Goal: Answer question/provide support

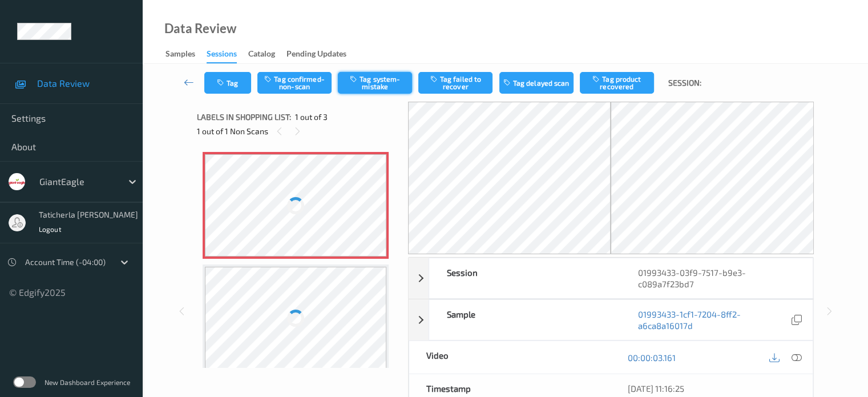
click at [377, 76] on button "Tag system-mistake" at bounding box center [375, 83] width 74 height 22
click at [215, 84] on button "Tag" at bounding box center [227, 83] width 47 height 22
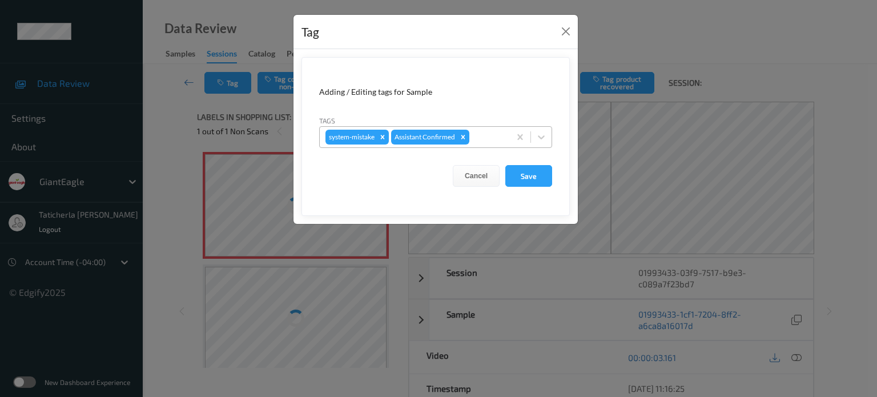
click at [482, 132] on div at bounding box center [488, 137] width 33 height 14
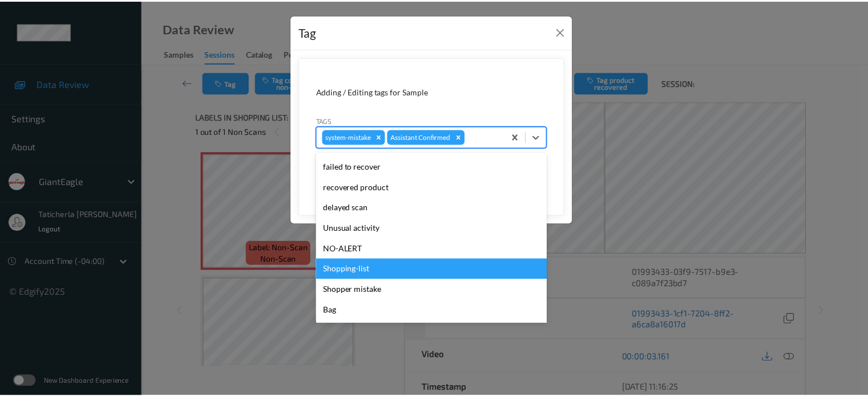
scroll to position [114, 0]
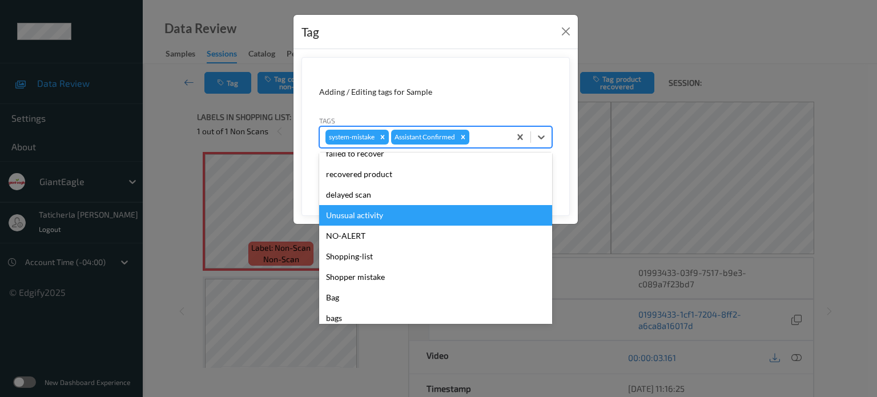
click at [442, 222] on div "Unusual activity" at bounding box center [435, 215] width 233 height 21
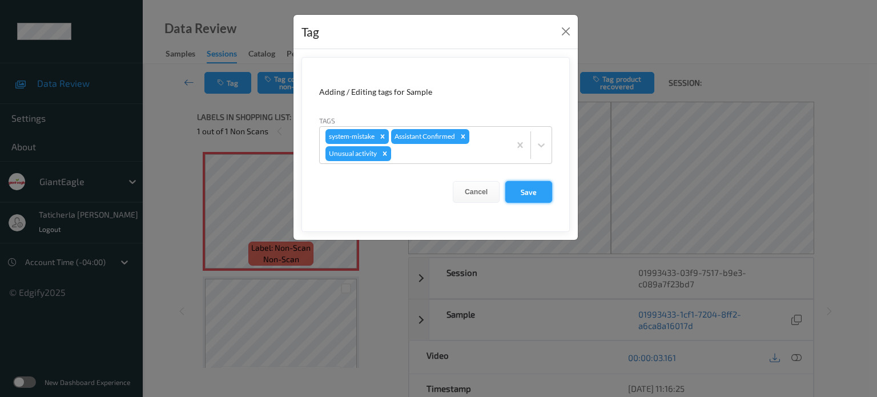
click at [545, 183] on button "Save" at bounding box center [528, 192] width 47 height 22
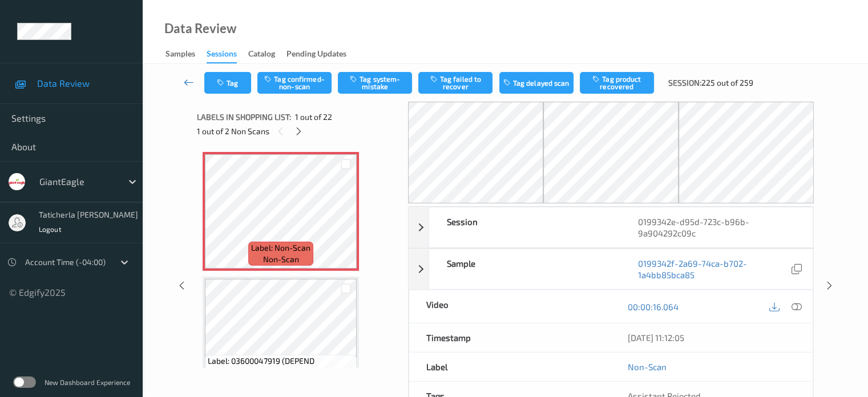
click at [196, 80] on link at bounding box center [189, 83] width 30 height 22
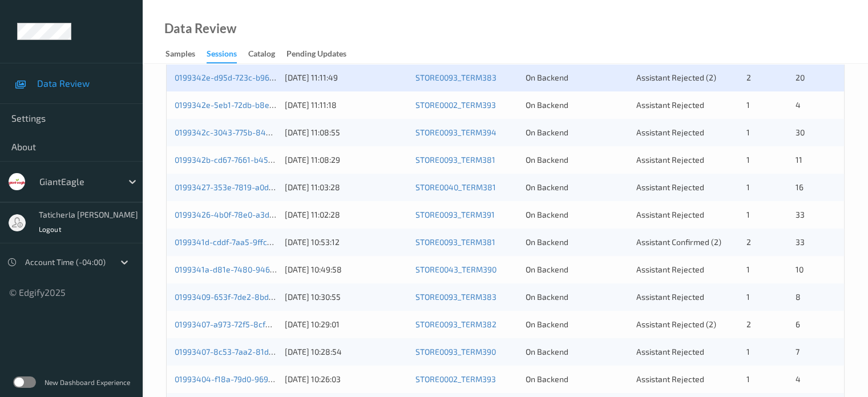
scroll to position [285, 0]
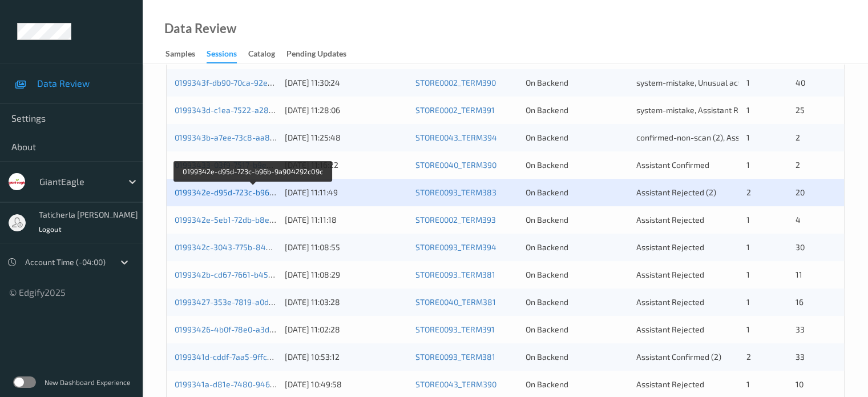
click at [245, 190] on link "0199342e-d95d-723c-b96b-9a904292c09c" at bounding box center [253, 192] width 157 height 10
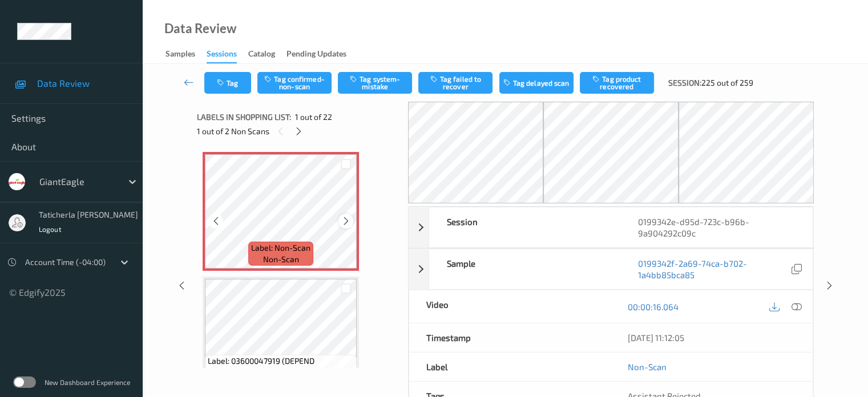
click at [347, 220] on icon at bounding box center [346, 221] width 10 height 10
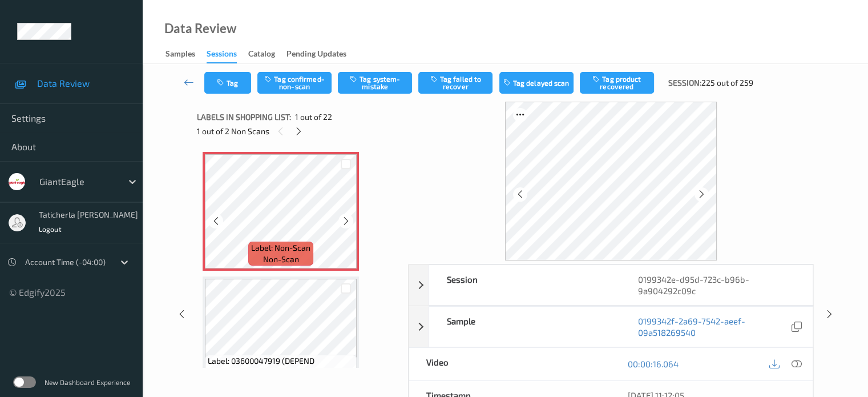
click at [347, 220] on icon at bounding box center [346, 221] width 10 height 10
click at [795, 362] on icon at bounding box center [796, 364] width 10 height 10
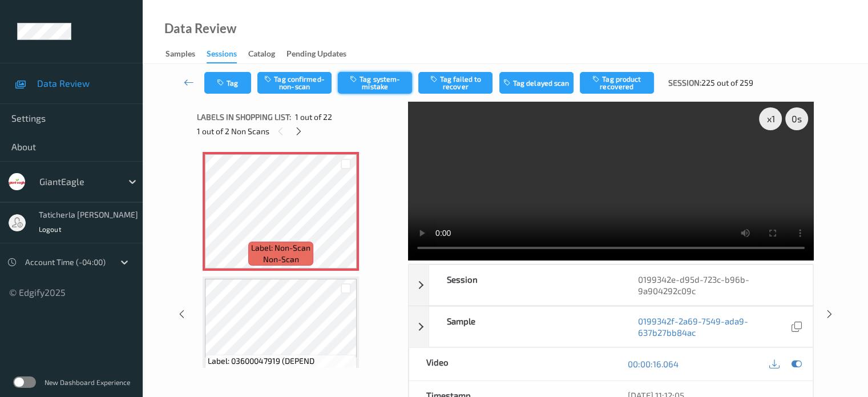
click at [380, 81] on button "Tag system-mistake" at bounding box center [375, 83] width 74 height 22
click at [235, 83] on button "Tag" at bounding box center [227, 83] width 47 height 22
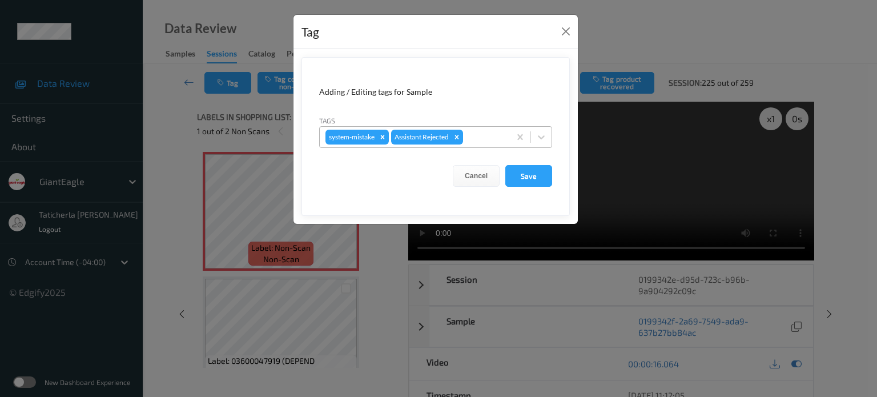
click at [484, 127] on div "system-mistake Assistant Rejected" at bounding box center [415, 136] width 190 height 19
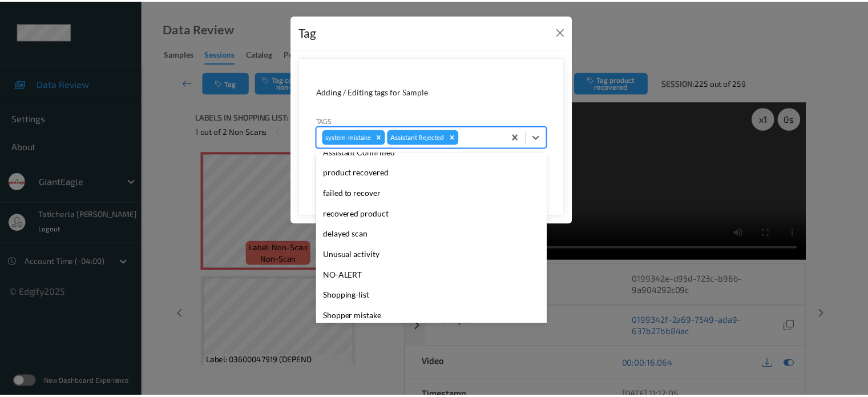
scroll to position [121, 0]
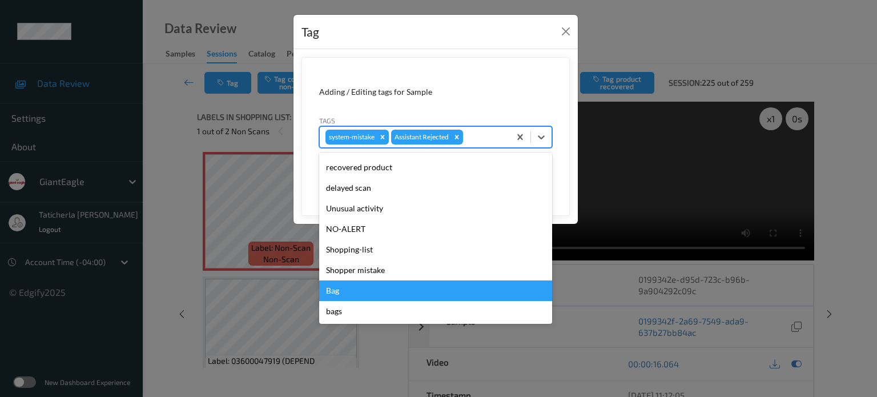
click at [395, 292] on div "Bag" at bounding box center [435, 290] width 233 height 21
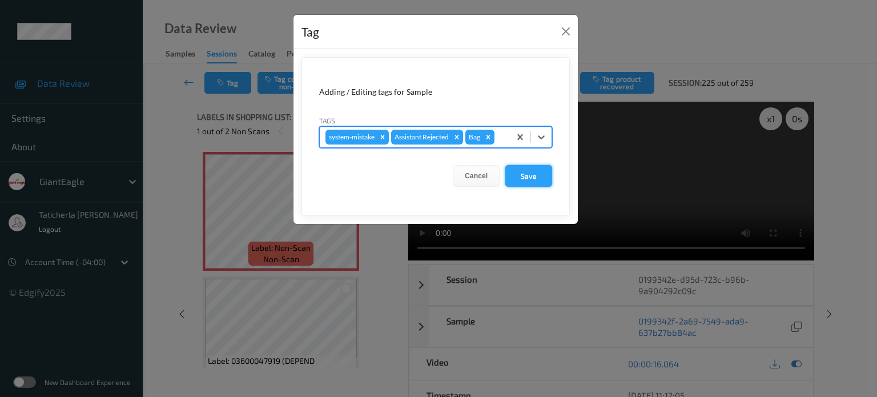
click at [530, 173] on button "Save" at bounding box center [528, 176] width 47 height 22
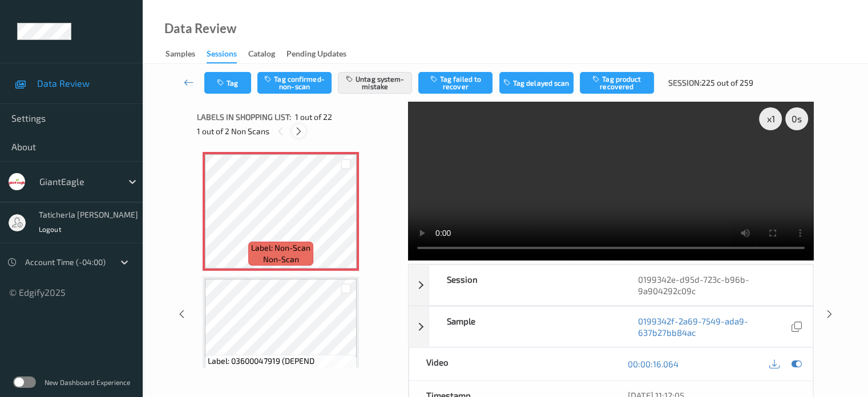
click at [292, 130] on div at bounding box center [299, 131] width 14 height 14
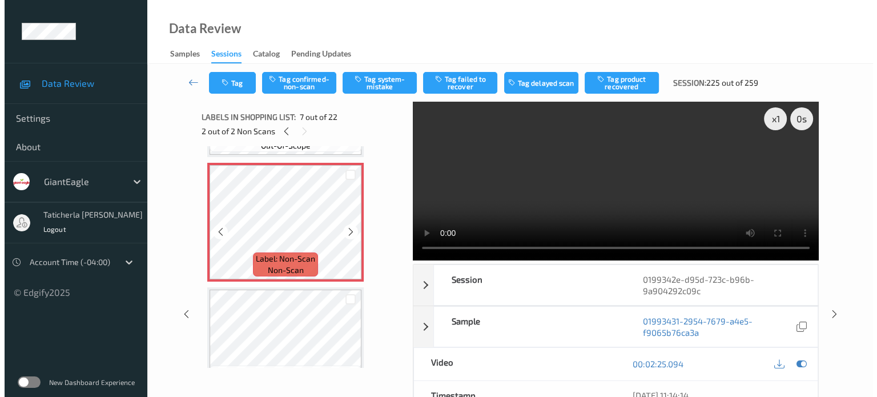
scroll to position [742, 0]
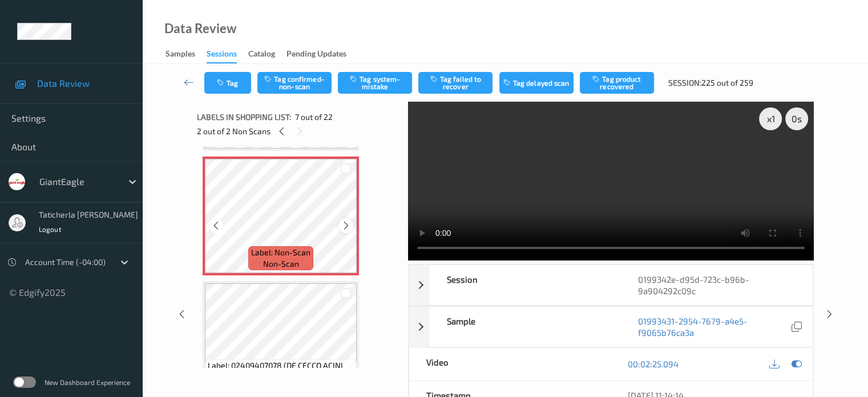
click at [343, 223] on icon at bounding box center [346, 225] width 10 height 10
click at [384, 84] on button "Tag system-mistake" at bounding box center [375, 83] width 74 height 22
click at [237, 82] on button "Tag" at bounding box center [227, 83] width 47 height 22
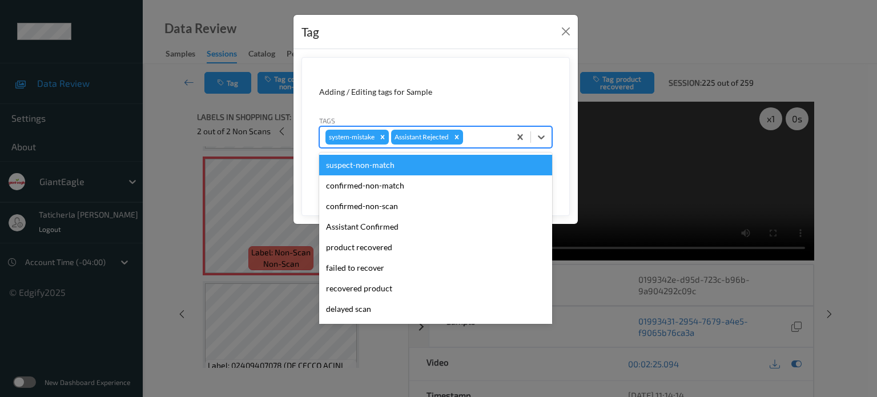
click at [489, 139] on div at bounding box center [484, 137] width 39 height 14
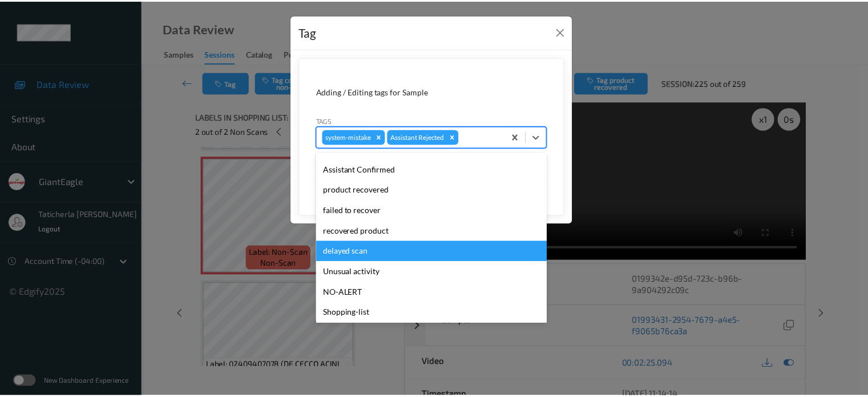
scroll to position [121, 0]
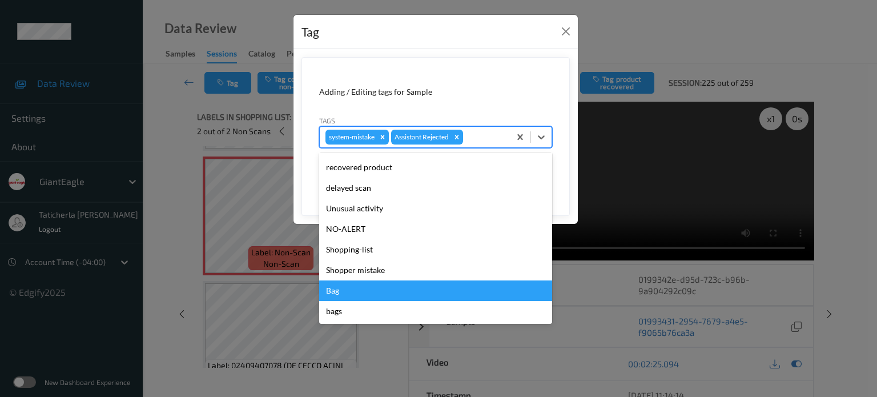
click at [375, 292] on div "Bag" at bounding box center [435, 290] width 233 height 21
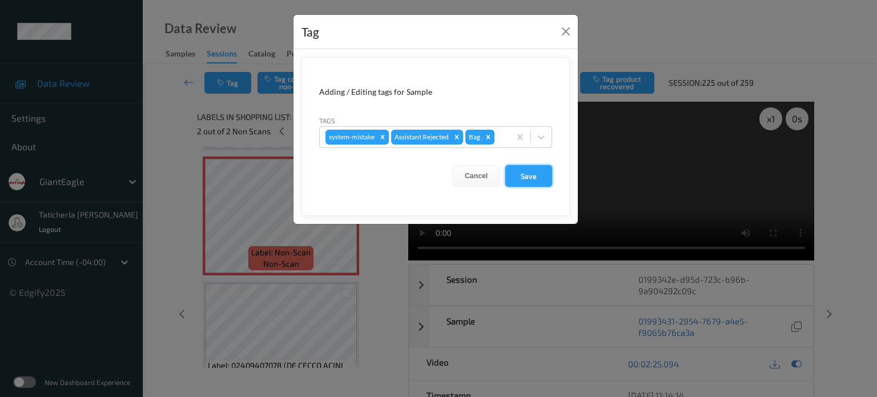
click at [528, 170] on button "Save" at bounding box center [528, 176] width 47 height 22
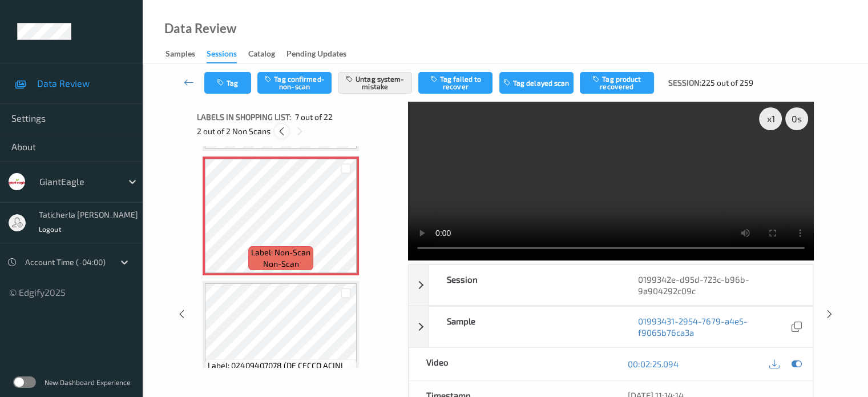
click at [285, 130] on icon at bounding box center [282, 131] width 10 height 10
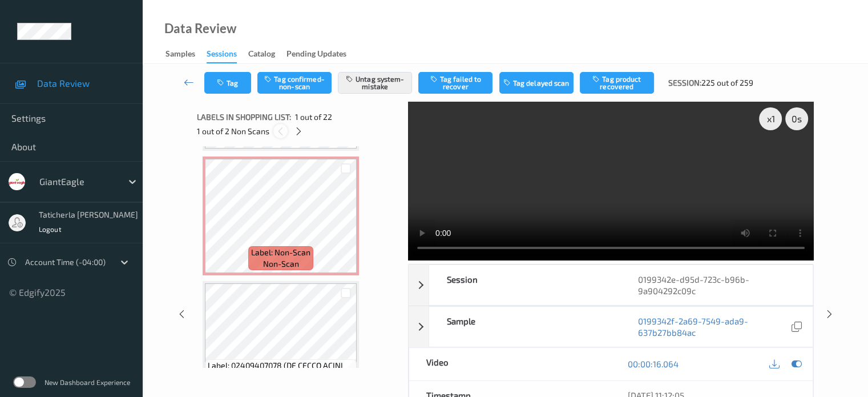
scroll to position [6, 0]
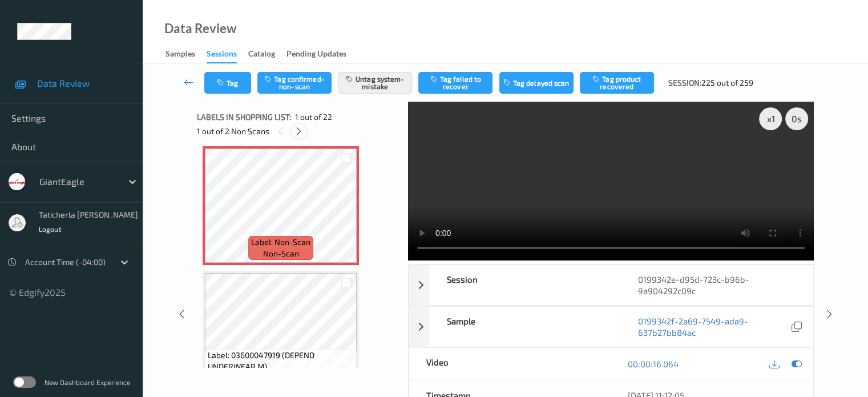
click at [296, 127] on icon at bounding box center [299, 131] width 10 height 10
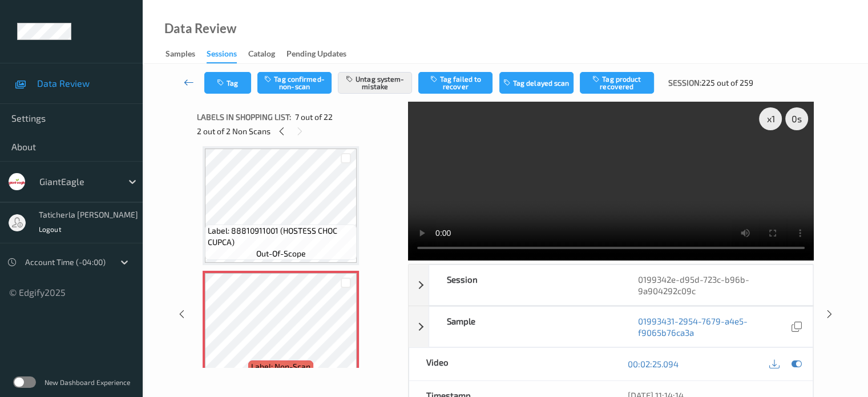
click at [190, 83] on icon at bounding box center [189, 81] width 10 height 11
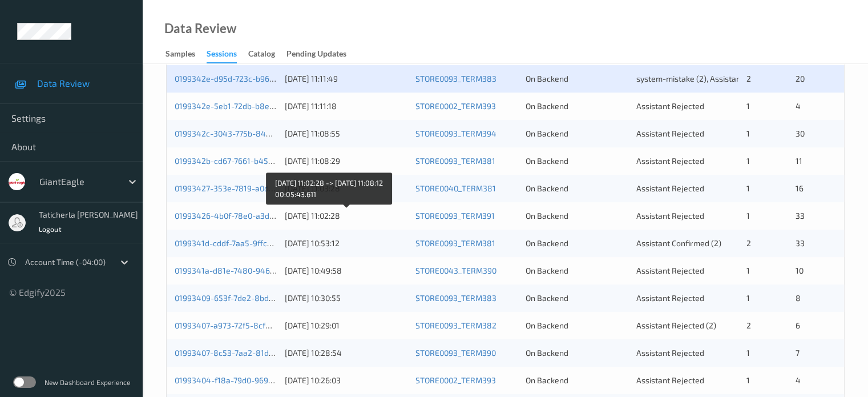
scroll to position [343, 0]
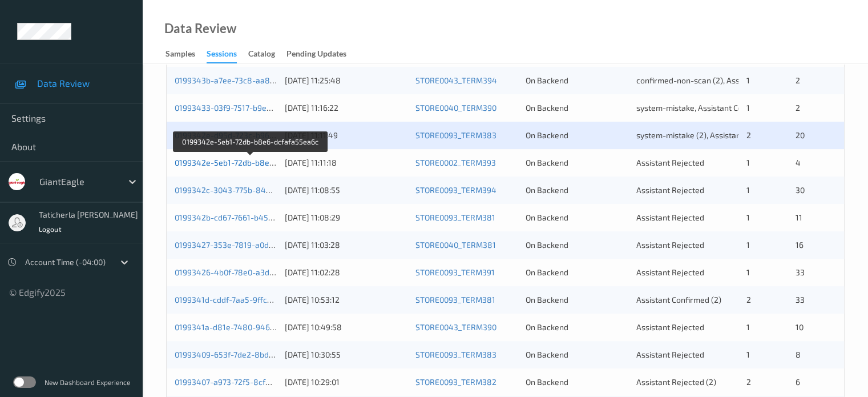
click at [233, 164] on link "0199342e-5eb1-72db-b8e6-dcfafa55ea6c" at bounding box center [251, 163] width 153 height 10
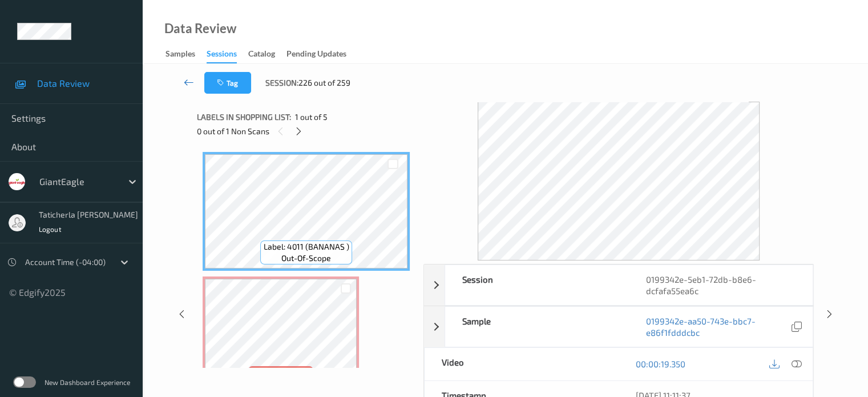
click at [191, 80] on icon at bounding box center [189, 81] width 10 height 11
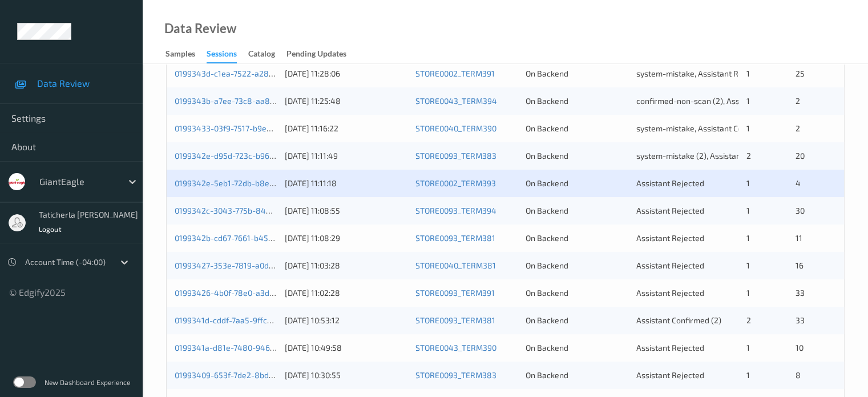
scroll to position [343, 0]
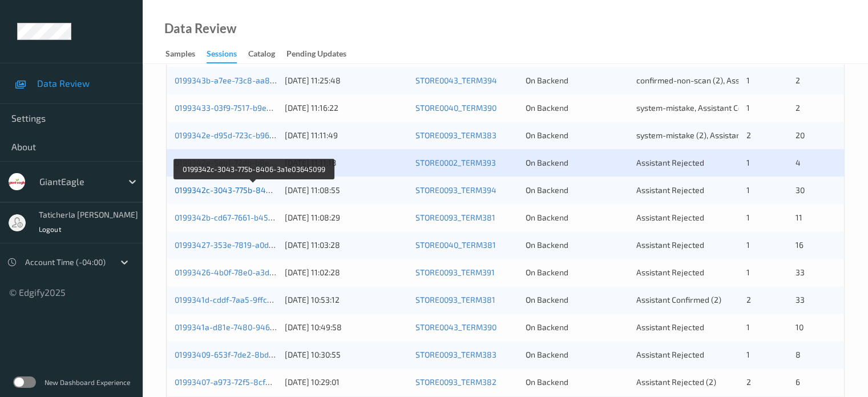
click at [228, 192] on link "0199342c-3043-775b-8406-3a1e03645099" at bounding box center [254, 190] width 158 height 10
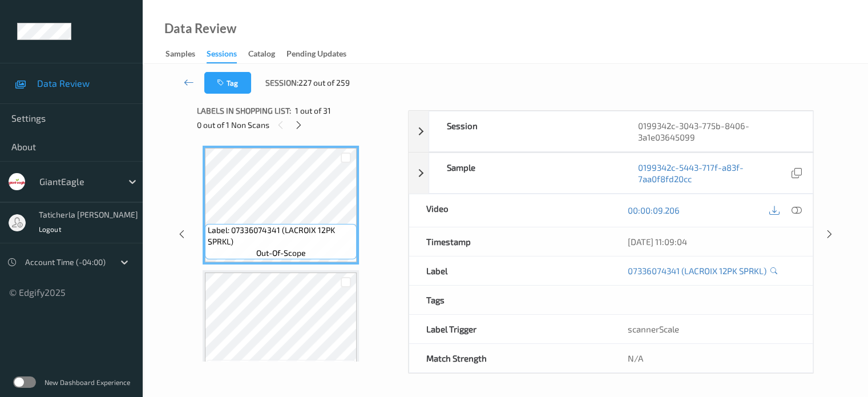
scroll to position [151, 0]
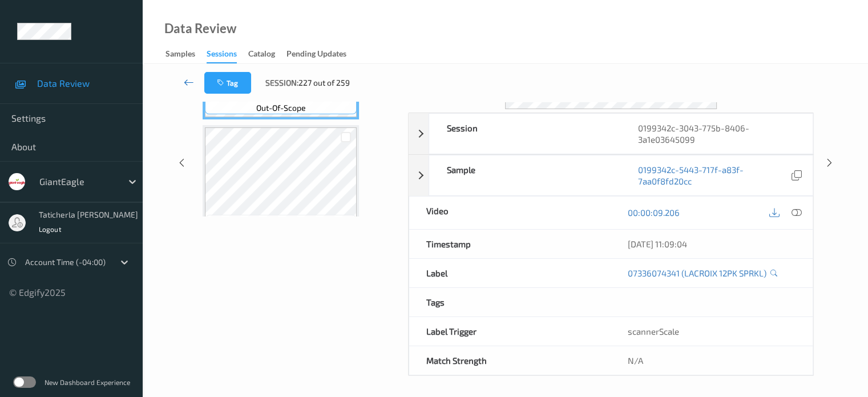
click at [192, 81] on icon at bounding box center [189, 81] width 10 height 11
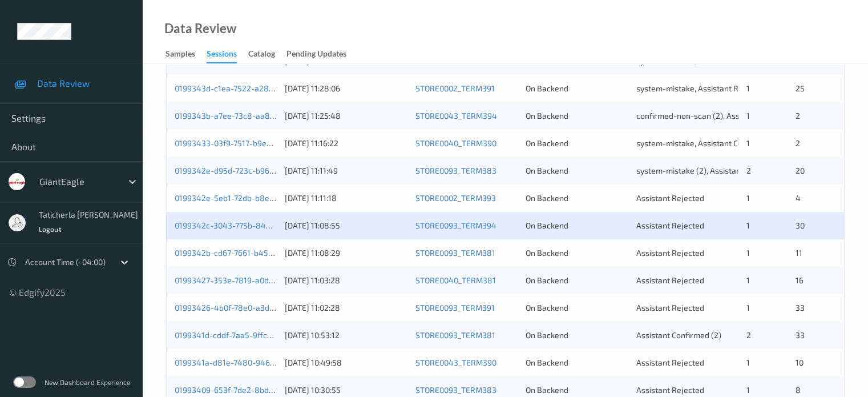
scroll to position [288, 0]
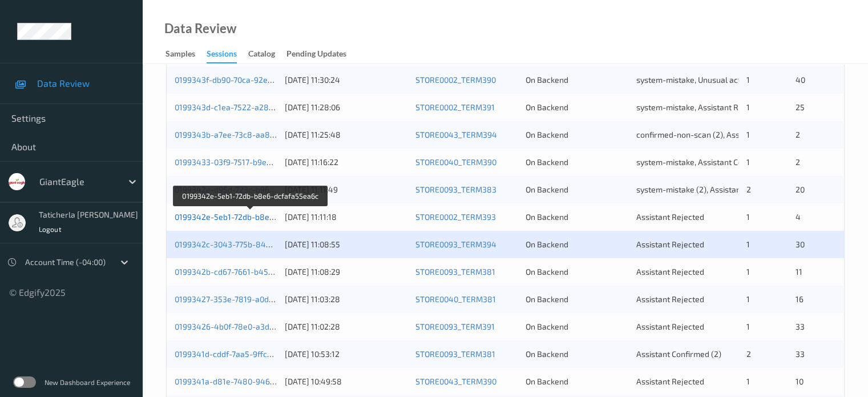
click at [215, 214] on link "0199342e-5eb1-72db-b8e6-dcfafa55ea6c" at bounding box center [251, 217] width 153 height 10
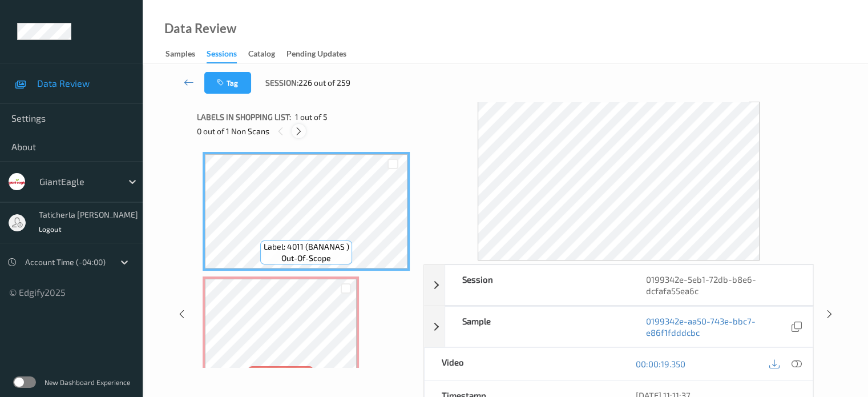
click at [299, 128] on icon at bounding box center [299, 131] width 10 height 10
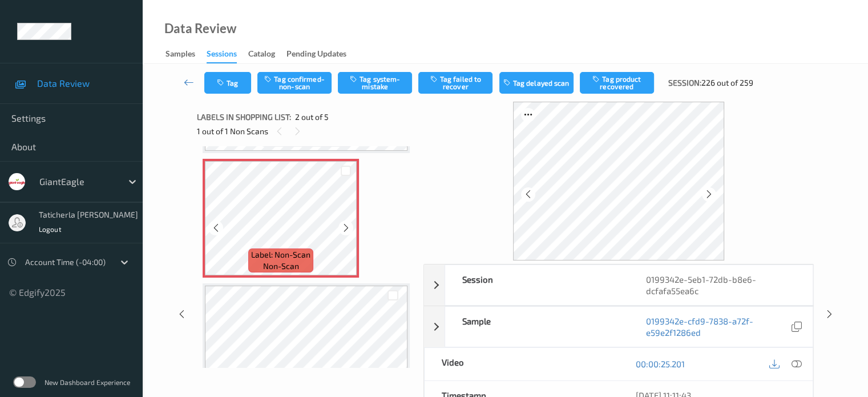
scroll to position [120, 0]
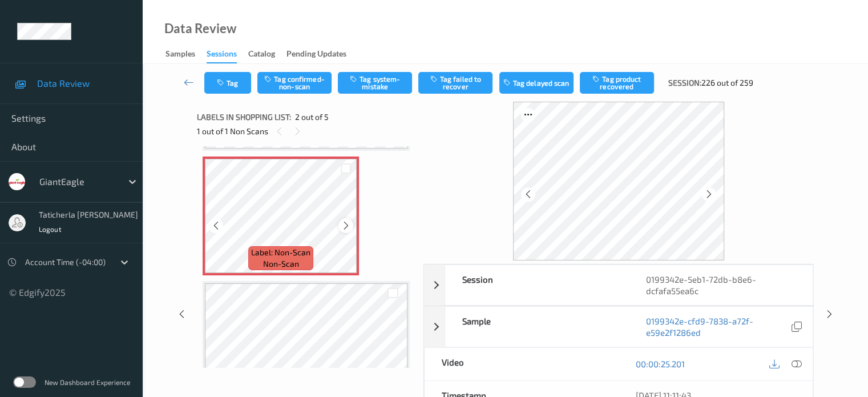
click at [344, 223] on icon at bounding box center [346, 225] width 10 height 10
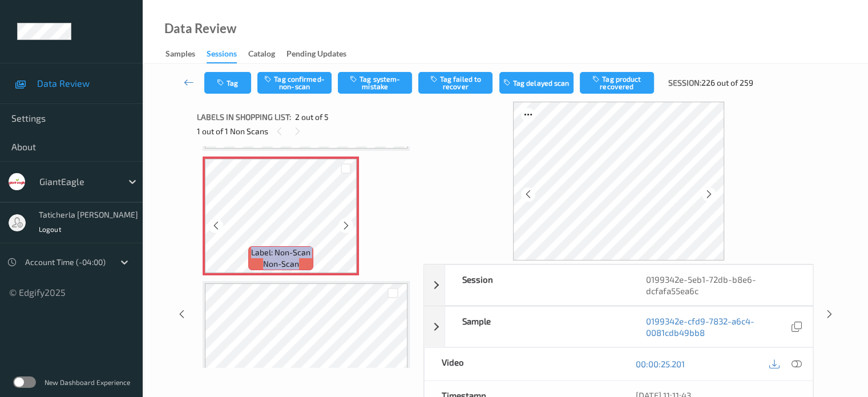
click at [344, 223] on icon at bounding box center [346, 225] width 10 height 10
click at [797, 361] on icon at bounding box center [796, 364] width 10 height 10
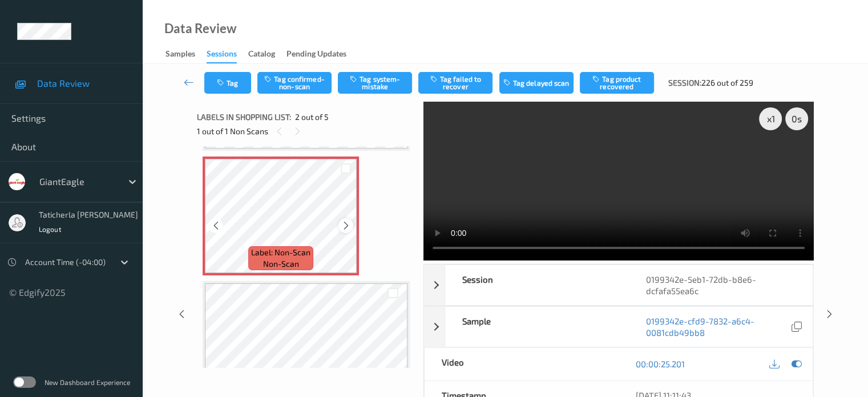
click at [341, 226] on icon at bounding box center [346, 225] width 10 height 10
click at [343, 224] on icon at bounding box center [346, 225] width 10 height 10
click at [349, 227] on icon at bounding box center [346, 225] width 10 height 10
click at [347, 222] on icon at bounding box center [346, 225] width 10 height 10
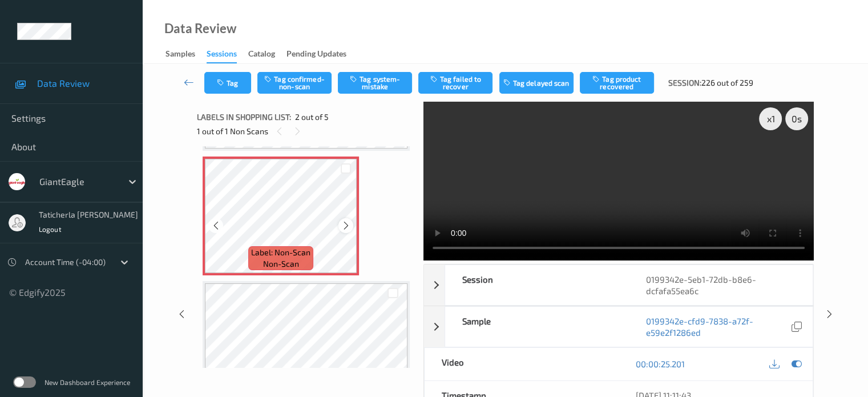
click at [348, 231] on div at bounding box center [346, 225] width 14 height 14
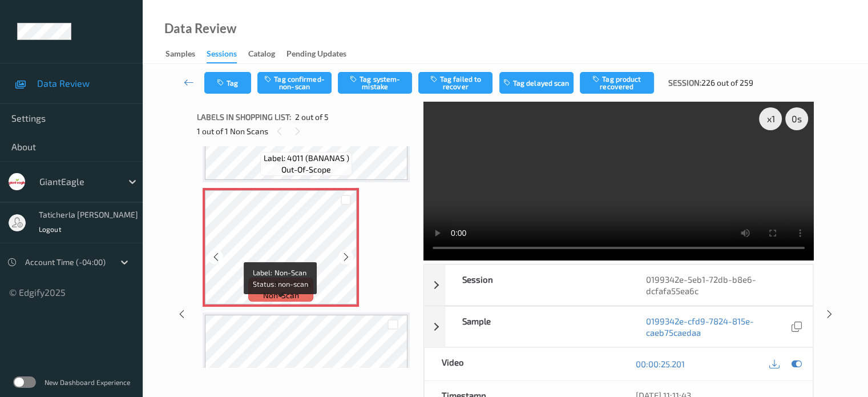
scroll to position [6, 0]
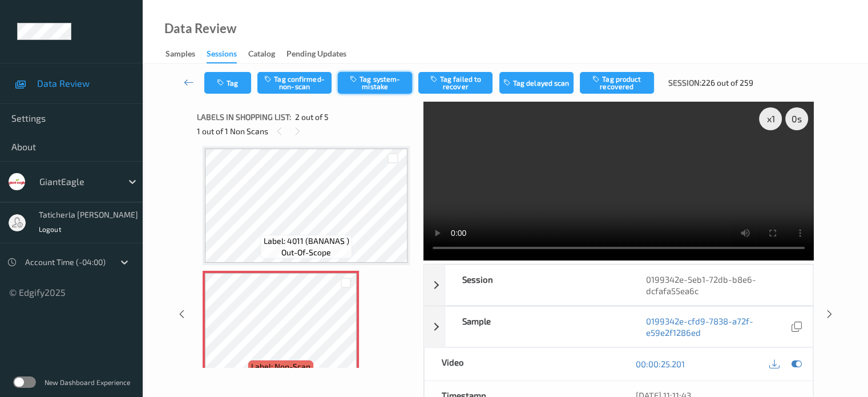
click at [379, 83] on button "Tag system-mistake" at bounding box center [375, 83] width 74 height 22
click at [190, 83] on icon at bounding box center [189, 81] width 10 height 11
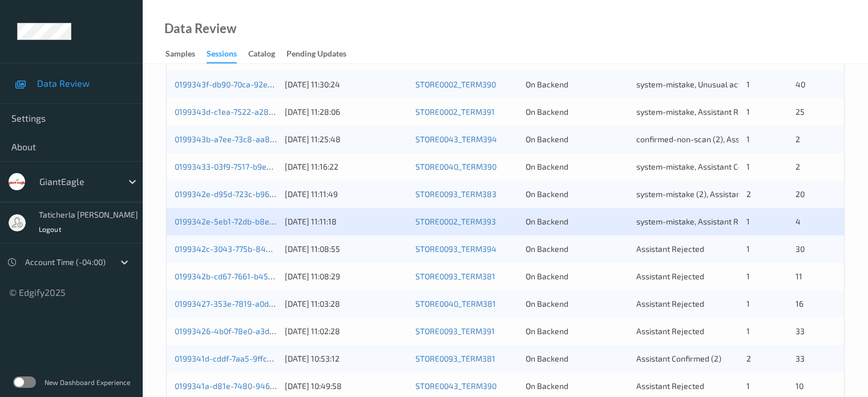
scroll to position [285, 0]
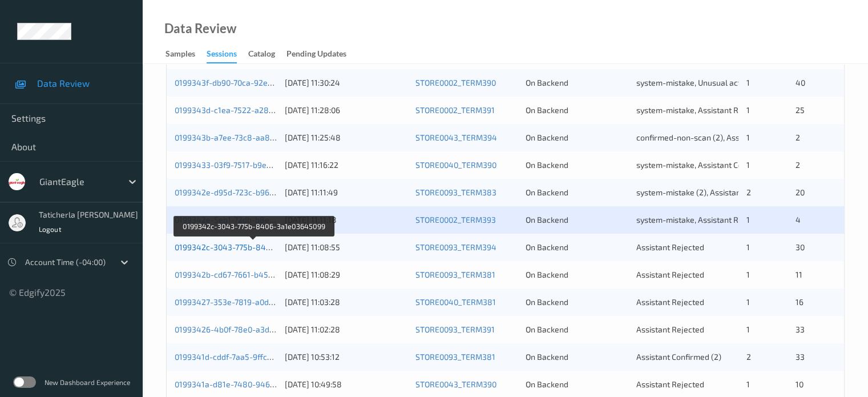
click at [249, 248] on link "0199342c-3043-775b-8406-3a1e03645099" at bounding box center [254, 247] width 158 height 10
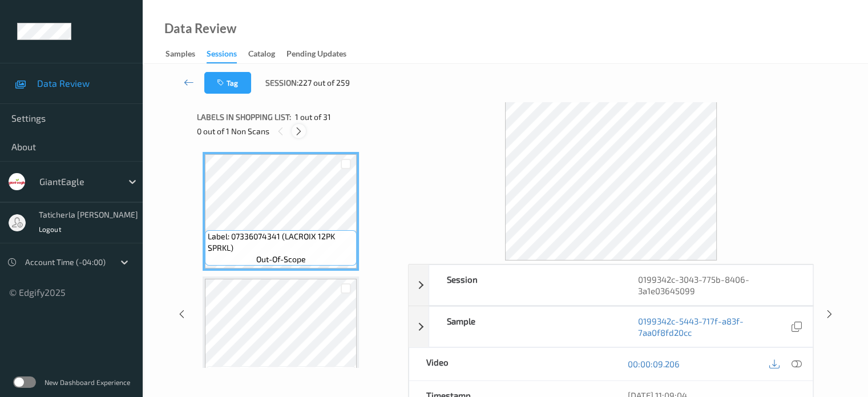
click at [300, 128] on icon at bounding box center [299, 131] width 10 height 10
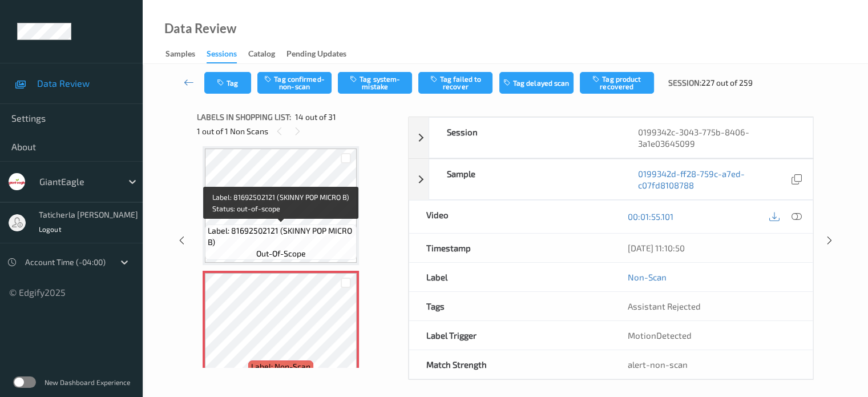
scroll to position [1613, 0]
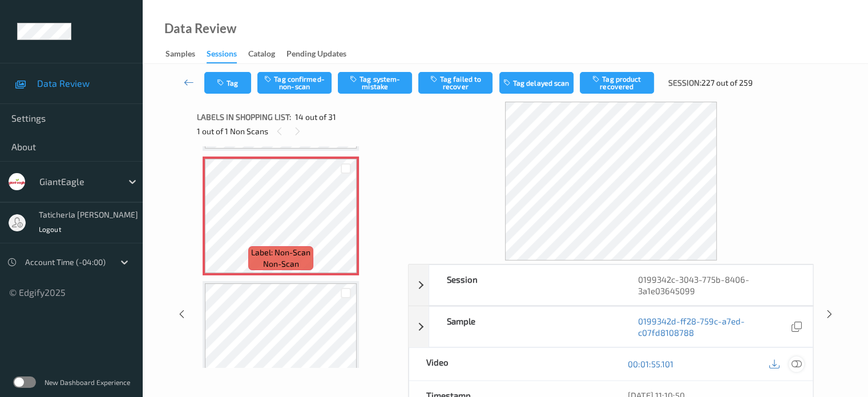
click at [796, 363] on icon at bounding box center [796, 364] width 10 height 10
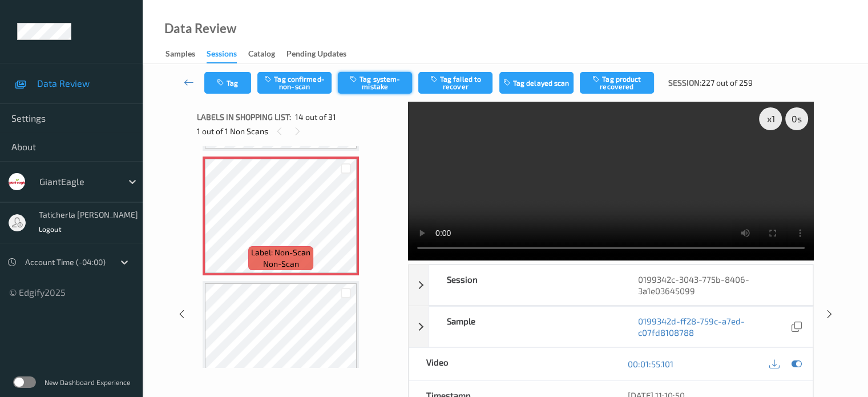
click at [390, 88] on button "Tag system-mistake" at bounding box center [375, 83] width 74 height 22
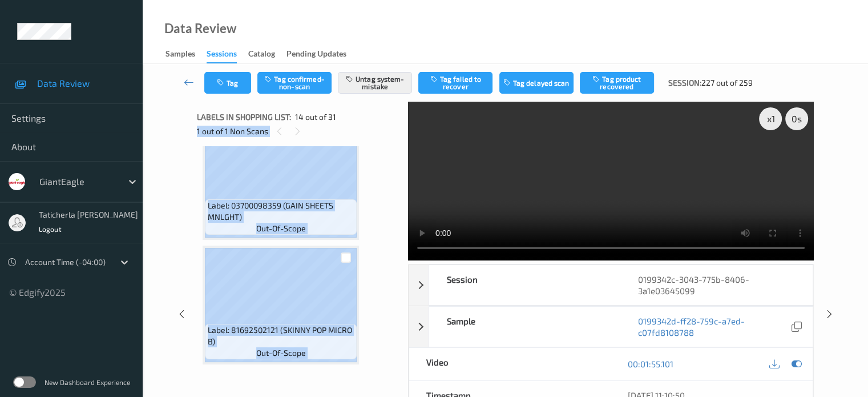
drag, startPoint x: 345, startPoint y: 294, endPoint x: 381, endPoint y: 107, distance: 190.1
click at [381, 107] on div "Labels in shopping list: 14 out of 31 1 out of 1 Non Scans Label: 07336074341 (…" at bounding box center [298, 314] width 203 height 425
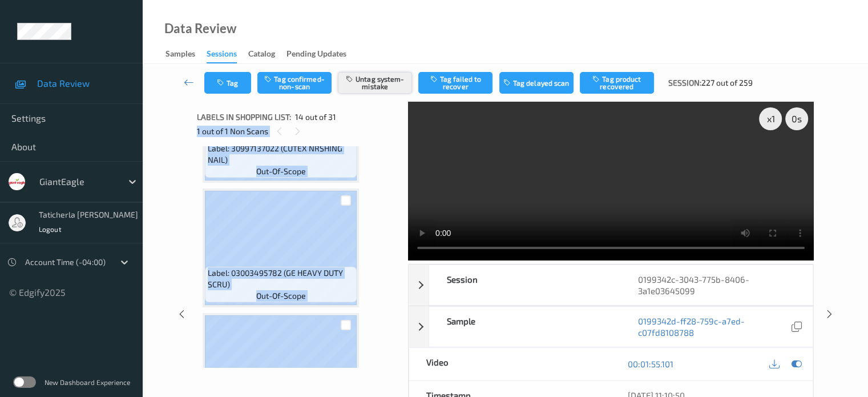
click at [382, 82] on button "Untag system-mistake" at bounding box center [375, 83] width 74 height 22
click at [306, 77] on button "Tag confirmed-non-scan" at bounding box center [294, 83] width 74 height 22
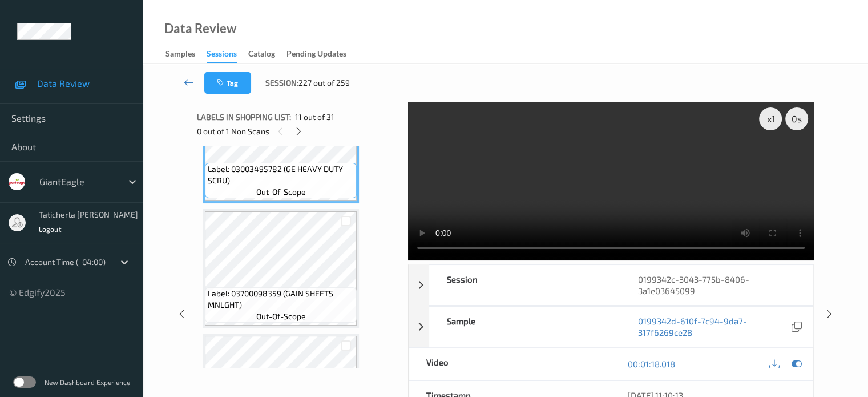
scroll to position [1322, 0]
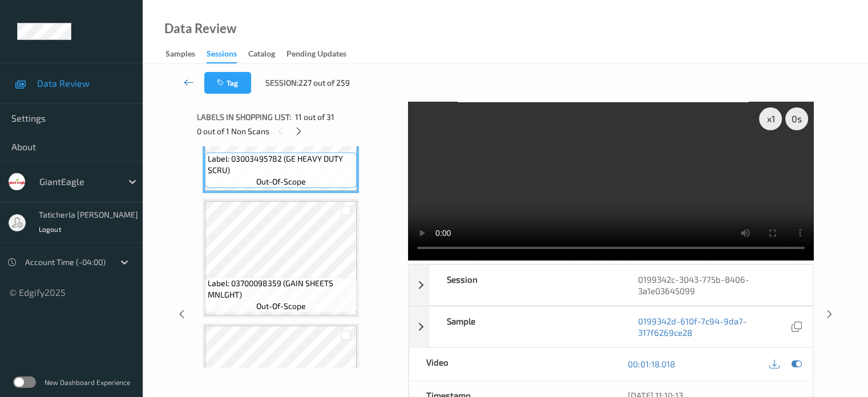
click at [188, 82] on icon at bounding box center [189, 81] width 10 height 11
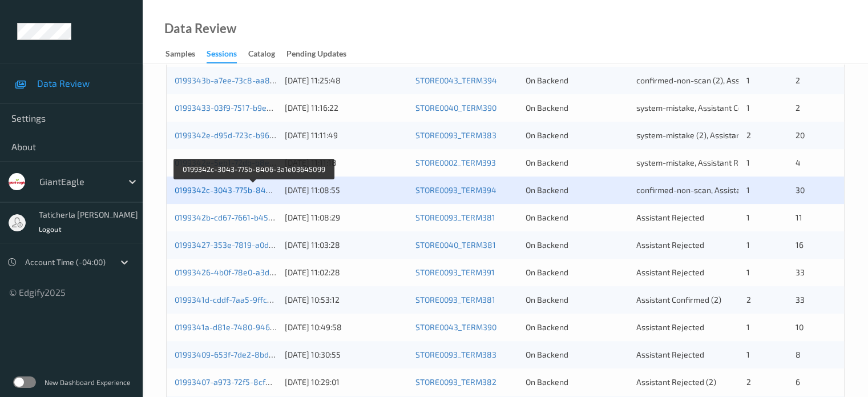
click at [244, 191] on link "0199342c-3043-775b-8406-3a1e03645099" at bounding box center [254, 190] width 158 height 10
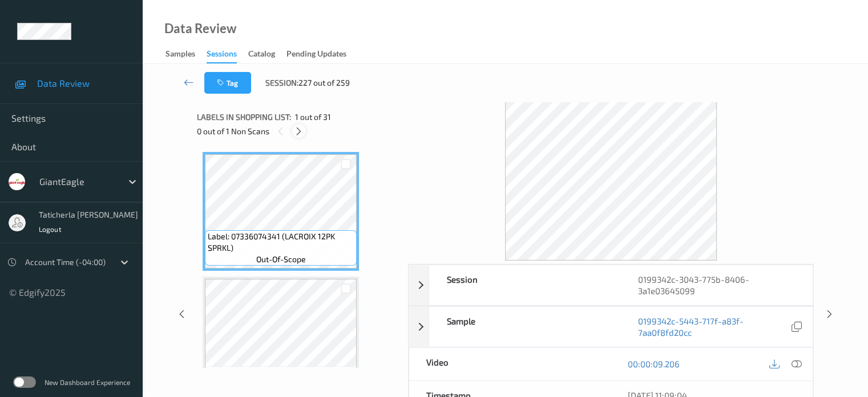
click at [300, 134] on icon at bounding box center [299, 131] width 10 height 10
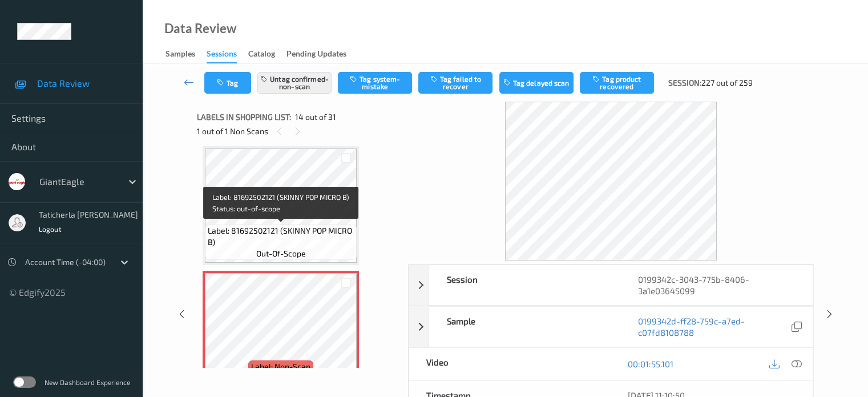
scroll to position [1556, 0]
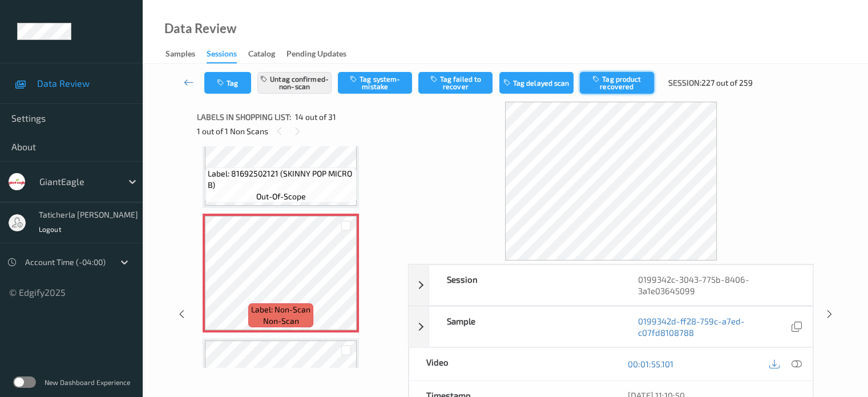
click at [628, 89] on button "Tag product recovered" at bounding box center [617, 83] width 74 height 22
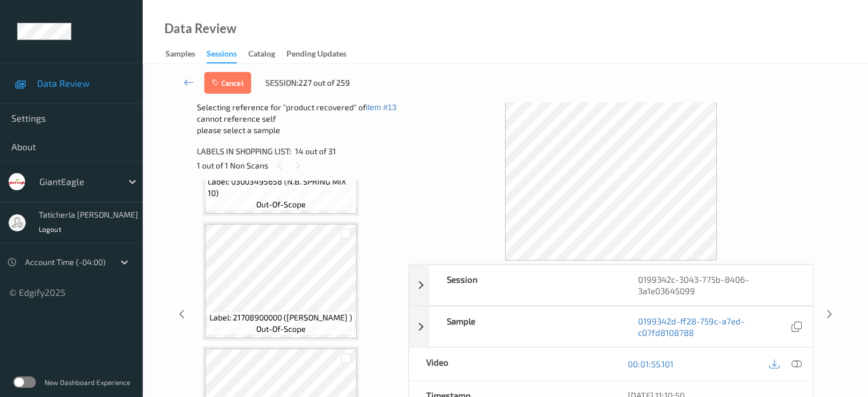
scroll to position [1842, 0]
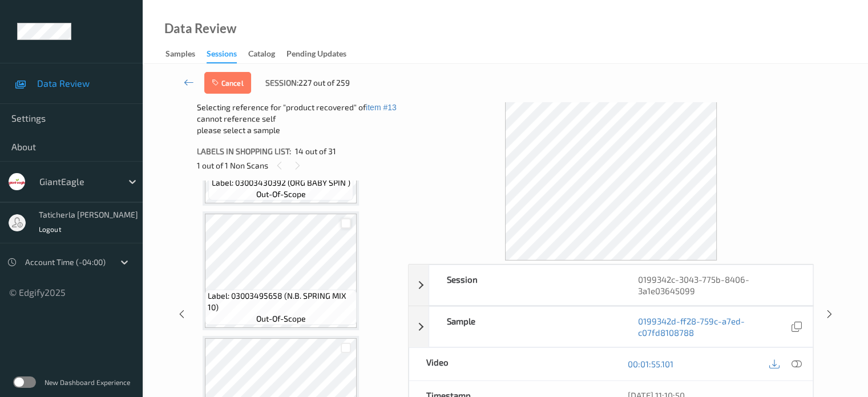
click at [343, 222] on div at bounding box center [346, 223] width 11 height 11
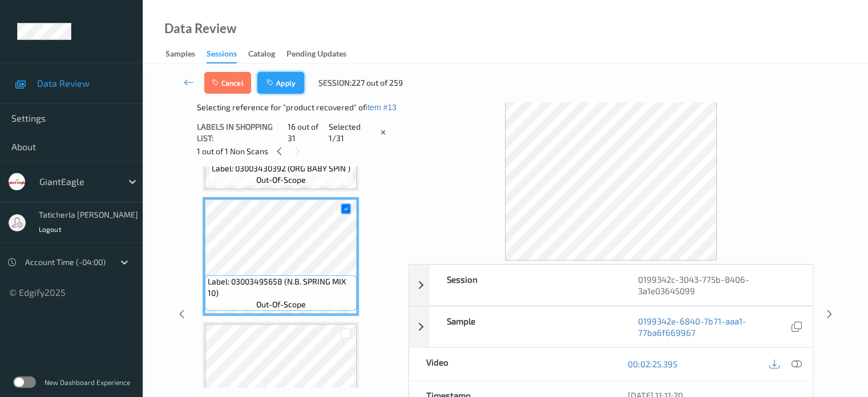
click at [285, 82] on button "Apply" at bounding box center [280, 83] width 47 height 22
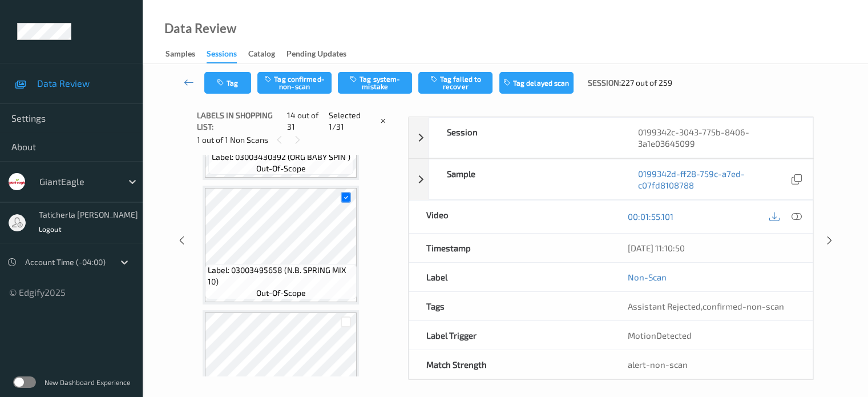
scroll to position [1499, 0]
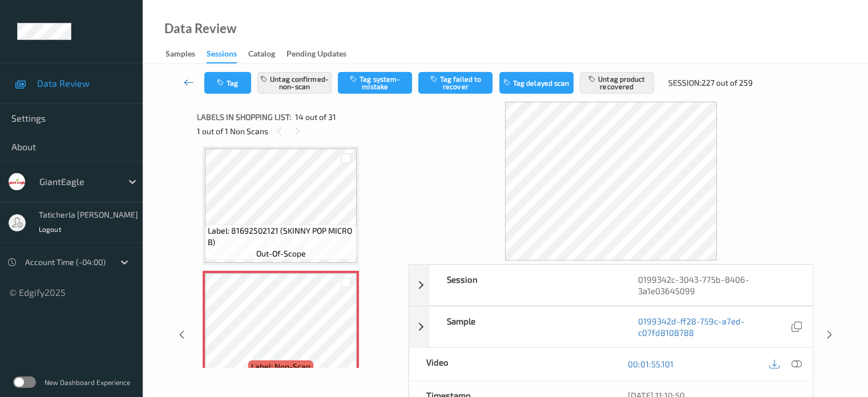
click at [194, 84] on icon at bounding box center [189, 81] width 10 height 11
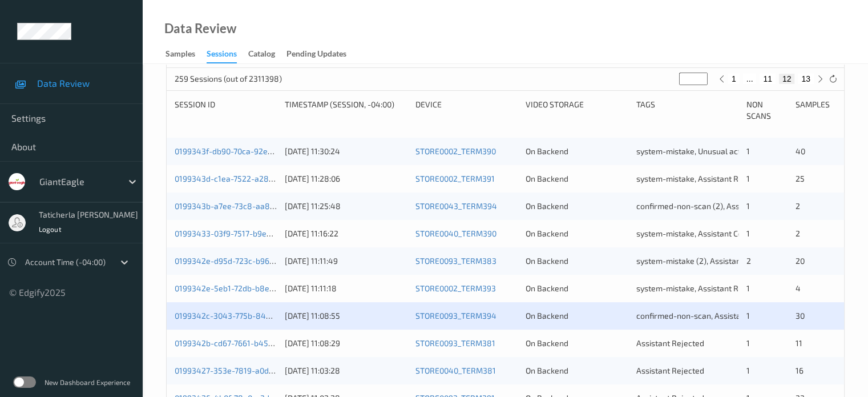
scroll to position [285, 0]
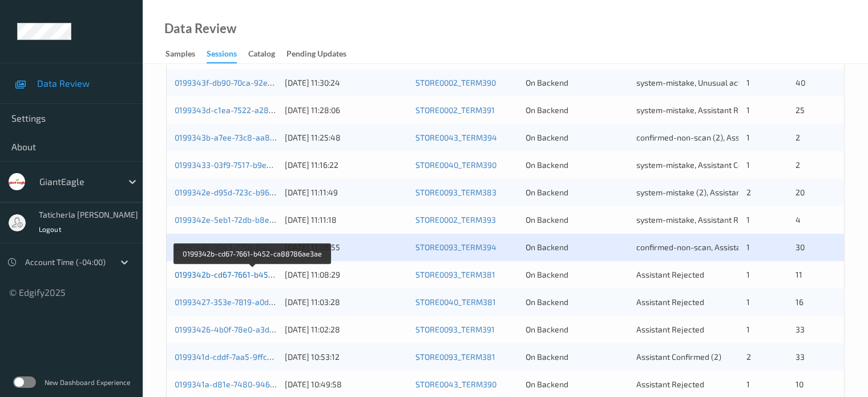
click at [224, 273] on link "0199342b-cd67-7661-b452-ca88786ae3ae" at bounding box center [253, 274] width 157 height 10
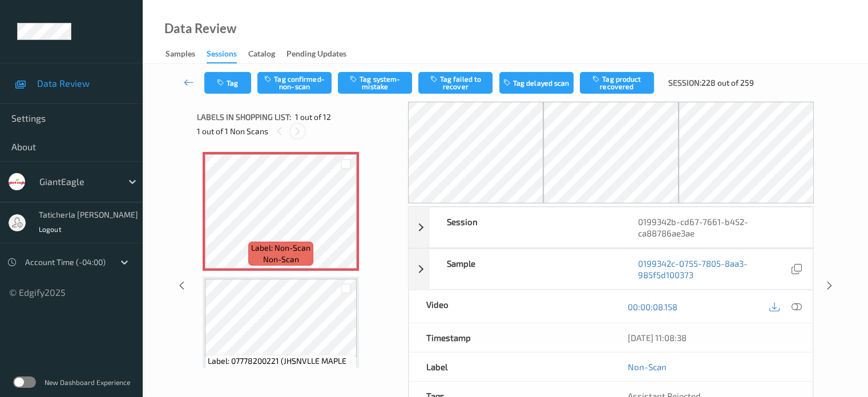
click at [299, 129] on icon at bounding box center [298, 131] width 10 height 10
click at [347, 217] on icon at bounding box center [346, 221] width 10 height 10
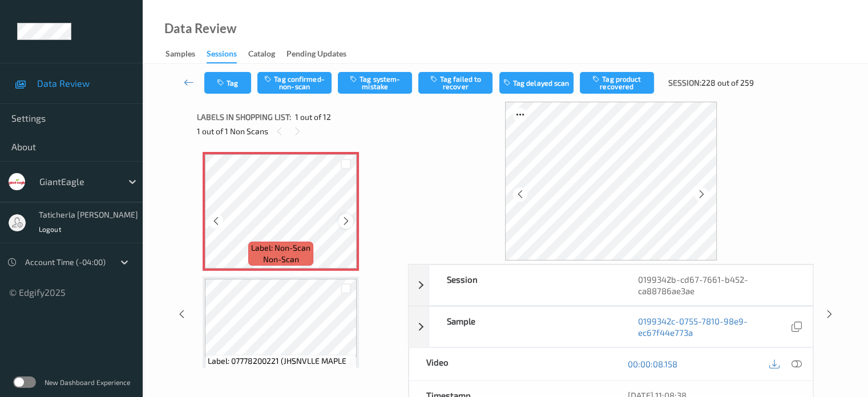
click at [349, 224] on icon at bounding box center [346, 221] width 10 height 10
click at [348, 221] on icon at bounding box center [346, 221] width 10 height 10
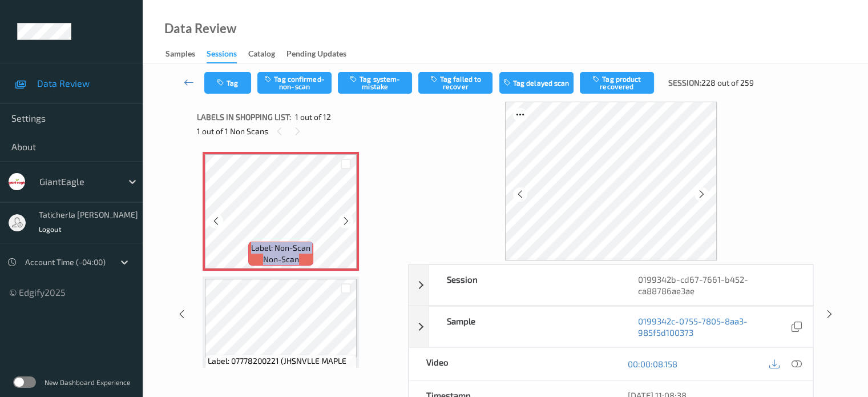
click at [348, 221] on icon at bounding box center [346, 221] width 10 height 10
click at [347, 220] on icon at bounding box center [346, 221] width 10 height 10
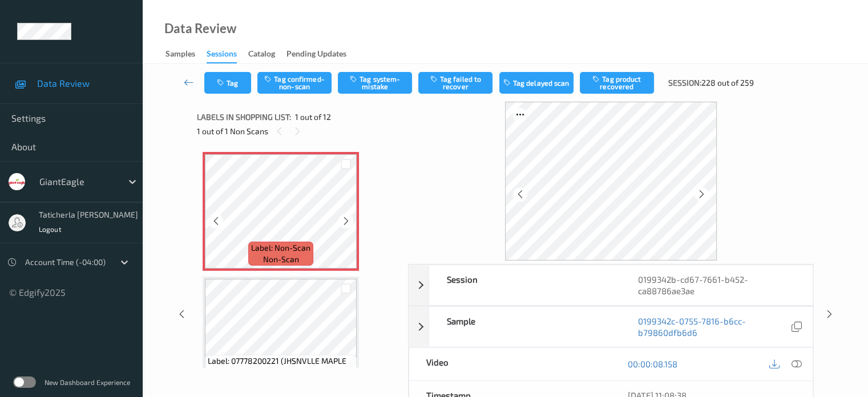
click at [347, 220] on icon at bounding box center [346, 221] width 10 height 10
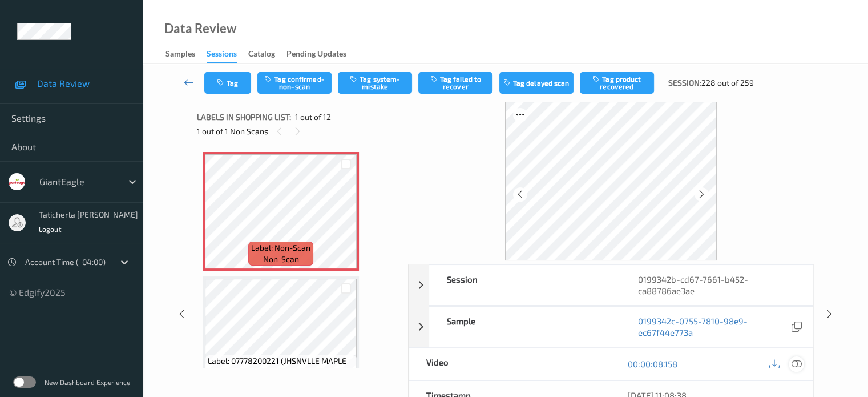
click at [792, 361] on icon at bounding box center [796, 364] width 10 height 10
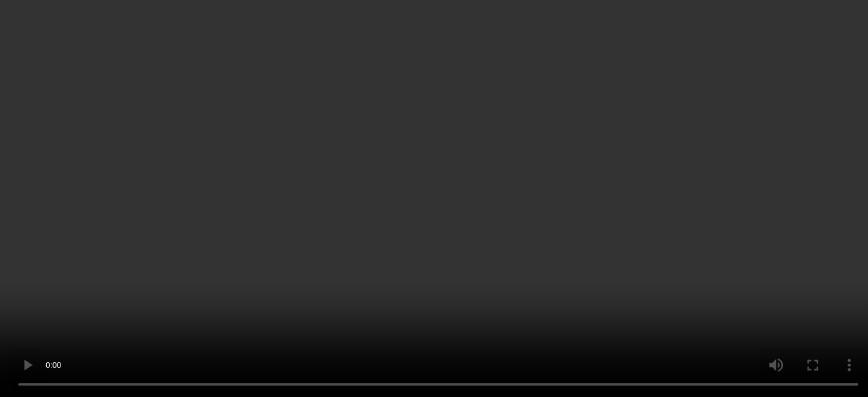
click at [345, 223] on icon at bounding box center [346, 221] width 10 height 10
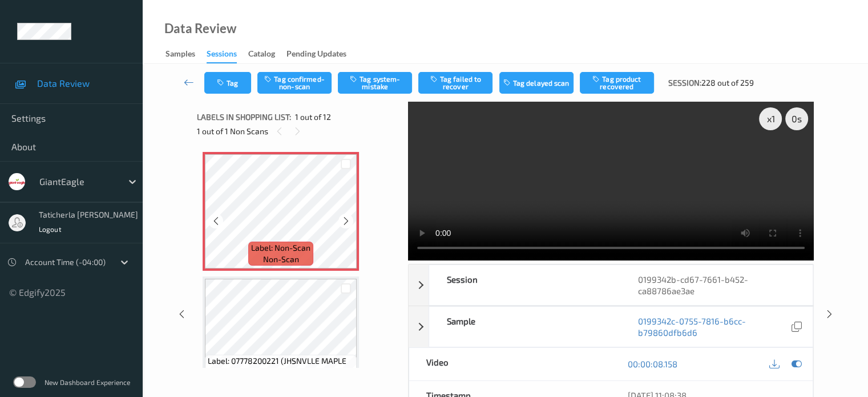
click at [345, 223] on icon at bounding box center [346, 221] width 10 height 10
click at [311, 83] on button "Tag confirmed-non-scan" at bounding box center [294, 83] width 74 height 22
click at [597, 84] on button "Tag product recovered" at bounding box center [617, 83] width 74 height 22
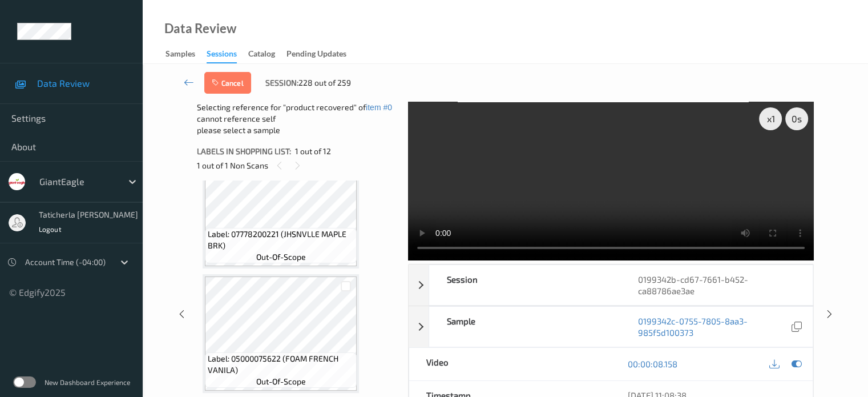
scroll to position [343, 0]
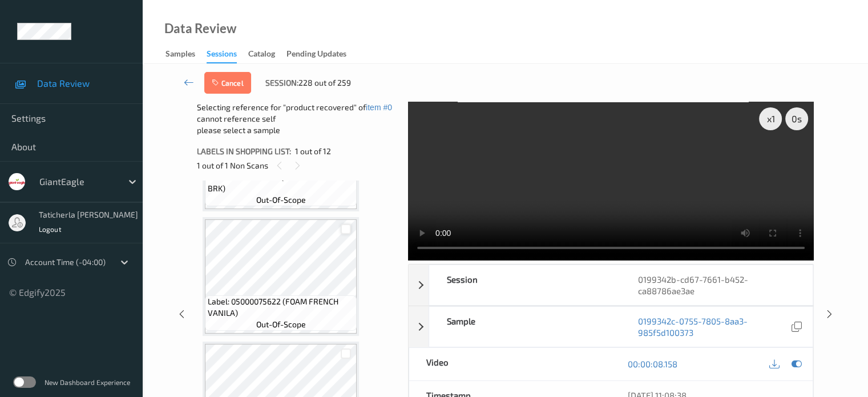
click at [347, 228] on div at bounding box center [346, 229] width 11 height 11
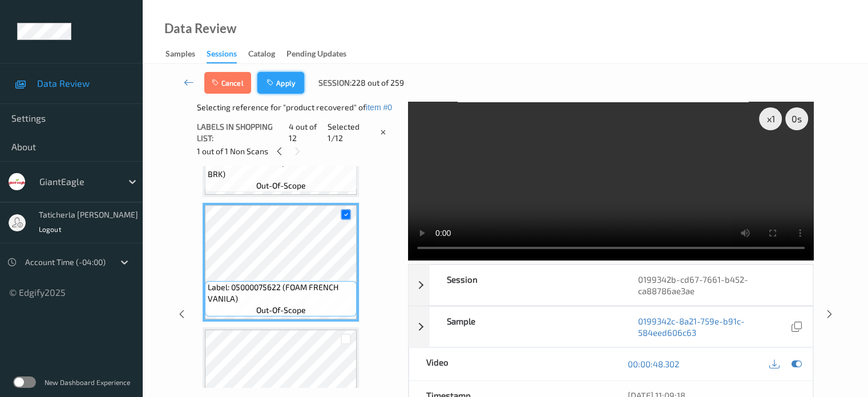
click at [281, 76] on button "Apply" at bounding box center [280, 83] width 47 height 22
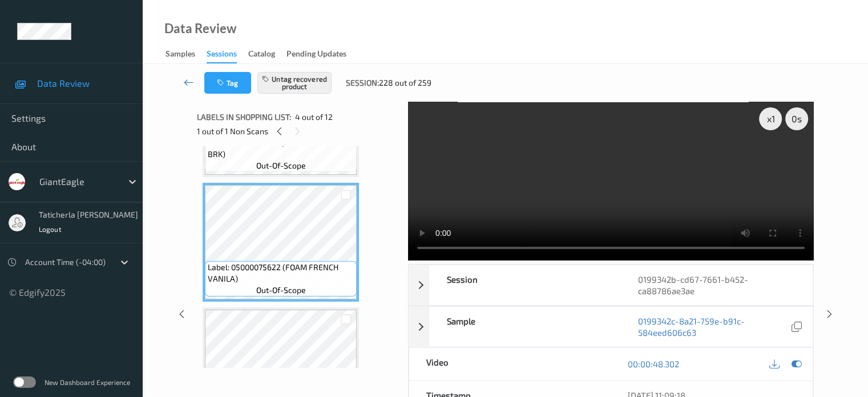
click at [189, 77] on icon at bounding box center [189, 81] width 10 height 11
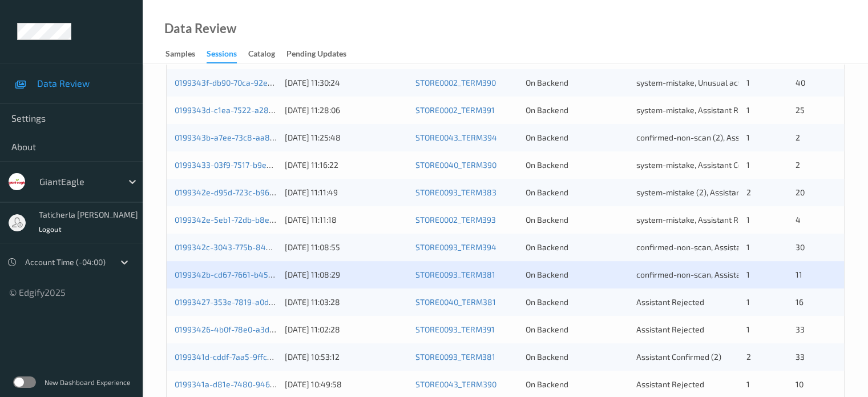
scroll to position [343, 0]
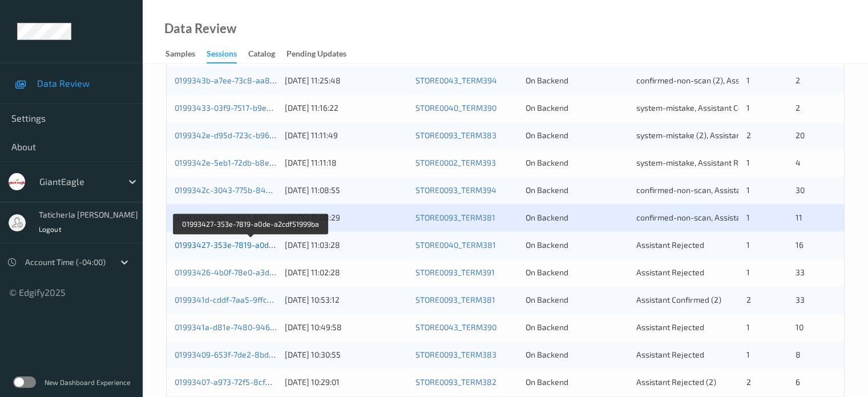
click at [253, 244] on link "01993427-353e-7819-a0de-a2cdf51999ba" at bounding box center [252, 245] width 154 height 10
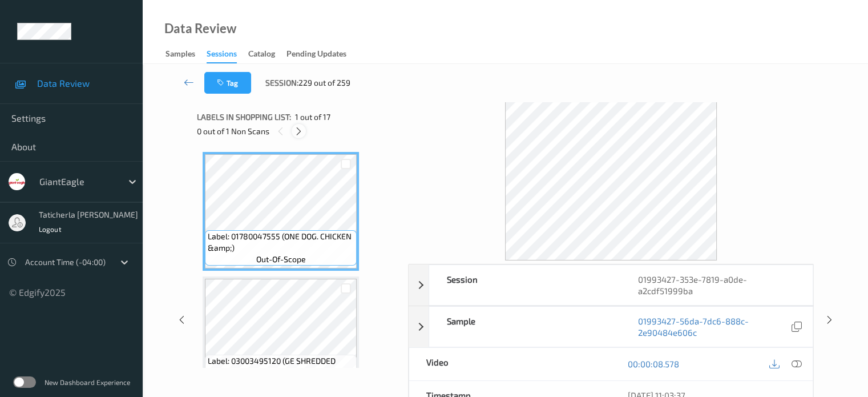
click at [298, 129] on icon at bounding box center [299, 131] width 10 height 10
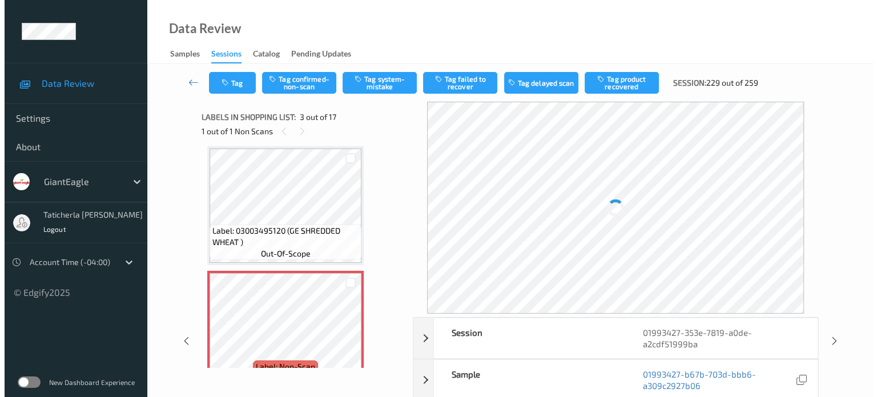
scroll to position [187, 0]
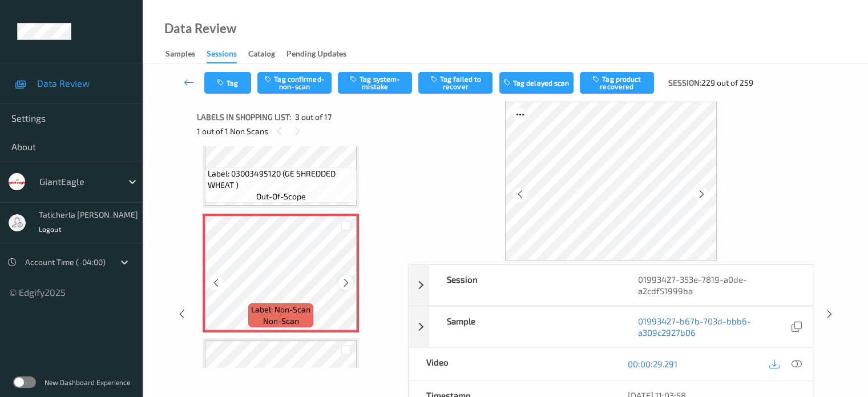
click at [344, 282] on icon at bounding box center [346, 282] width 10 height 10
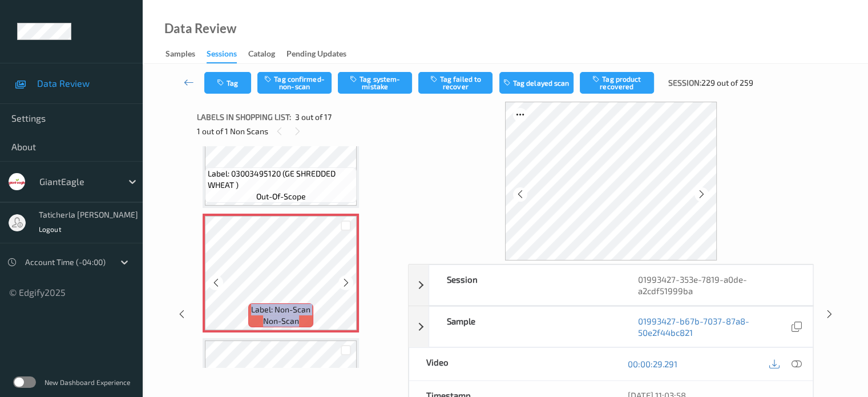
click at [344, 282] on icon at bounding box center [346, 282] width 10 height 10
click at [792, 361] on icon at bounding box center [796, 364] width 10 height 10
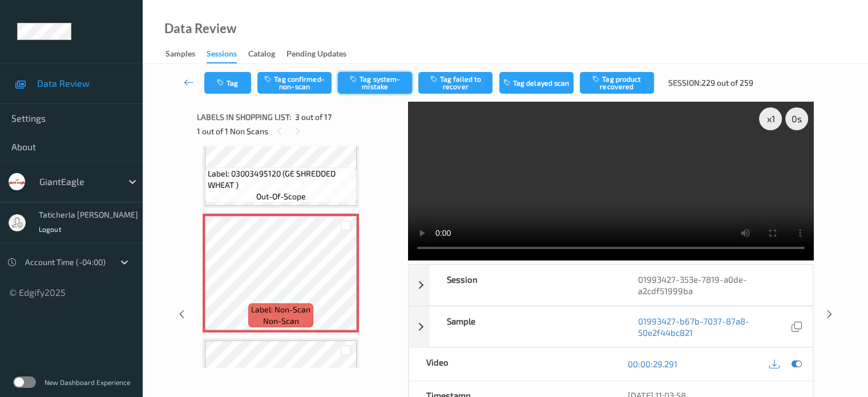
click at [388, 83] on button "Tag system-mistake" at bounding box center [375, 83] width 74 height 22
click at [245, 80] on button "Tag" at bounding box center [227, 83] width 47 height 22
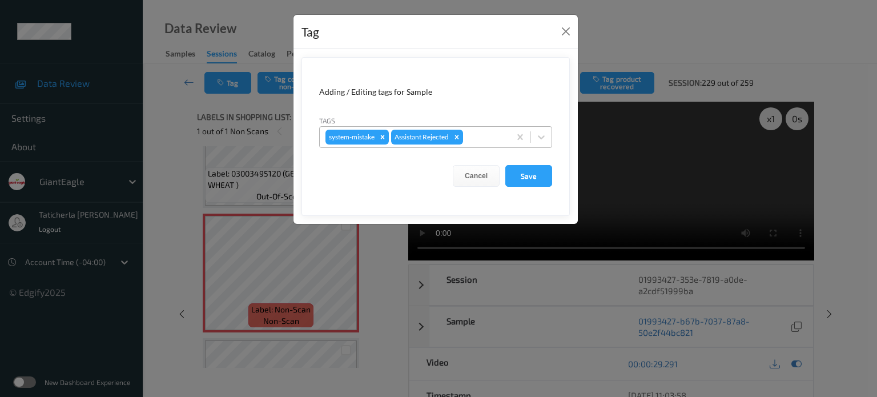
click at [478, 132] on div at bounding box center [484, 137] width 39 height 14
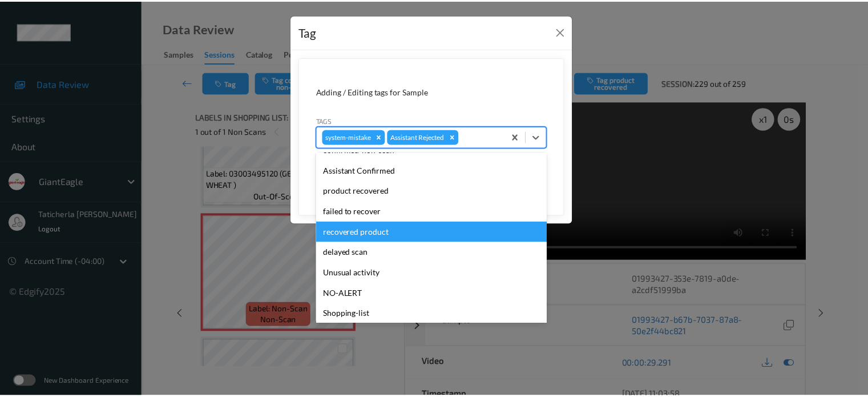
scroll to position [114, 0]
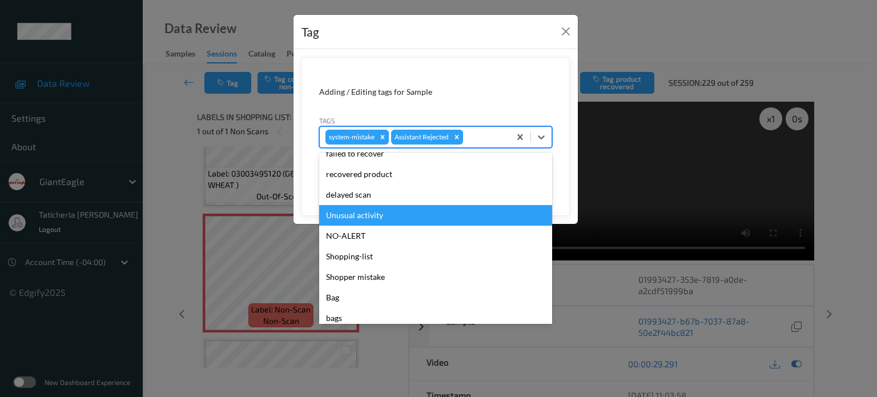
click at [402, 215] on div "Unusual activity" at bounding box center [435, 215] width 233 height 21
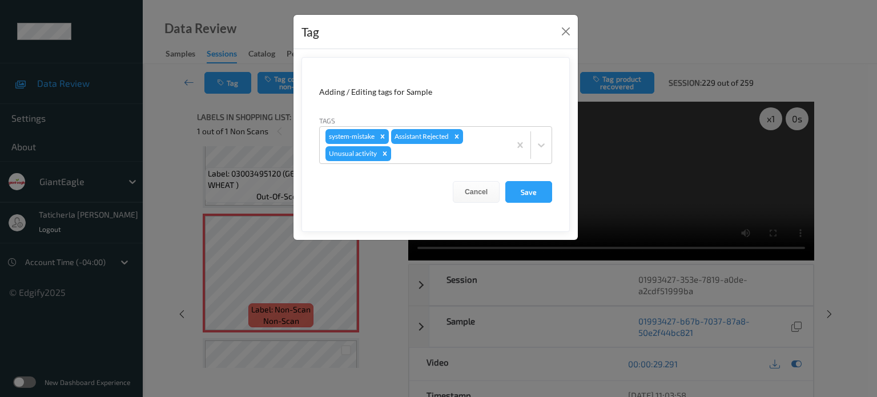
click at [554, 187] on form "Adding / Editing tags for Sample Tags system-mistake Assistant Rejected Unusual…" at bounding box center [435, 144] width 268 height 175
click at [543, 190] on button "Save" at bounding box center [528, 192] width 47 height 22
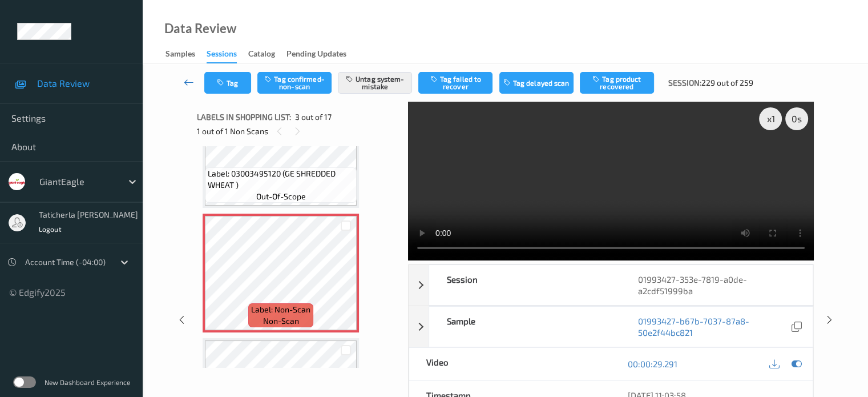
click at [187, 85] on icon at bounding box center [189, 81] width 10 height 11
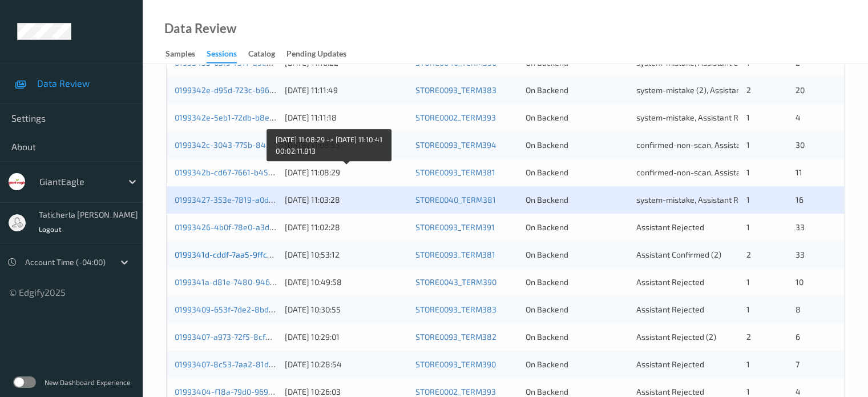
scroll to position [457, 0]
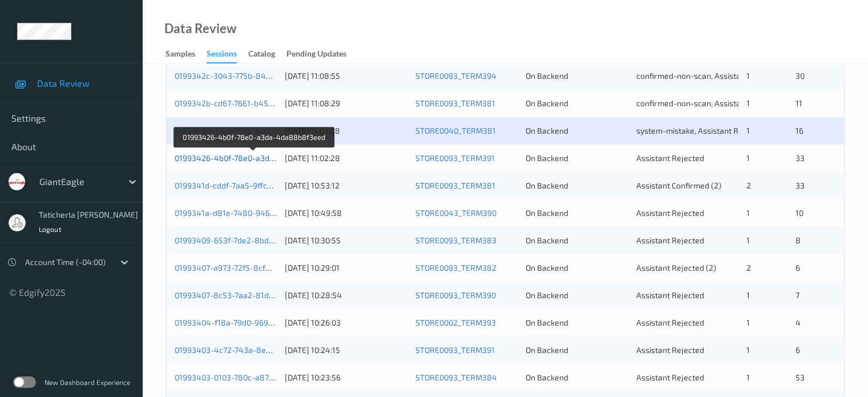
click at [240, 159] on link "01993426-4b0f-78e0-a3da-4da88b8f3eed" at bounding box center [254, 158] width 158 height 10
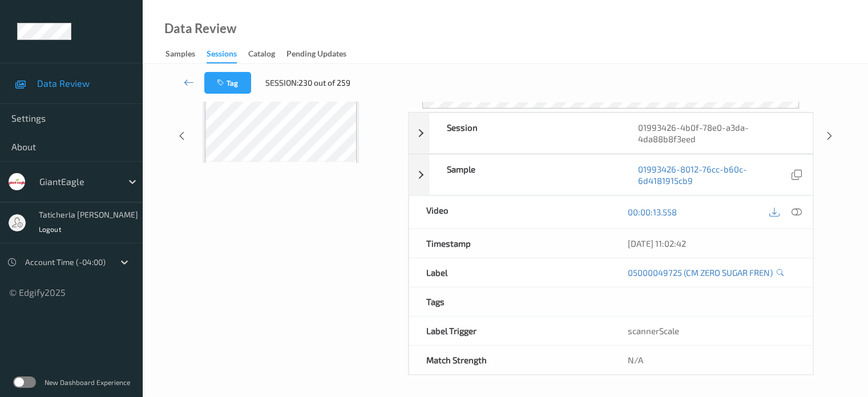
scroll to position [151, 0]
click at [190, 80] on icon at bounding box center [189, 81] width 10 height 11
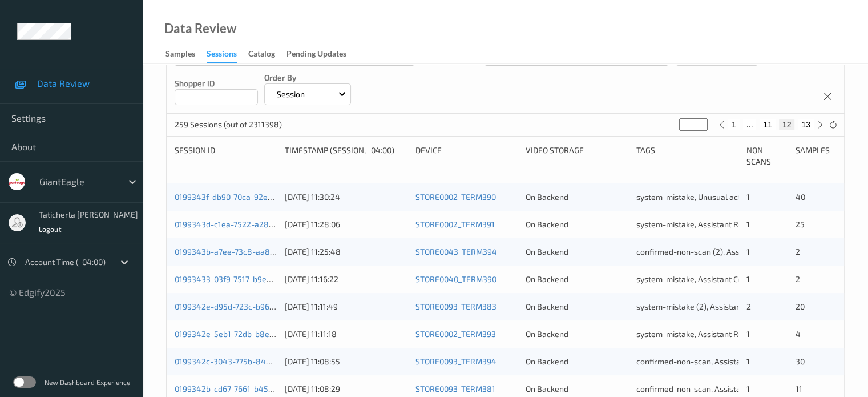
scroll to position [343, 0]
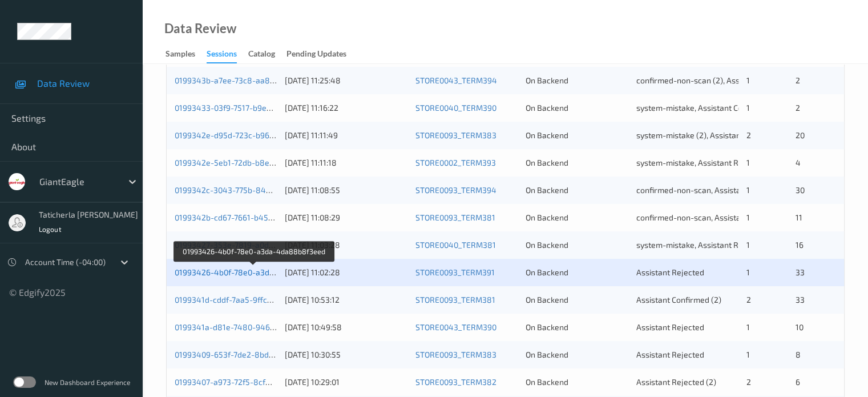
click at [237, 268] on link "01993426-4b0f-78e0-a3da-4da88b8f3eed" at bounding box center [254, 272] width 158 height 10
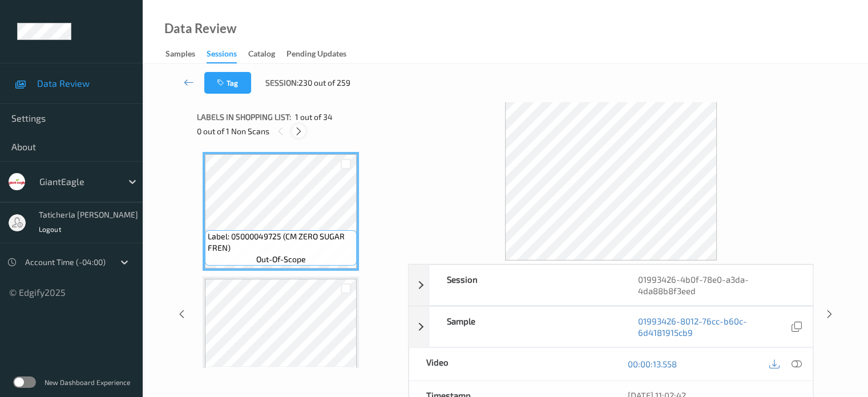
click at [297, 128] on icon at bounding box center [299, 131] width 10 height 10
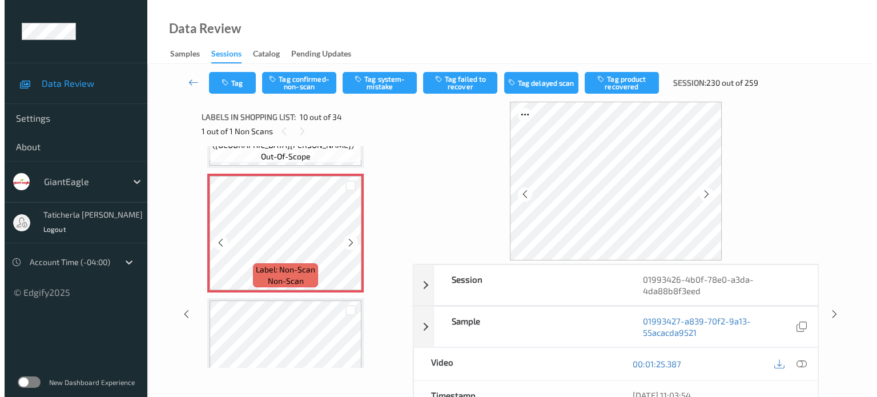
scroll to position [1116, 0]
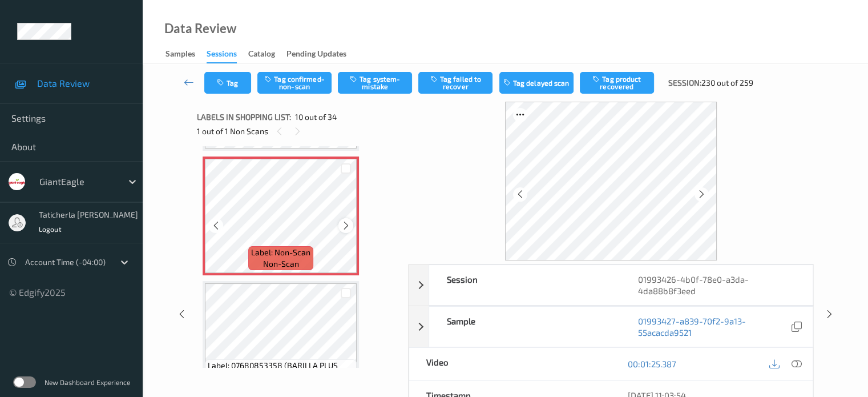
drag, startPoint x: 347, startPoint y: 223, endPoint x: 353, endPoint y: 224, distance: 5.8
click at [353, 224] on div at bounding box center [346, 225] width 14 height 14
click at [793, 363] on icon at bounding box center [796, 364] width 10 height 10
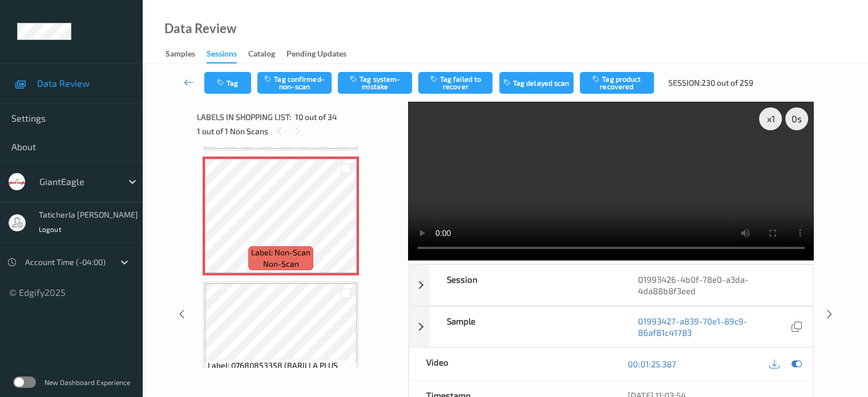
click at [772, 159] on video at bounding box center [611, 181] width 406 height 159
click at [349, 224] on icon at bounding box center [346, 225] width 10 height 10
click at [341, 221] on icon at bounding box center [346, 225] width 10 height 10
click at [345, 221] on icon at bounding box center [346, 225] width 10 height 10
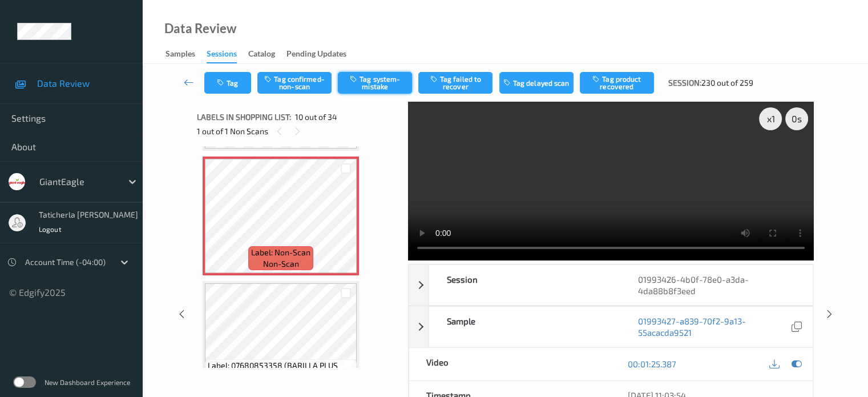
click at [372, 80] on button "Tag system-mistake" at bounding box center [375, 83] width 74 height 22
click at [230, 83] on button "Tag" at bounding box center [227, 83] width 47 height 22
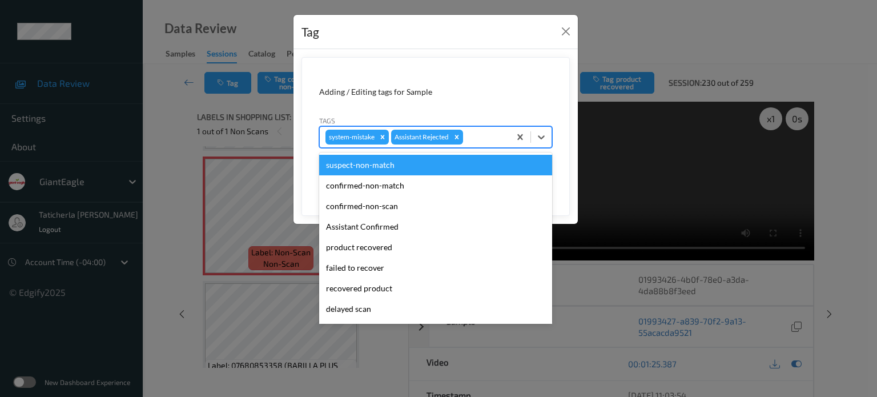
click at [486, 134] on div at bounding box center [484, 137] width 39 height 14
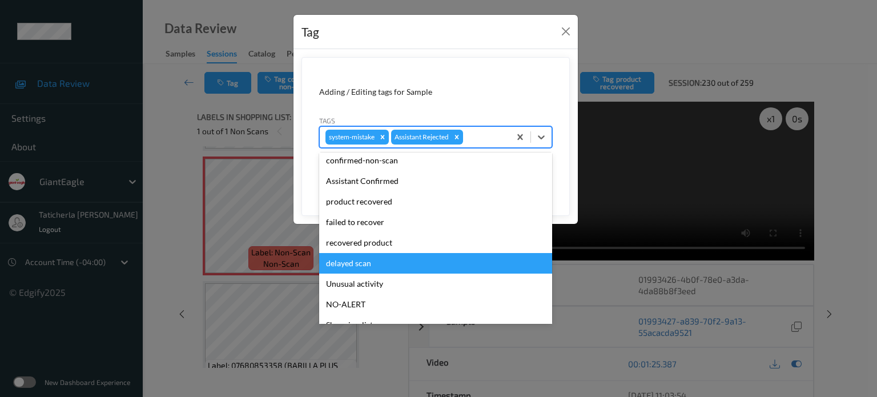
scroll to position [121, 0]
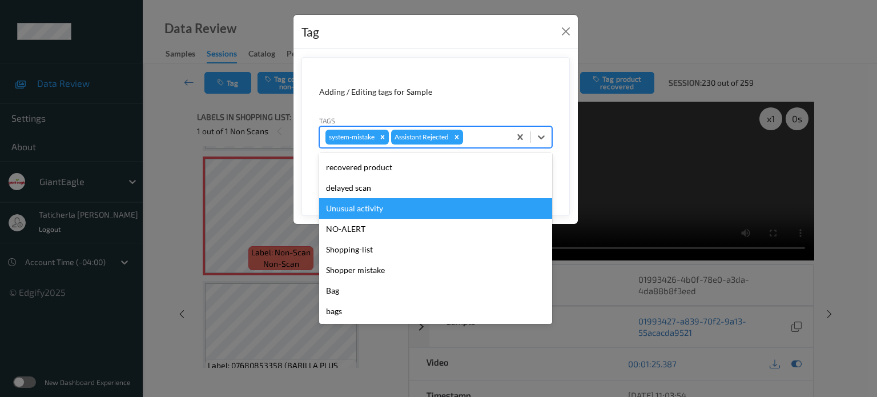
click at [395, 212] on div "Unusual activity" at bounding box center [435, 208] width 233 height 21
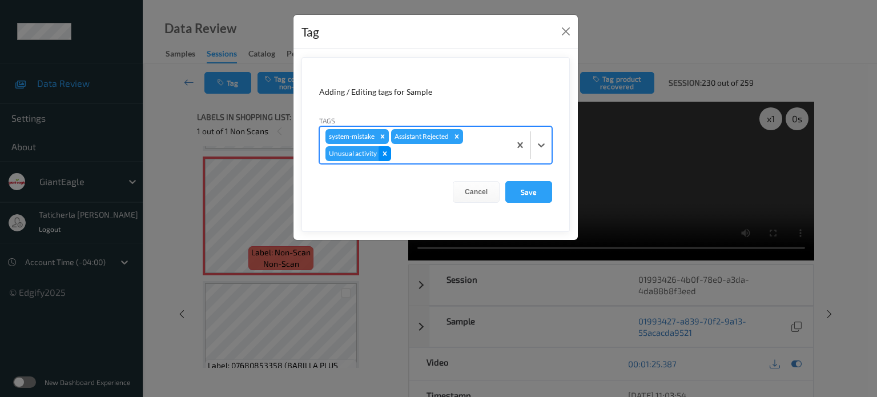
click at [385, 154] on icon "Remove Unusual activity" at bounding box center [385, 153] width 4 height 4
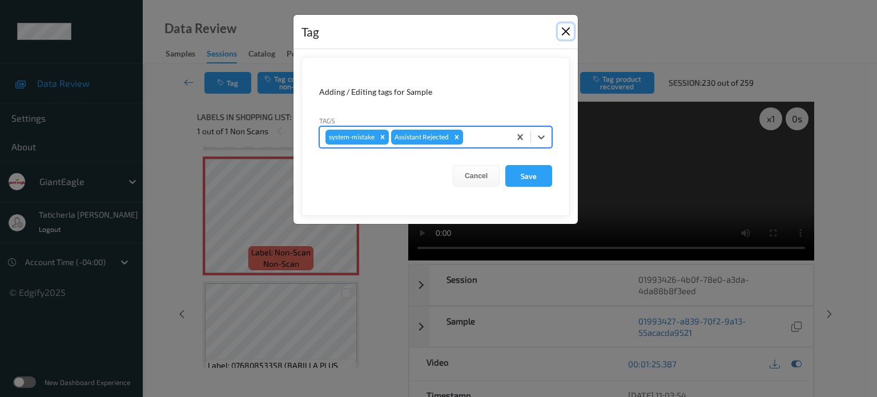
drag, startPoint x: 564, startPoint y: 31, endPoint x: 529, endPoint y: 47, distance: 38.6
click at [564, 31] on button "Close" at bounding box center [566, 31] width 16 height 16
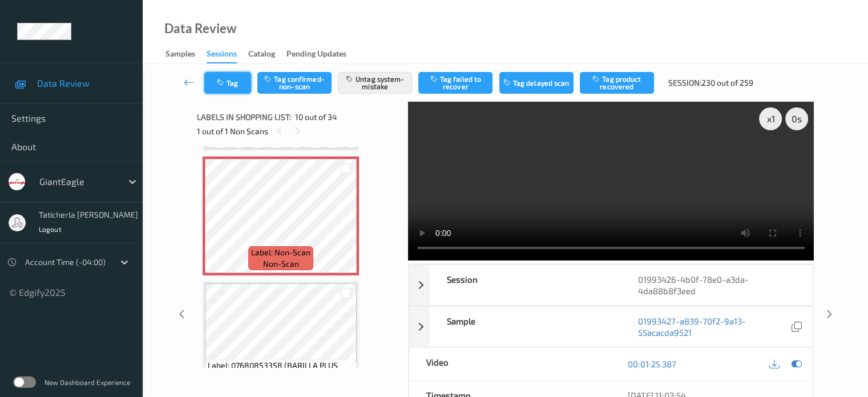
click at [232, 79] on button "Tag" at bounding box center [227, 83] width 47 height 22
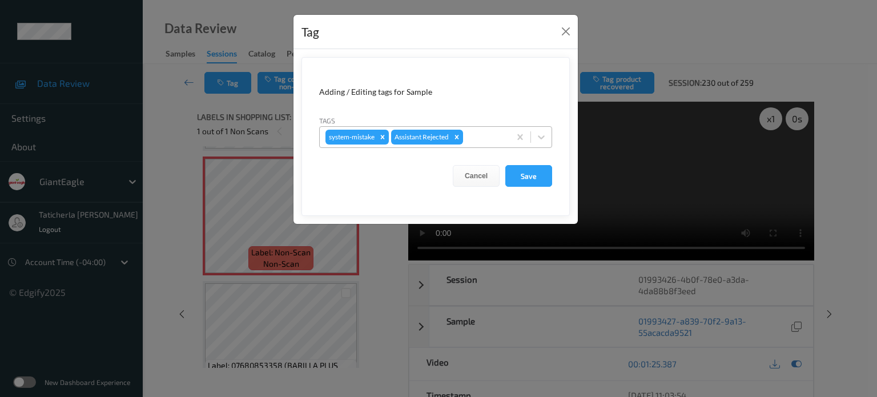
click at [473, 132] on div at bounding box center [484, 137] width 39 height 14
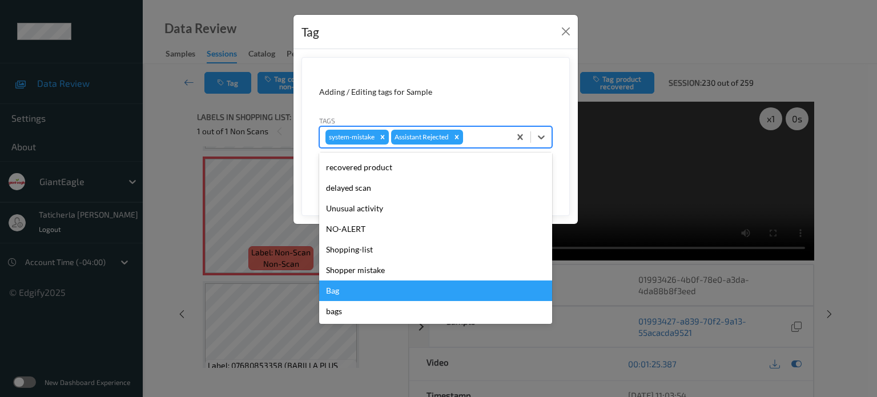
click at [364, 296] on div "Bag" at bounding box center [435, 290] width 233 height 21
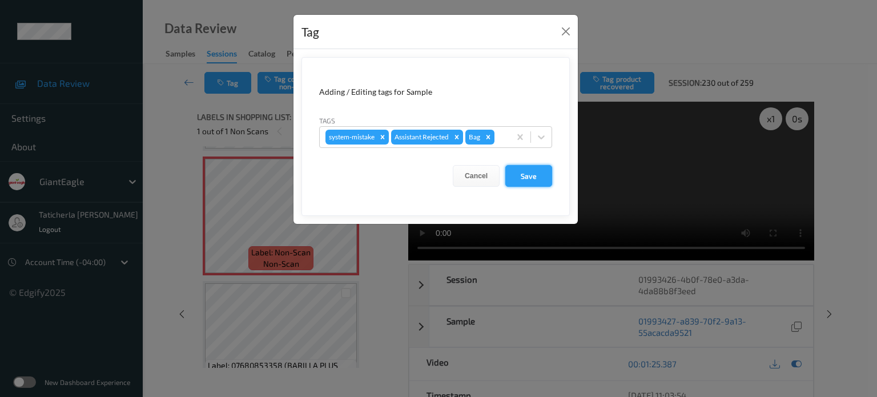
click at [528, 174] on button "Save" at bounding box center [528, 176] width 47 height 22
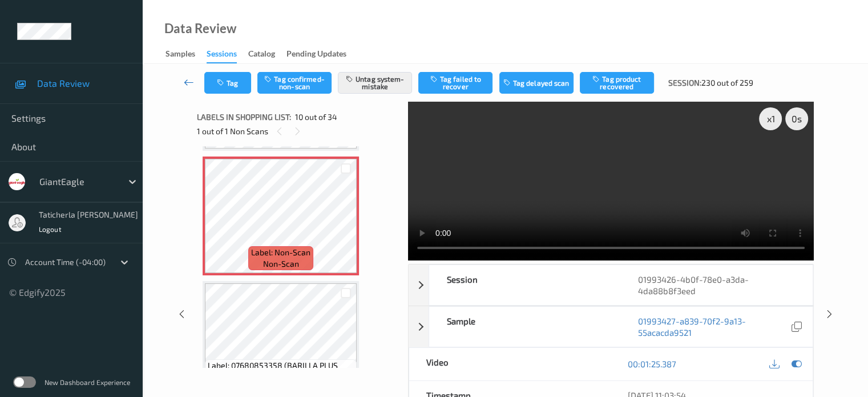
click at [193, 83] on icon at bounding box center [189, 81] width 10 height 11
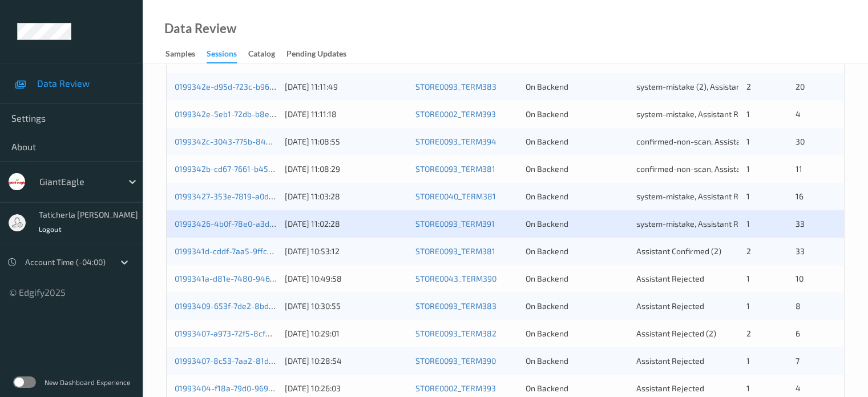
scroll to position [457, 0]
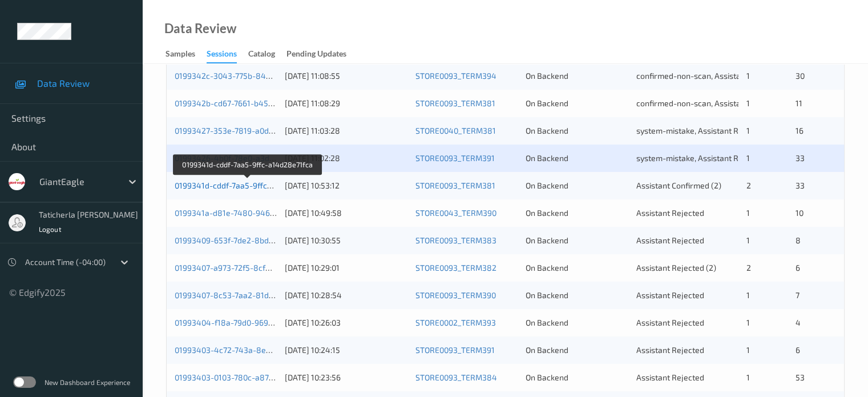
click at [233, 183] on link "0199341d-cddf-7aa5-9ffc-a14d28e71fca" at bounding box center [248, 185] width 147 height 10
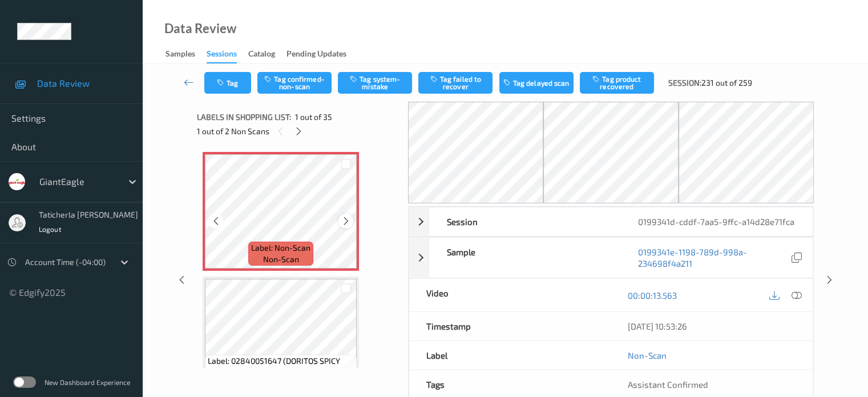
drag, startPoint x: 361, startPoint y: 212, endPoint x: 347, endPoint y: 220, distance: 16.1
click at [347, 220] on icon at bounding box center [346, 221] width 10 height 10
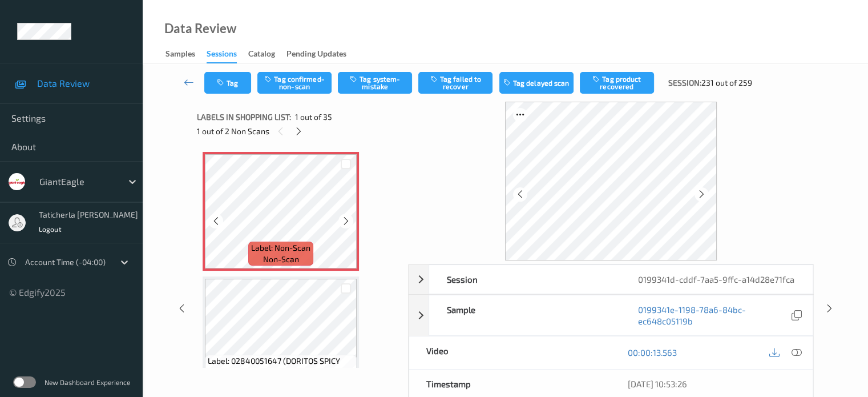
click at [347, 220] on icon at bounding box center [346, 221] width 10 height 10
click at [795, 349] on icon at bounding box center [796, 352] width 10 height 10
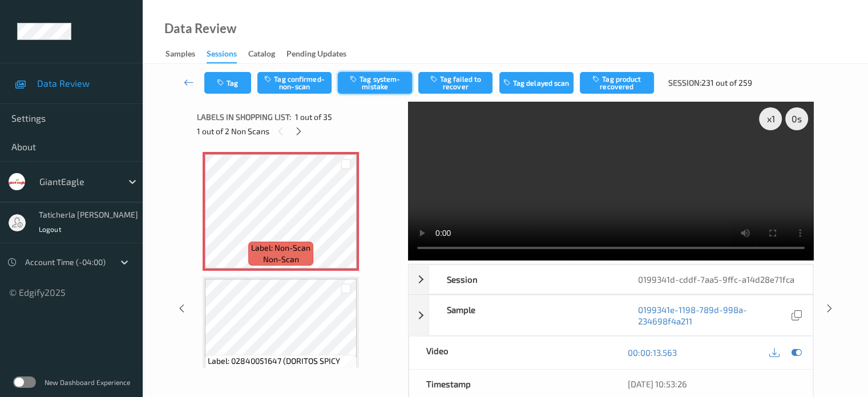
click at [378, 86] on button "Tag system-mistake" at bounding box center [375, 83] width 74 height 22
click at [226, 80] on icon "button" at bounding box center [222, 83] width 10 height 8
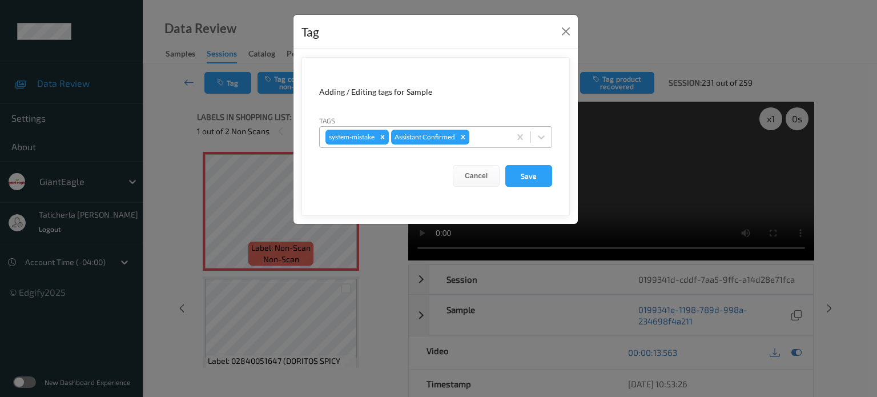
click at [490, 134] on div at bounding box center [488, 137] width 33 height 14
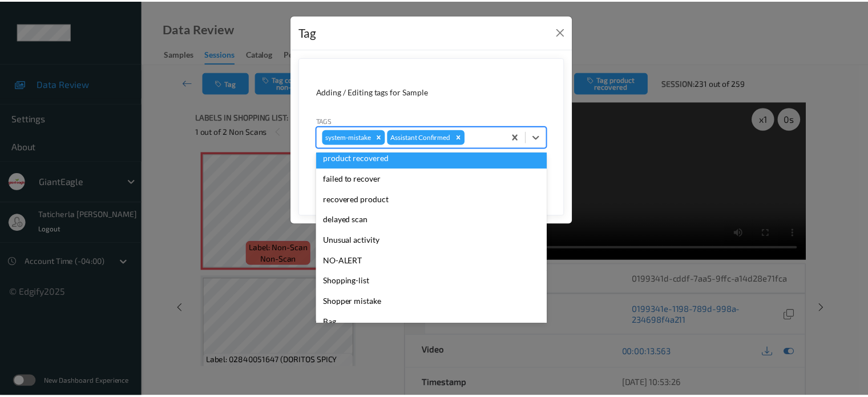
scroll to position [114, 0]
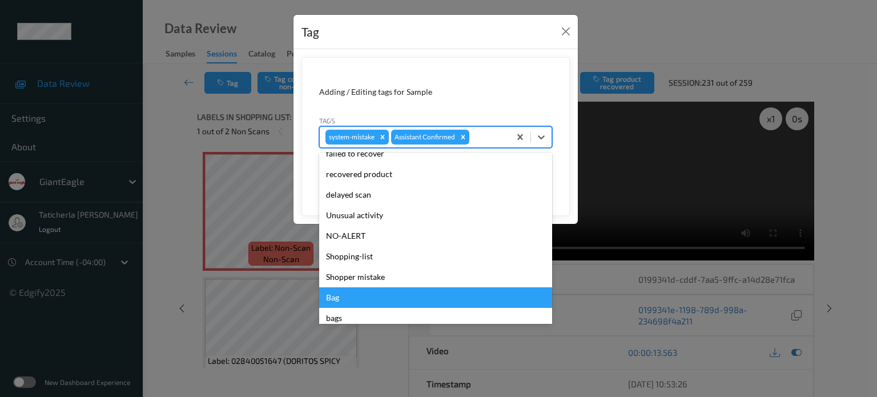
click at [380, 296] on div "Bag" at bounding box center [435, 297] width 233 height 21
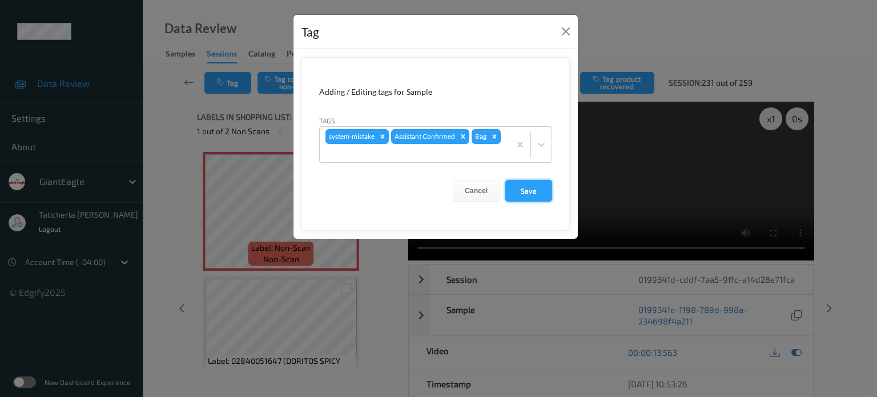
click at [537, 191] on button "Save" at bounding box center [528, 191] width 47 height 22
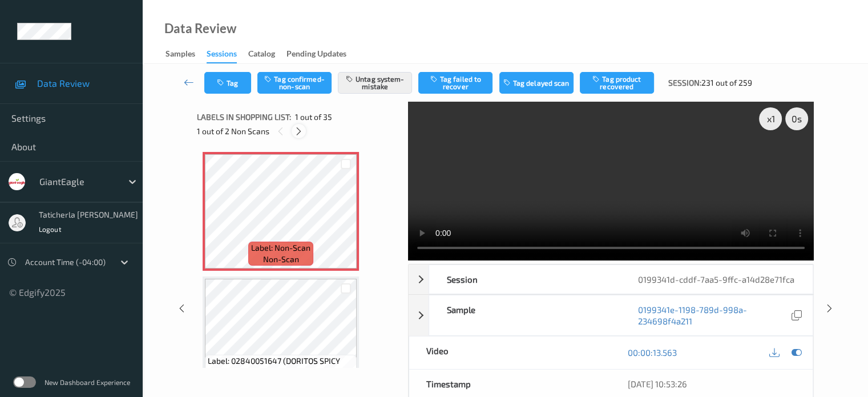
click at [297, 134] on icon at bounding box center [299, 131] width 10 height 10
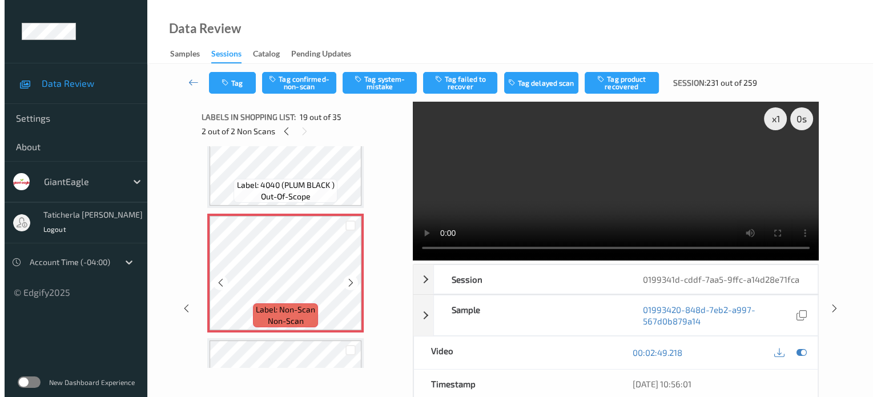
scroll to position [2236, 0]
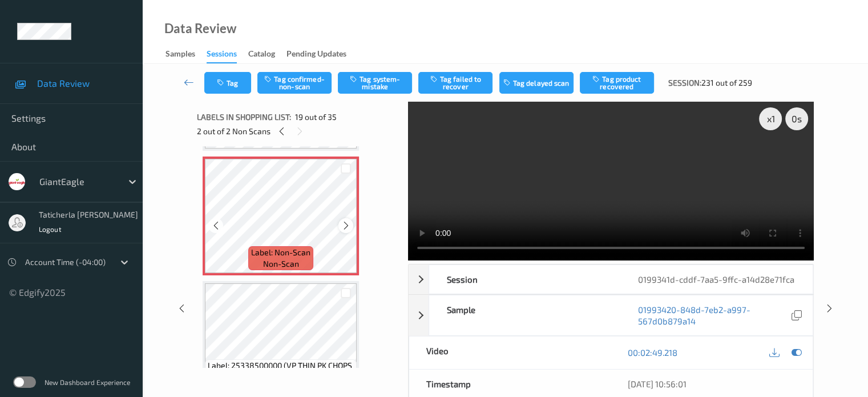
click at [345, 228] on icon at bounding box center [346, 225] width 10 height 10
click at [345, 227] on icon at bounding box center [346, 225] width 10 height 10
click at [373, 80] on button "Tag system-mistake" at bounding box center [375, 83] width 74 height 22
click at [236, 79] on button "Tag" at bounding box center [227, 83] width 47 height 22
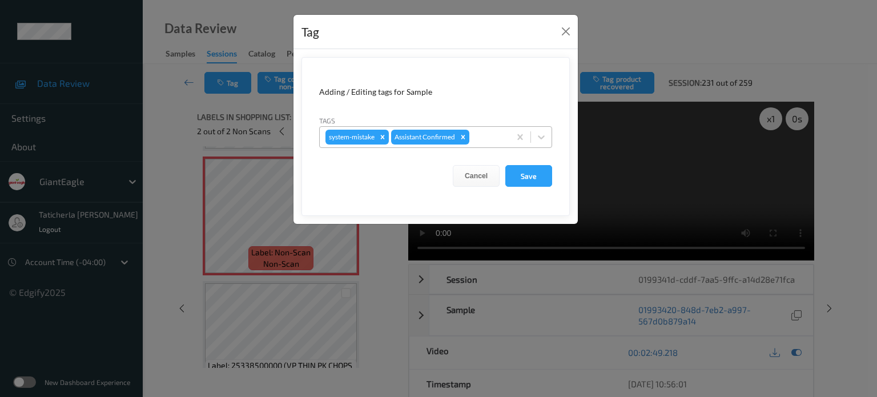
click at [487, 132] on div at bounding box center [488, 137] width 33 height 14
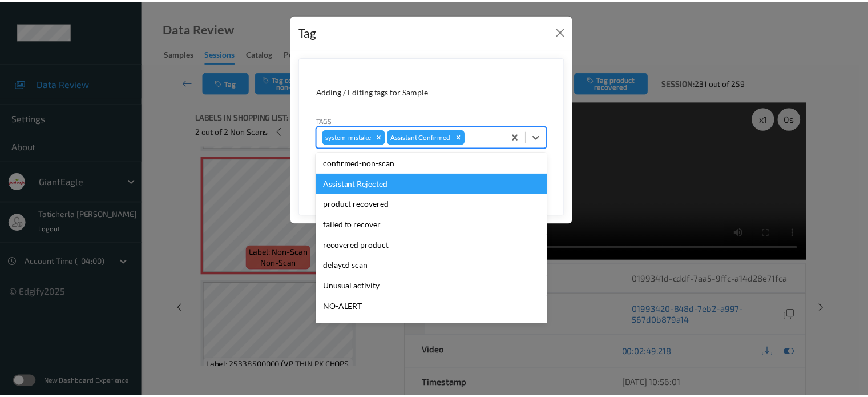
scroll to position [121, 0]
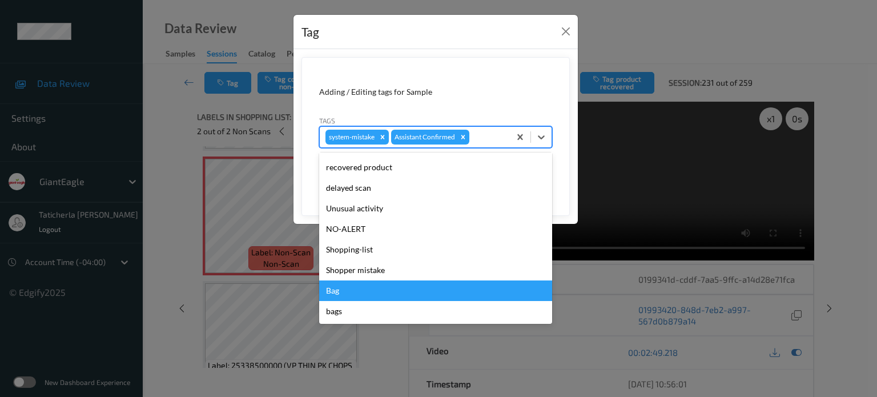
click at [347, 294] on div "Bag" at bounding box center [435, 290] width 233 height 21
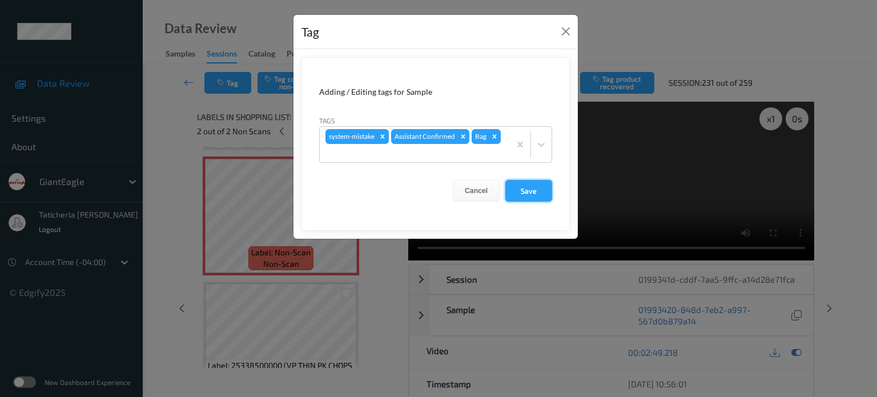
click at [526, 185] on button "Save" at bounding box center [528, 191] width 47 height 22
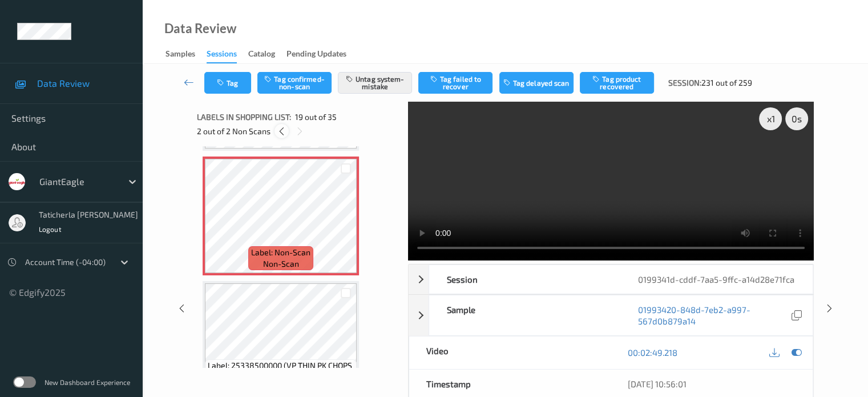
click at [279, 132] on icon at bounding box center [282, 131] width 10 height 10
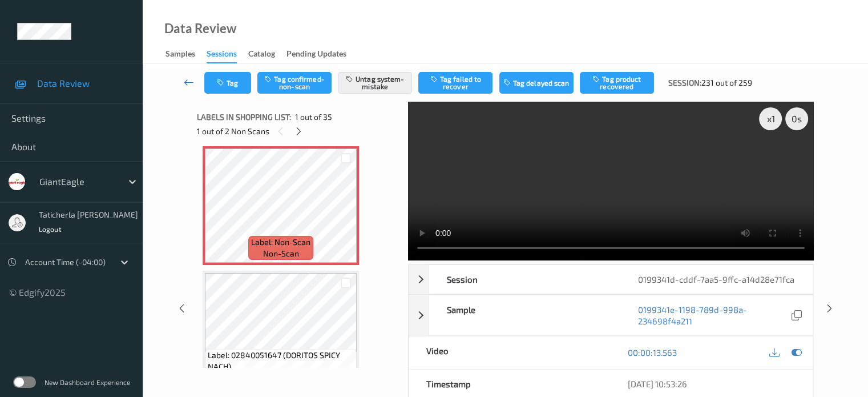
click at [191, 80] on icon at bounding box center [189, 81] width 10 height 11
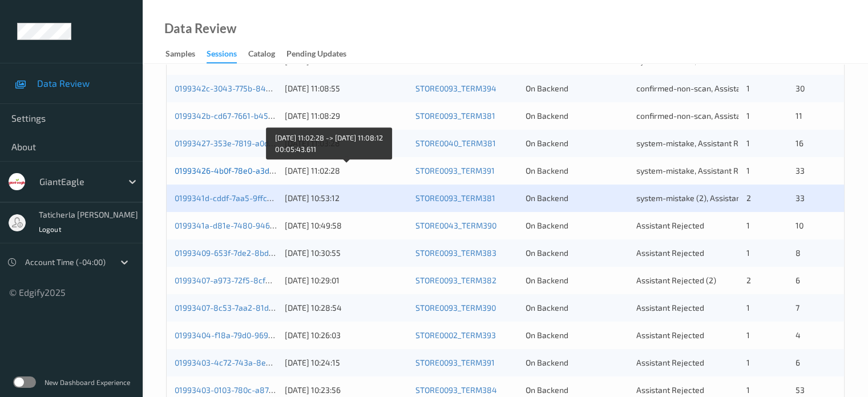
scroll to position [437, 0]
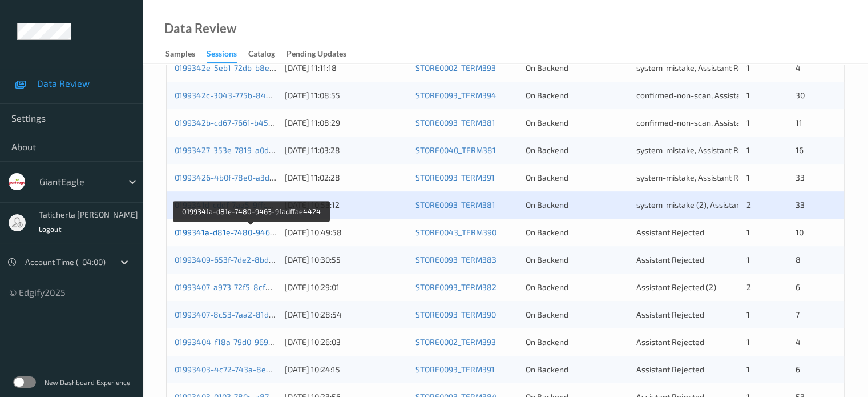
click at [231, 230] on link "0199341a-d81e-7480-9463-91adffae4424" at bounding box center [252, 232] width 155 height 10
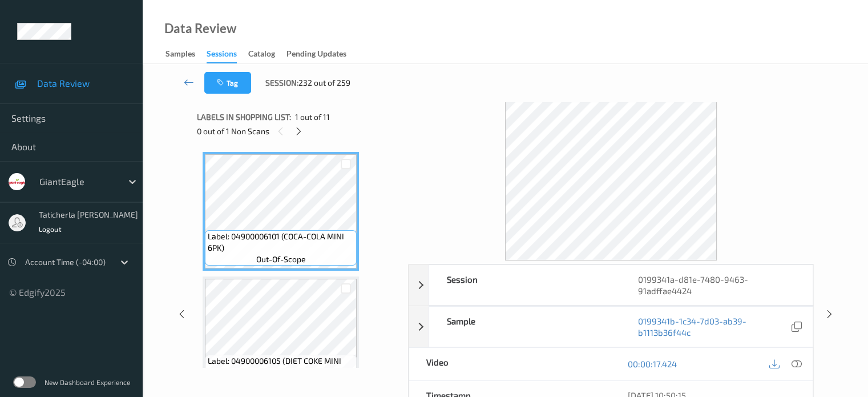
click at [299, 122] on span "1 out of 11" at bounding box center [312, 116] width 35 height 11
click at [296, 128] on icon at bounding box center [299, 131] width 10 height 10
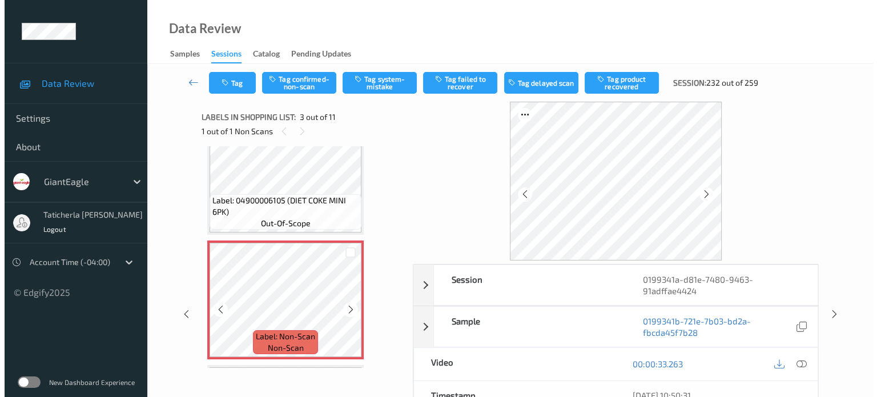
scroll to position [244, 0]
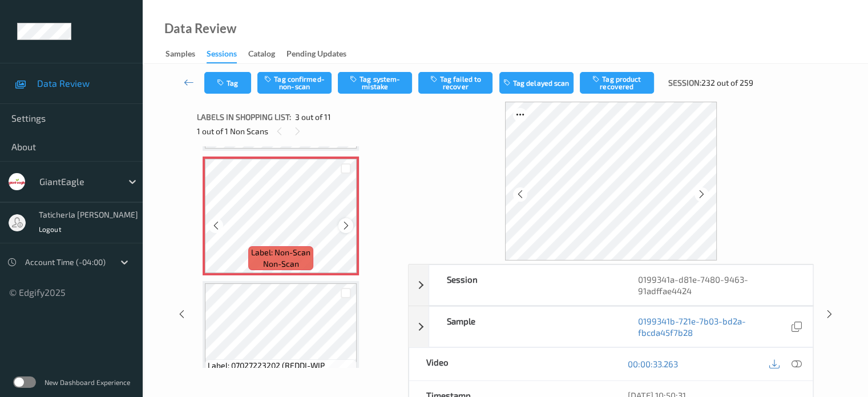
click at [343, 223] on icon at bounding box center [346, 225] width 10 height 10
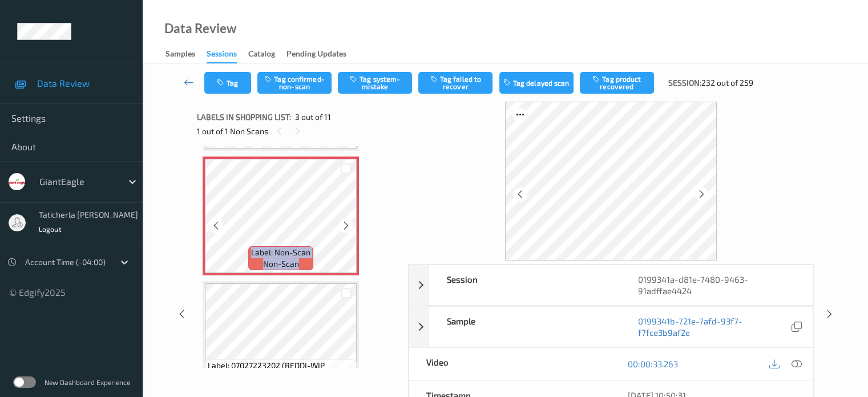
click at [343, 223] on icon at bounding box center [346, 225] width 10 height 10
click at [797, 363] on icon at bounding box center [796, 364] width 10 height 10
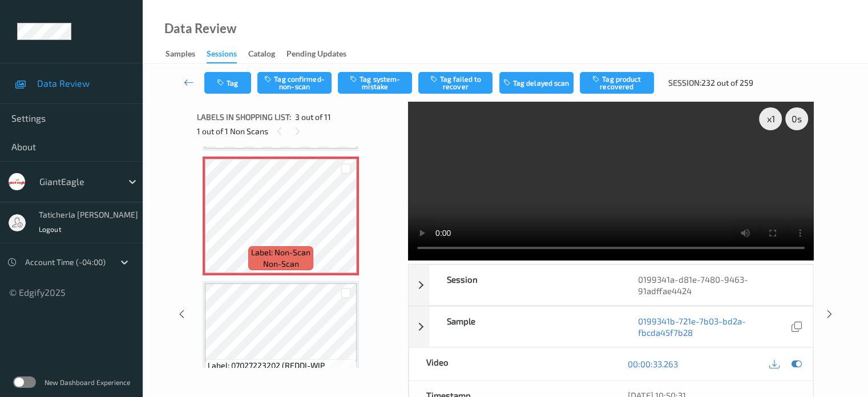
click at [766, 162] on video at bounding box center [611, 181] width 406 height 159
click at [380, 79] on button "Tag system-mistake" at bounding box center [375, 83] width 74 height 22
click at [240, 82] on button "Tag" at bounding box center [227, 83] width 47 height 22
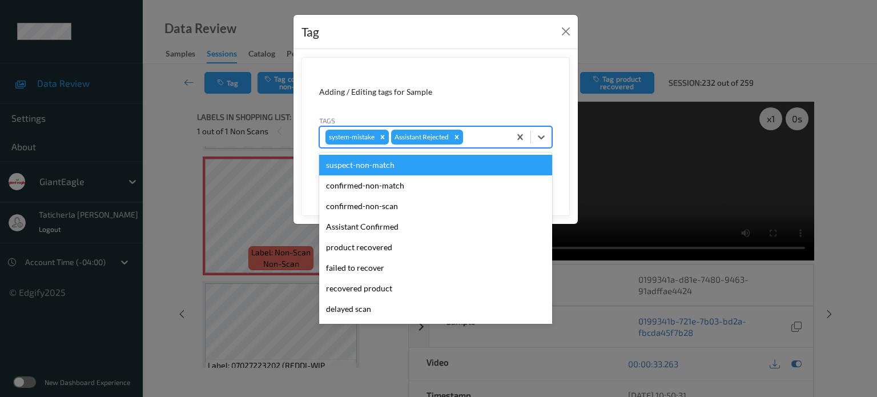
click at [478, 138] on div at bounding box center [484, 137] width 39 height 14
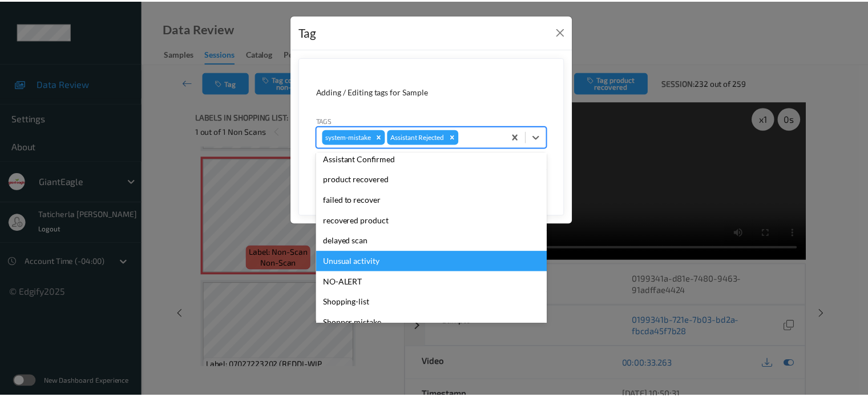
scroll to position [121, 0]
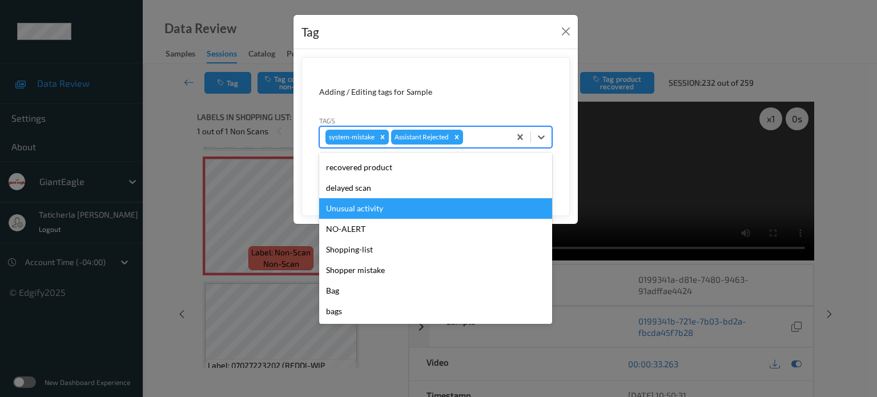
drag, startPoint x: 363, startPoint y: 289, endPoint x: 410, endPoint y: 207, distance: 94.9
click at [410, 207] on div "suspect-non-match confirmed-non-match confirmed-non-scan Assistant Confirmed pr…" at bounding box center [435, 237] width 233 height 171
click at [410, 207] on div "Unusual activity" at bounding box center [435, 208] width 233 height 21
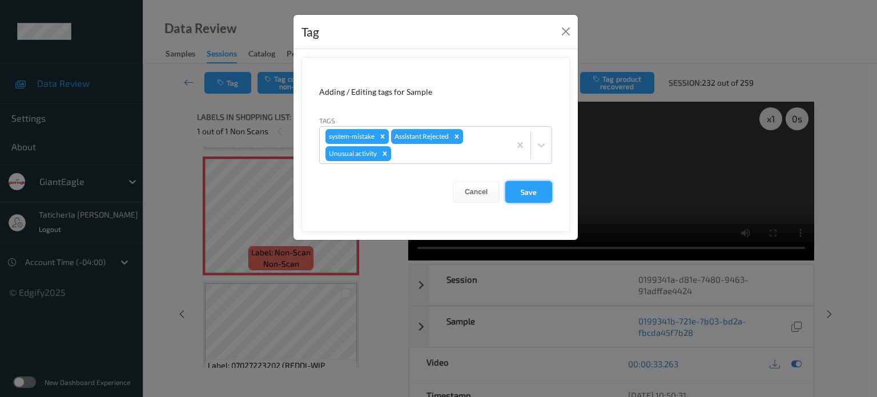
click at [537, 191] on button "Save" at bounding box center [528, 192] width 47 height 22
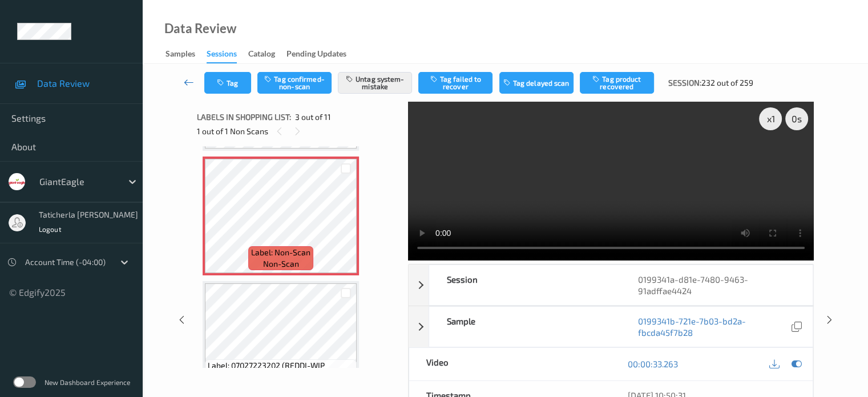
click at [187, 80] on icon at bounding box center [189, 81] width 10 height 11
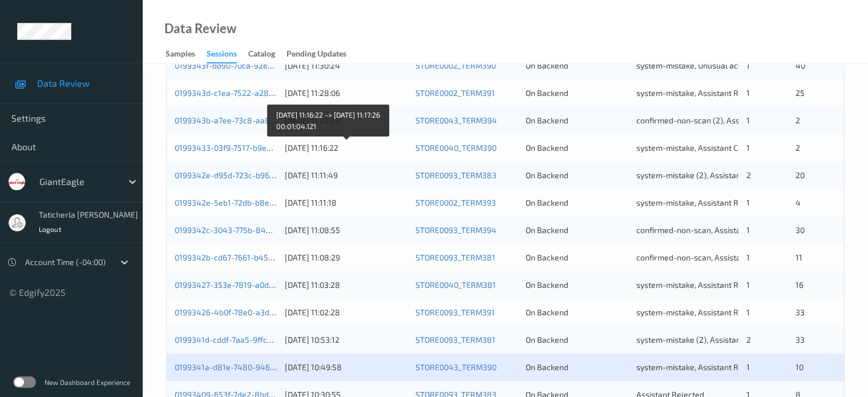
scroll to position [457, 0]
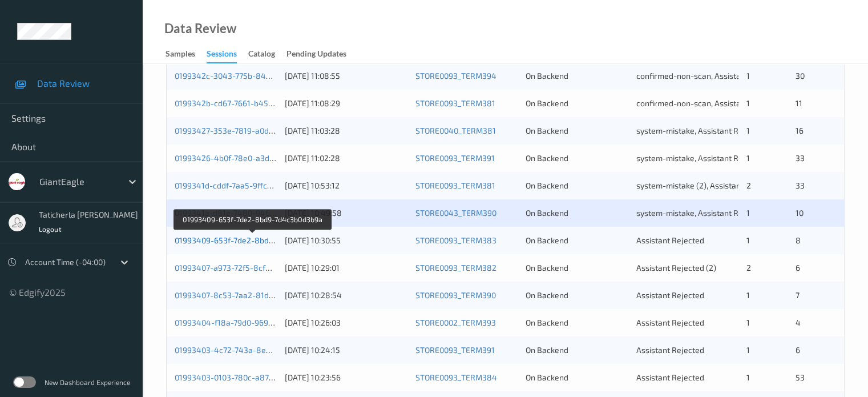
click at [242, 240] on link "01993409-653f-7de2-8bd9-7d4c3b0d3b9a" at bounding box center [253, 240] width 156 height 10
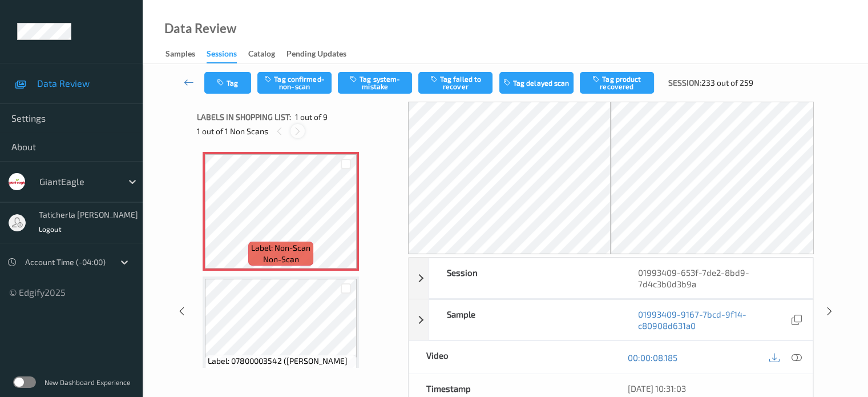
click at [296, 130] on icon at bounding box center [298, 131] width 10 height 10
click at [346, 215] on div at bounding box center [346, 221] width 14 height 14
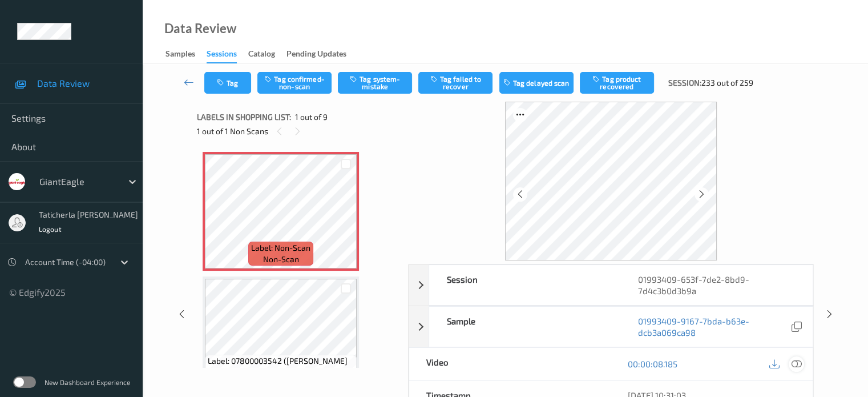
click at [793, 361] on icon at bounding box center [796, 364] width 10 height 10
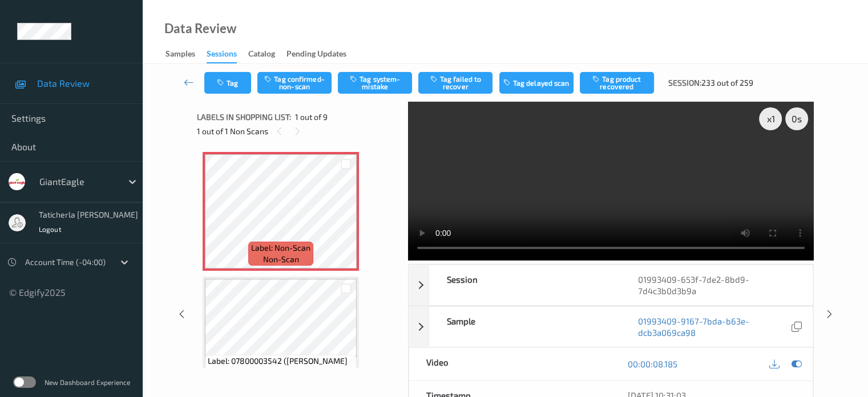
click at [772, 159] on video at bounding box center [611, 181] width 406 height 159
click at [373, 76] on button "Tag system-mistake" at bounding box center [375, 83] width 74 height 22
click at [231, 84] on button "Tag" at bounding box center [227, 83] width 47 height 22
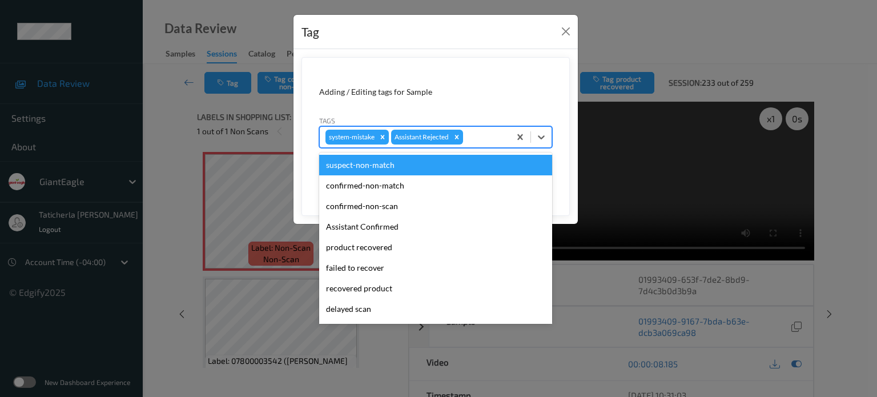
click at [479, 147] on div "system-mistake Assistant Rejected" at bounding box center [435, 137] width 233 height 22
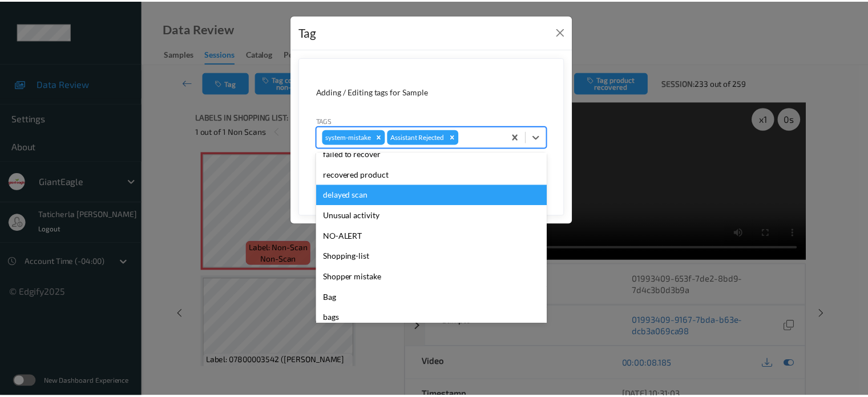
scroll to position [114, 0]
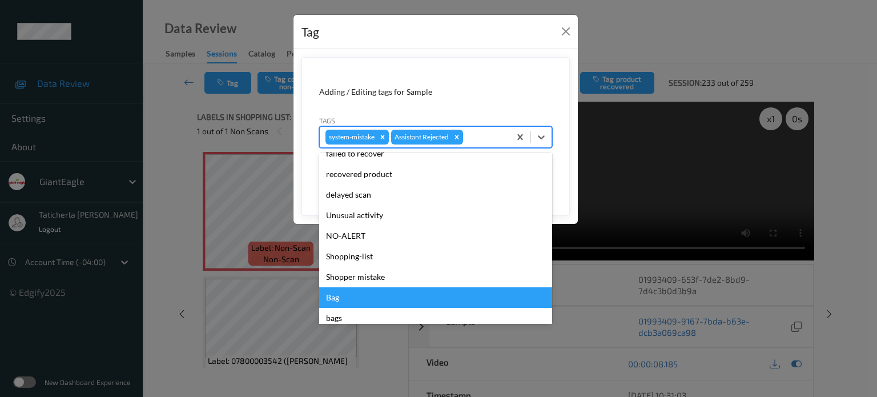
click at [345, 299] on div "Bag" at bounding box center [435, 297] width 233 height 21
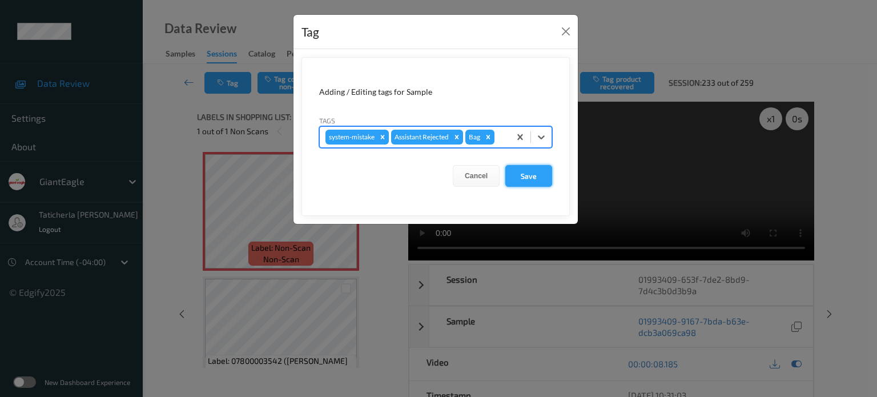
click at [520, 173] on button "Save" at bounding box center [528, 176] width 47 height 22
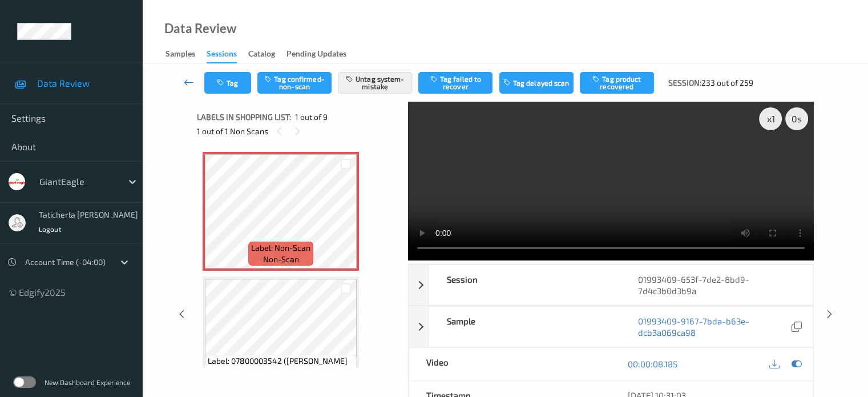
click at [190, 87] on icon at bounding box center [189, 81] width 10 height 11
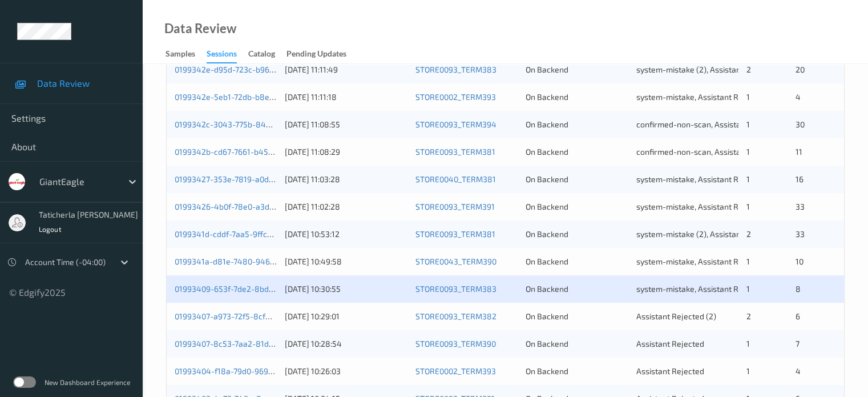
scroll to position [551, 0]
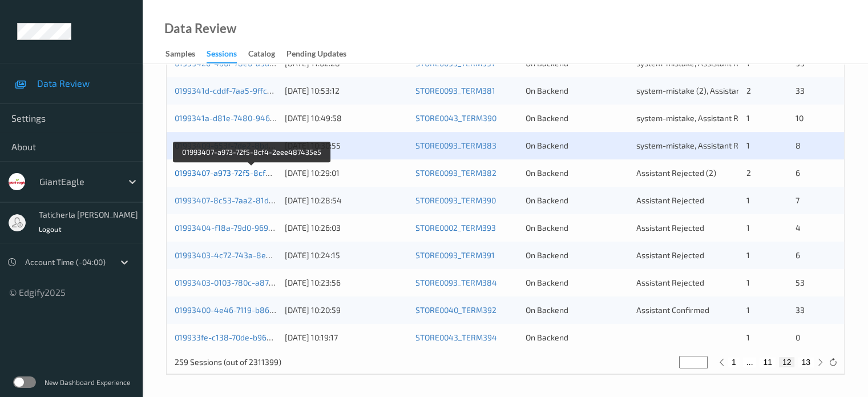
click at [226, 173] on link "01993407-a973-72f5-8cf4-2eee487435e5" at bounding box center [252, 173] width 155 height 10
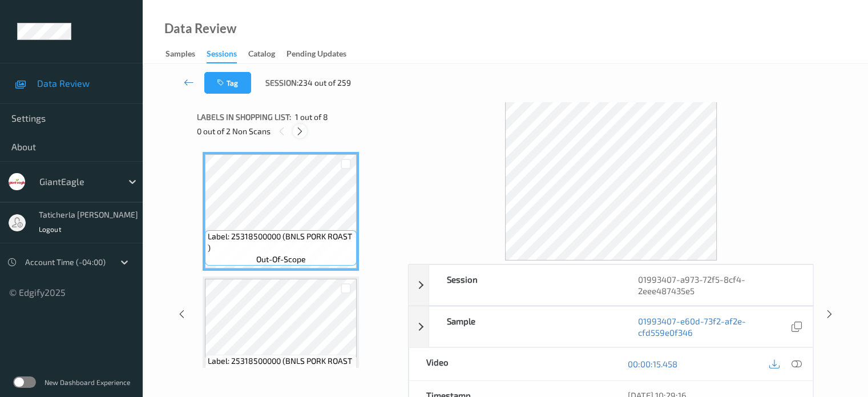
click at [303, 127] on icon at bounding box center [300, 131] width 10 height 10
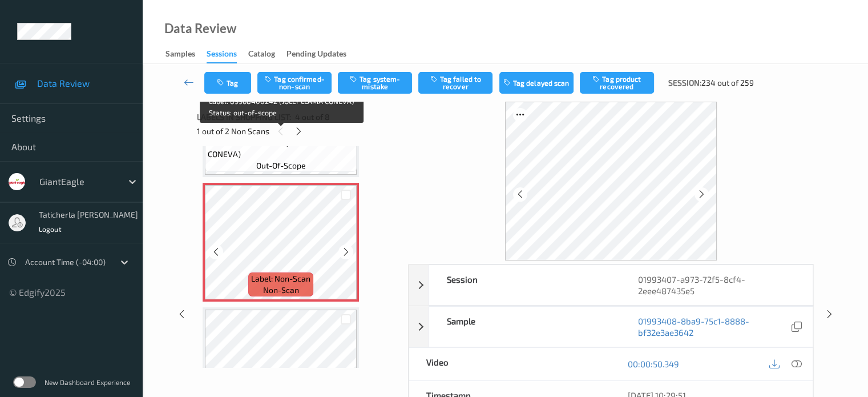
scroll to position [369, 0]
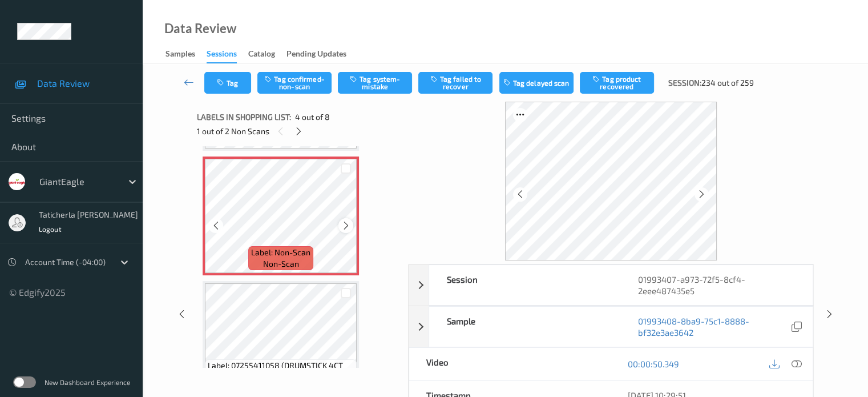
click at [341, 227] on icon at bounding box center [346, 225] width 10 height 10
click at [343, 226] on icon at bounding box center [346, 225] width 10 height 10
click at [344, 224] on icon at bounding box center [346, 225] width 10 height 10
click at [344, 223] on icon at bounding box center [346, 225] width 10 height 10
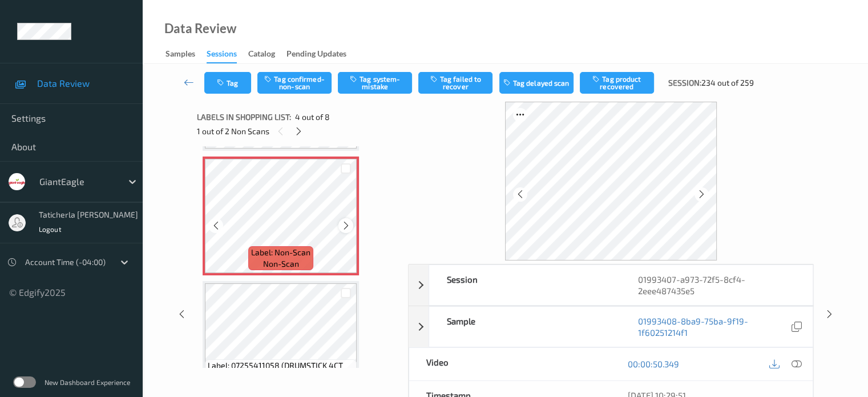
click at [344, 223] on icon at bounding box center [346, 225] width 10 height 10
click at [345, 226] on icon at bounding box center [346, 225] width 10 height 10
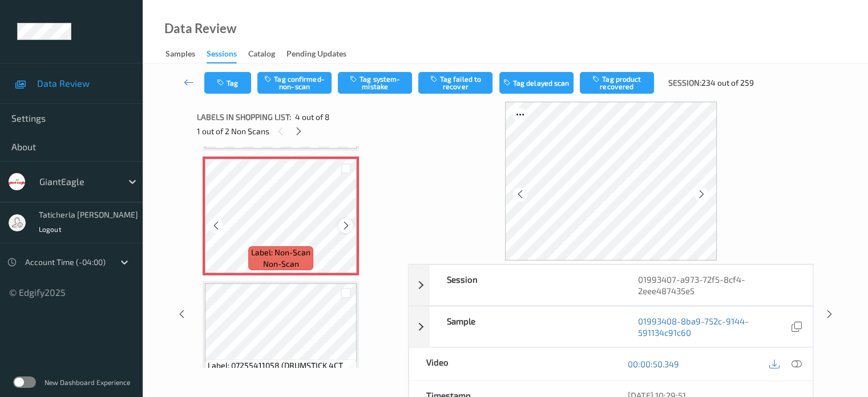
click at [345, 223] on icon at bounding box center [346, 225] width 10 height 10
click at [796, 363] on icon at bounding box center [796, 364] width 10 height 10
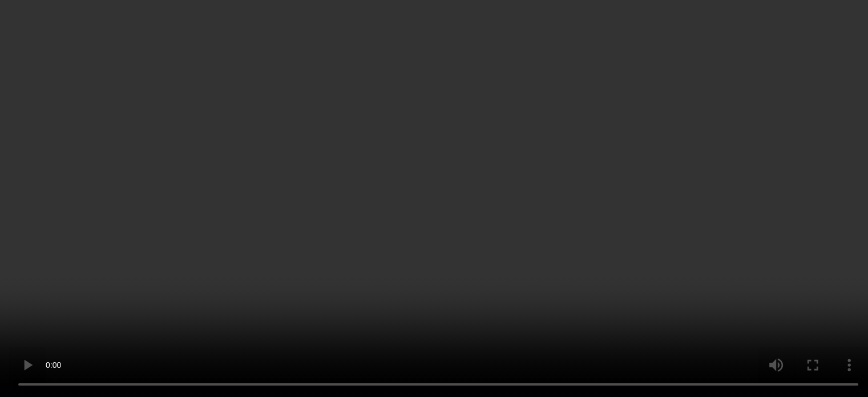
scroll to position [483, 0]
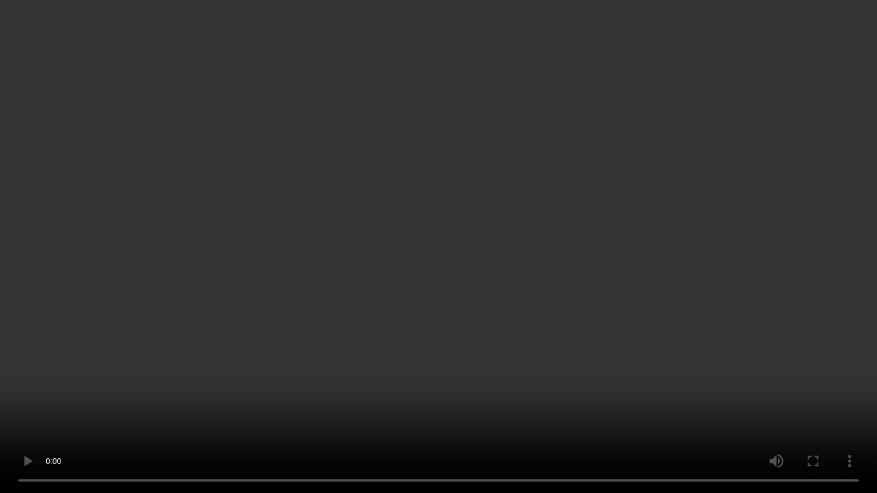
click at [598, 356] on video at bounding box center [438, 246] width 877 height 493
click at [722, 336] on video at bounding box center [438, 246] width 877 height 493
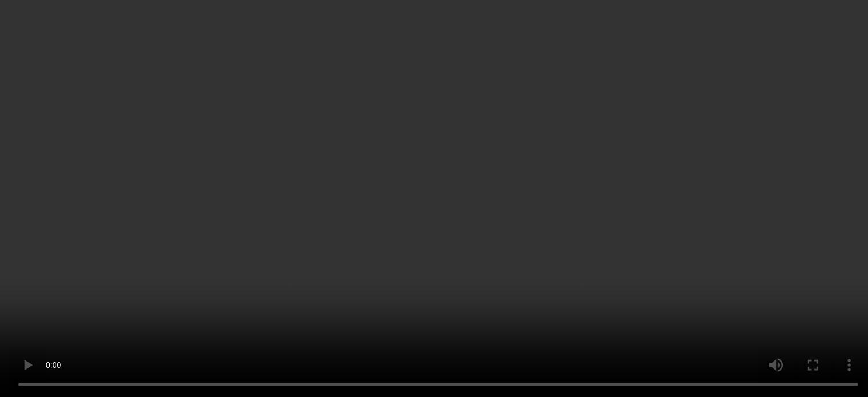
scroll to position [255, 0]
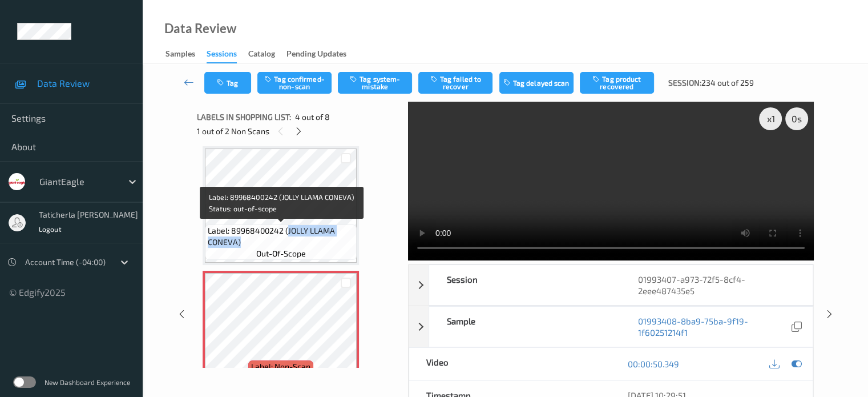
drag, startPoint x: 287, startPoint y: 230, endPoint x: 333, endPoint y: 244, distance: 48.8
click at [333, 244] on span "Label: 89968400242 (JOLLY LLAMA CONEVA)" at bounding box center [281, 236] width 146 height 23
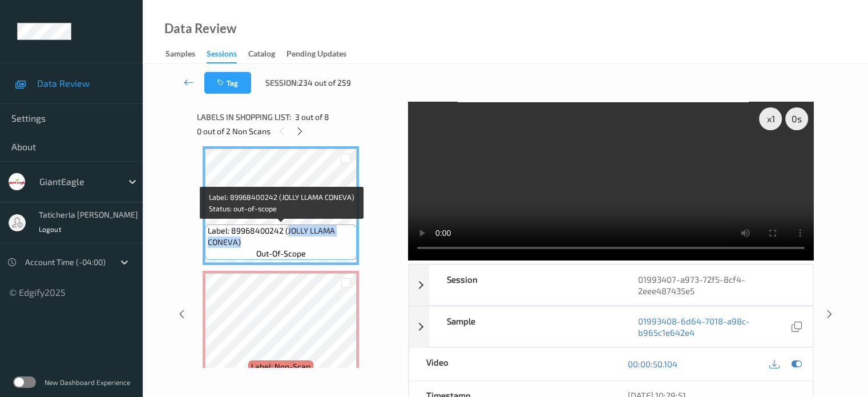
copy span "JOLLY LLAMA CONEVA)"
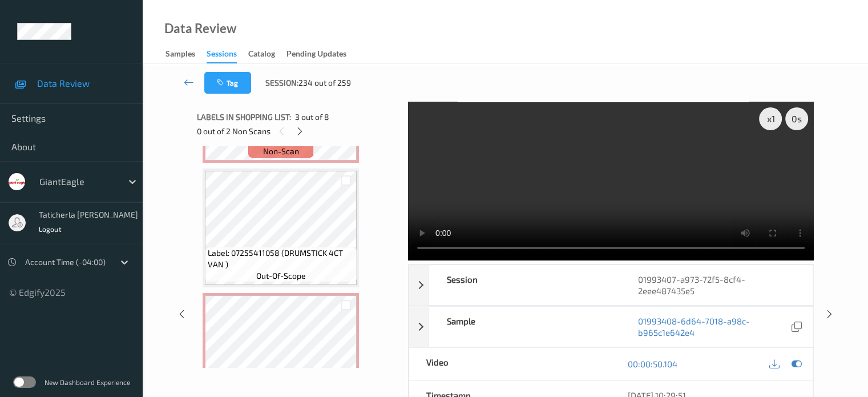
scroll to position [483, 0]
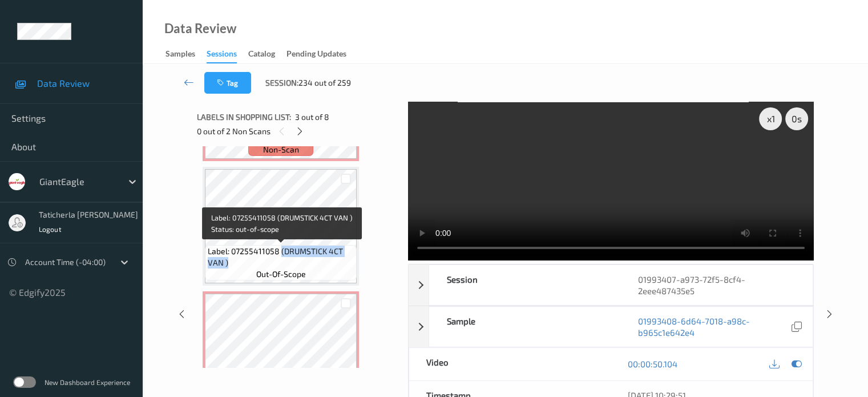
drag, startPoint x: 280, startPoint y: 251, endPoint x: 345, endPoint y: 270, distance: 67.9
click at [345, 270] on div "Label: 07255411058 (DRUMSTICK 4CT VAN ) out-of-scope" at bounding box center [281, 262] width 152 height 35
copy span "(DRUMSTICK 4CT VAN )"
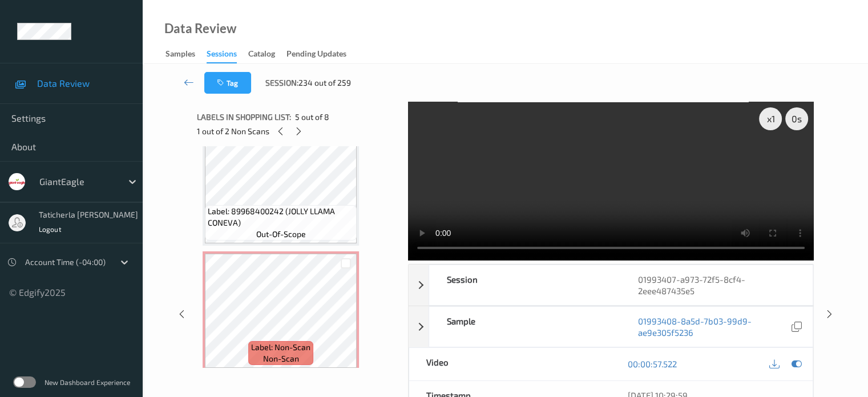
scroll to position [312, 0]
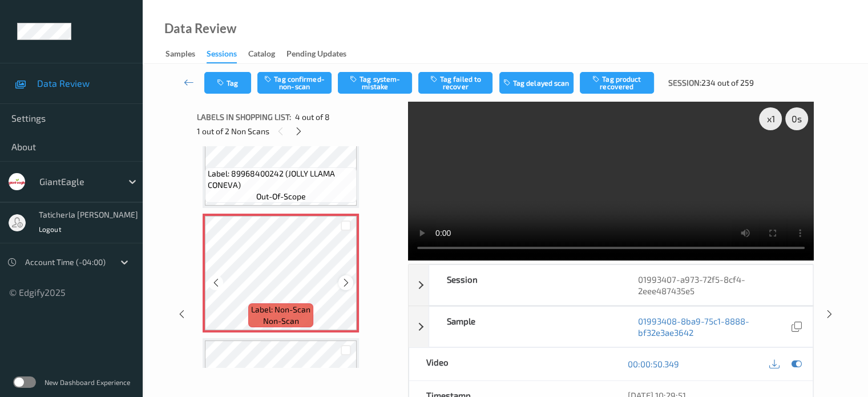
click at [345, 284] on icon at bounding box center [346, 282] width 10 height 10
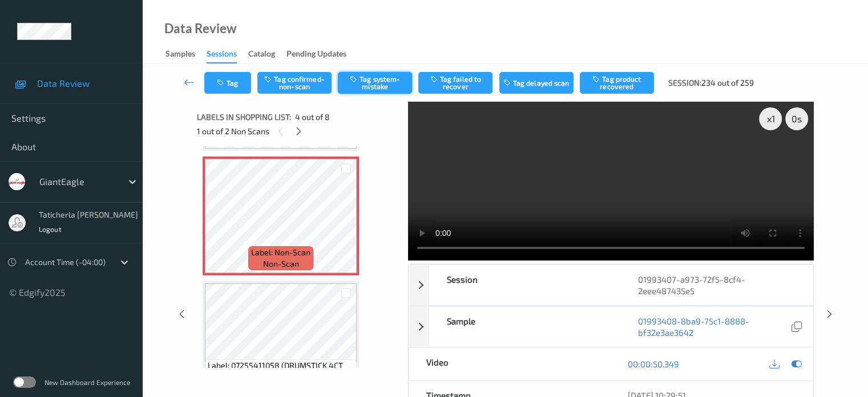
click at [380, 78] on button "Tag system-mistake" at bounding box center [375, 83] width 74 height 22
click at [375, 87] on button "Untag system-mistake" at bounding box center [375, 83] width 74 height 22
click at [290, 88] on button "Tag confirmed-non-scan" at bounding box center [294, 83] width 74 height 22
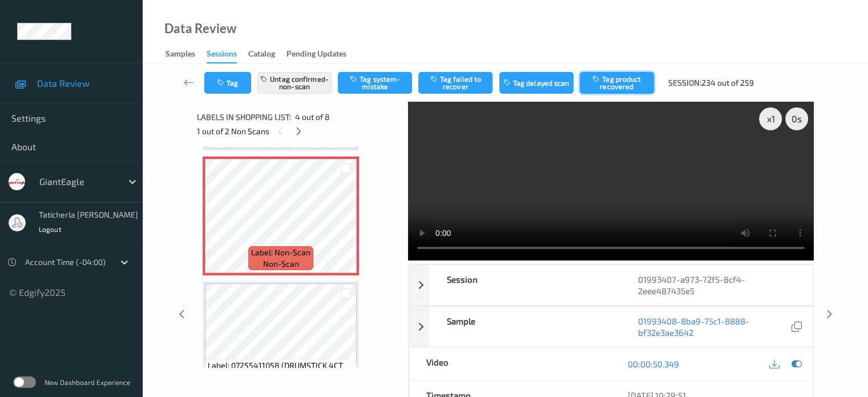
click at [633, 80] on button "Tag product recovered" at bounding box center [617, 83] width 74 height 22
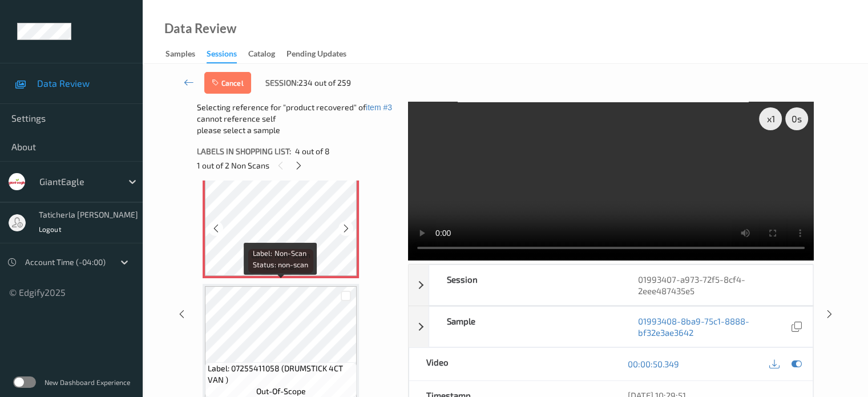
scroll to position [426, 0]
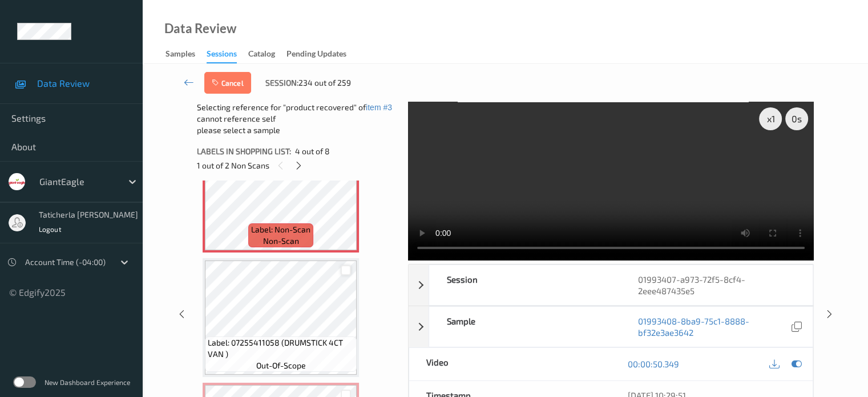
click at [347, 271] on div at bounding box center [346, 270] width 11 height 11
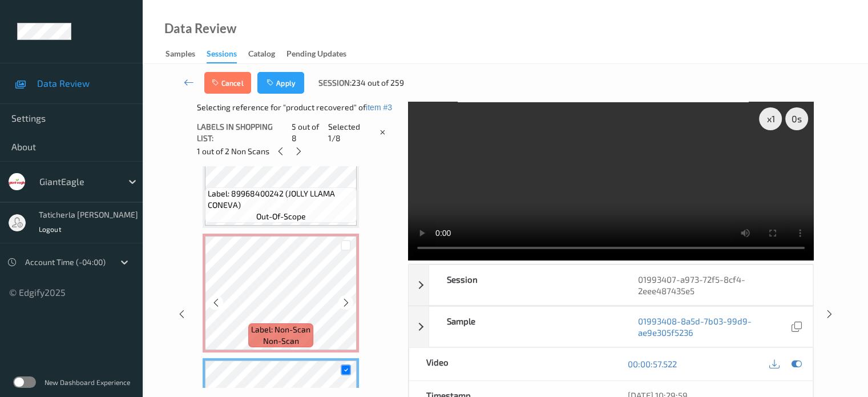
scroll to position [255, 0]
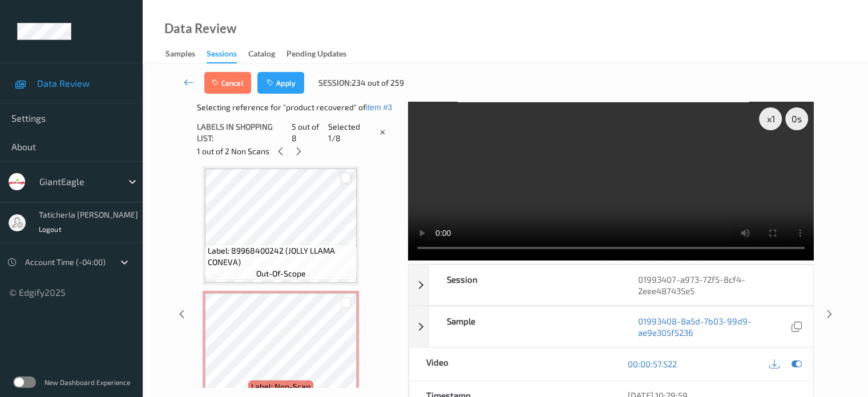
click at [348, 175] on div at bounding box center [346, 177] width 11 height 11
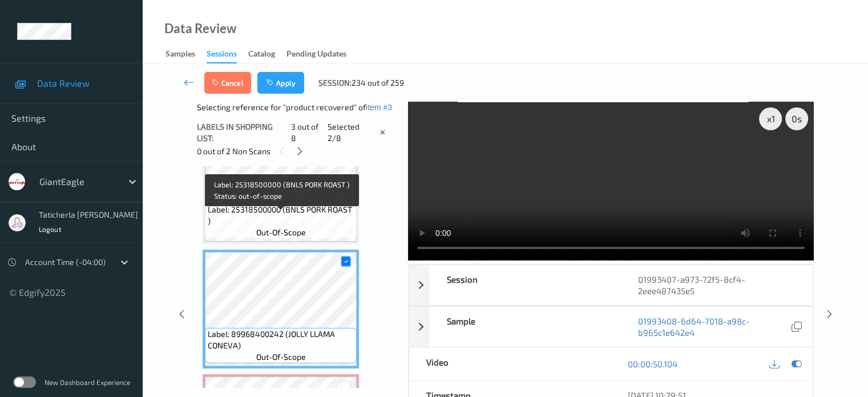
scroll to position [198, 0]
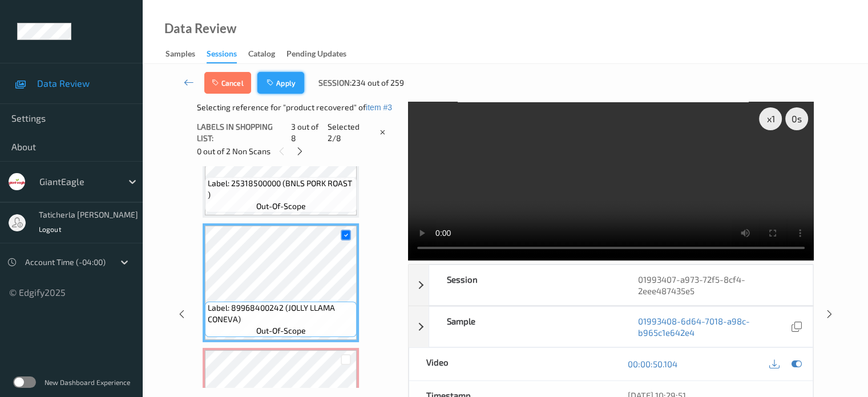
click at [288, 86] on button "Apply" at bounding box center [280, 83] width 47 height 22
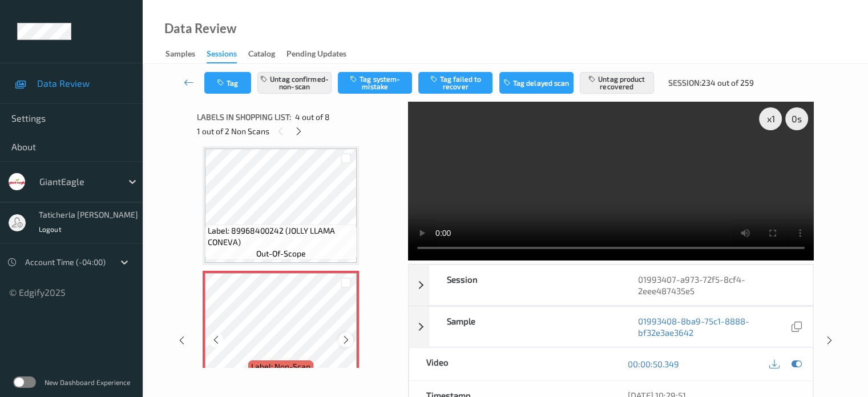
click at [342, 342] on icon at bounding box center [346, 340] width 10 height 10
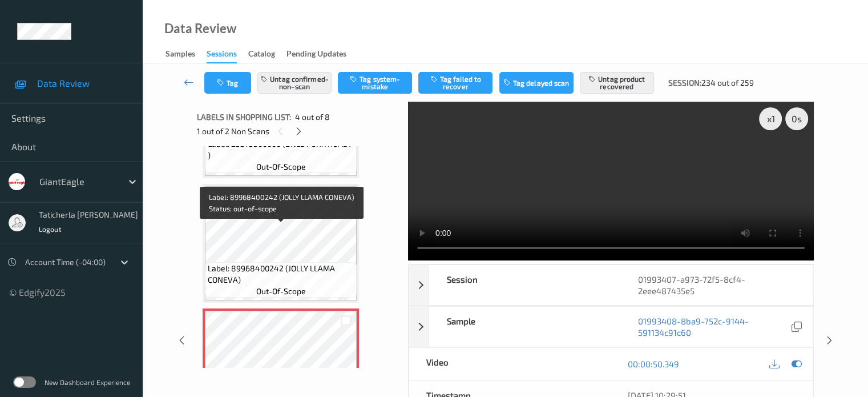
scroll to position [198, 0]
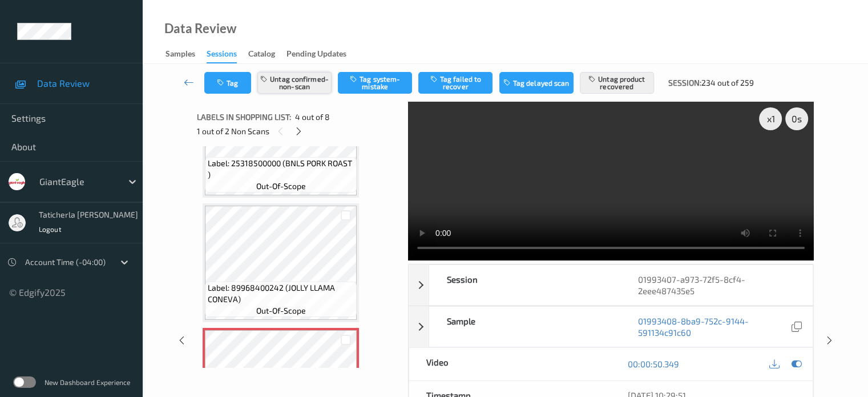
click at [269, 88] on button "Untag confirmed-non-scan" at bounding box center [294, 83] width 74 height 22
click at [620, 88] on button "Untag product recovered" at bounding box center [617, 83] width 74 height 22
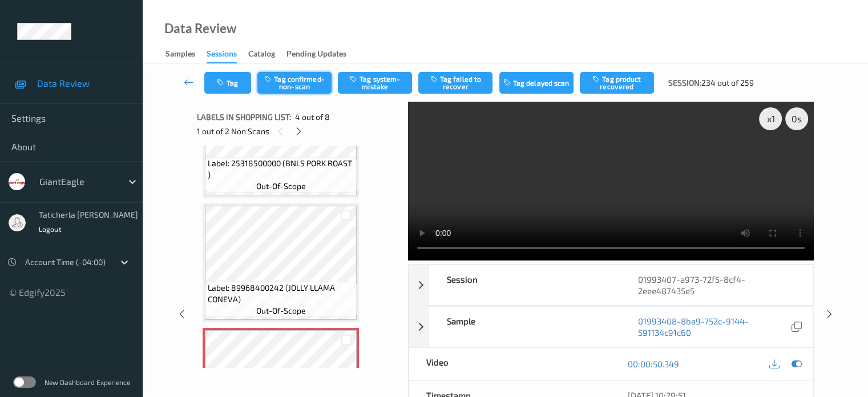
click at [315, 84] on button "Tag confirmed-non-scan" at bounding box center [294, 83] width 74 height 22
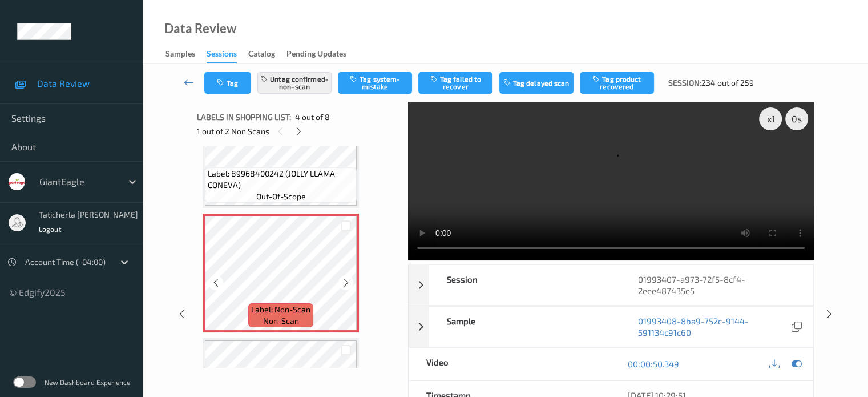
scroll to position [369, 0]
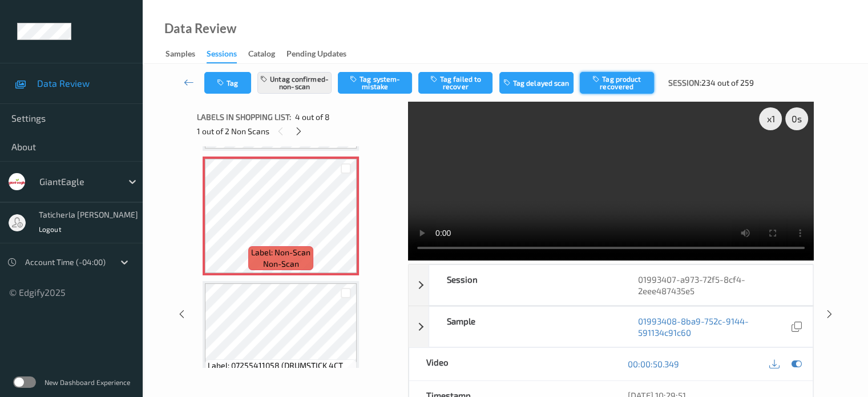
click at [621, 75] on button "Tag product recovered" at bounding box center [617, 83] width 74 height 22
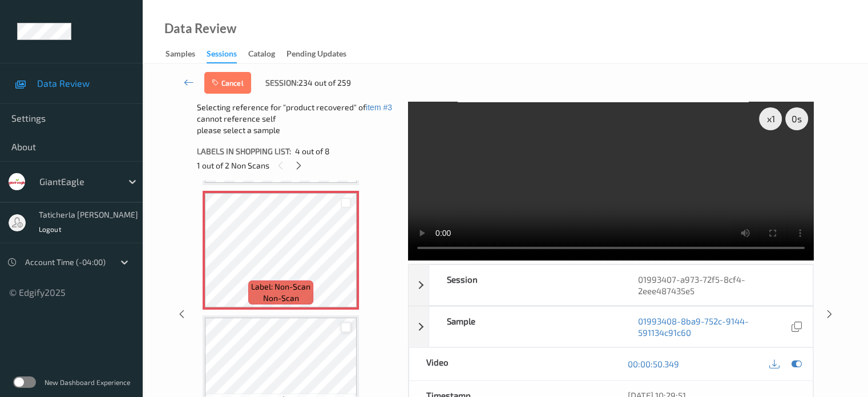
click at [345, 325] on div at bounding box center [346, 327] width 11 height 11
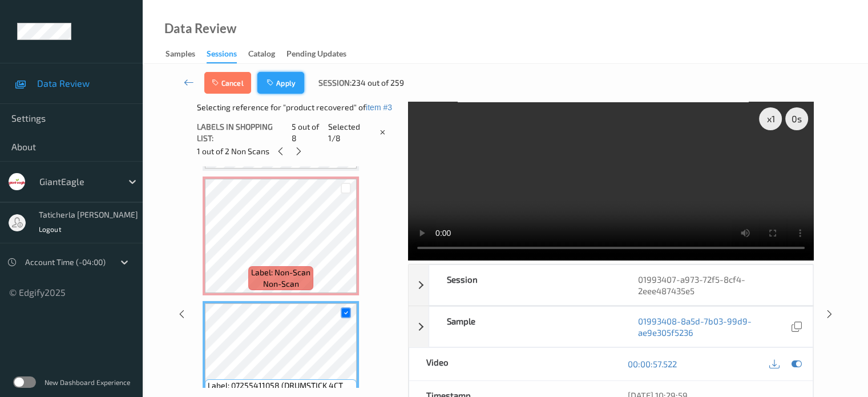
click at [271, 82] on icon "button" at bounding box center [272, 83] width 10 height 8
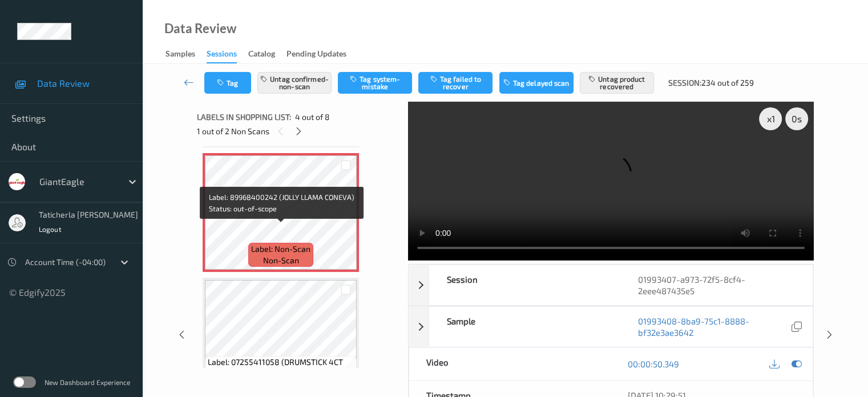
scroll to position [426, 0]
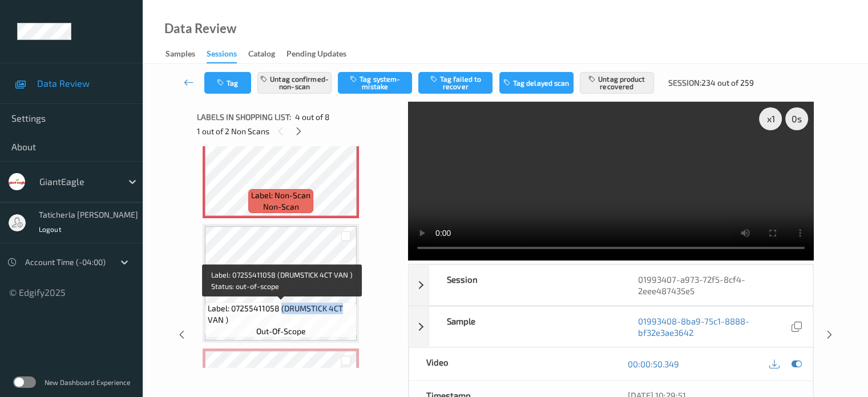
drag, startPoint x: 281, startPoint y: 308, endPoint x: 325, endPoint y: 223, distance: 96.0
click at [345, 305] on span "Label: 07255411058 (DRUMSTICK 4CT VAN )" at bounding box center [281, 314] width 146 height 23
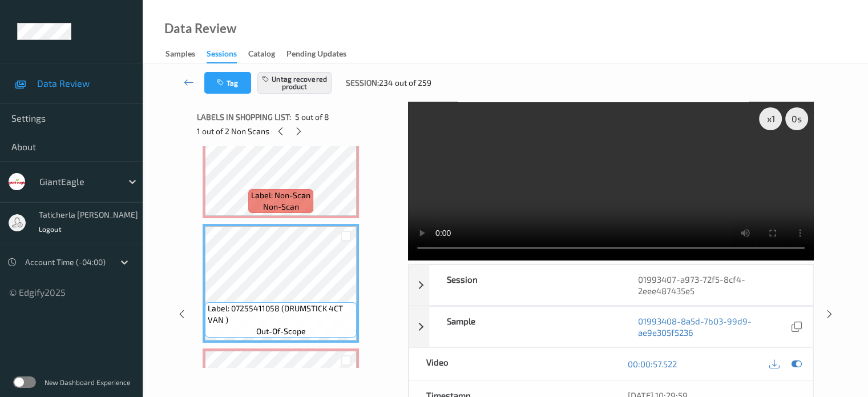
click at [343, 242] on div at bounding box center [346, 235] width 22 height 19
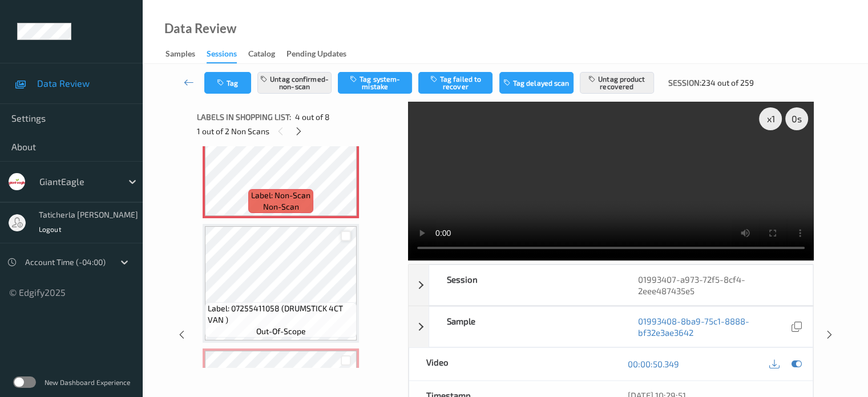
click at [346, 238] on div at bounding box center [346, 236] width 11 height 11
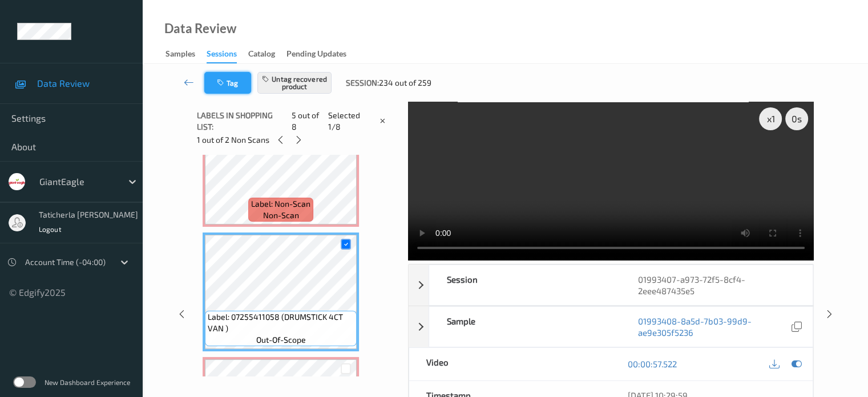
click at [226, 83] on icon "button" at bounding box center [222, 83] width 10 height 8
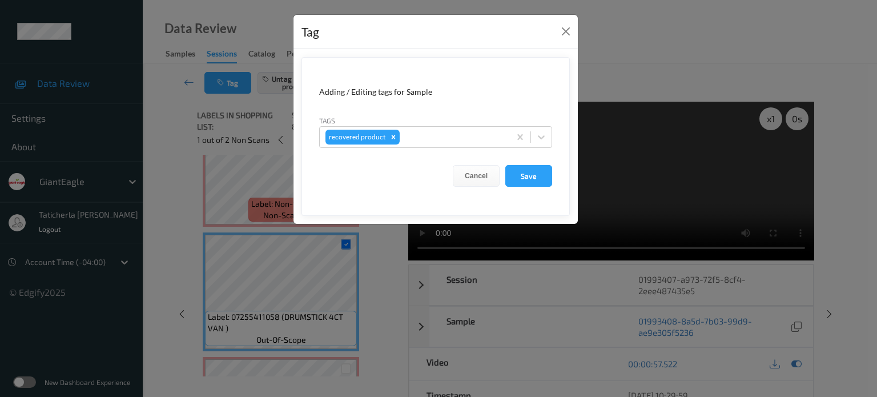
click at [187, 82] on div "Tag Adding / Editing tags for Sample Tags recovered product Cancel Save" at bounding box center [438, 198] width 877 height 397
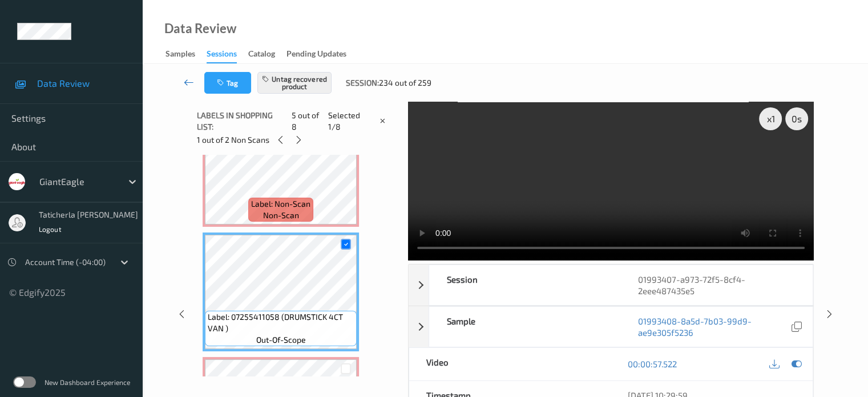
click at [187, 82] on icon at bounding box center [189, 81] width 10 height 11
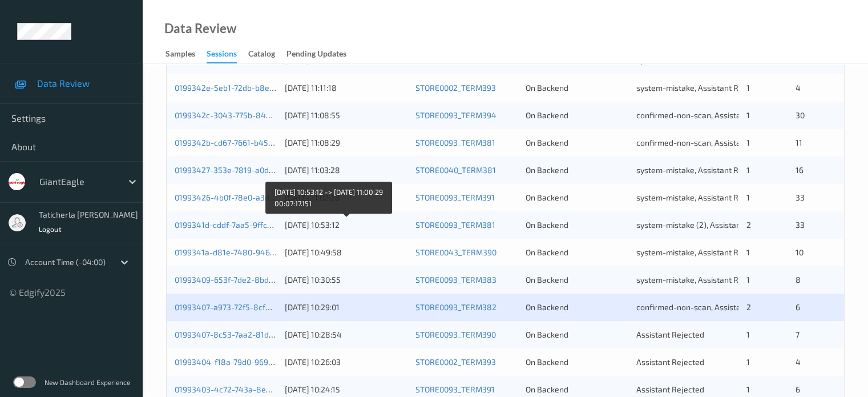
scroll to position [551, 0]
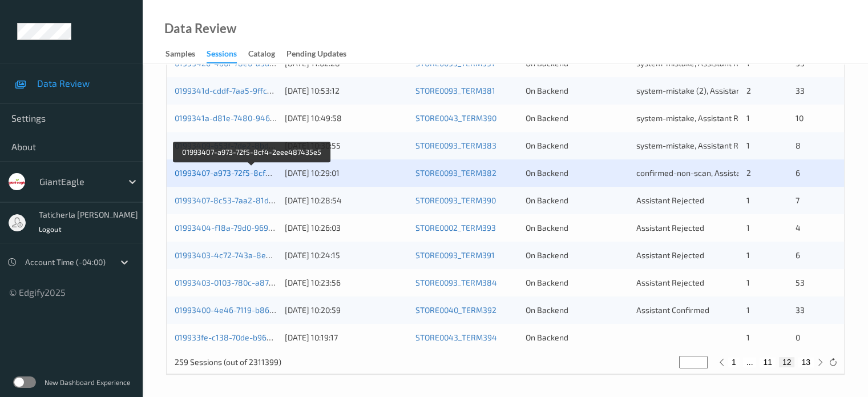
click at [235, 175] on link "01993407-a973-72f5-8cf4-2eee487435e5" at bounding box center [252, 173] width 155 height 10
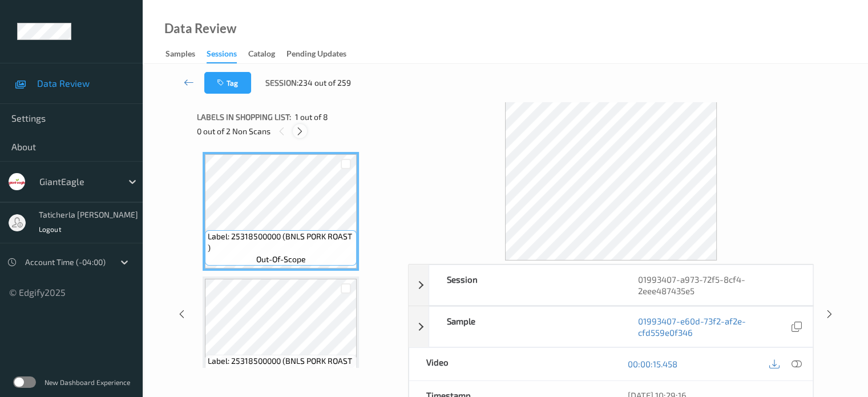
click at [299, 126] on icon at bounding box center [300, 131] width 10 height 10
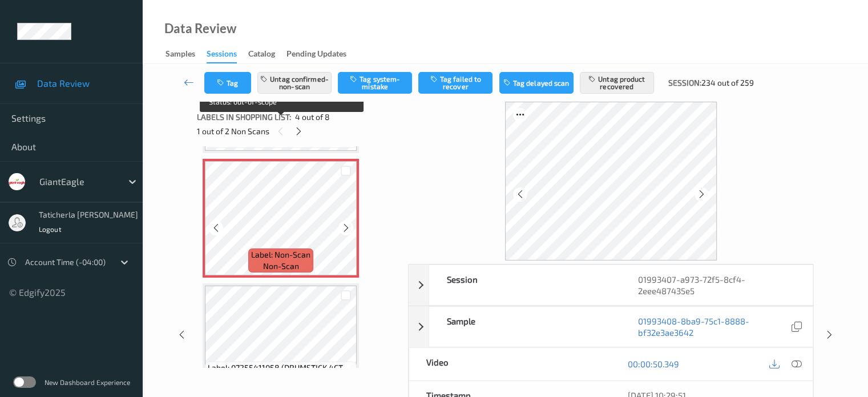
scroll to position [369, 0]
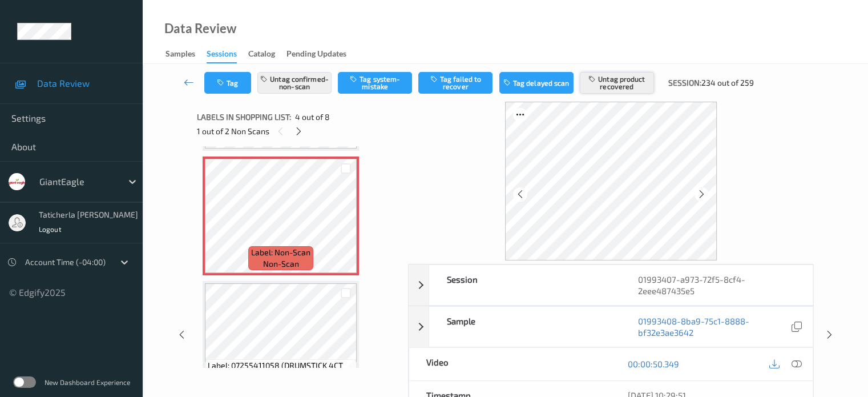
click at [610, 78] on button "Untag product recovered" at bounding box center [617, 83] width 74 height 22
click at [613, 90] on button "Tag product recovered" at bounding box center [617, 83] width 74 height 22
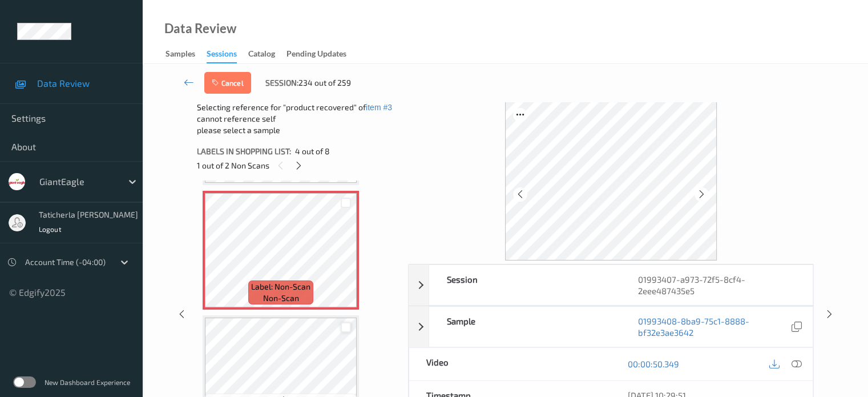
click at [345, 324] on div at bounding box center [346, 327] width 11 height 11
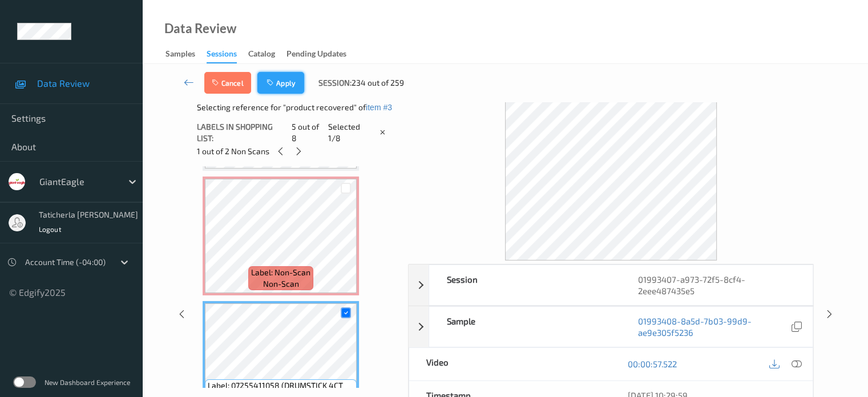
click at [288, 92] on button "Apply" at bounding box center [280, 83] width 47 height 22
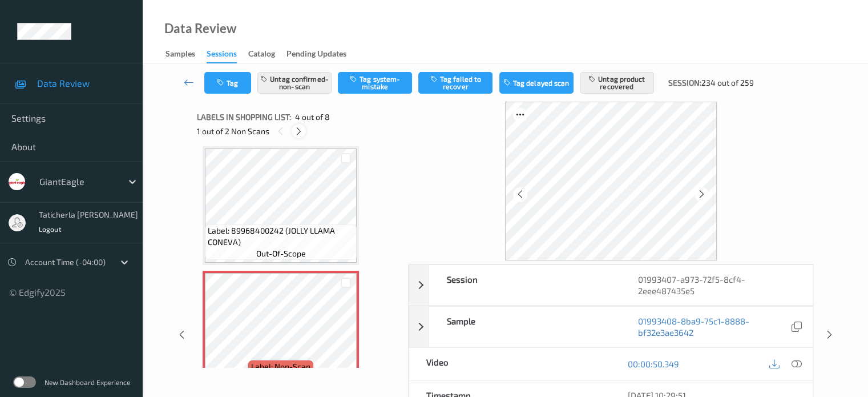
click at [298, 130] on icon at bounding box center [299, 131] width 10 height 10
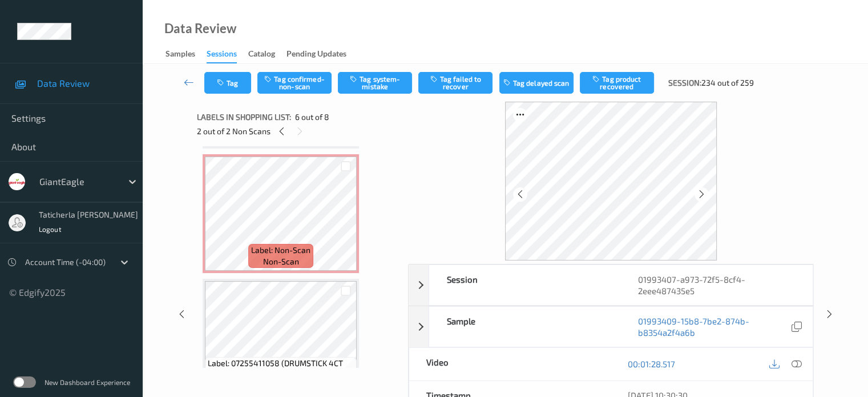
scroll to position [332, 0]
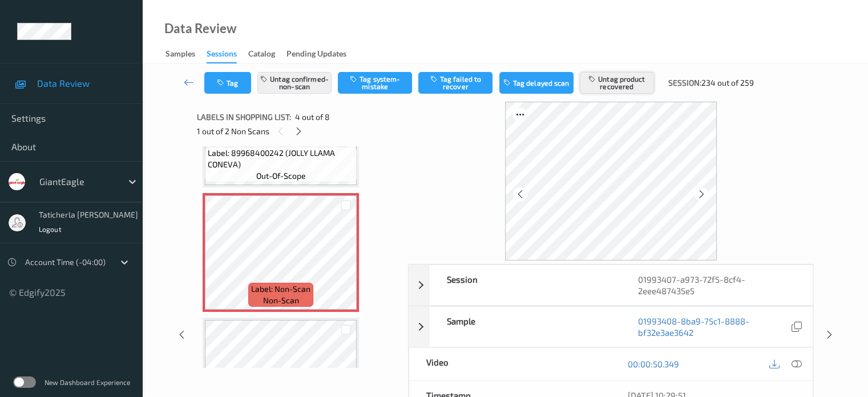
click at [623, 86] on button "Untag product recovered" at bounding box center [617, 83] width 74 height 22
click at [604, 80] on button "Tag product recovered" at bounding box center [617, 83] width 74 height 22
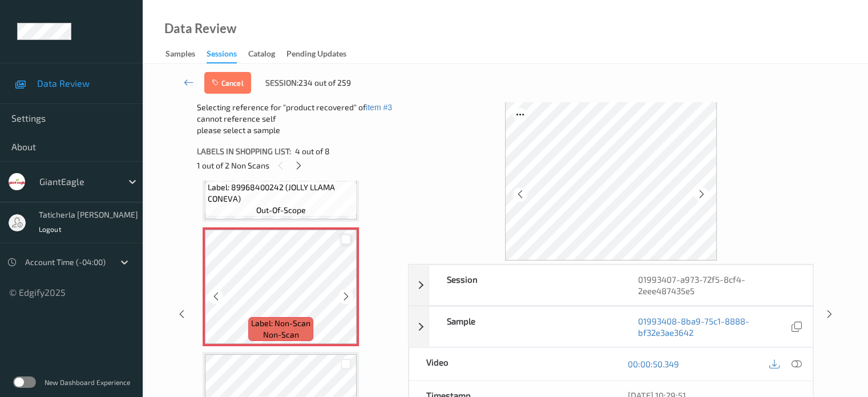
click at [344, 242] on div at bounding box center [346, 239] width 11 height 11
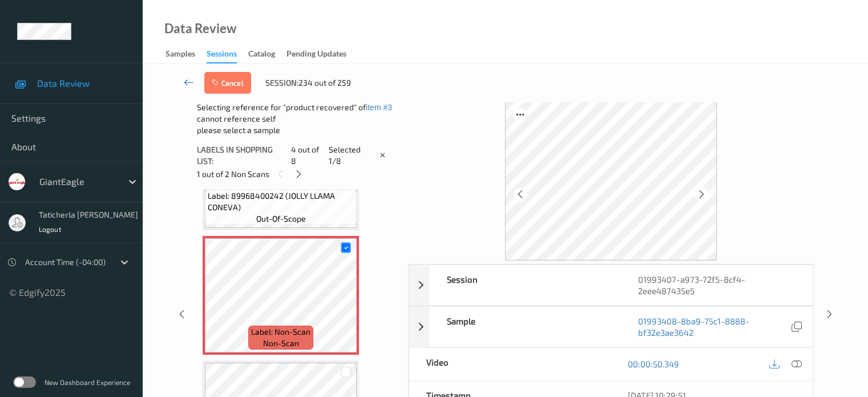
click at [194, 82] on icon at bounding box center [189, 81] width 10 height 11
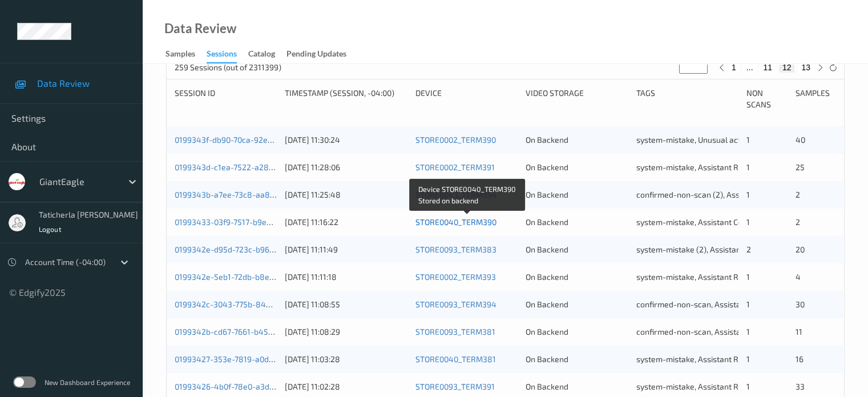
scroll to position [400, 0]
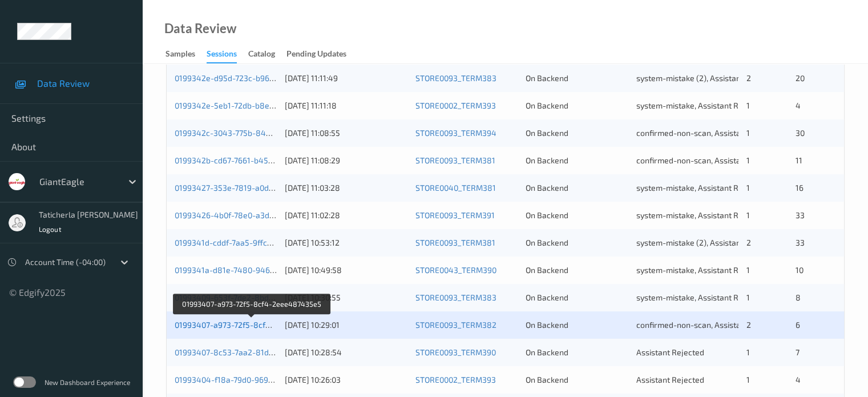
click at [221, 327] on link "01993407-a973-72f5-8cf4-2eee487435e5" at bounding box center [252, 325] width 155 height 10
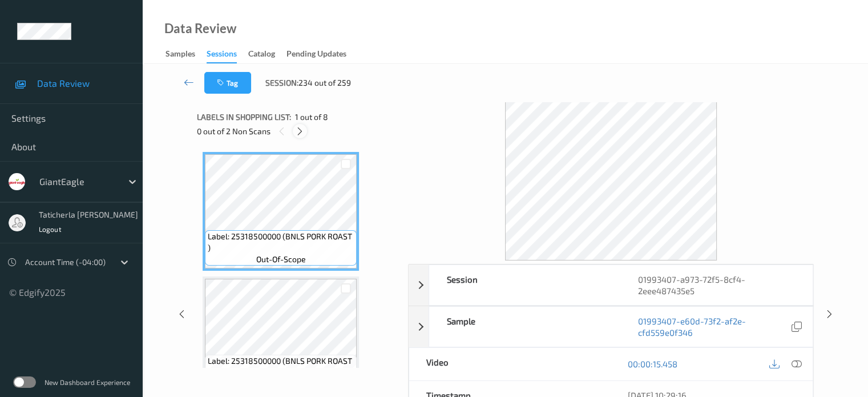
click at [303, 132] on icon at bounding box center [300, 131] width 10 height 10
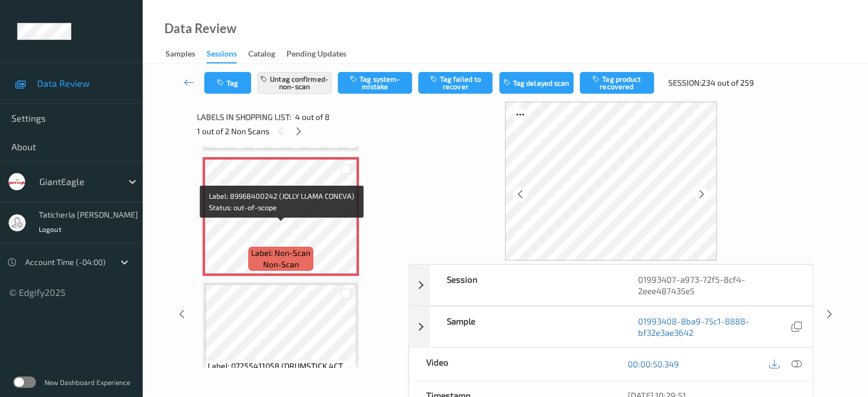
scroll to position [369, 0]
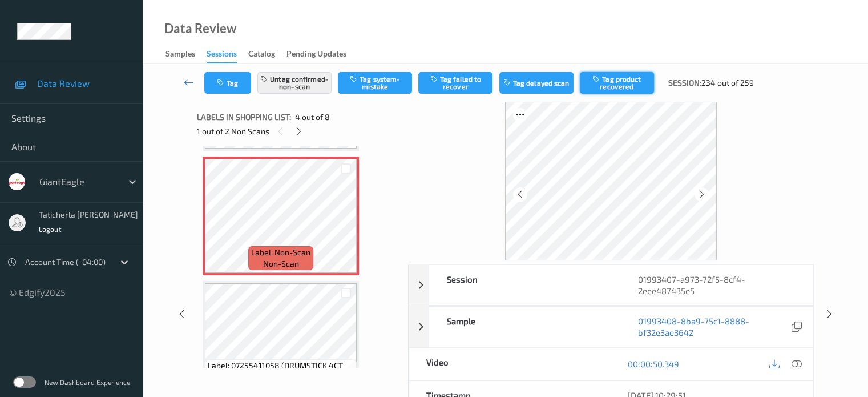
click at [591, 74] on button "Tag product recovered" at bounding box center [617, 83] width 74 height 22
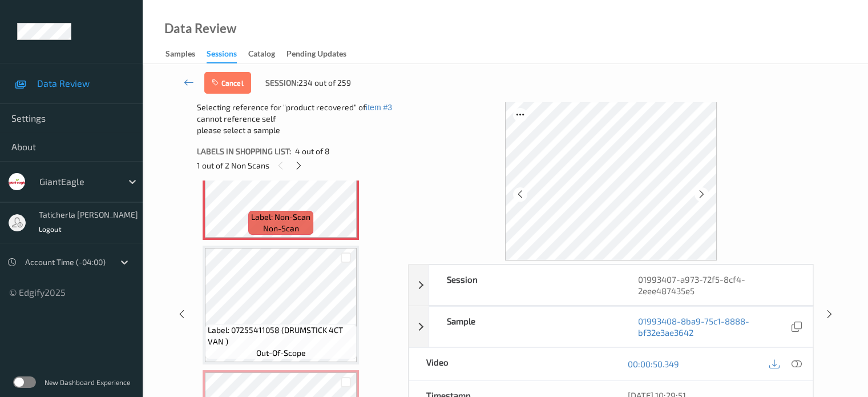
scroll to position [426, 0]
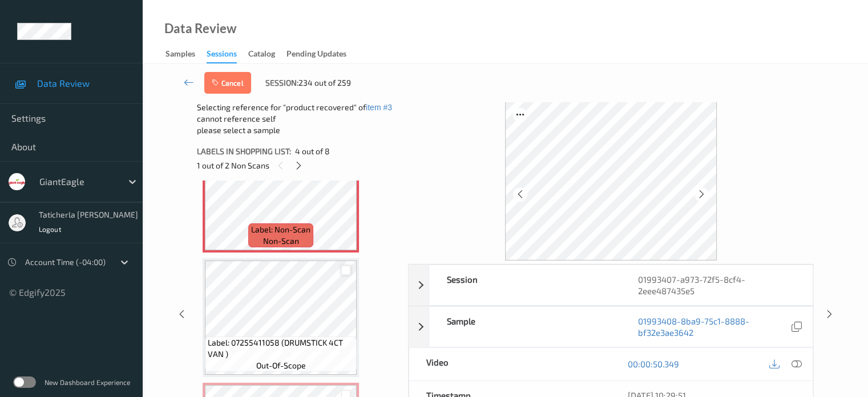
click at [347, 272] on div at bounding box center [346, 270] width 11 height 11
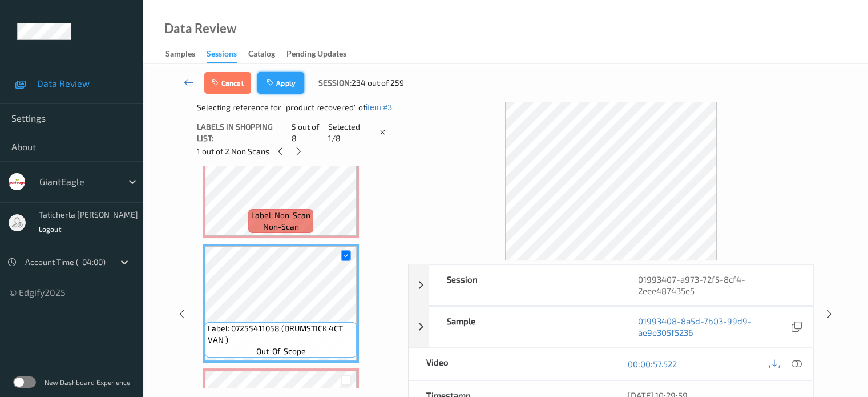
click at [283, 83] on button "Apply" at bounding box center [280, 83] width 47 height 22
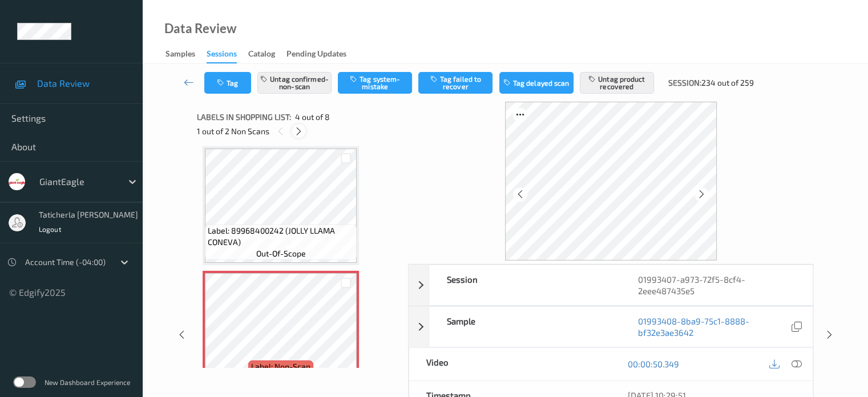
click at [300, 130] on icon at bounding box center [299, 131] width 10 height 10
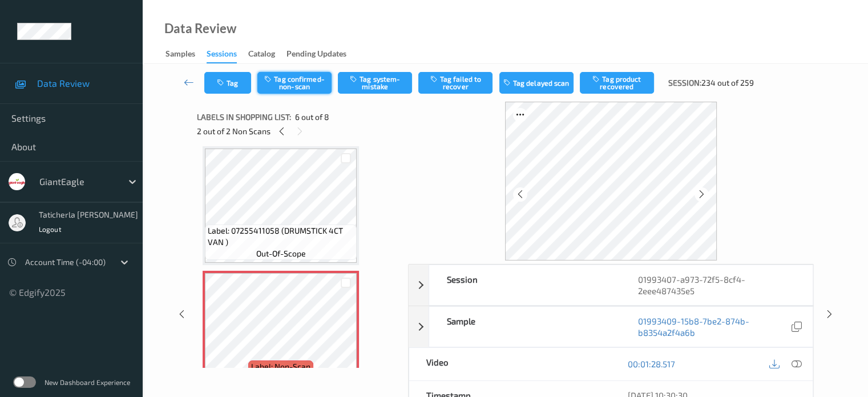
click at [288, 80] on button "Tag confirmed-non-scan" at bounding box center [294, 83] width 74 height 22
click at [633, 87] on button "Tag product recovered" at bounding box center [617, 83] width 74 height 22
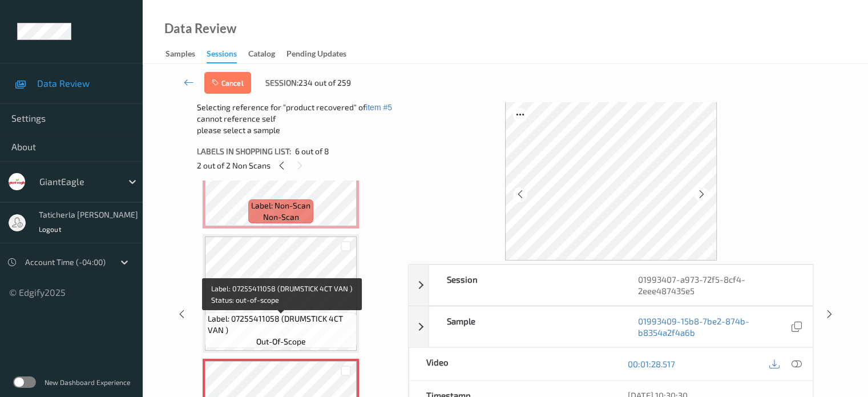
scroll to position [446, 0]
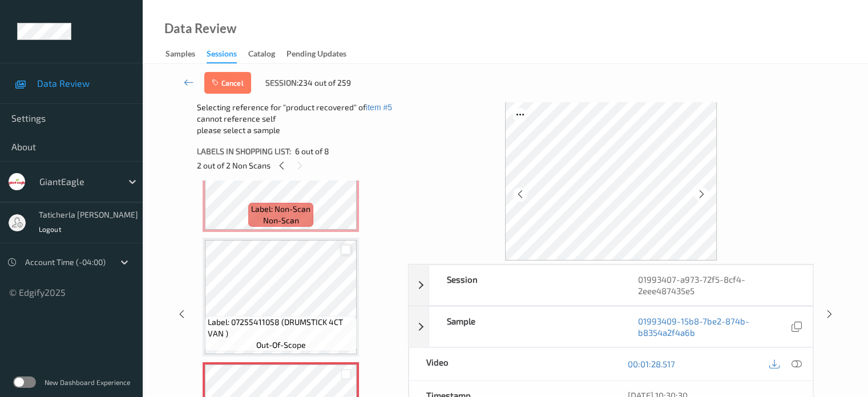
click at [349, 249] on div at bounding box center [346, 249] width 11 height 11
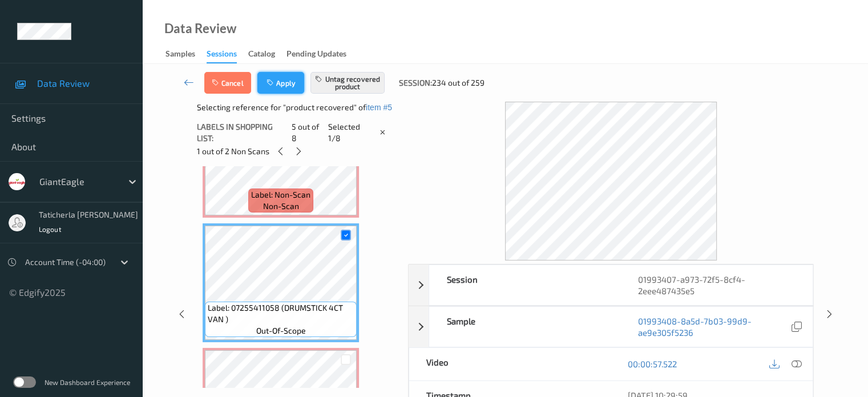
click at [283, 81] on button "Apply" at bounding box center [280, 83] width 47 height 22
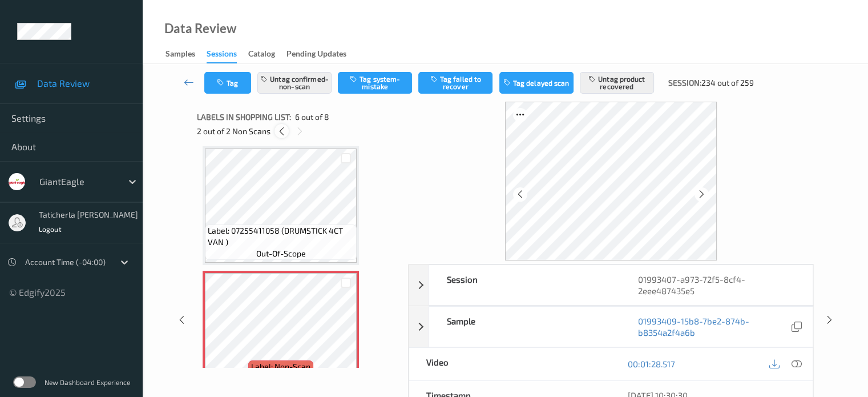
click at [280, 130] on icon at bounding box center [282, 131] width 10 height 10
click at [301, 127] on icon at bounding box center [299, 131] width 10 height 10
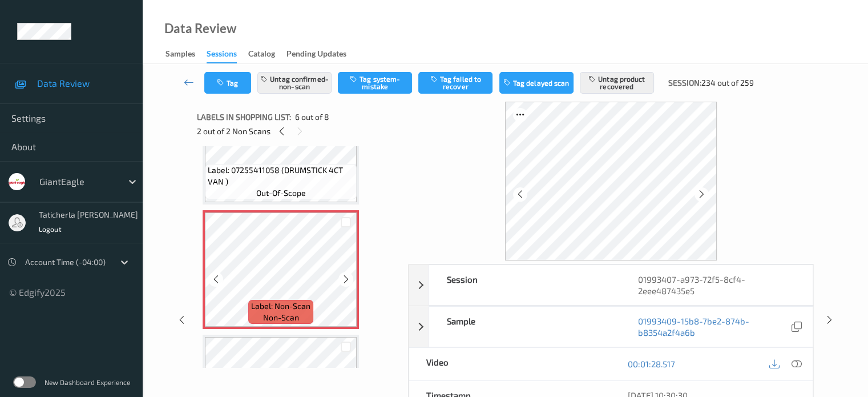
scroll to position [618, 0]
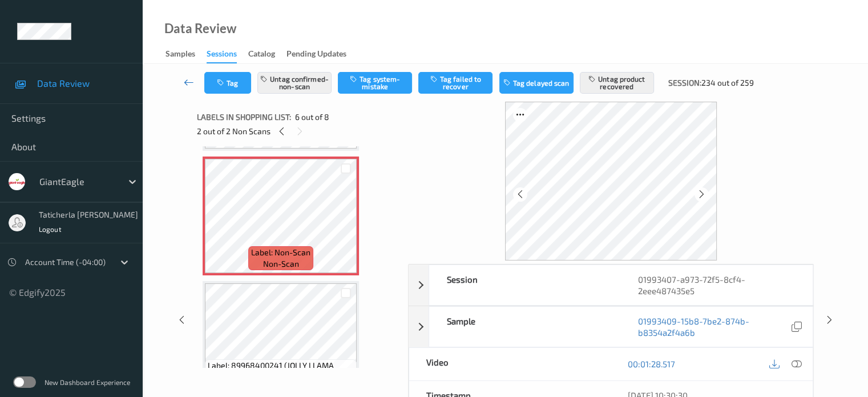
click at [186, 80] on icon at bounding box center [189, 81] width 10 height 11
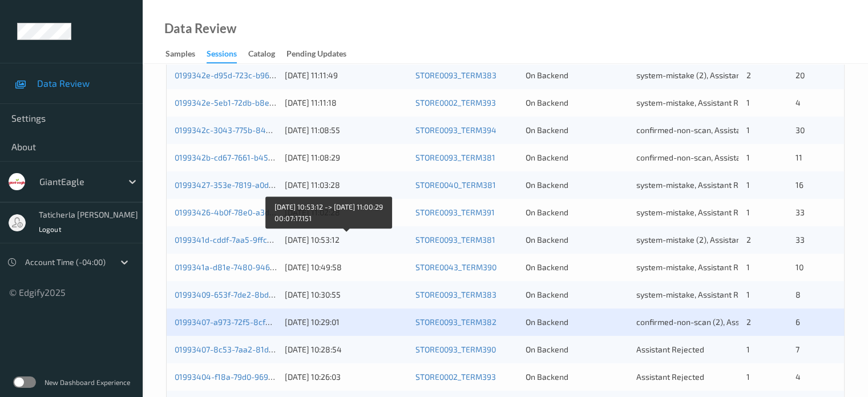
scroll to position [514, 0]
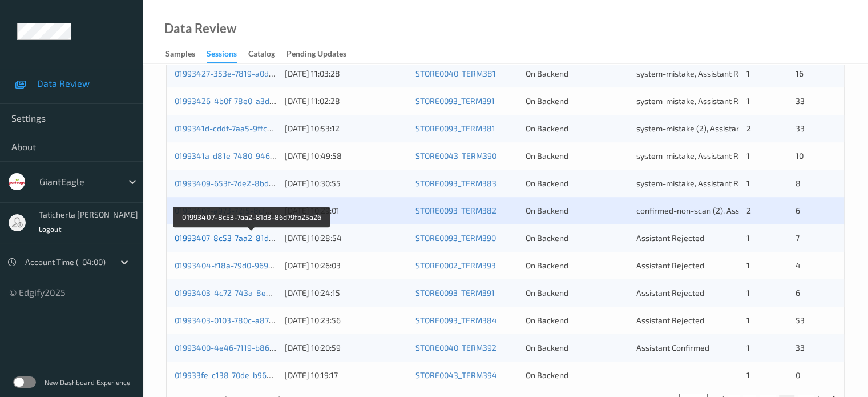
click at [240, 241] on link "01993407-8c53-7aa2-81d3-86d79fb25a26" at bounding box center [252, 238] width 155 height 10
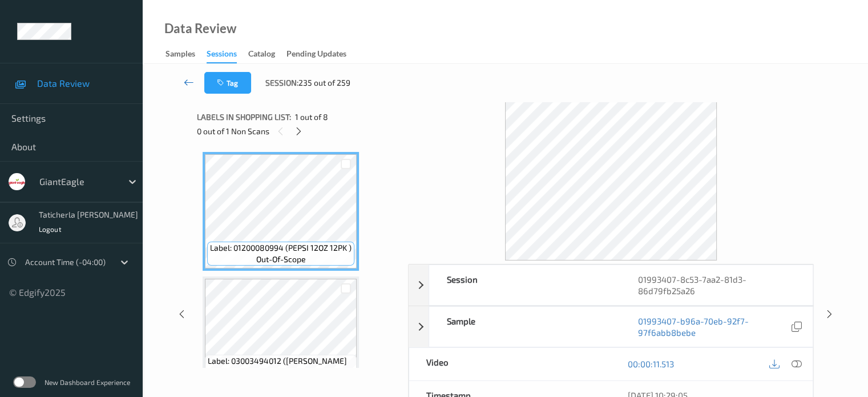
click at [184, 79] on icon at bounding box center [189, 81] width 10 height 11
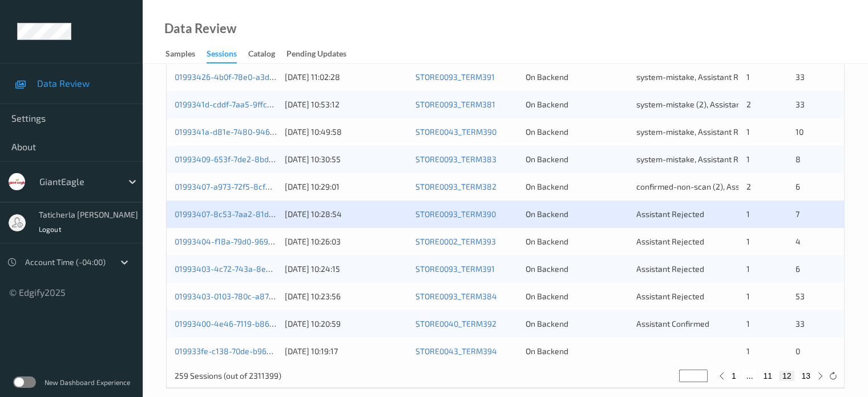
scroll to position [551, 0]
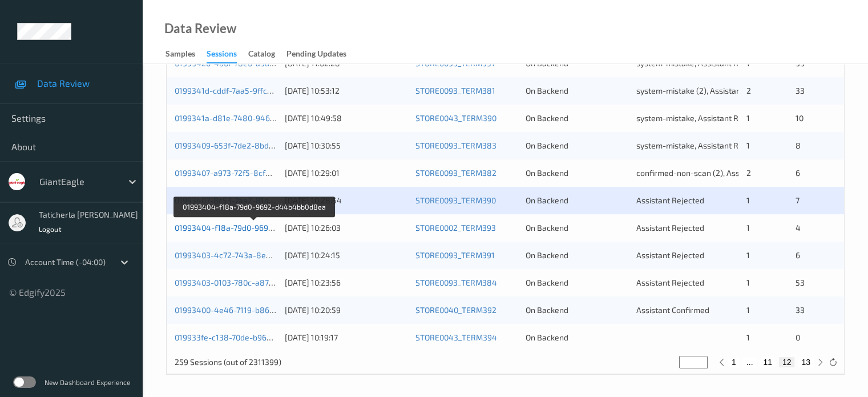
click at [229, 224] on link "01993404-f18a-79d0-9692-d44b4bb0d8ea" at bounding box center [254, 228] width 159 height 10
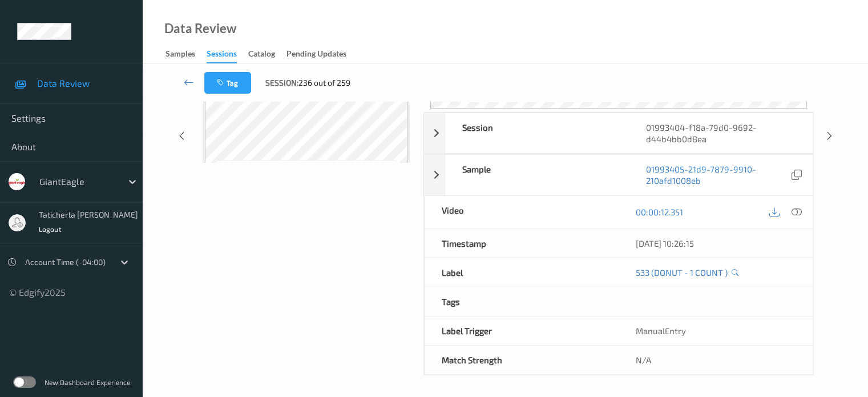
scroll to position [151, 0]
click at [191, 86] on icon at bounding box center [189, 81] width 10 height 11
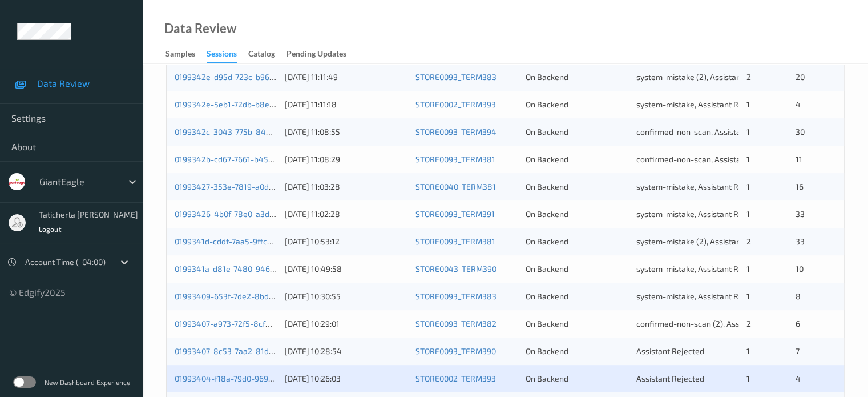
scroll to position [514, 0]
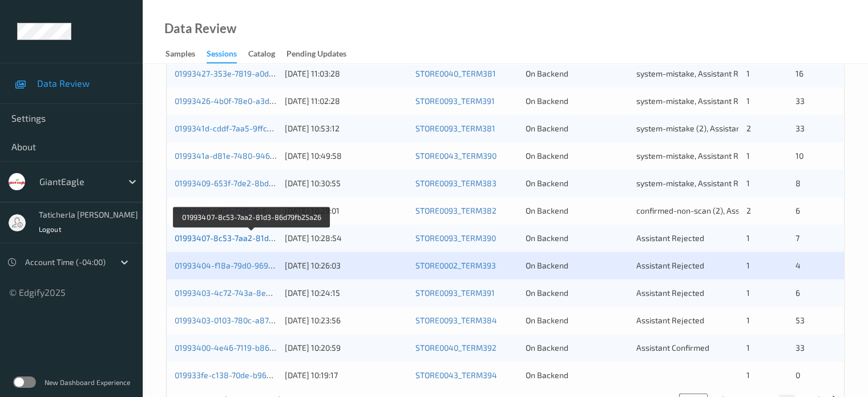
click at [222, 237] on link "01993407-8c53-7aa2-81d3-86d79fb25a26" at bounding box center [252, 238] width 155 height 10
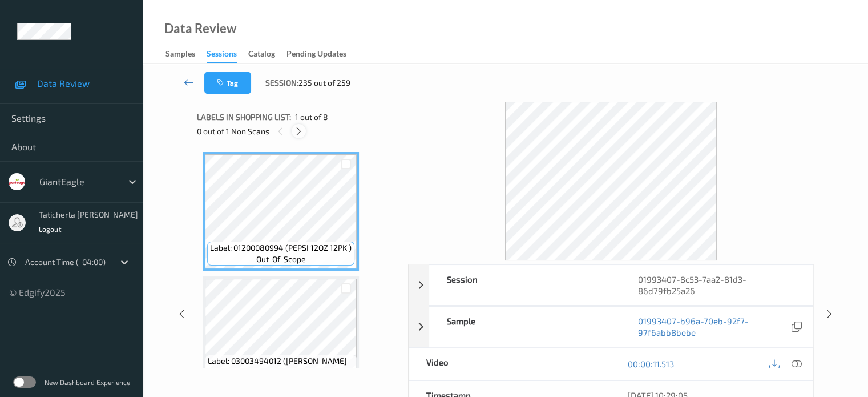
click at [299, 131] on icon at bounding box center [299, 131] width 10 height 10
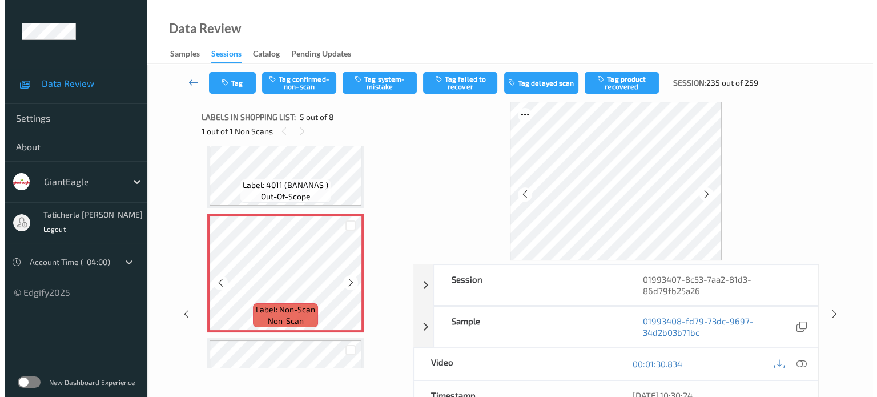
scroll to position [493, 0]
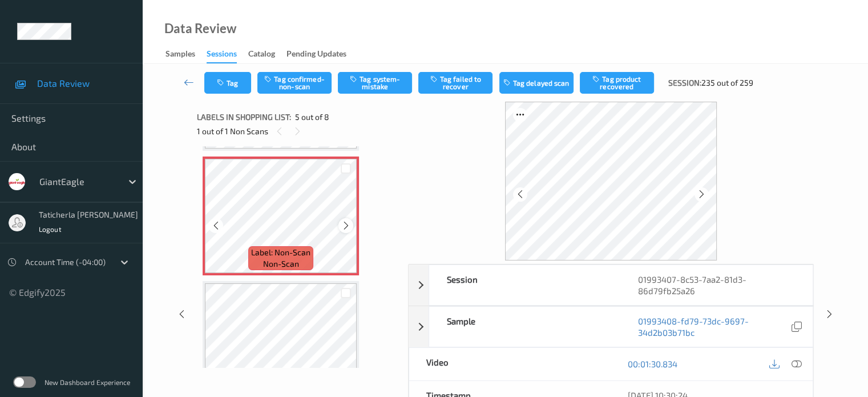
click at [345, 224] on icon at bounding box center [346, 225] width 10 height 10
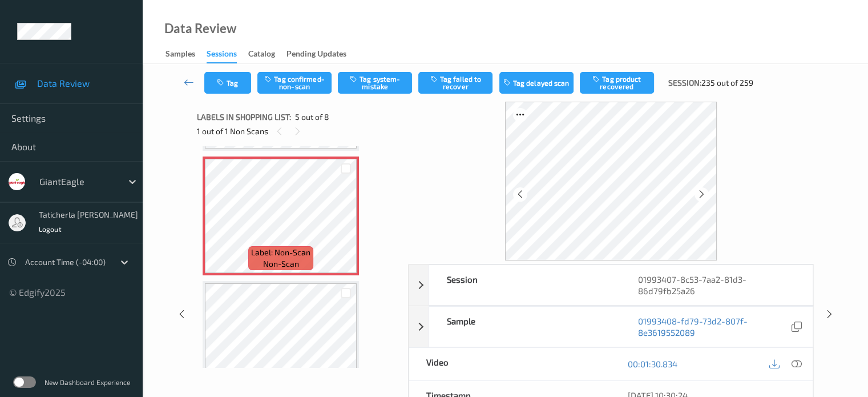
click at [794, 363] on icon at bounding box center [796, 364] width 10 height 10
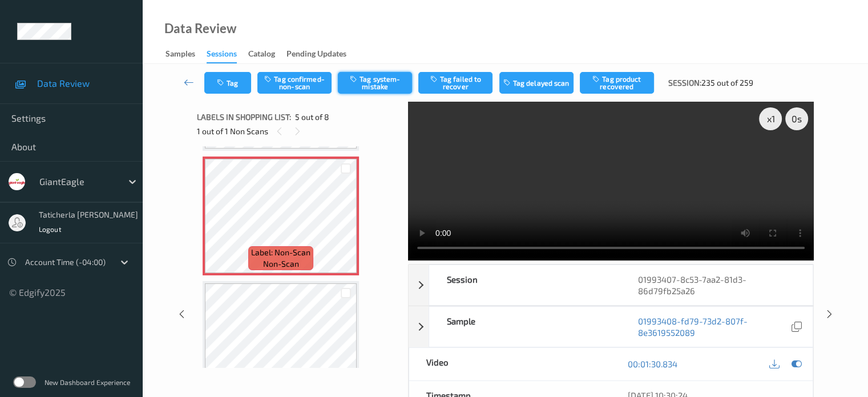
click at [379, 87] on button "Tag system-mistake" at bounding box center [375, 83] width 74 height 22
click at [226, 90] on button "Tag" at bounding box center [227, 83] width 47 height 22
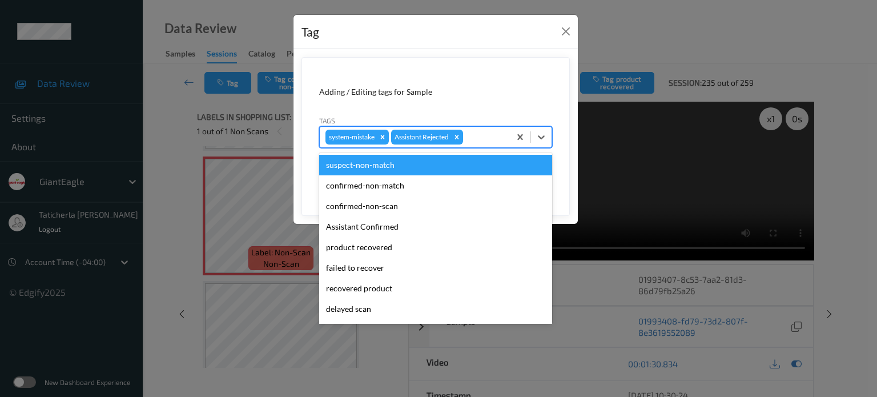
click at [493, 139] on div at bounding box center [484, 137] width 39 height 14
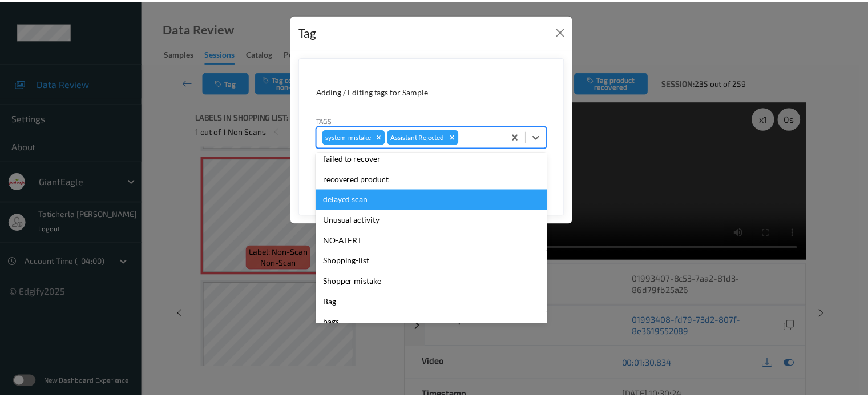
scroll to position [114, 0]
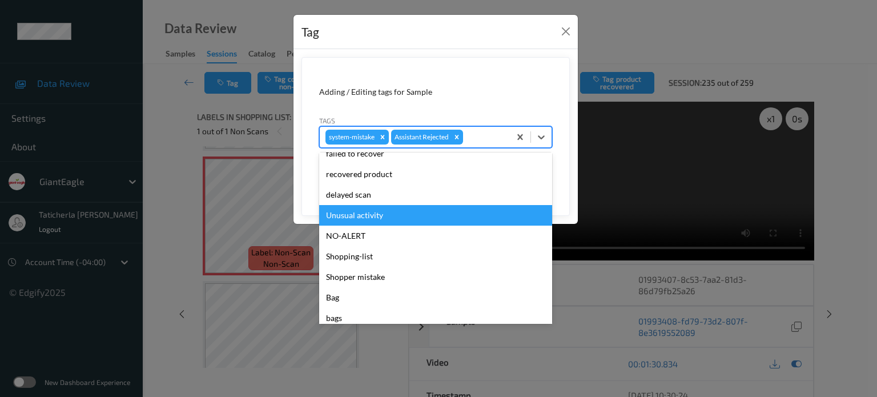
drag, startPoint x: 396, startPoint y: 216, endPoint x: 502, endPoint y: 171, distance: 115.4
click at [396, 216] on div "Unusual activity" at bounding box center [435, 215] width 233 height 21
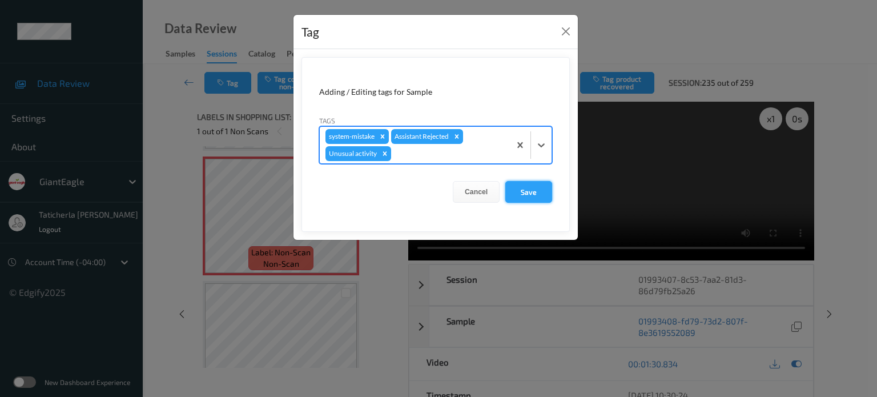
click at [528, 192] on button "Save" at bounding box center [528, 192] width 47 height 22
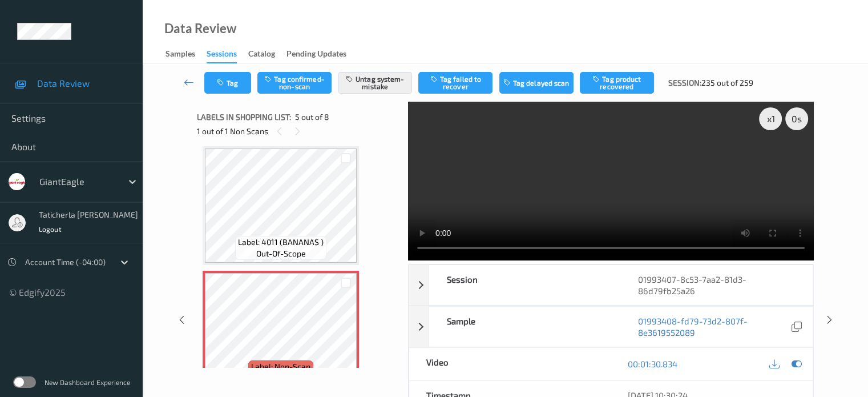
scroll to position [493, 0]
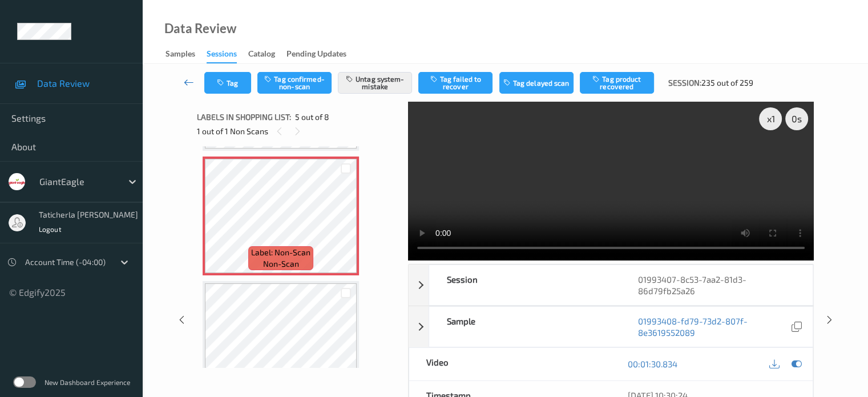
click at [188, 79] on icon at bounding box center [189, 81] width 10 height 11
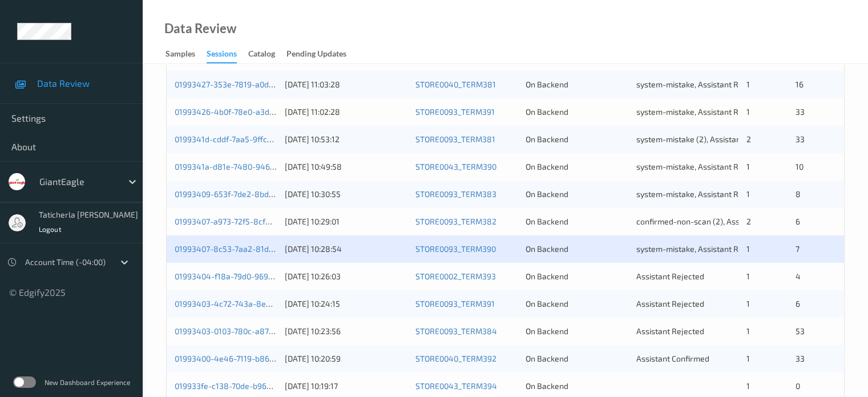
scroll to position [551, 0]
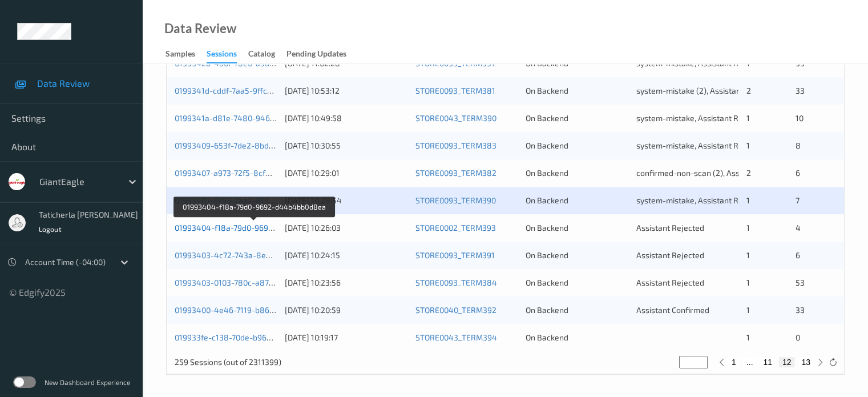
click at [223, 224] on link "01993404-f18a-79d0-9692-d44b4bb0d8ea" at bounding box center [254, 228] width 159 height 10
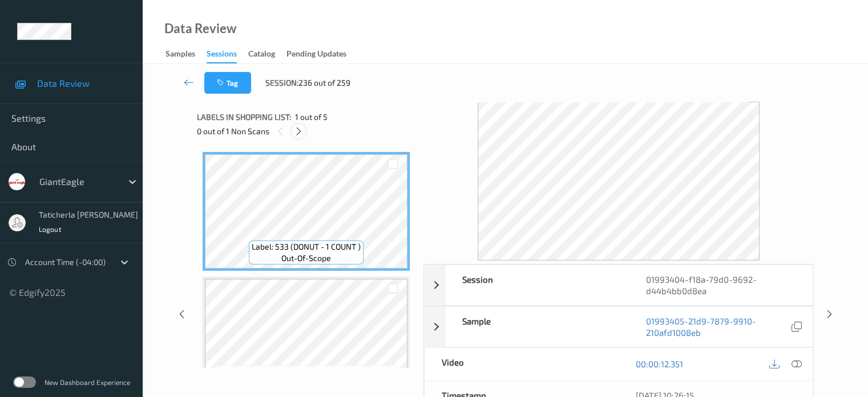
click at [292, 132] on div at bounding box center [299, 131] width 14 height 14
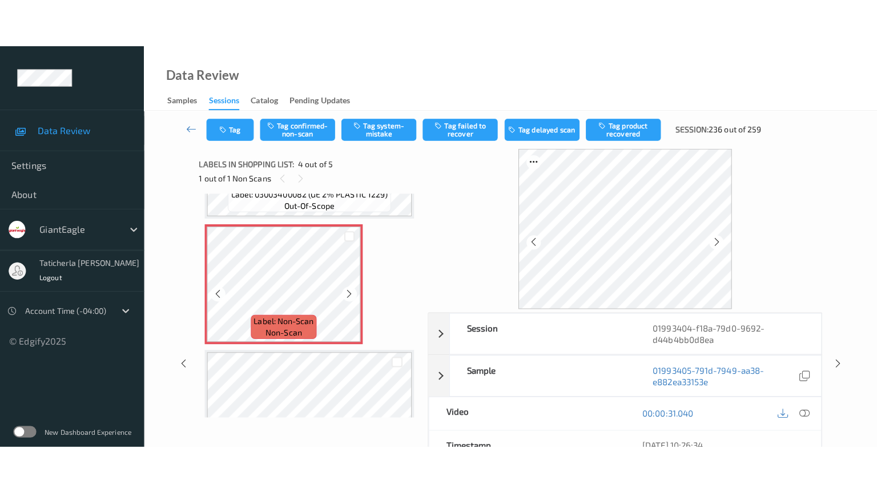
scroll to position [369, 0]
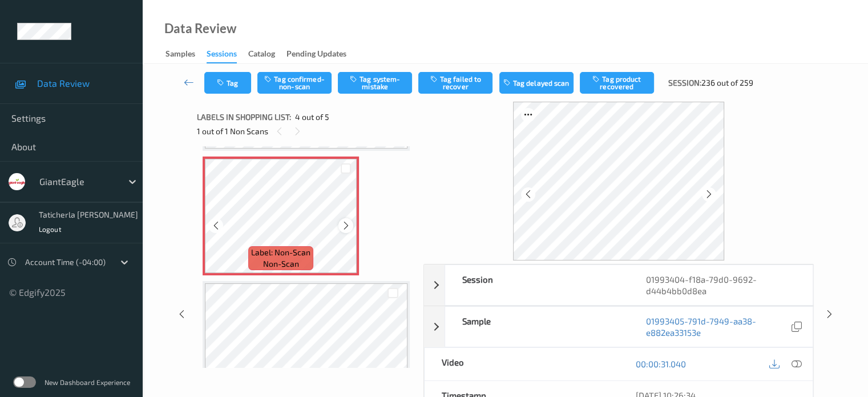
click at [344, 223] on icon at bounding box center [346, 225] width 10 height 10
click at [794, 361] on icon at bounding box center [796, 364] width 10 height 10
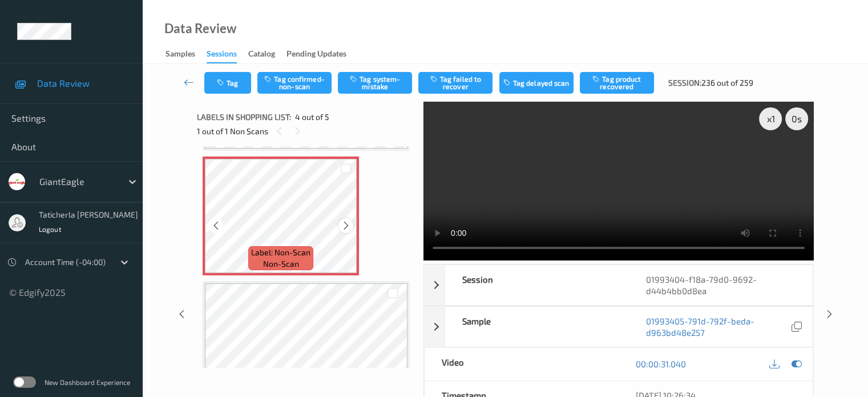
click at [342, 223] on icon at bounding box center [346, 225] width 10 height 10
click at [343, 223] on icon at bounding box center [346, 225] width 10 height 10
click at [349, 226] on icon at bounding box center [346, 225] width 10 height 10
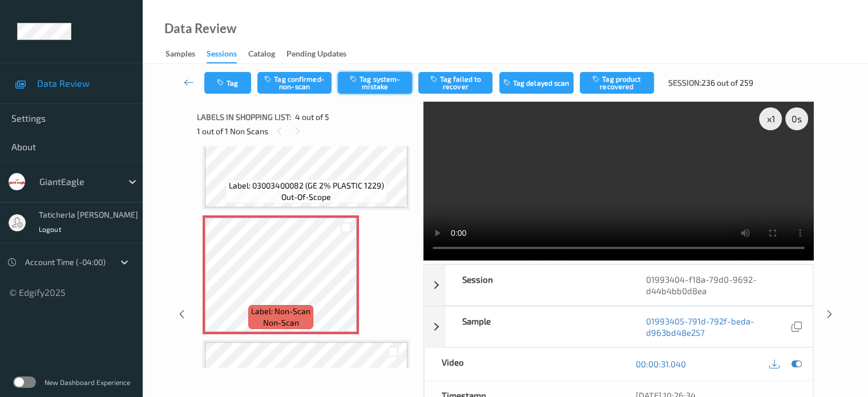
click at [376, 83] on button "Tag system-mistake" at bounding box center [375, 83] width 74 height 22
click at [245, 84] on button "Tag" at bounding box center [227, 83] width 47 height 22
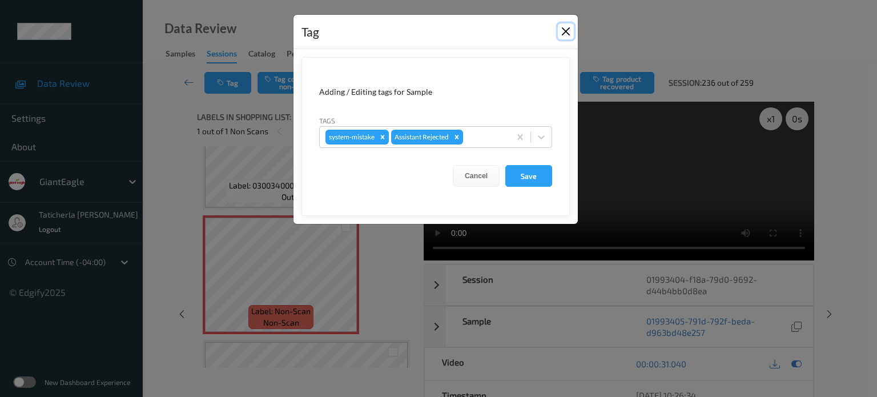
click at [567, 26] on button "Close" at bounding box center [566, 31] width 16 height 16
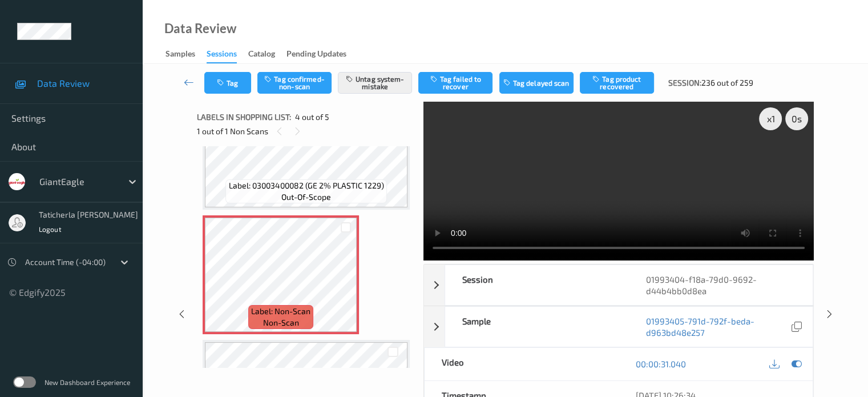
click at [770, 162] on video at bounding box center [619, 181] width 390 height 159
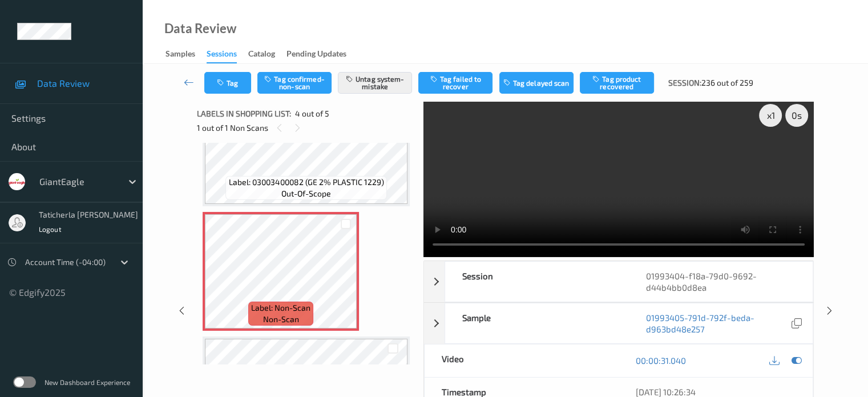
scroll to position [0, 0]
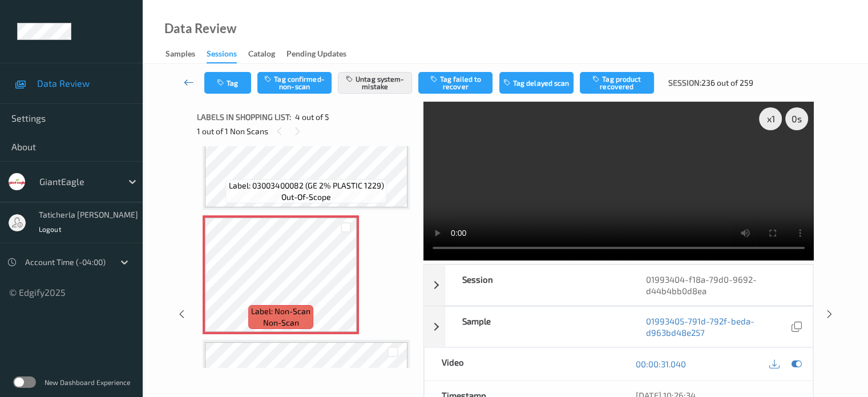
click at [190, 82] on icon at bounding box center [189, 81] width 10 height 11
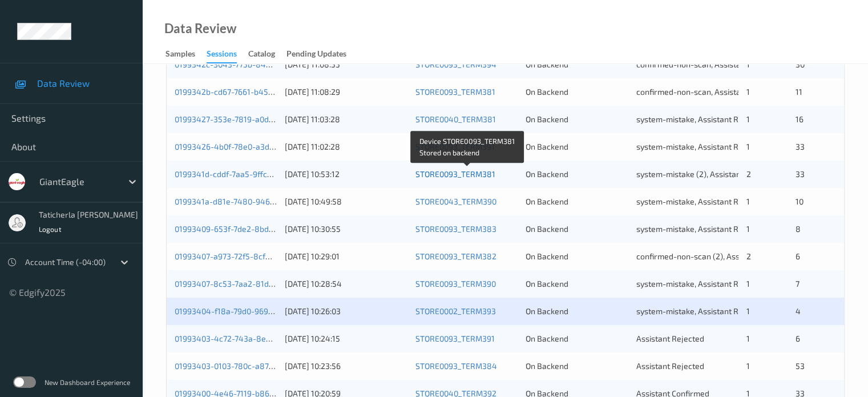
scroll to position [551, 0]
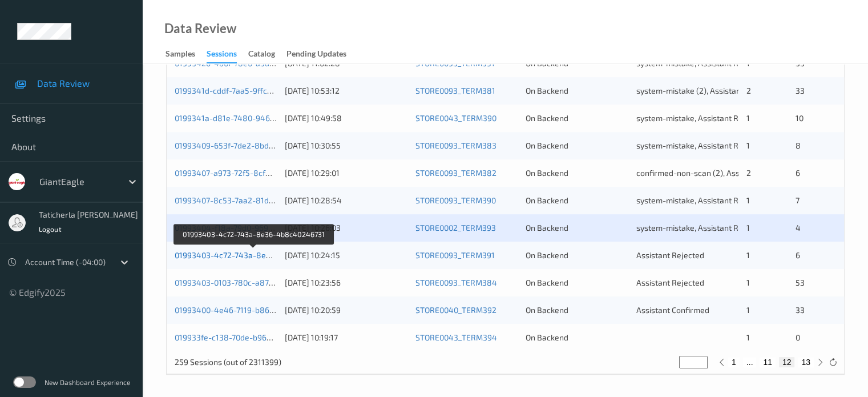
click at [232, 255] on link "01993403-4c72-743a-8e36-4b8c40246731" at bounding box center [254, 255] width 159 height 10
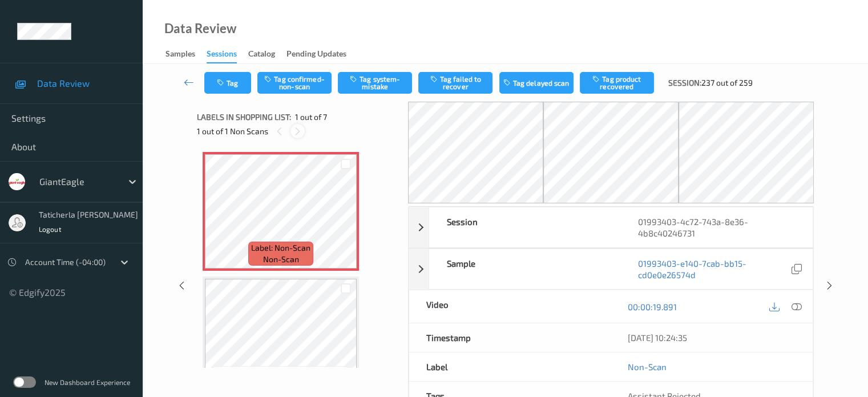
click at [297, 131] on icon at bounding box center [298, 131] width 10 height 10
click at [343, 216] on icon at bounding box center [346, 221] width 10 height 10
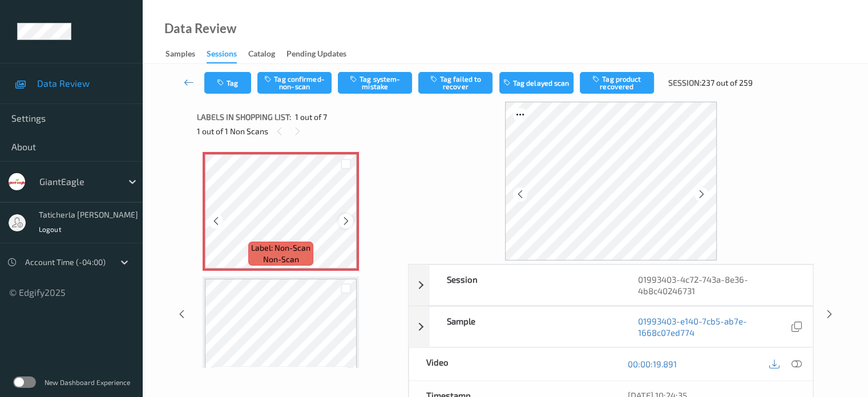
click at [347, 224] on icon at bounding box center [346, 221] width 10 height 10
click at [795, 363] on icon at bounding box center [796, 364] width 10 height 10
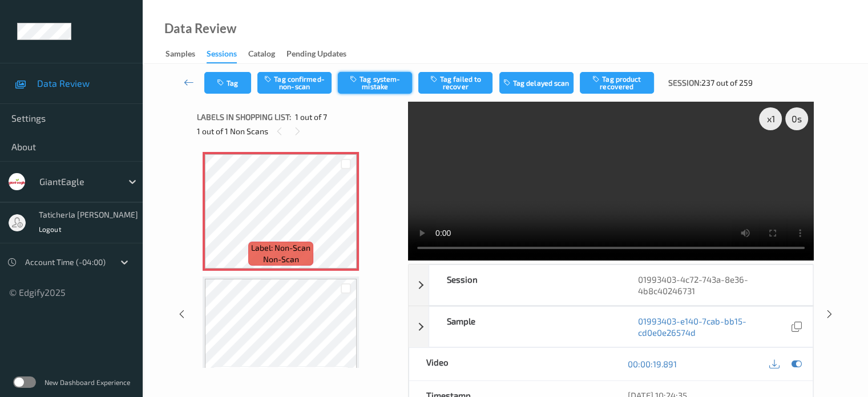
click at [373, 82] on button "Tag system-mistake" at bounding box center [375, 83] width 74 height 22
click at [224, 92] on button "Tag" at bounding box center [227, 83] width 47 height 22
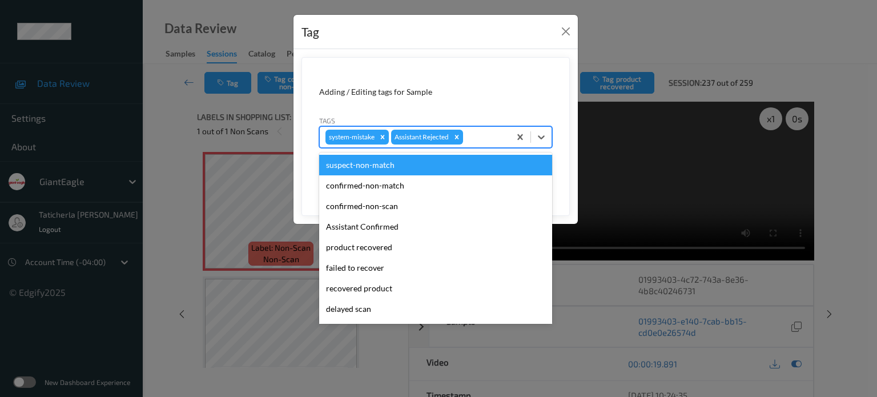
click at [478, 135] on div at bounding box center [484, 137] width 39 height 14
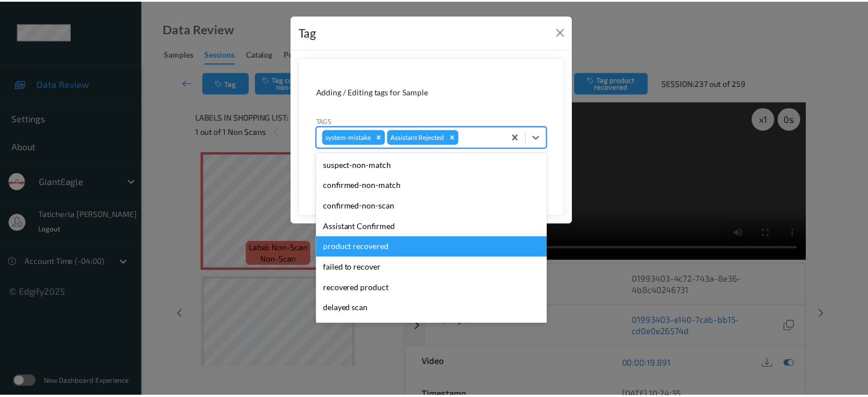
scroll to position [114, 0]
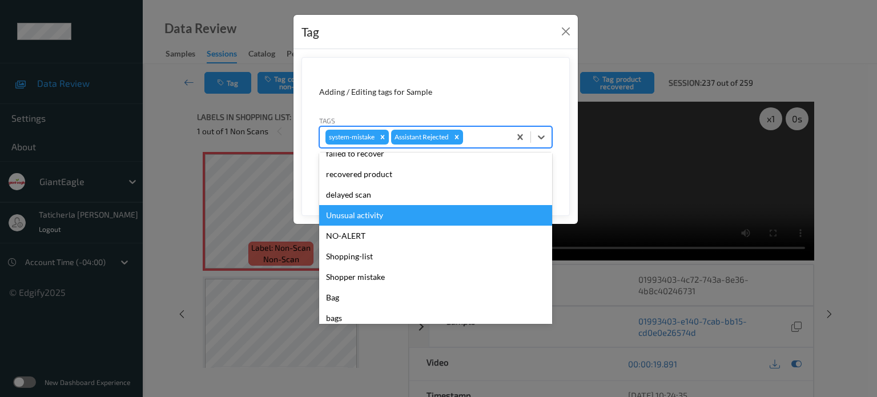
drag, startPoint x: 369, startPoint y: 215, endPoint x: 404, endPoint y: 211, distance: 35.1
click at [382, 215] on div "Unusual activity" at bounding box center [435, 215] width 233 height 21
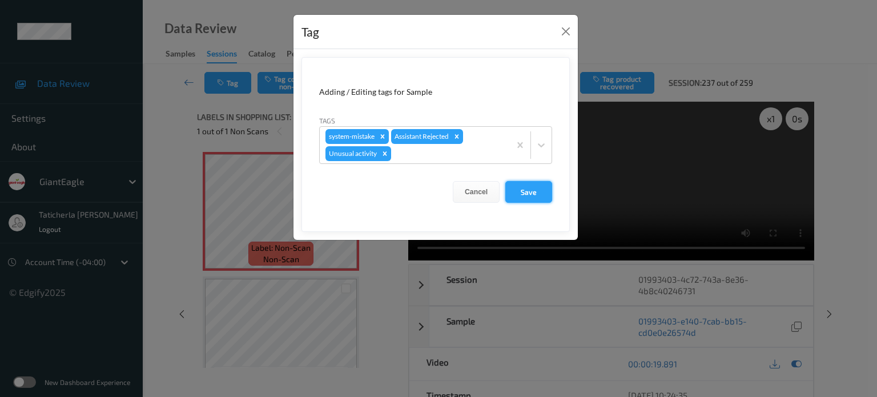
click at [534, 192] on button "Save" at bounding box center [528, 192] width 47 height 22
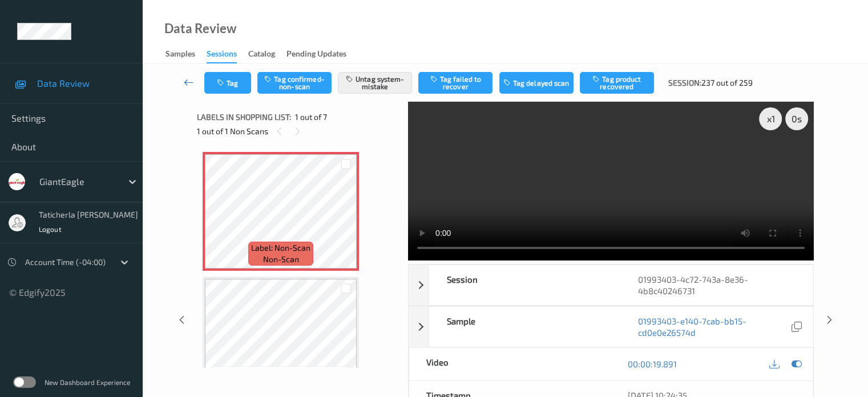
click at [187, 82] on icon at bounding box center [189, 81] width 10 height 11
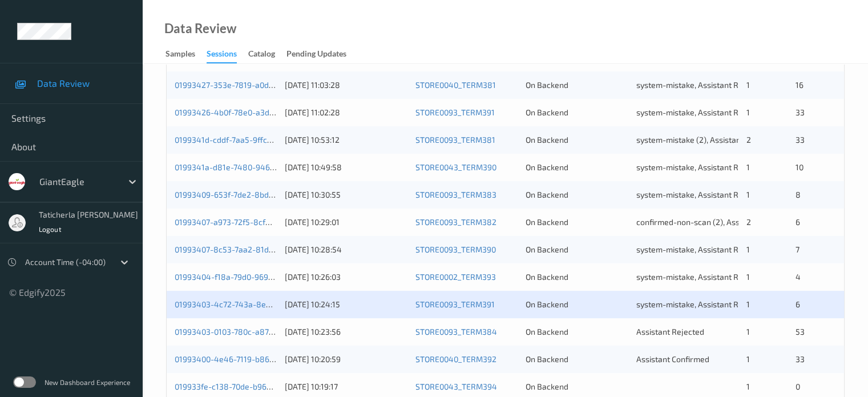
scroll to position [551, 0]
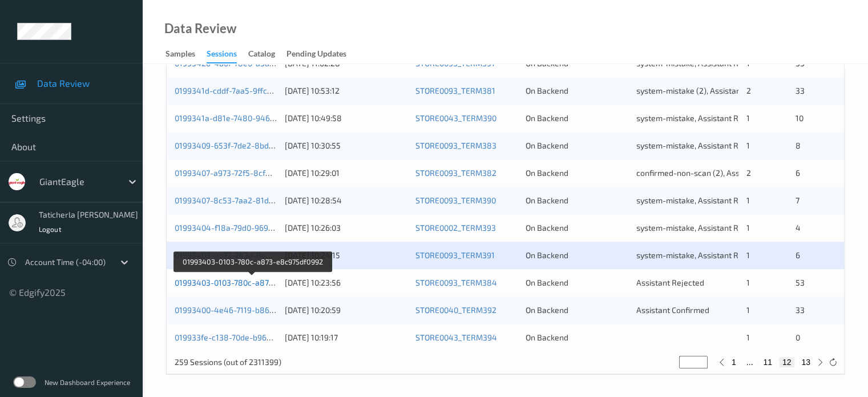
click at [215, 280] on link "01993403-0103-780c-a873-e8c975df0992" at bounding box center [252, 282] width 155 height 10
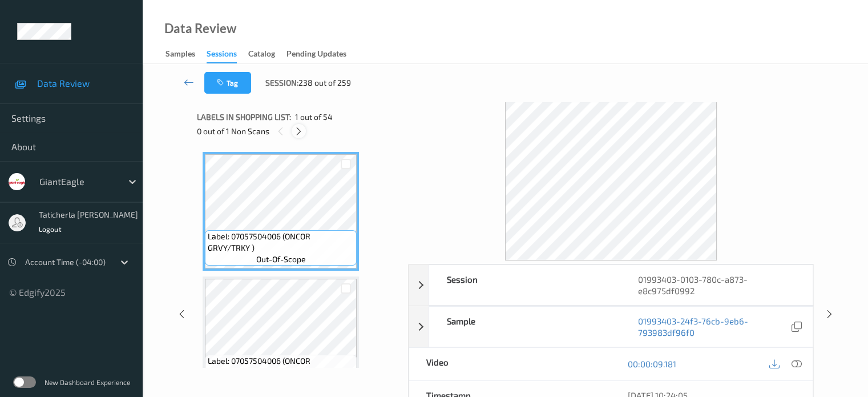
click at [300, 132] on icon at bounding box center [299, 131] width 10 height 10
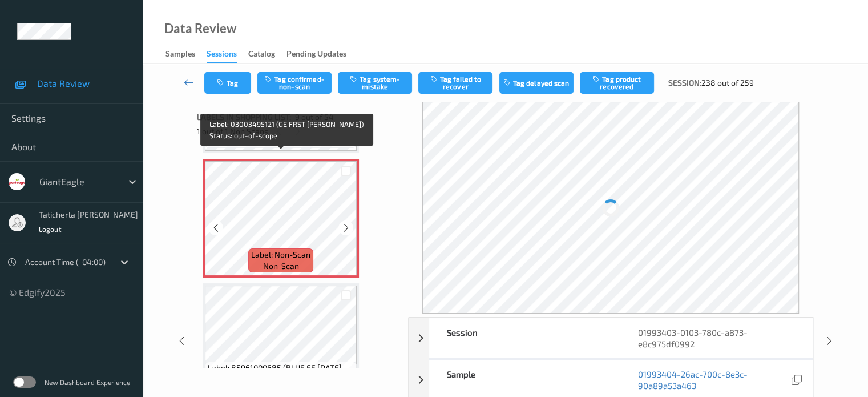
scroll to position [991, 0]
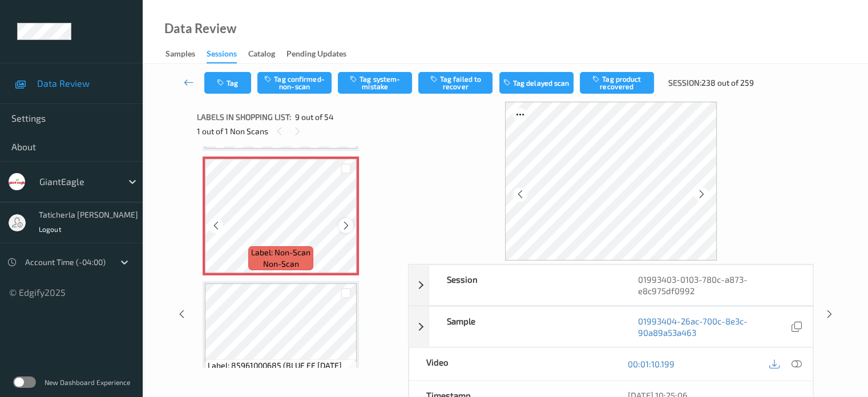
click at [344, 226] on icon at bounding box center [346, 225] width 10 height 10
click at [344, 225] on icon at bounding box center [346, 225] width 10 height 10
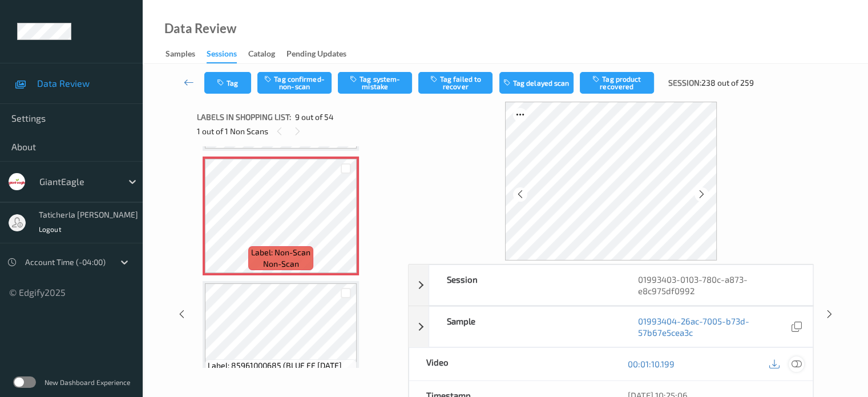
click at [795, 364] on icon at bounding box center [796, 364] width 10 height 10
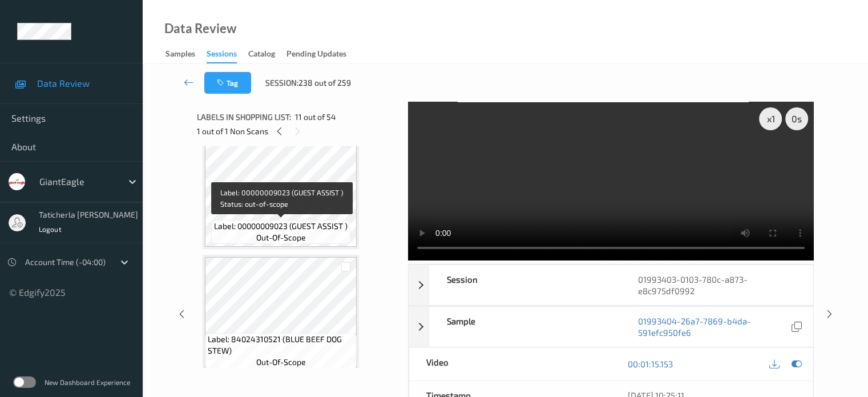
scroll to position [1448, 0]
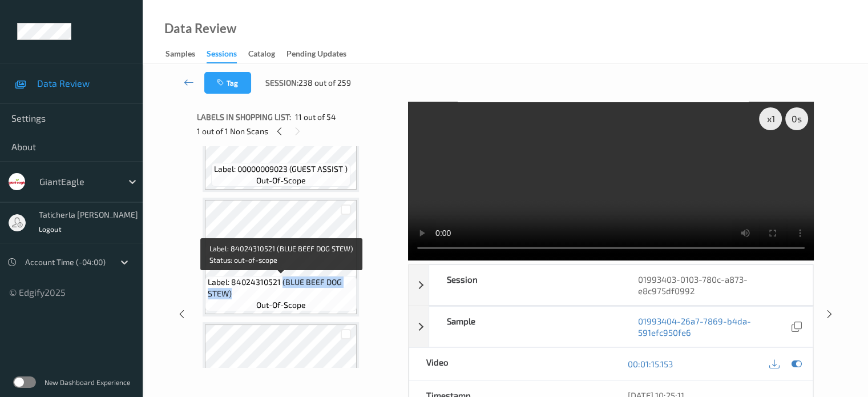
drag, startPoint x: 281, startPoint y: 283, endPoint x: 340, endPoint y: 297, distance: 61.1
click at [340, 297] on span "Label: 84024310521 (BLUE BEEF DOG STEW)" at bounding box center [281, 287] width 146 height 23
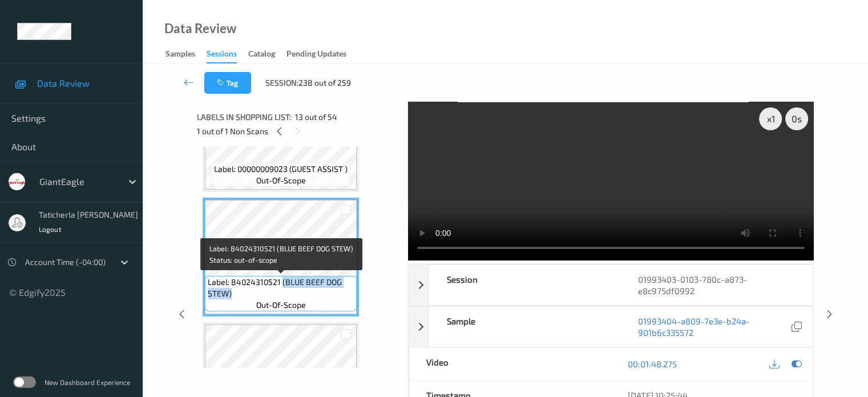
copy span "(BLUE BEEF DOG STEW)"
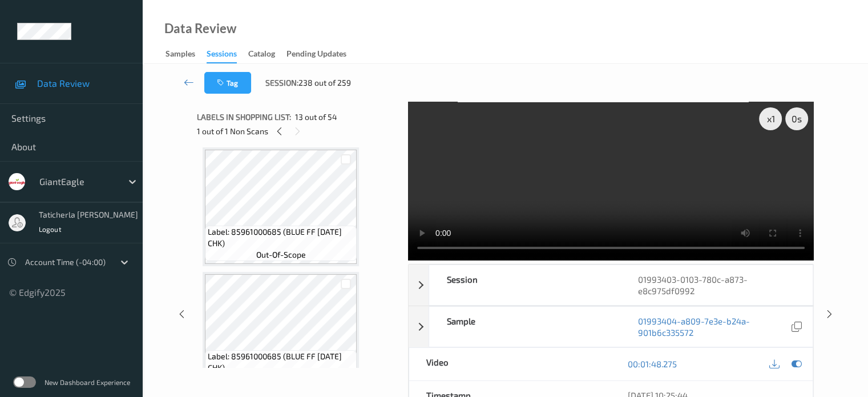
scroll to position [1105, 0]
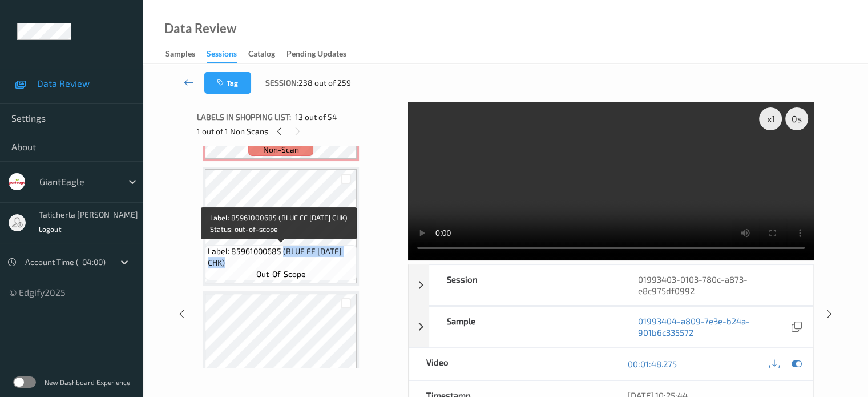
drag, startPoint x: 281, startPoint y: 251, endPoint x: 323, endPoint y: 262, distance: 42.5
click at [323, 262] on span "Label: 85961000685 (BLUE FF [DATE] CHK)" at bounding box center [281, 256] width 146 height 23
copy span "(BLUE FF [DATE] CHK)"
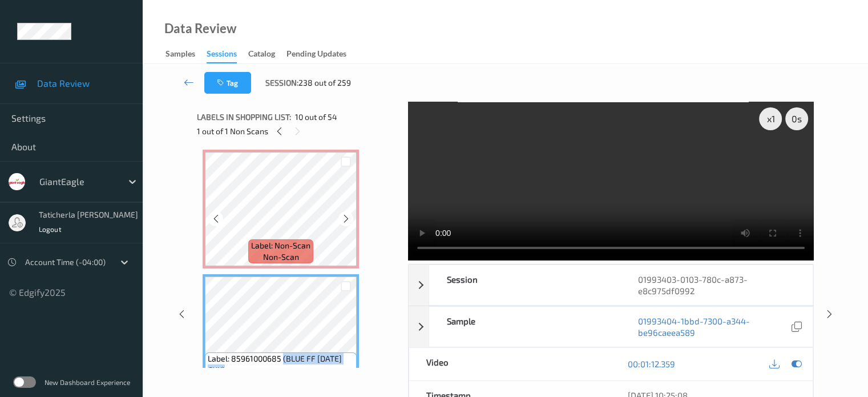
scroll to position [991, 0]
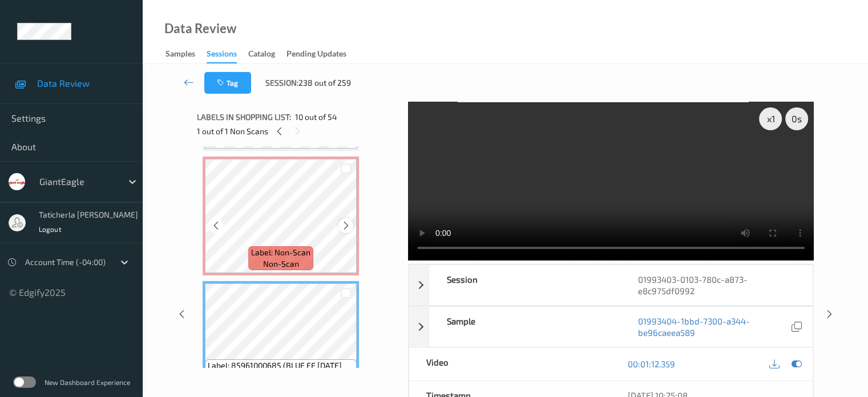
click at [351, 227] on div at bounding box center [346, 225] width 14 height 14
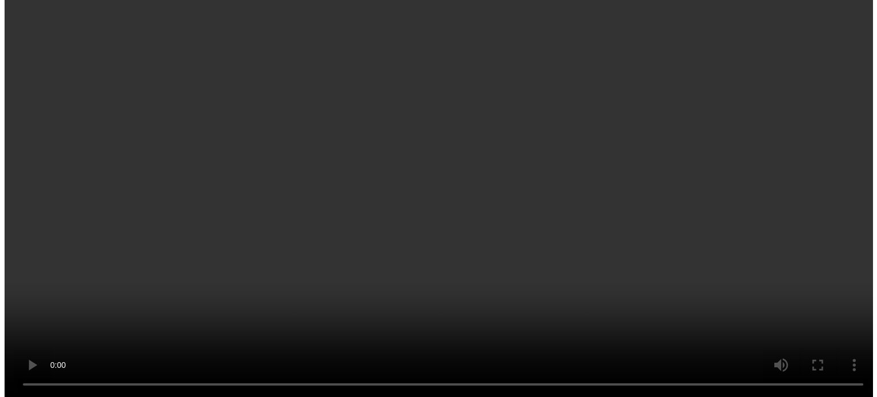
scroll to position [934, 0]
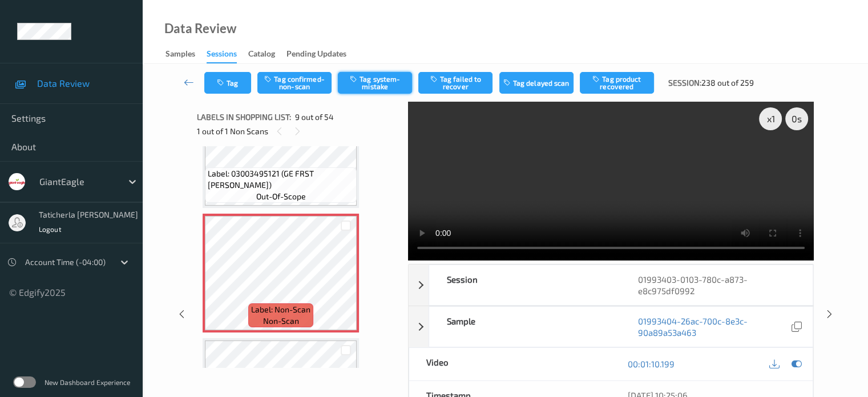
click at [380, 87] on button "Tag system-mistake" at bounding box center [375, 83] width 74 height 22
click at [237, 74] on button "Tag" at bounding box center [227, 83] width 47 height 22
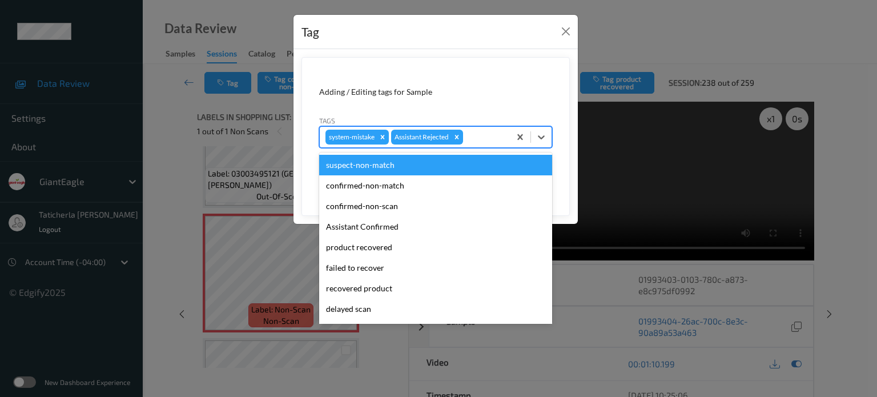
click at [473, 136] on div at bounding box center [484, 137] width 39 height 14
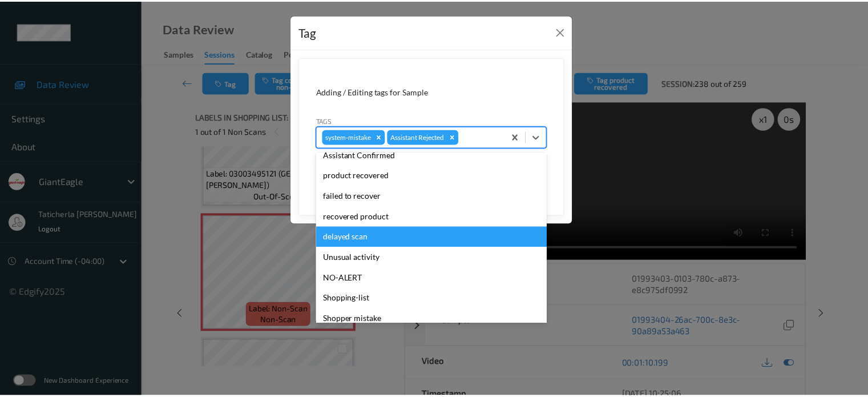
scroll to position [121, 0]
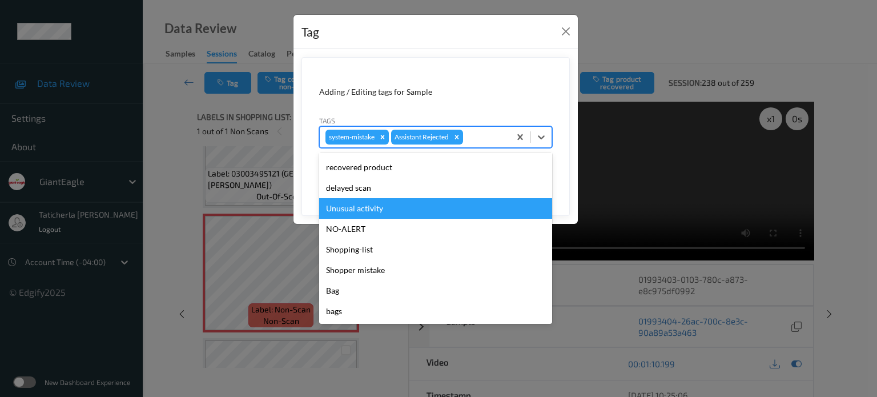
drag, startPoint x: 417, startPoint y: 214, endPoint x: 470, endPoint y: 183, distance: 61.4
click at [420, 213] on div "Unusual activity" at bounding box center [435, 208] width 233 height 21
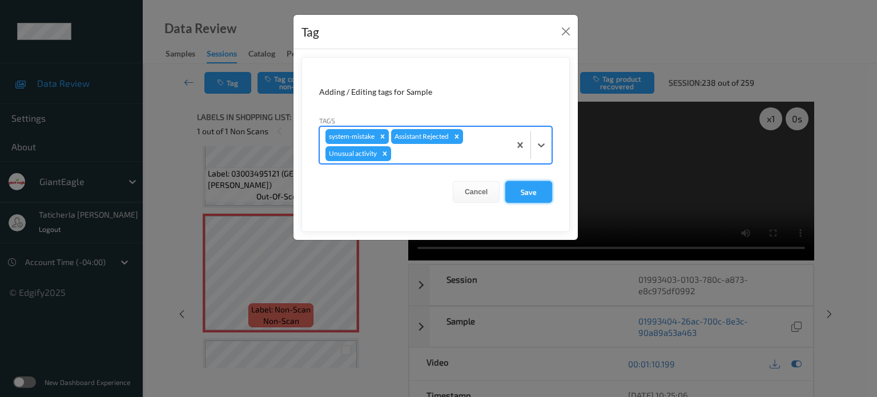
click at [515, 181] on button "Save" at bounding box center [528, 192] width 47 height 22
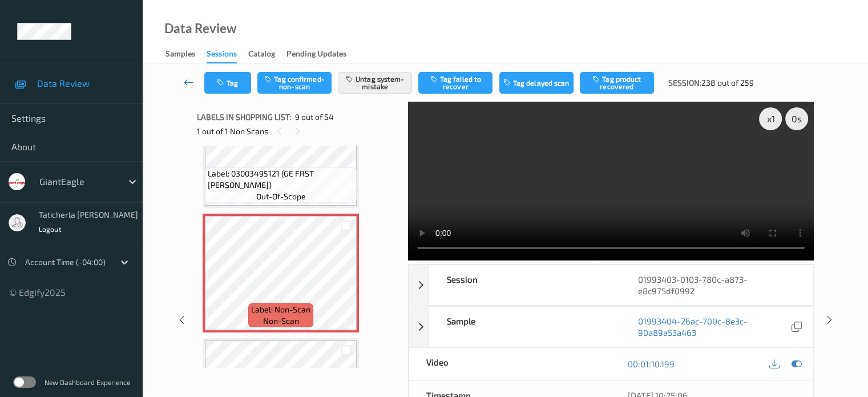
click at [188, 82] on icon at bounding box center [189, 81] width 10 height 11
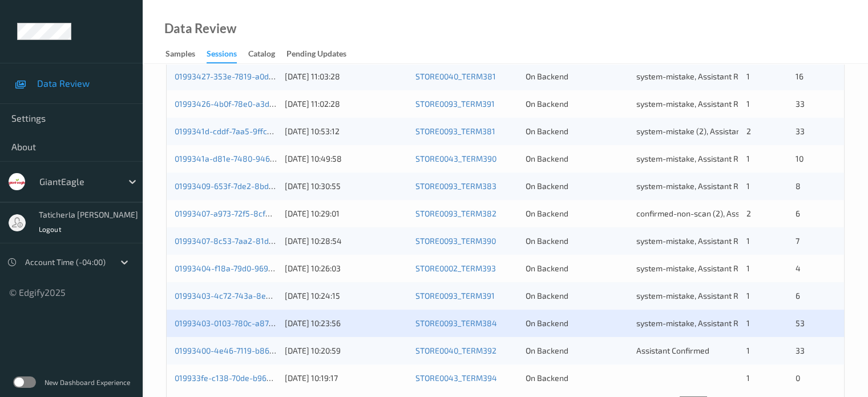
scroll to position [551, 0]
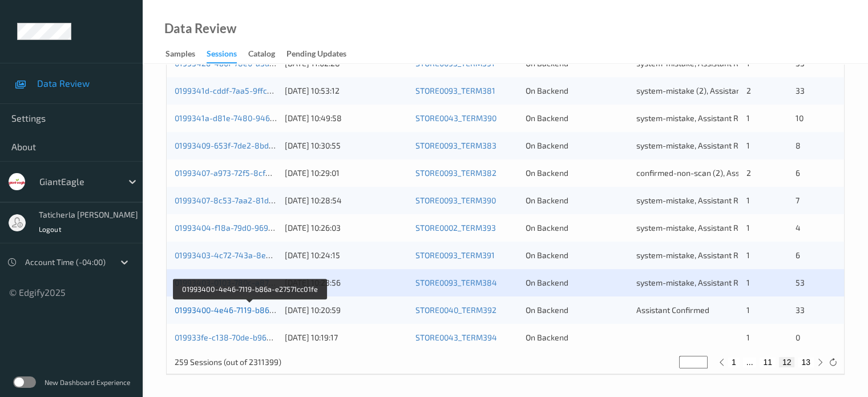
click at [224, 310] on link "01993400-4e46-7119-b86a-e27571cc01fe" at bounding box center [250, 310] width 151 height 10
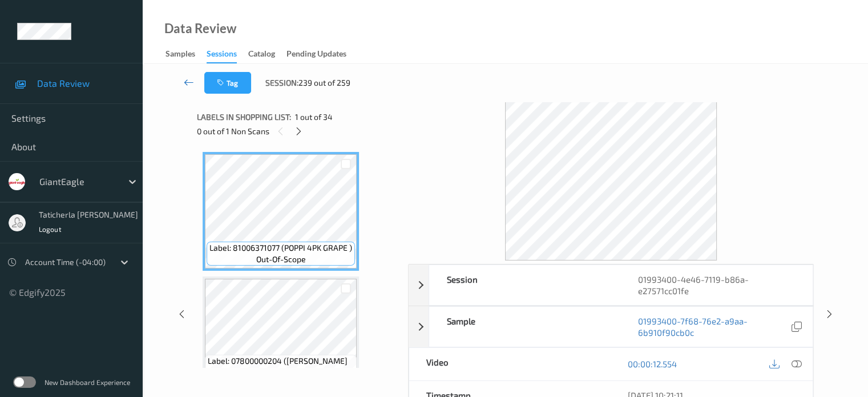
click at [186, 82] on icon at bounding box center [189, 81] width 10 height 11
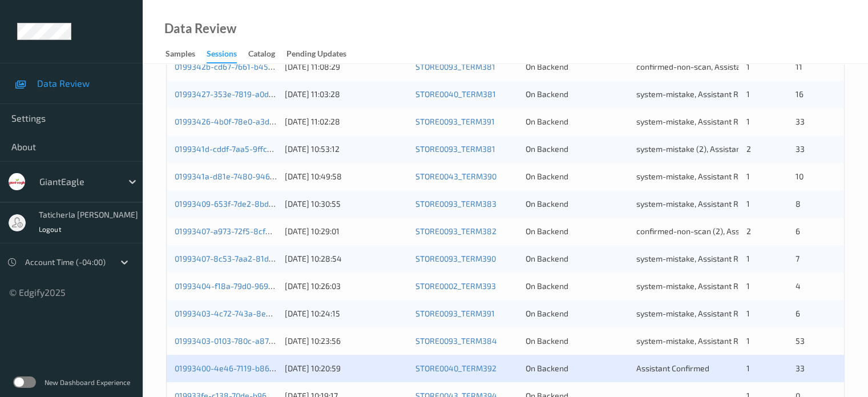
scroll to position [551, 0]
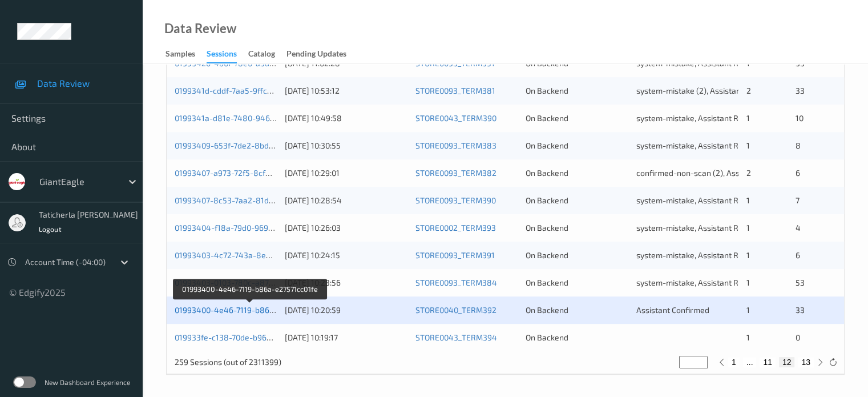
click at [212, 307] on link "01993400-4e46-7119-b86a-e27571cc01fe" at bounding box center [250, 310] width 151 height 10
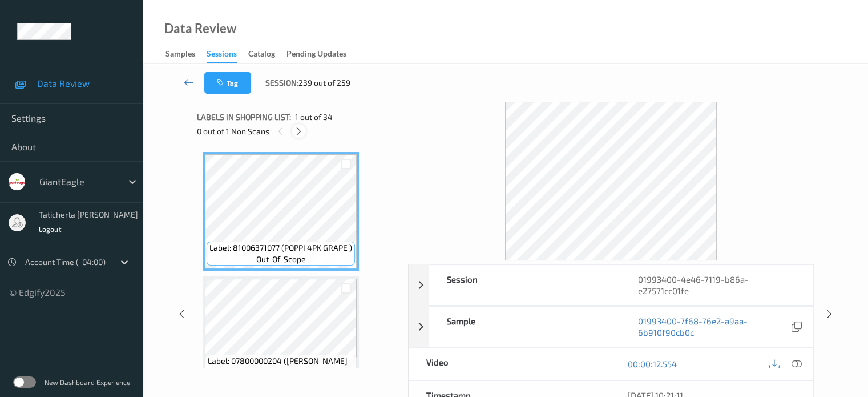
click at [297, 126] on div "0 out of 1 Non Scans" at bounding box center [298, 131] width 203 height 14
click at [300, 136] on div at bounding box center [299, 131] width 14 height 14
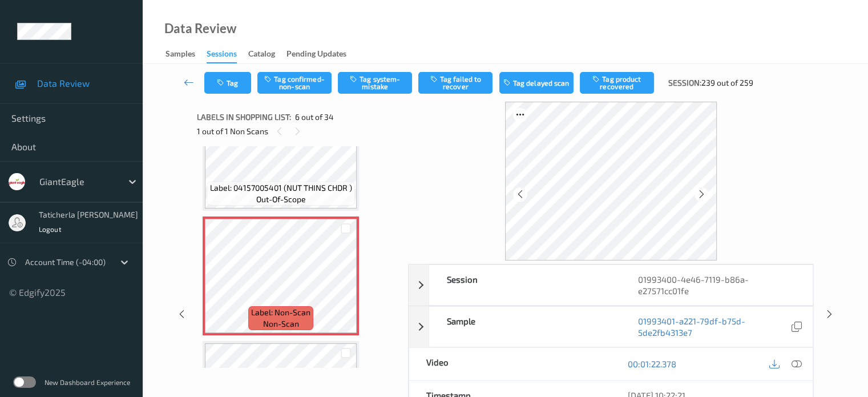
scroll to position [618, 0]
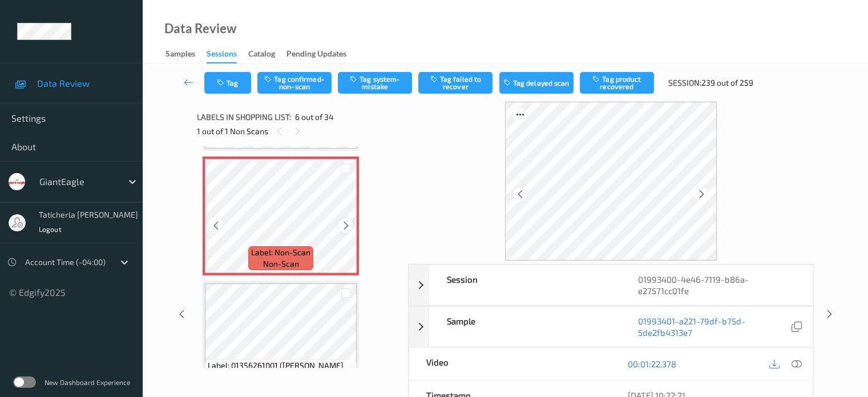
click at [345, 226] on icon at bounding box center [346, 225] width 10 height 10
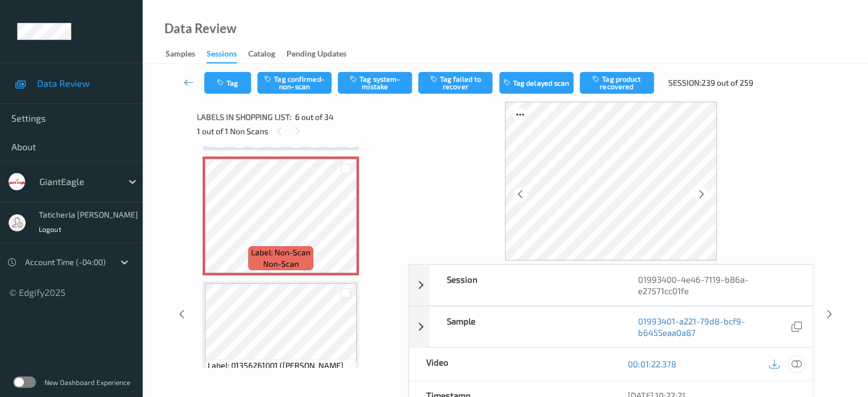
click at [794, 361] on icon at bounding box center [796, 364] width 10 height 10
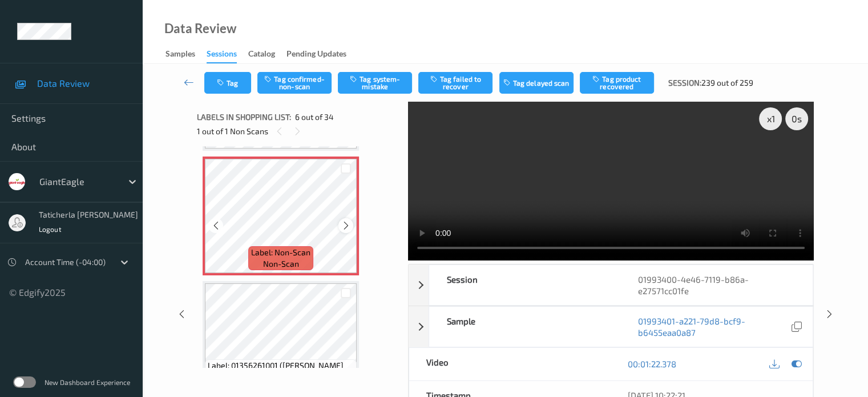
click at [347, 225] on icon at bounding box center [346, 225] width 10 height 10
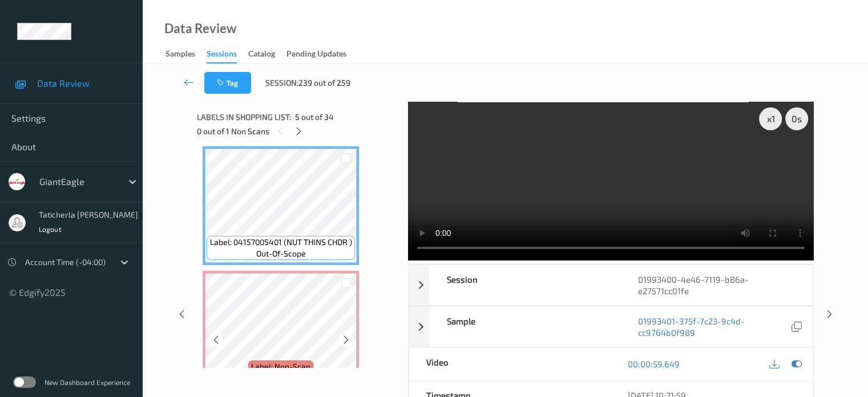
scroll to position [561, 0]
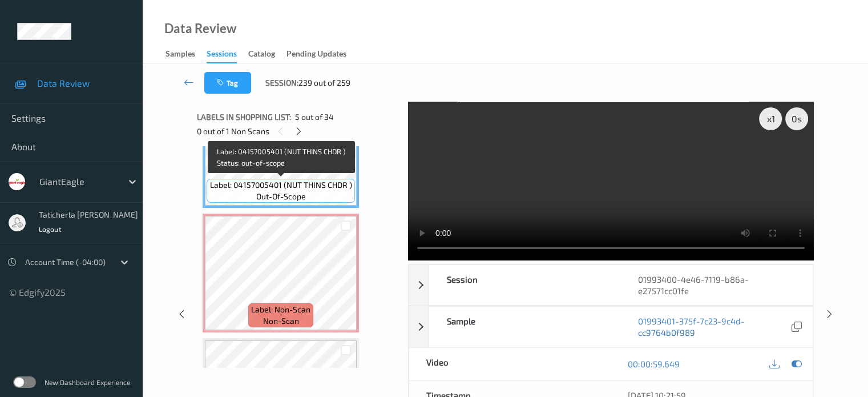
click at [316, 183] on span "Label: 04157005401 (NUT THINS CHDR )" at bounding box center [281, 184] width 142 height 11
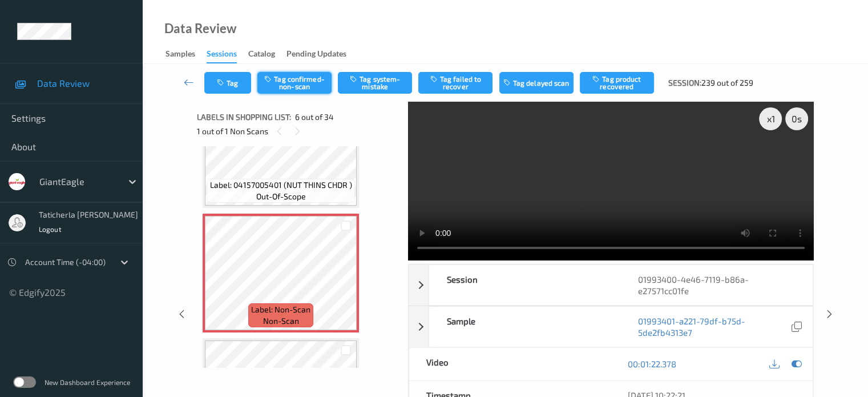
click at [291, 79] on button "Tag confirmed-non-scan" at bounding box center [294, 83] width 74 height 22
click at [626, 80] on button "Tag product recovered" at bounding box center [617, 83] width 74 height 22
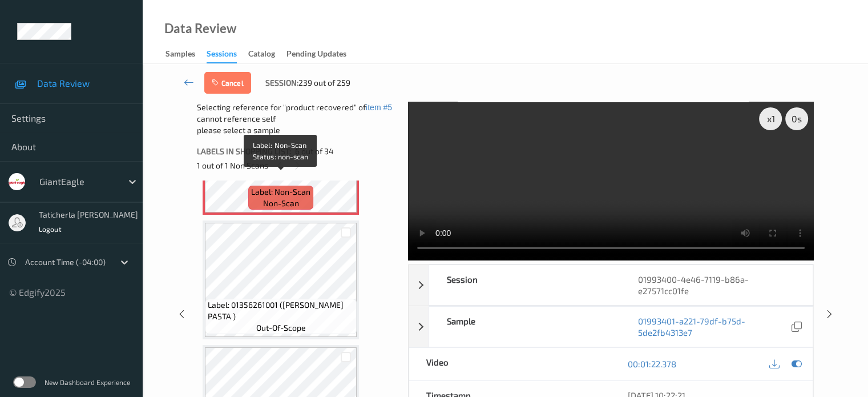
scroll to position [732, 0]
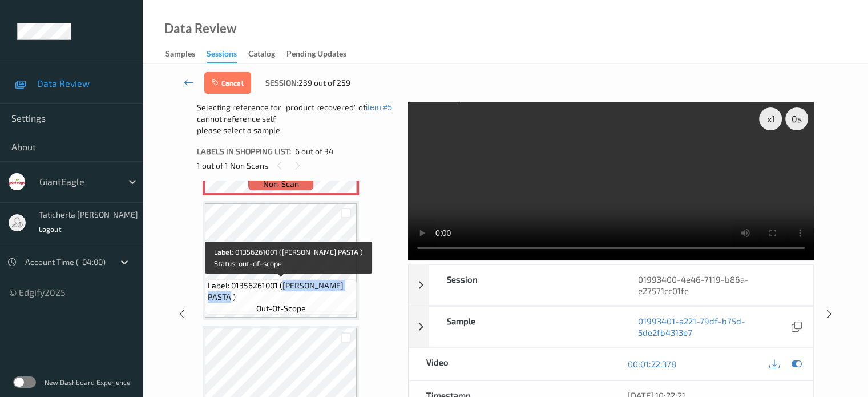
drag, startPoint x: 281, startPoint y: 285, endPoint x: 349, endPoint y: 293, distance: 68.3
click at [349, 293] on span "Label: 01356261001 ([PERSON_NAME] PASTA )" at bounding box center [281, 291] width 146 height 23
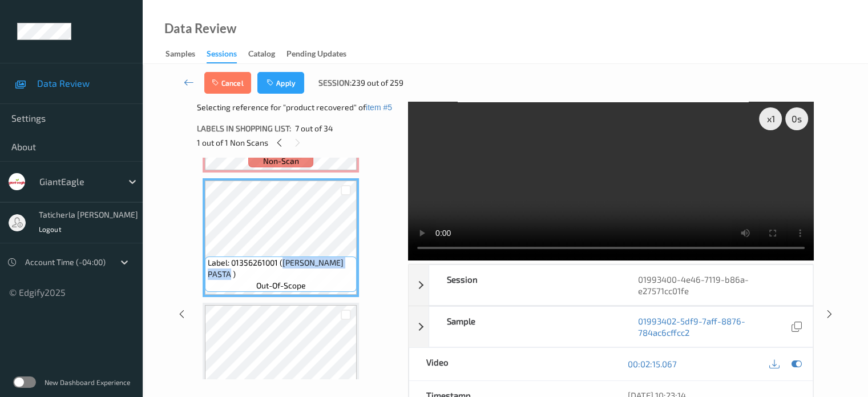
copy span "[PERSON_NAME] RICE PASTA )"
click at [345, 188] on div at bounding box center [346, 190] width 11 height 11
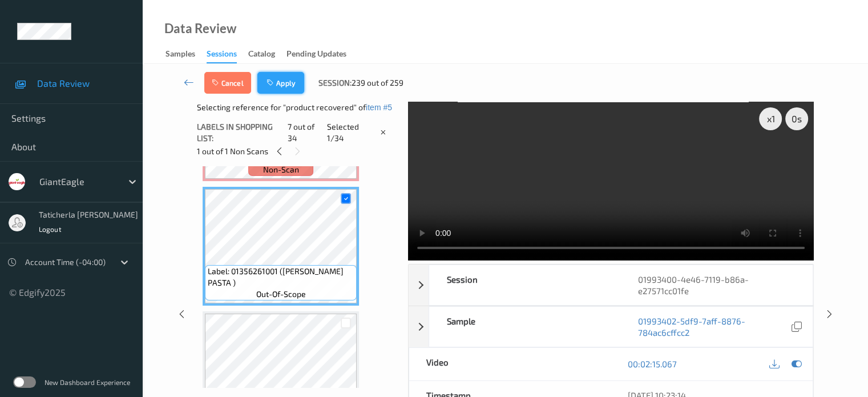
click at [289, 76] on button "Apply" at bounding box center [280, 83] width 47 height 22
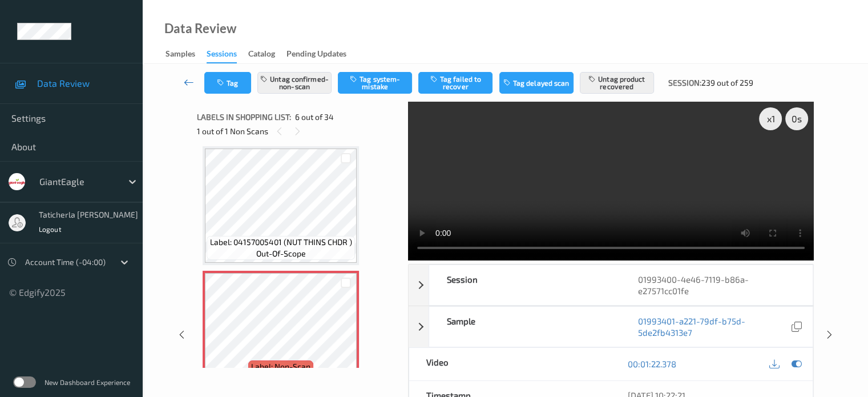
click at [189, 79] on icon at bounding box center [189, 81] width 10 height 11
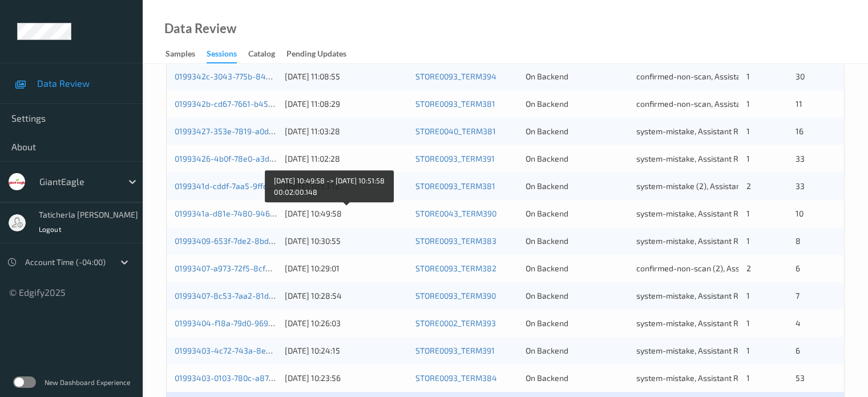
scroll to position [551, 0]
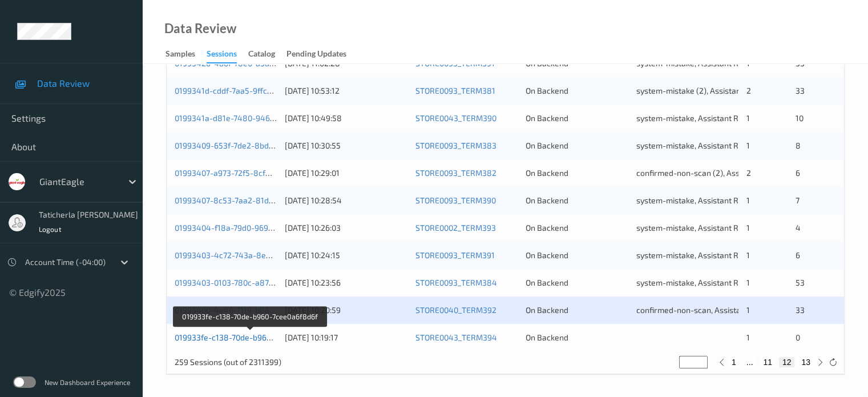
click at [239, 333] on link "019933fe-c138-70de-b960-7cee0a6f8d6f" at bounding box center [250, 337] width 150 height 10
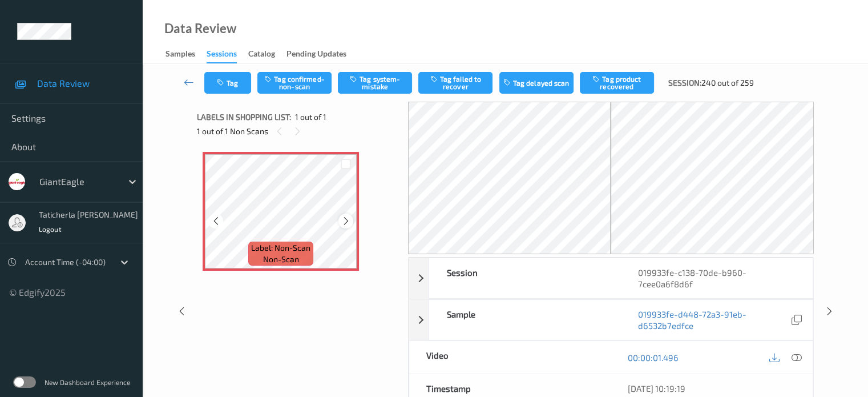
click at [349, 221] on icon at bounding box center [346, 221] width 10 height 10
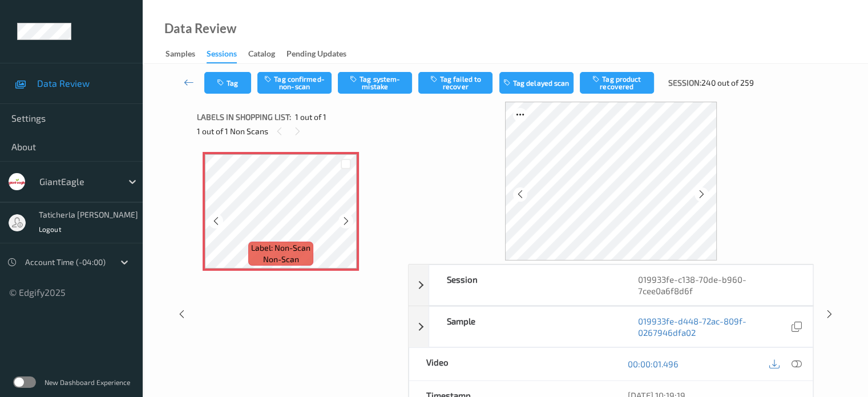
click at [349, 221] on icon at bounding box center [346, 221] width 10 height 10
click at [796, 359] on icon at bounding box center [796, 364] width 10 height 10
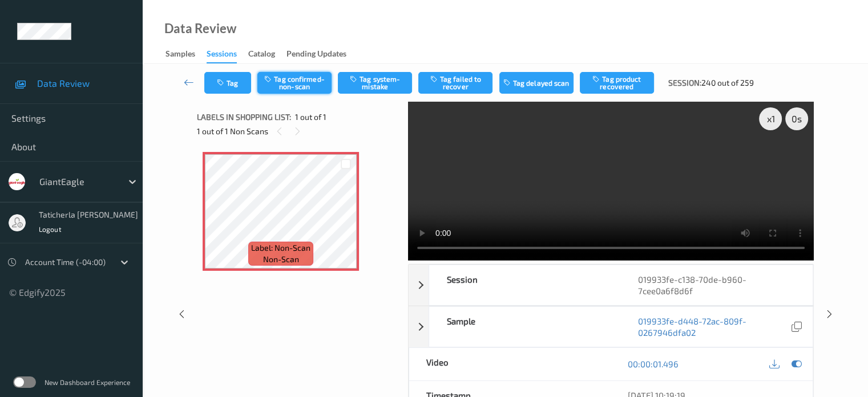
click at [300, 77] on button "Tag confirmed-non-scan" at bounding box center [294, 83] width 74 height 22
click at [462, 82] on button "Tag failed to recover" at bounding box center [455, 83] width 74 height 22
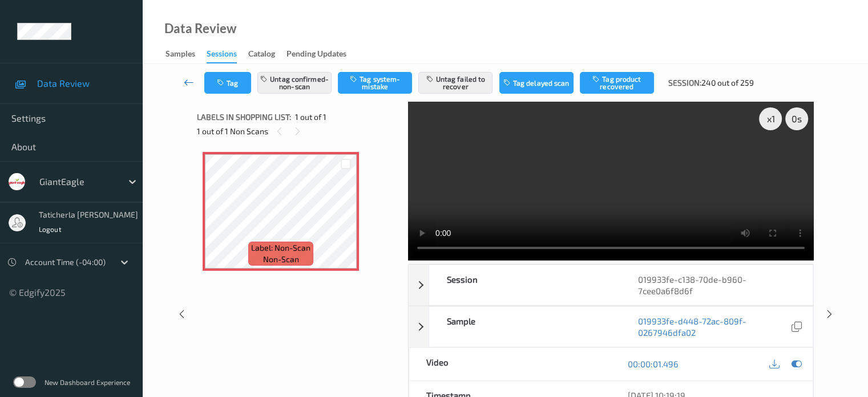
click at [187, 76] on icon at bounding box center [189, 81] width 10 height 11
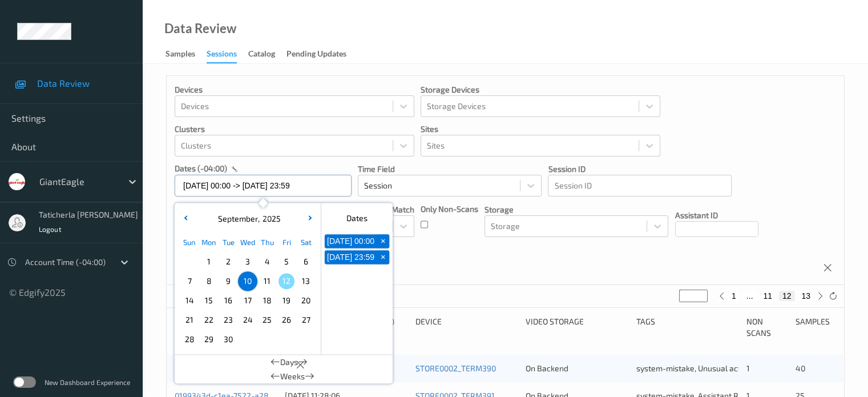
click at [333, 191] on input "[DATE] 00:00 -> [DATE] 23:59" at bounding box center [263, 186] width 177 height 22
click at [265, 280] on span "11" at bounding box center [267, 281] width 16 height 16
type input "[DATE] 00:00"
type input "*"
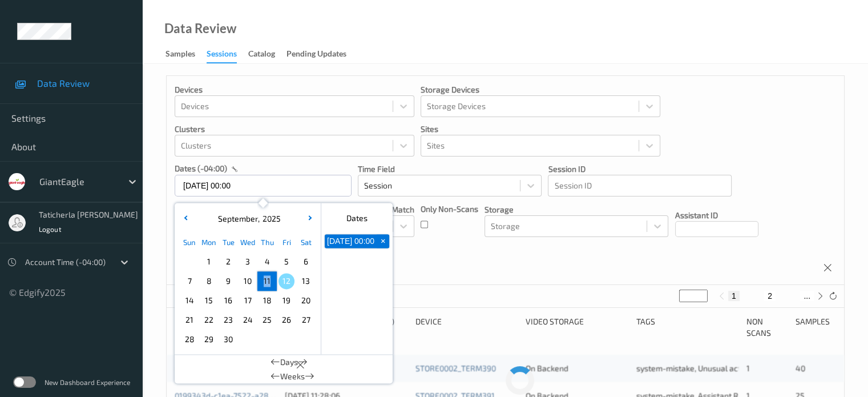
click at [265, 280] on span "11" at bounding box center [267, 281] width 16 height 16
type input "[DATE] 00:00 -> [DATE] 23:59"
click at [804, 294] on button "15" at bounding box center [806, 296] width 16 height 10
type input "**"
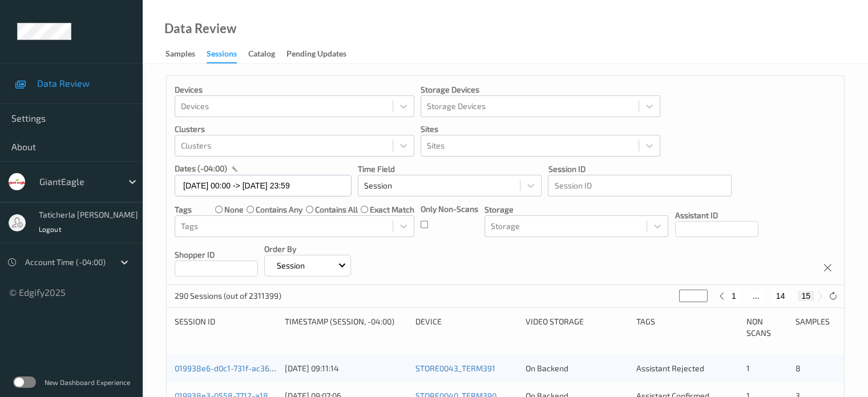
click at [786, 297] on button "14" at bounding box center [781, 296] width 16 height 10
type input "**"
click at [774, 299] on button "13" at bounding box center [768, 296] width 16 height 10
type input "**"
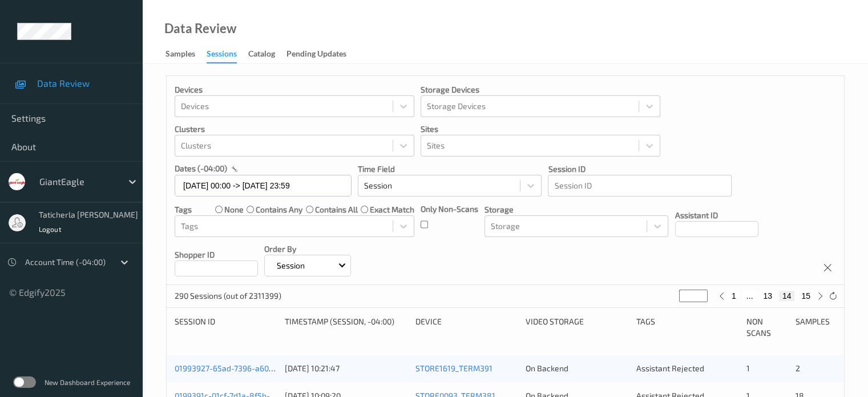
type input "**"
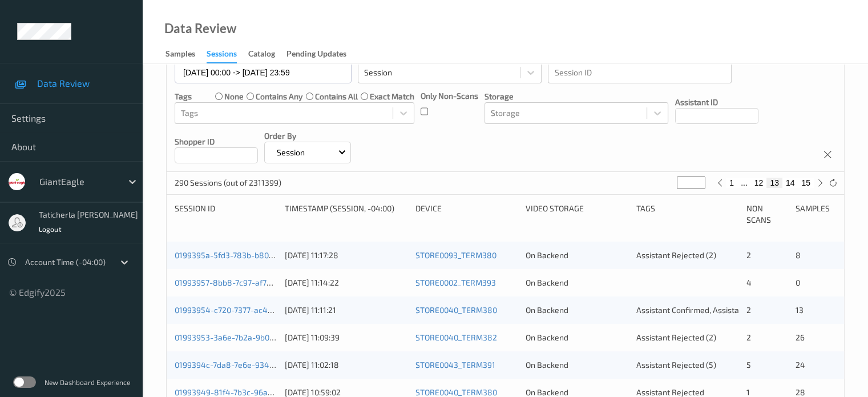
scroll to position [114, 0]
click at [234, 260] on div "0199395a-5fd3-783b-b80f-cdea518a52fb [DATE] 11:17:28 STORE0093_TERM380 On Backe…" at bounding box center [506, 253] width 678 height 27
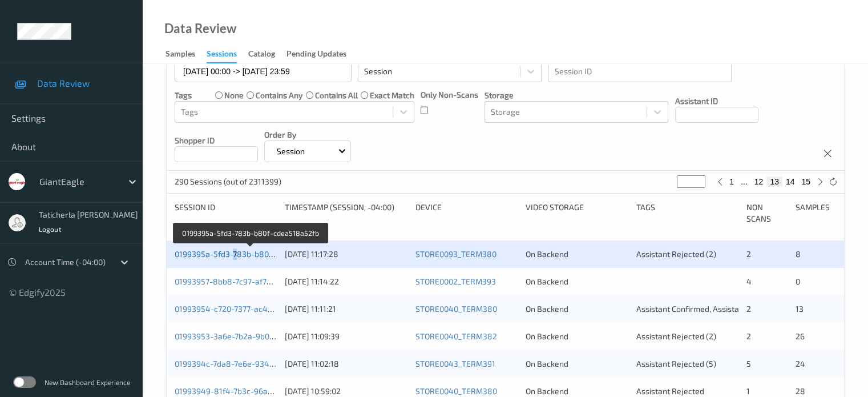
click at [244, 255] on link "0199395a-5fd3-783b-b80f-cdea518a52fb" at bounding box center [251, 254] width 152 height 10
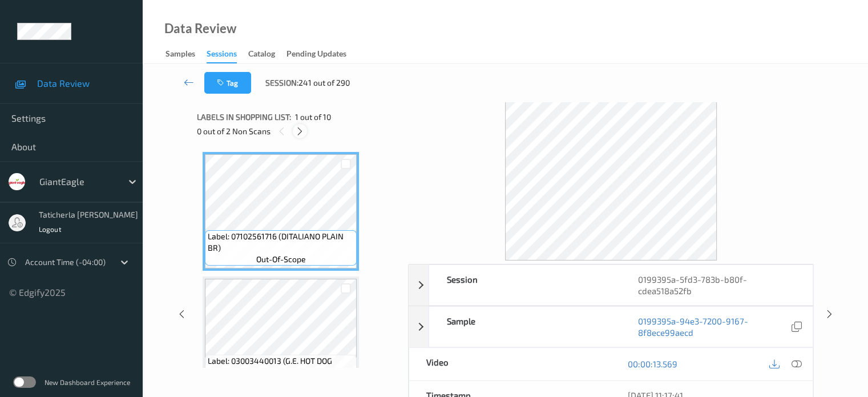
click at [300, 128] on icon at bounding box center [300, 131] width 10 height 10
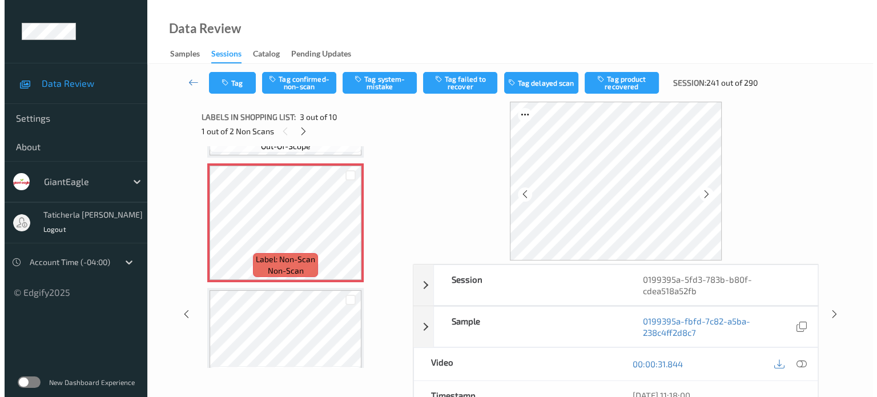
scroll to position [244, 0]
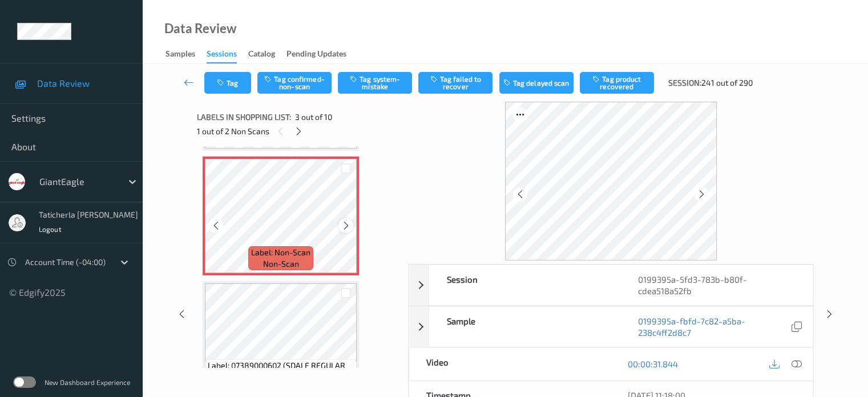
click at [346, 220] on div at bounding box center [346, 225] width 14 height 14
click at [796, 360] on icon at bounding box center [796, 364] width 10 height 10
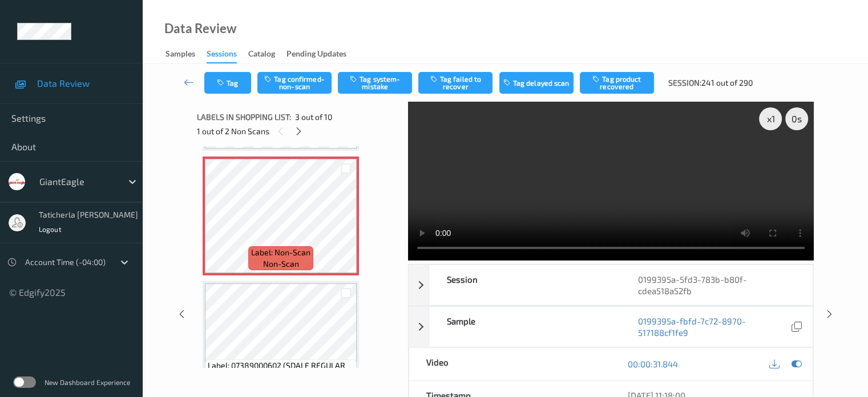
click at [772, 157] on video at bounding box center [611, 181] width 406 height 159
click at [345, 223] on icon at bounding box center [346, 225] width 10 height 10
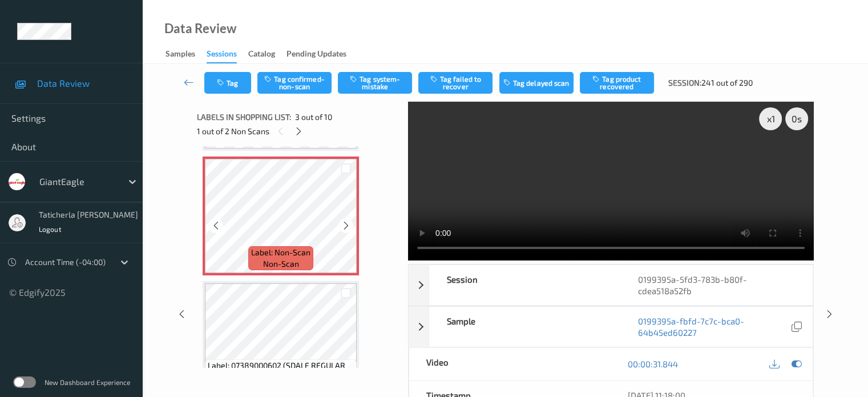
click at [345, 223] on icon at bounding box center [346, 225] width 10 height 10
click at [378, 81] on button "Tag system-mistake" at bounding box center [375, 83] width 74 height 22
click at [232, 76] on button "Tag" at bounding box center [227, 83] width 47 height 22
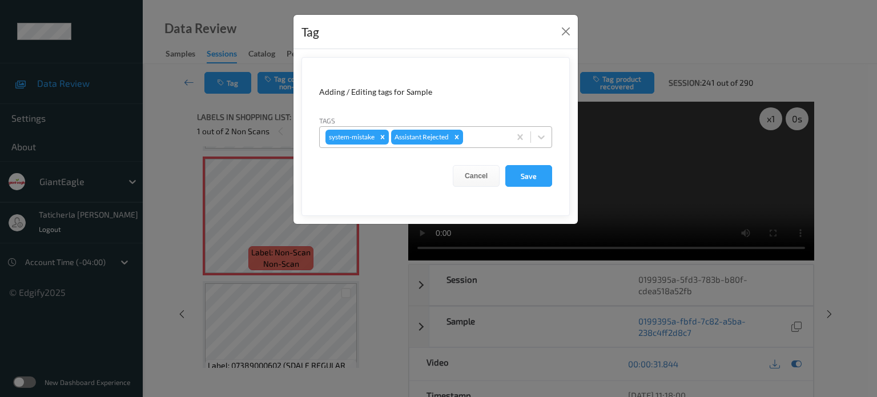
click at [476, 130] on div at bounding box center [484, 137] width 39 height 14
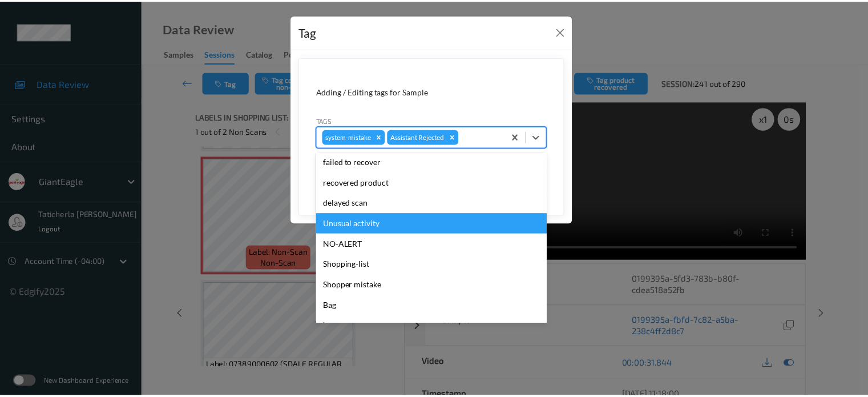
scroll to position [114, 0]
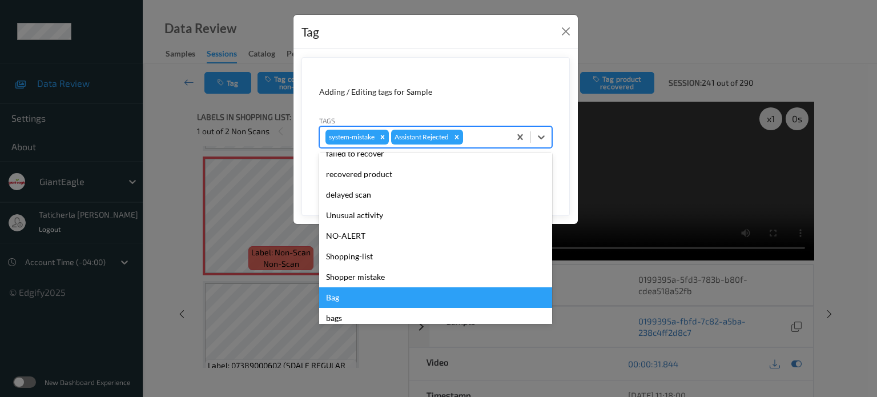
click at [413, 306] on div "Bag" at bounding box center [435, 297] width 233 height 21
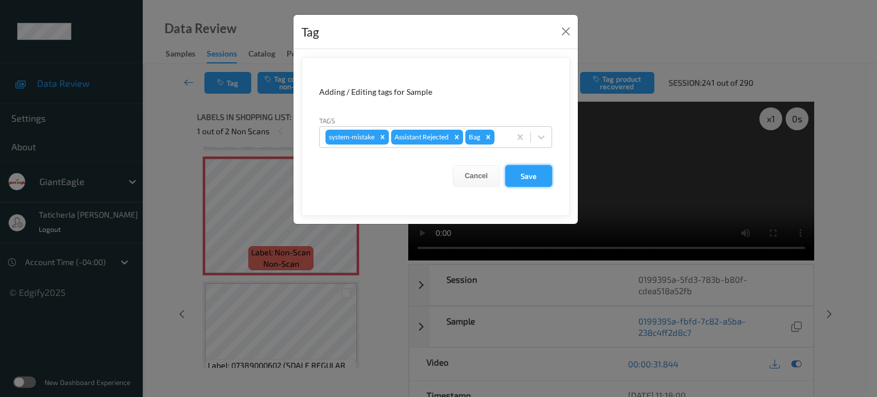
click at [521, 168] on button "Save" at bounding box center [528, 176] width 47 height 22
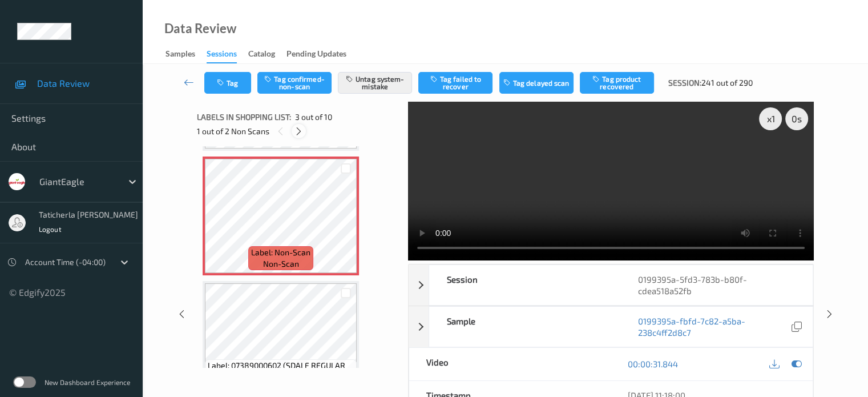
click at [297, 130] on icon at bounding box center [299, 131] width 10 height 10
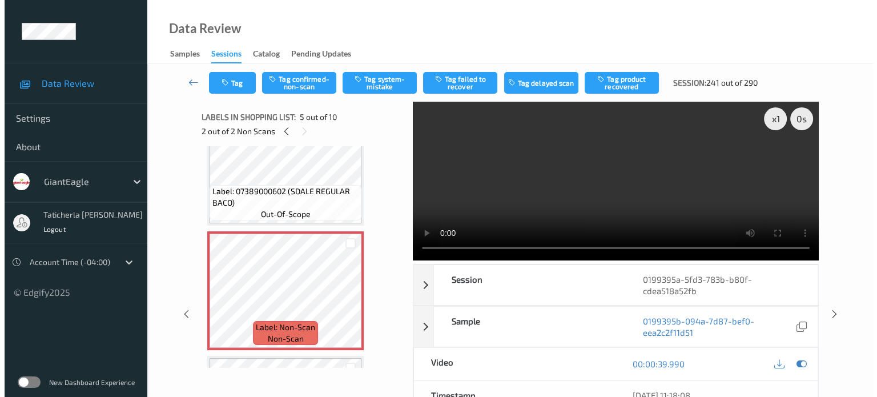
scroll to position [436, 0]
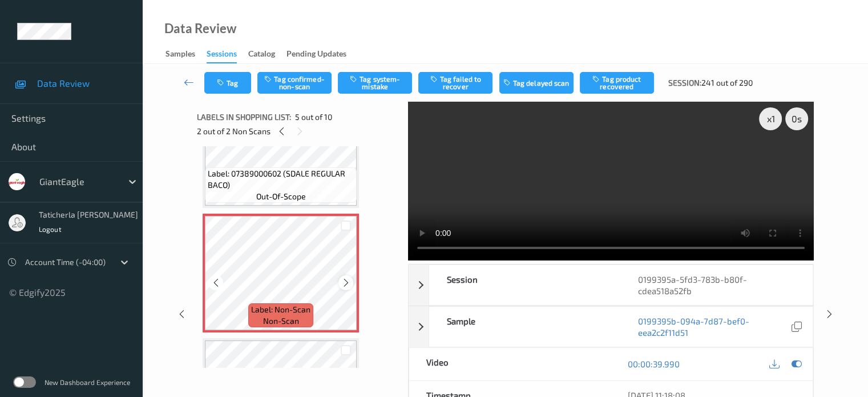
click at [347, 280] on icon at bounding box center [346, 282] width 10 height 10
click at [345, 284] on icon at bounding box center [346, 282] width 10 height 10
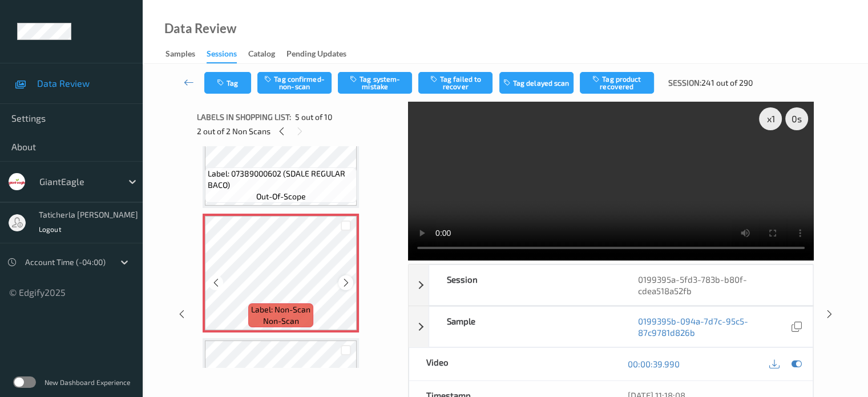
click at [344, 287] on div at bounding box center [346, 282] width 14 height 14
click at [347, 278] on icon at bounding box center [346, 282] width 10 height 10
click at [373, 85] on button "Tag system-mistake" at bounding box center [375, 83] width 74 height 22
click at [242, 77] on button "Tag" at bounding box center [227, 83] width 47 height 22
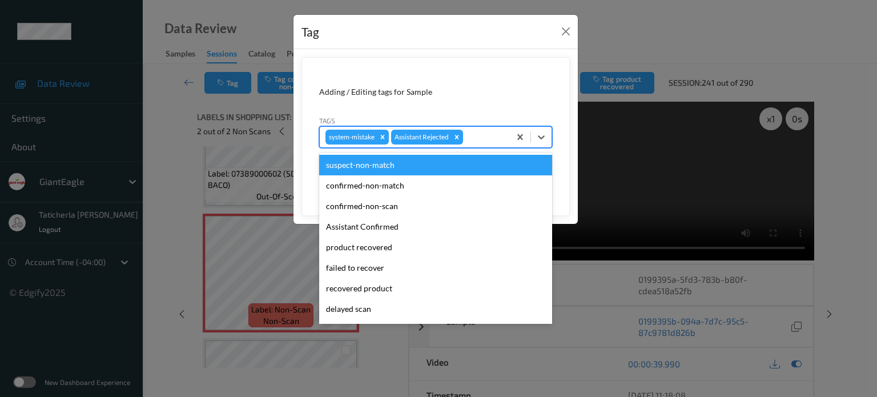
click at [489, 139] on div at bounding box center [484, 137] width 39 height 14
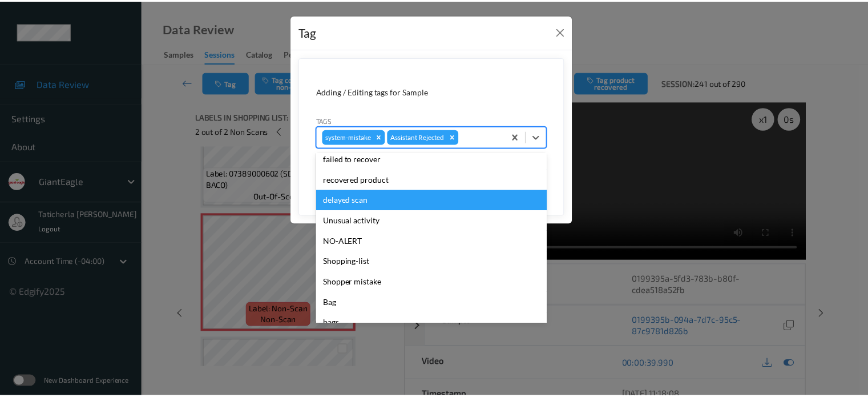
scroll to position [114, 0]
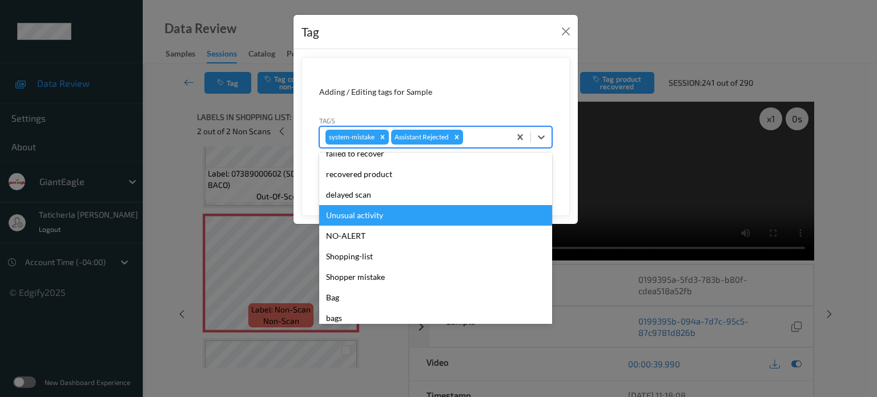
click at [433, 217] on div "Unusual activity" at bounding box center [435, 215] width 233 height 21
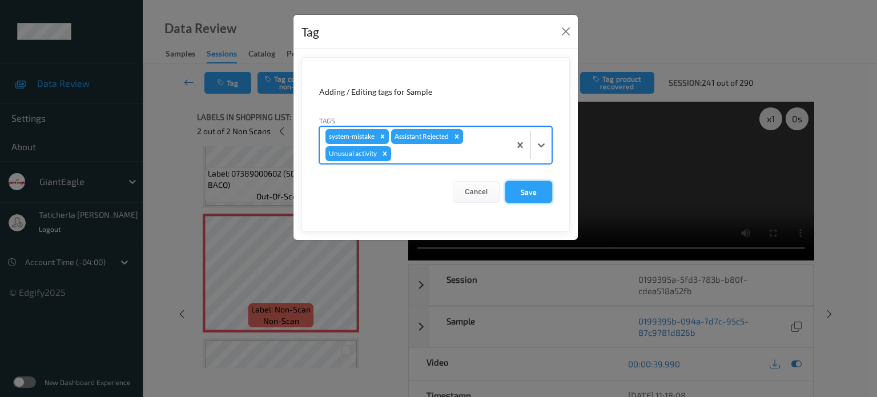
click at [535, 188] on button "Save" at bounding box center [528, 192] width 47 height 22
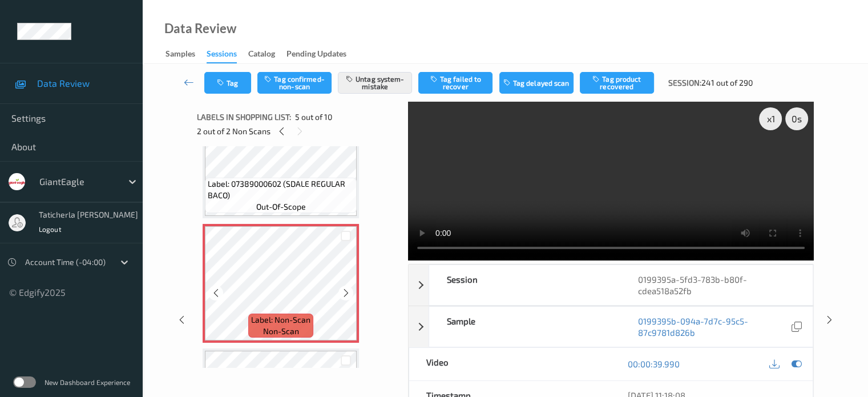
scroll to position [379, 0]
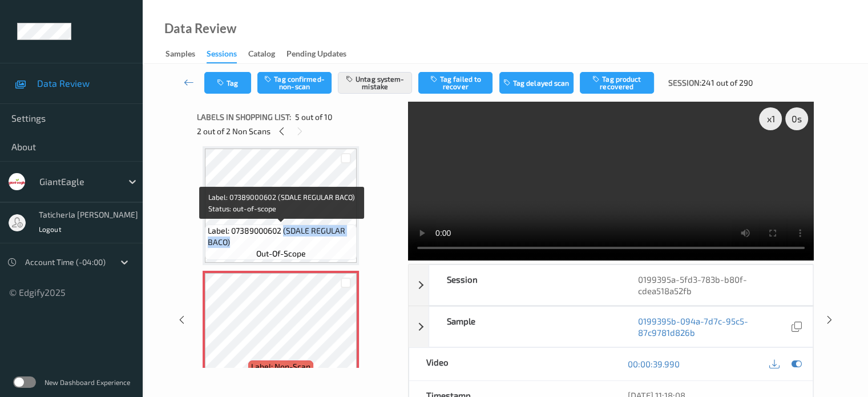
drag, startPoint x: 285, startPoint y: 229, endPoint x: 332, endPoint y: 241, distance: 48.3
click at [332, 241] on span "Label: 07389000602 (SDALE REGULAR BACO)" at bounding box center [281, 236] width 146 height 23
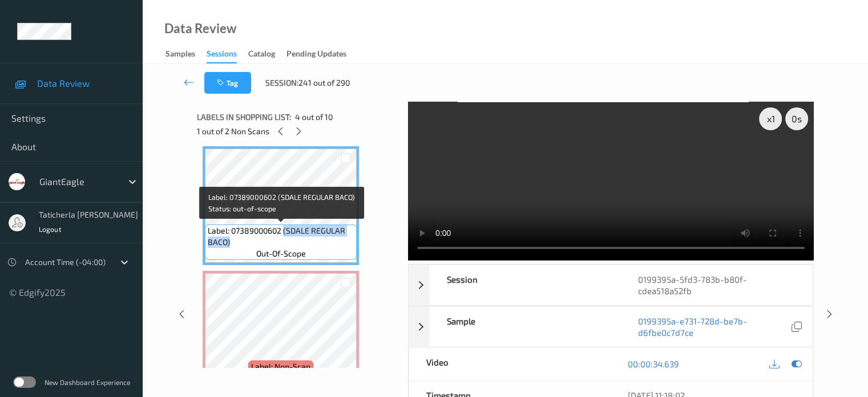
copy span "(SDALE REGULAR BACO)"
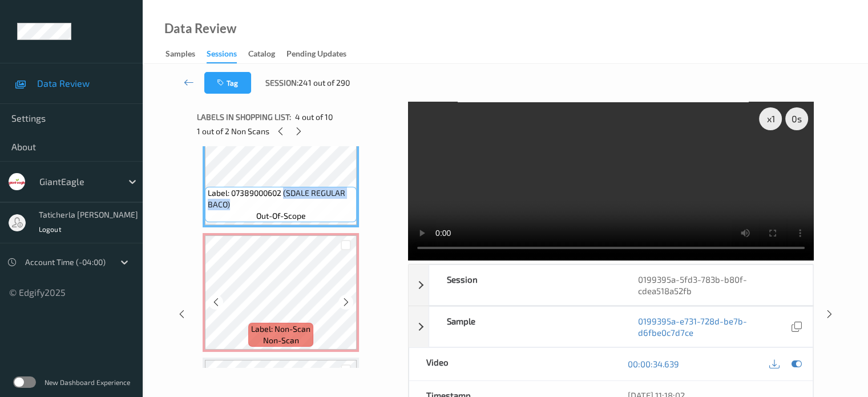
scroll to position [436, 0]
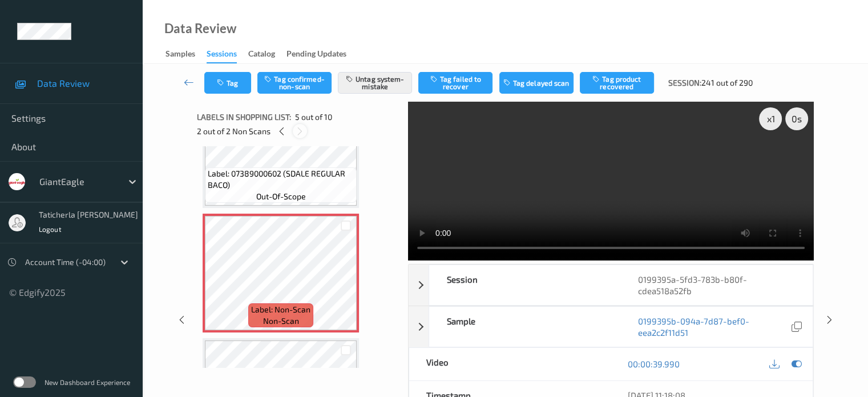
click at [297, 127] on icon at bounding box center [300, 131] width 10 height 10
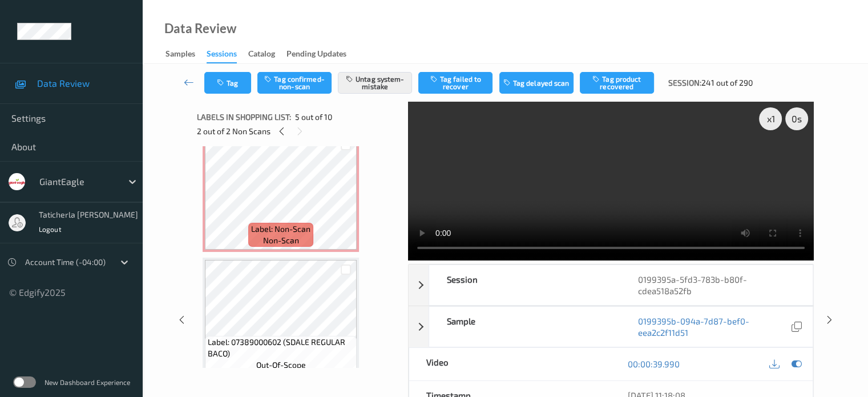
scroll to position [265, 0]
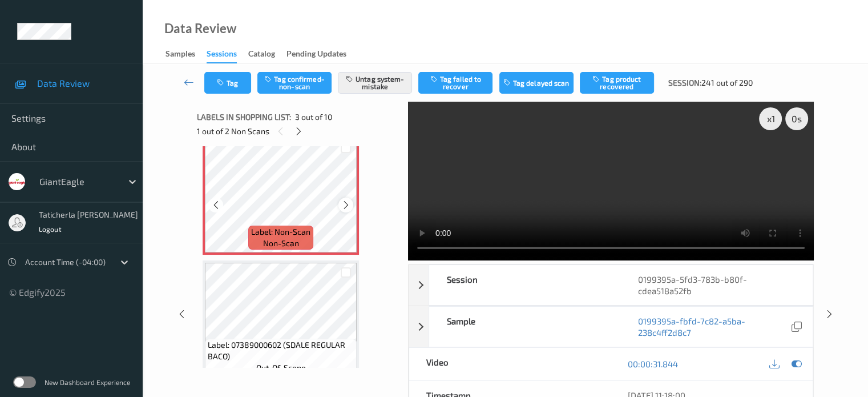
click at [345, 202] on icon at bounding box center [346, 205] width 10 height 10
click at [235, 79] on button "Tag" at bounding box center [227, 83] width 47 height 22
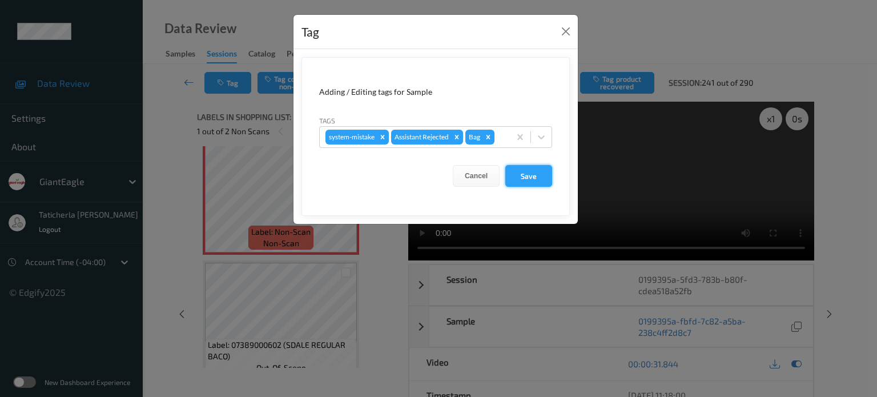
click at [516, 172] on button "Save" at bounding box center [528, 176] width 47 height 22
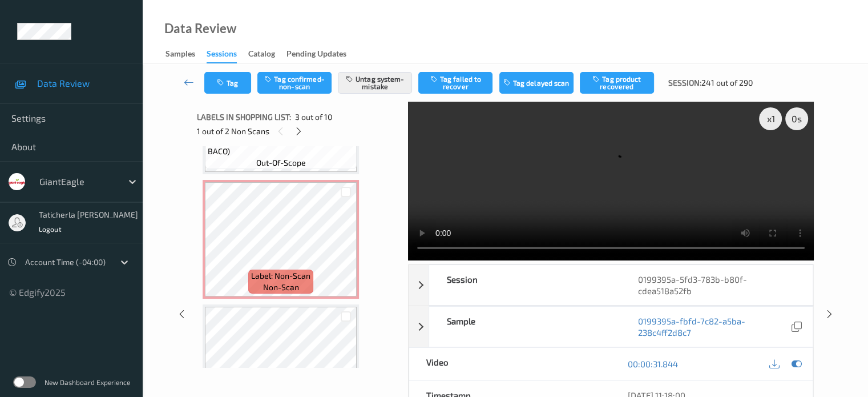
scroll to position [493, 0]
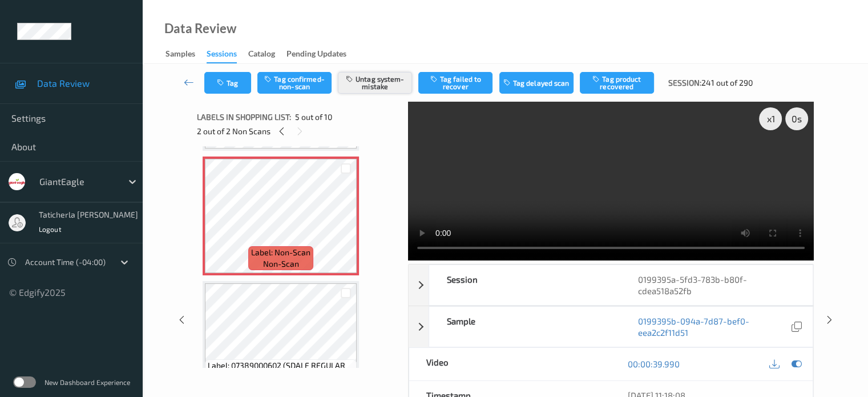
click at [377, 79] on button "Untag system-mistake" at bounding box center [375, 83] width 74 height 22
click at [376, 84] on button "Tag system-mistake" at bounding box center [375, 83] width 74 height 22
click at [241, 85] on button "Tag" at bounding box center [227, 83] width 47 height 22
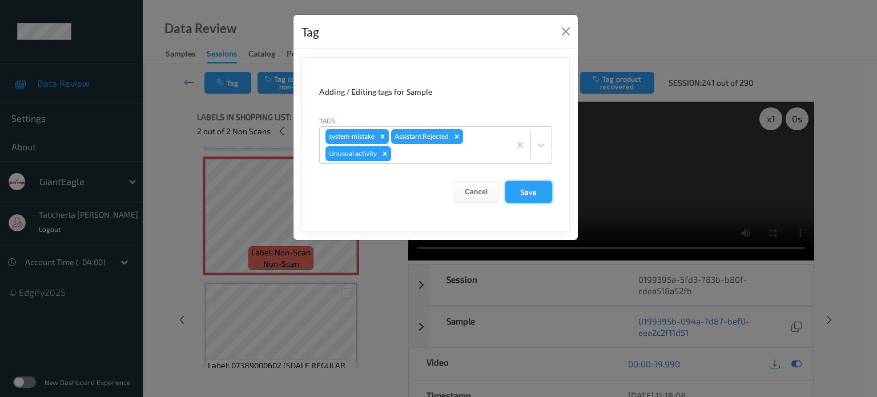
click at [547, 194] on button "Save" at bounding box center [528, 192] width 47 height 22
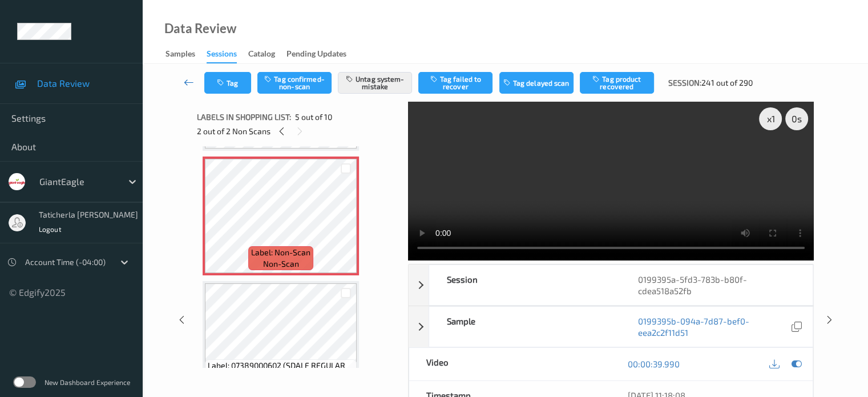
click at [188, 84] on icon at bounding box center [189, 81] width 10 height 11
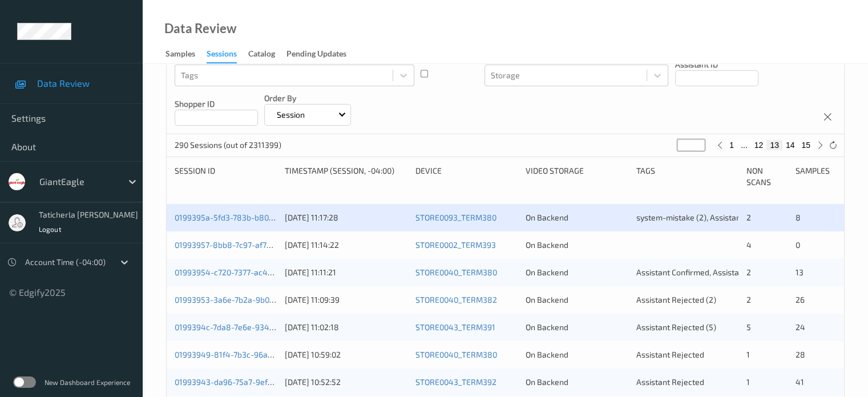
scroll to position [171, 0]
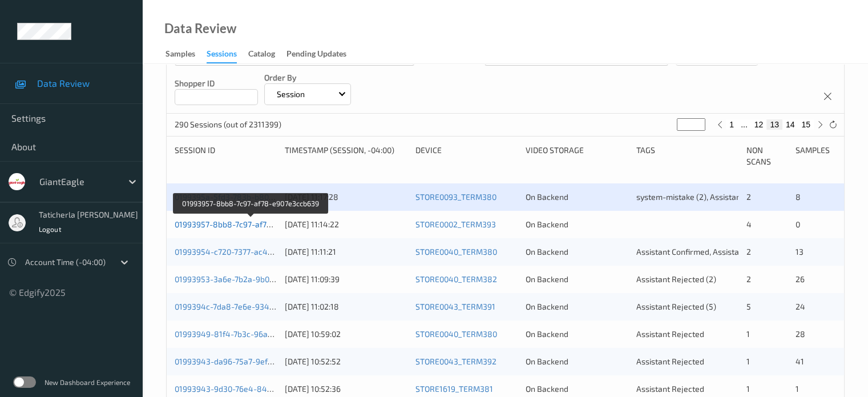
click at [251, 221] on link "01993957-8bb8-7c97-af78-e907e3ccb639" at bounding box center [252, 224] width 154 height 10
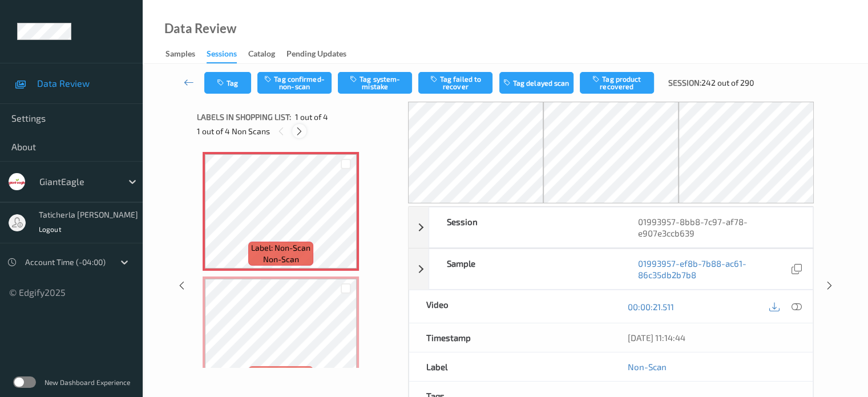
click at [300, 133] on icon at bounding box center [300, 131] width 10 height 10
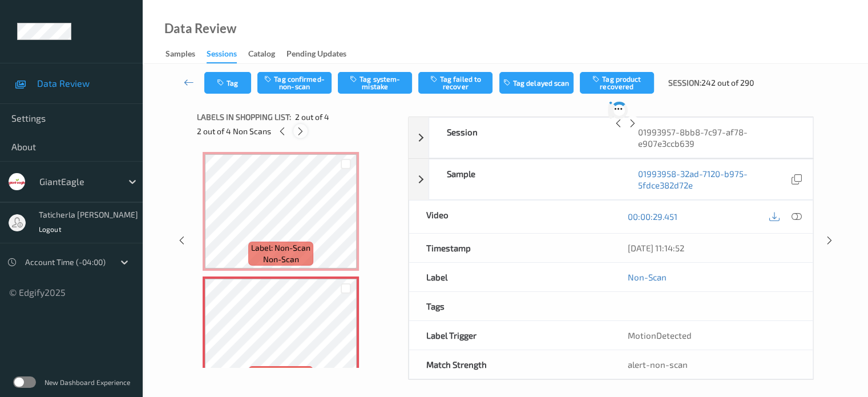
scroll to position [6, 0]
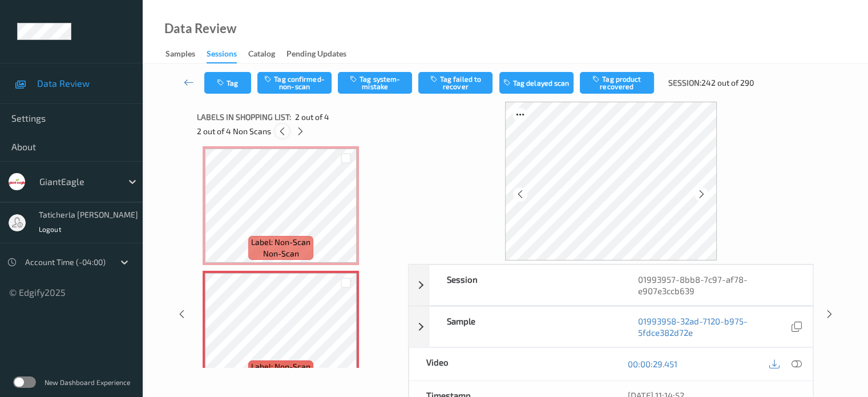
click at [281, 131] on icon at bounding box center [282, 131] width 10 height 10
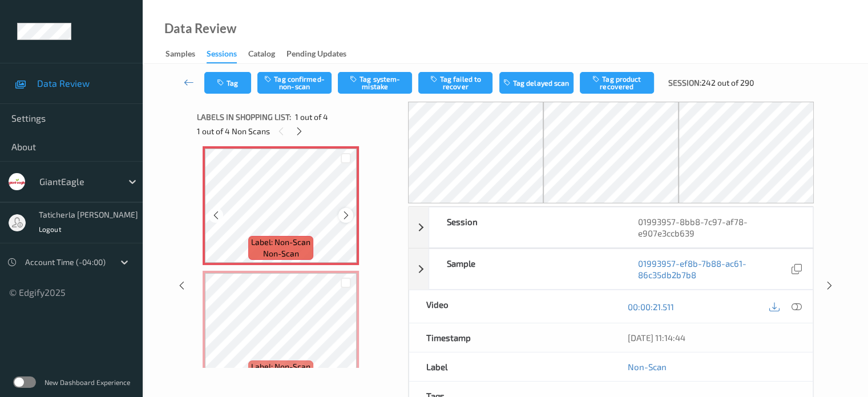
click at [343, 213] on icon at bounding box center [346, 215] width 10 height 10
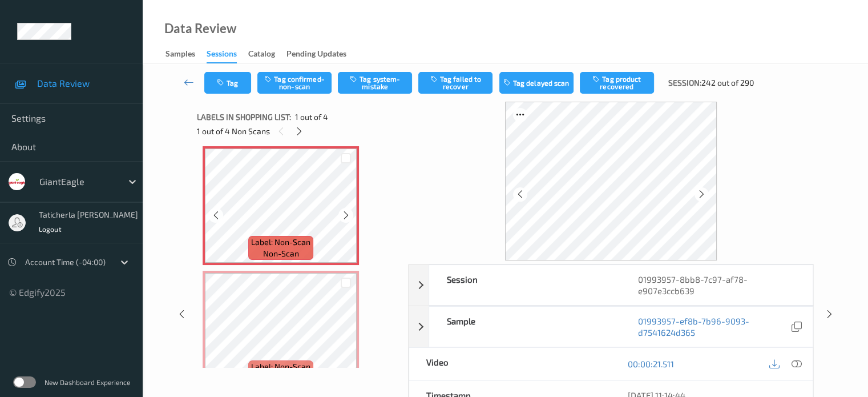
click at [343, 213] on icon at bounding box center [346, 215] width 10 height 10
click at [343, 212] on icon at bounding box center [346, 215] width 10 height 10
click at [796, 362] on icon at bounding box center [796, 364] width 10 height 10
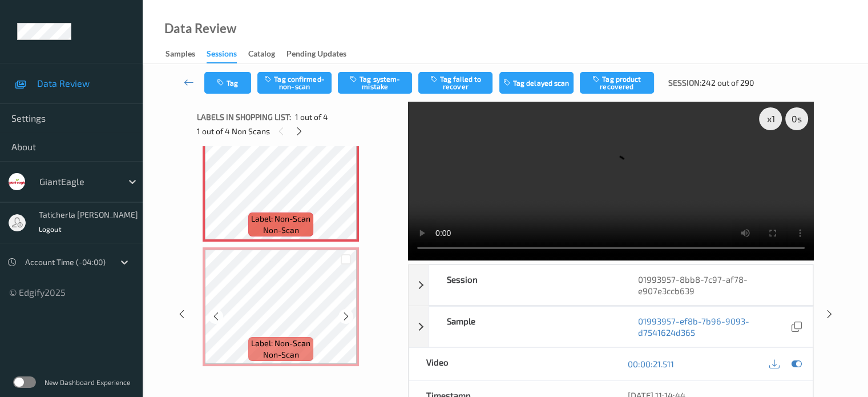
scroll to position [0, 0]
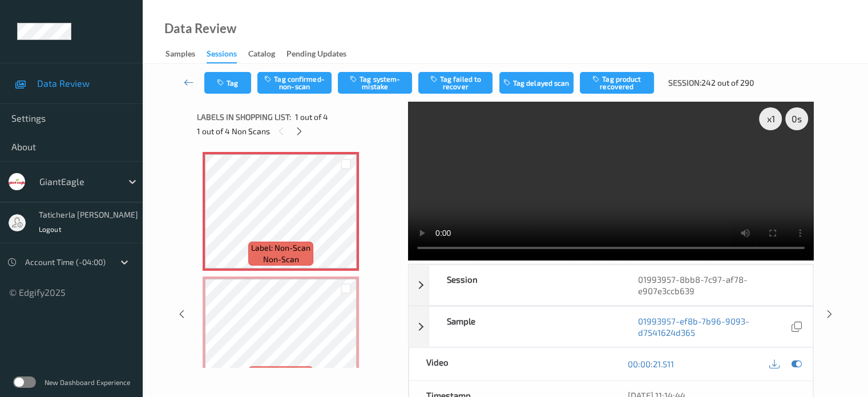
click at [773, 159] on video at bounding box center [611, 181] width 406 height 159
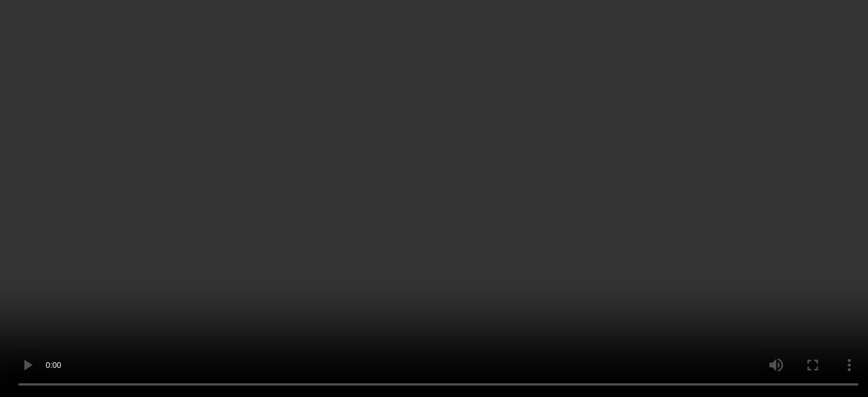
scroll to position [57, 0]
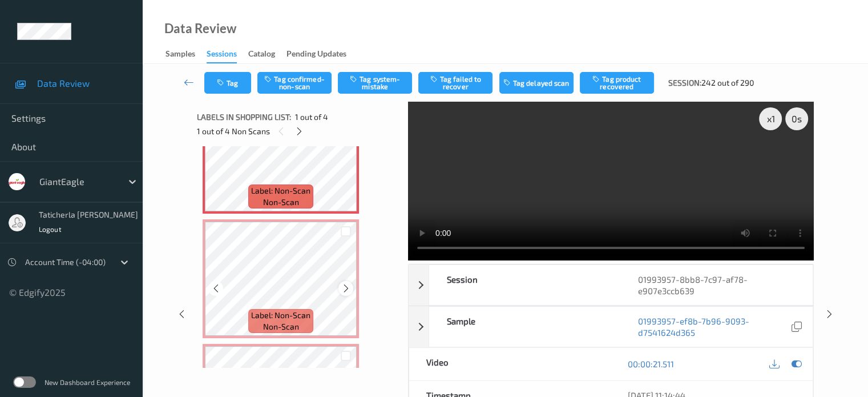
click at [346, 287] on icon at bounding box center [346, 288] width 10 height 10
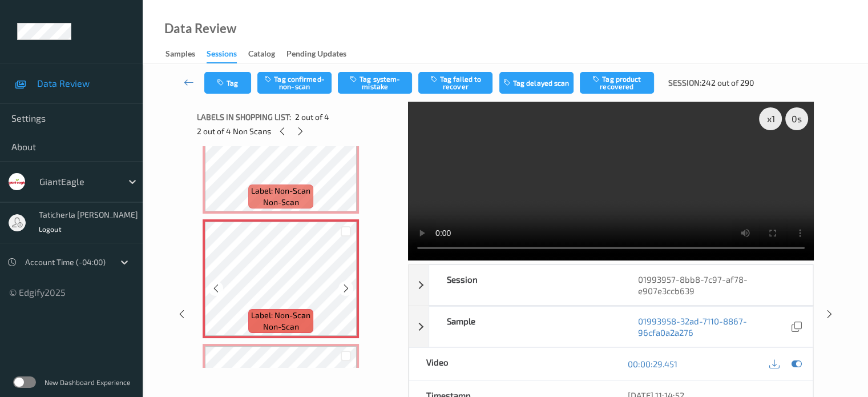
click at [346, 287] on icon at bounding box center [346, 288] width 10 height 10
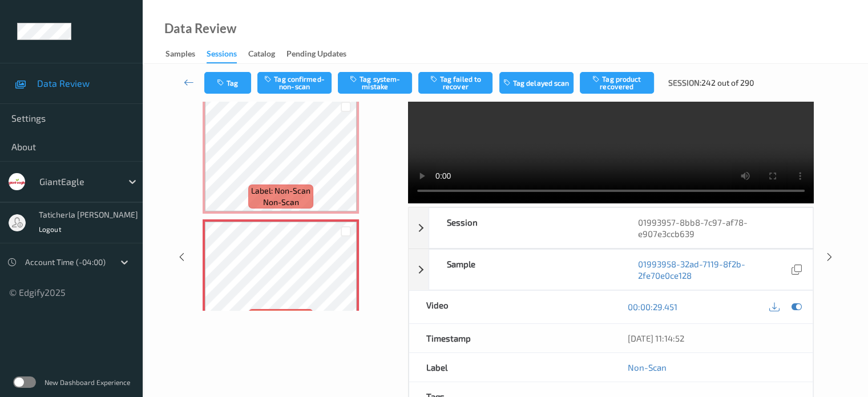
scroll to position [0, 0]
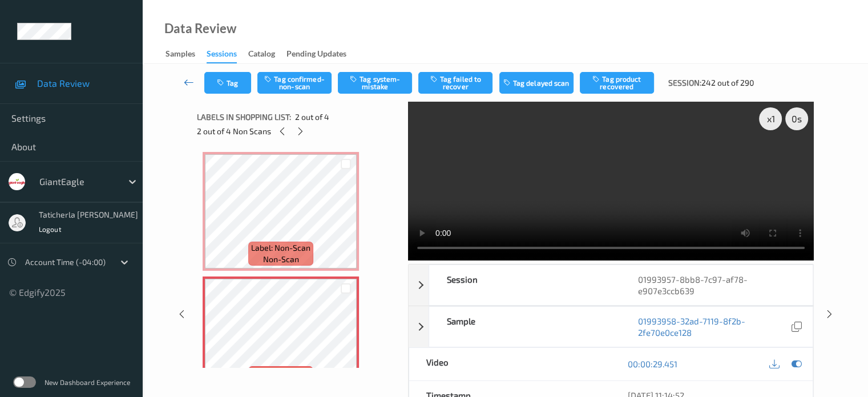
click at [187, 79] on icon at bounding box center [189, 81] width 10 height 11
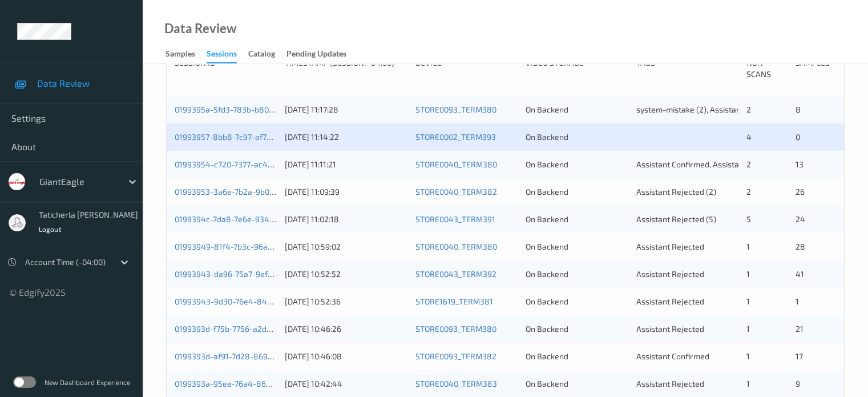
scroll to position [266, 0]
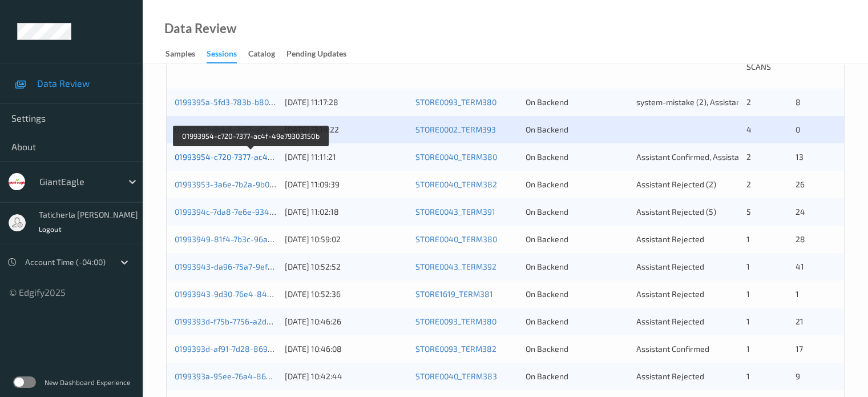
click at [240, 159] on link "01993954-c720-7377-ac4f-49e79303150b" at bounding box center [251, 157] width 153 height 10
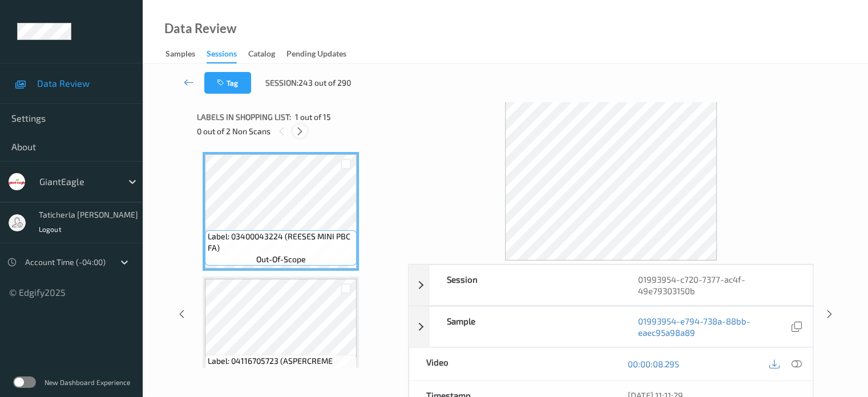
click at [303, 130] on icon at bounding box center [300, 131] width 10 height 10
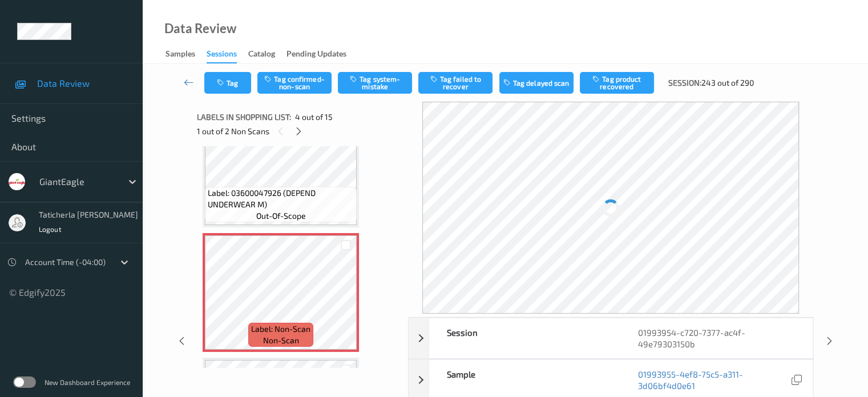
scroll to position [312, 0]
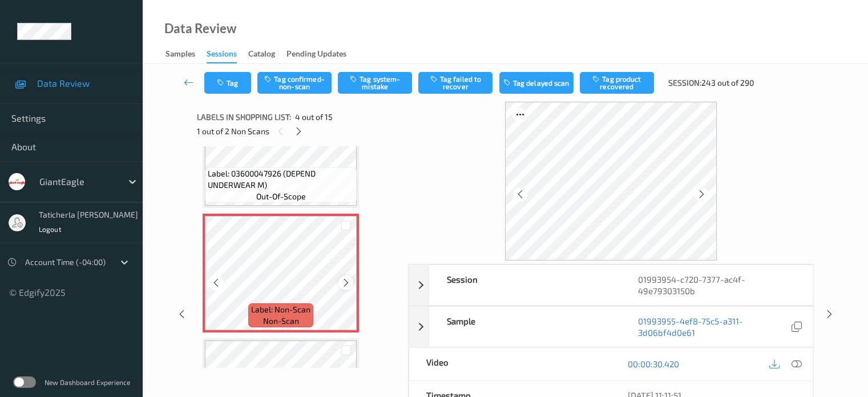
click at [347, 284] on icon at bounding box center [346, 282] width 10 height 10
click at [348, 284] on icon at bounding box center [346, 282] width 10 height 10
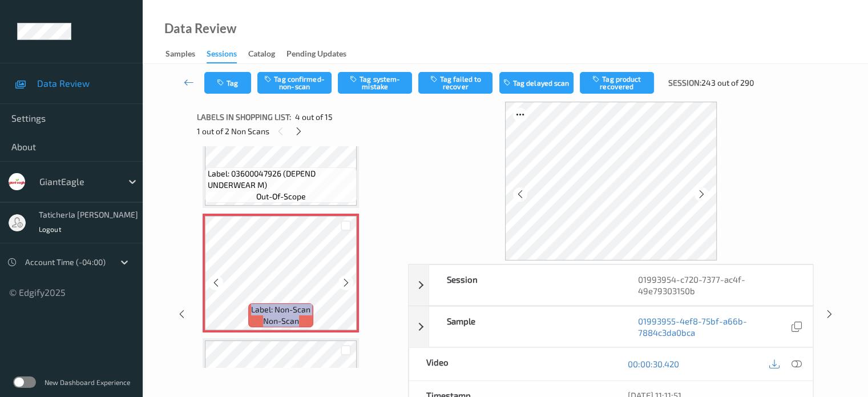
click at [348, 284] on icon at bounding box center [346, 282] width 10 height 10
click at [795, 361] on icon at bounding box center [796, 364] width 10 height 10
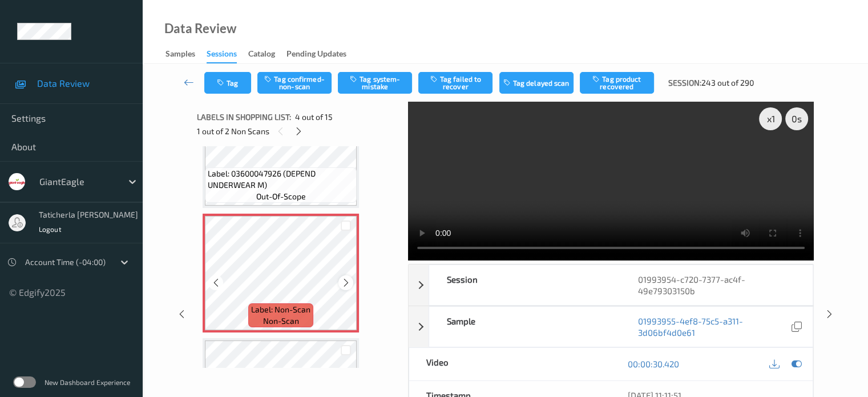
click at [344, 283] on icon at bounding box center [346, 282] width 10 height 10
click at [343, 281] on icon at bounding box center [346, 282] width 10 height 10
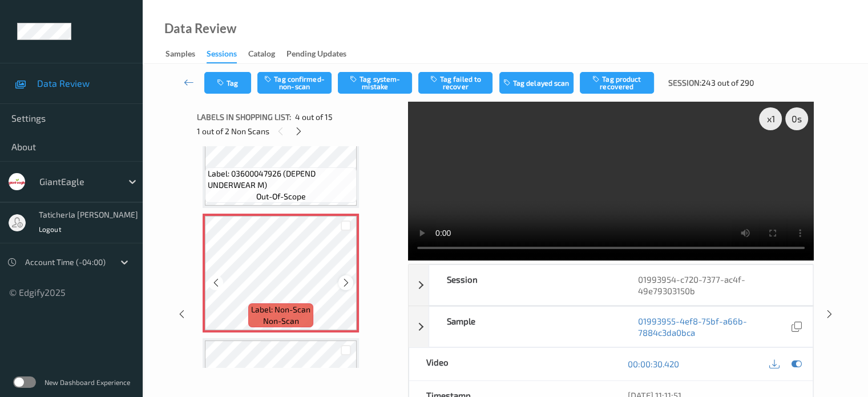
click at [343, 280] on icon at bounding box center [346, 282] width 10 height 10
click at [340, 283] on div at bounding box center [346, 282] width 14 height 14
click at [343, 283] on icon at bounding box center [346, 282] width 10 height 10
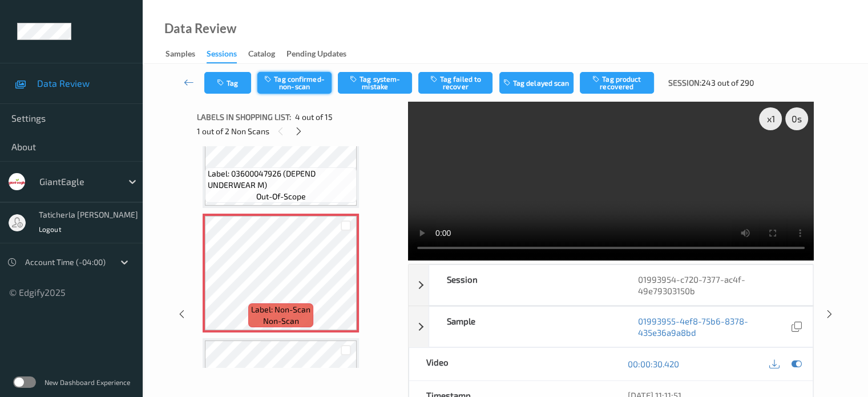
click at [309, 83] on button "Tag confirmed-non-scan" at bounding box center [294, 83] width 74 height 22
click at [622, 85] on button "Tag product recovered" at bounding box center [617, 83] width 74 height 22
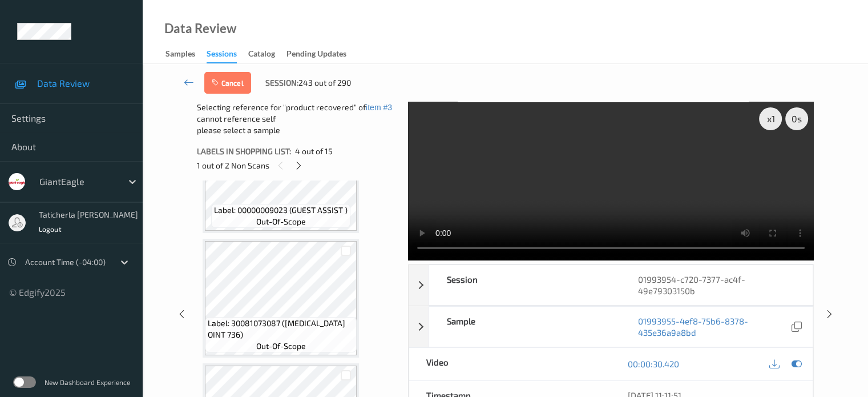
scroll to position [597, 0]
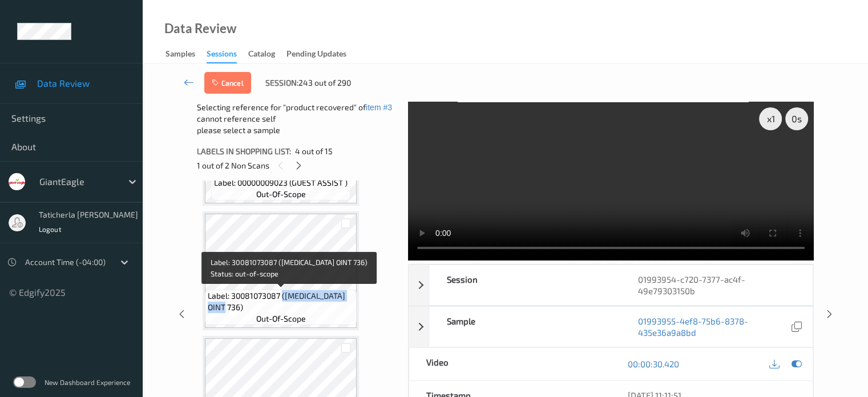
drag, startPoint x: 282, startPoint y: 295, endPoint x: 336, endPoint y: 304, distance: 54.5
click at [336, 304] on span "Label: 30081073087 ([MEDICAL_DATA] OINT 736)" at bounding box center [281, 301] width 146 height 23
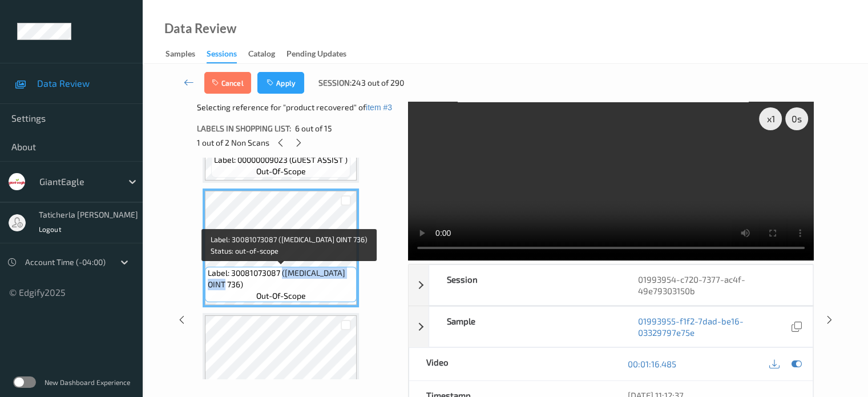
copy span "([MEDICAL_DATA] OINT 736)"
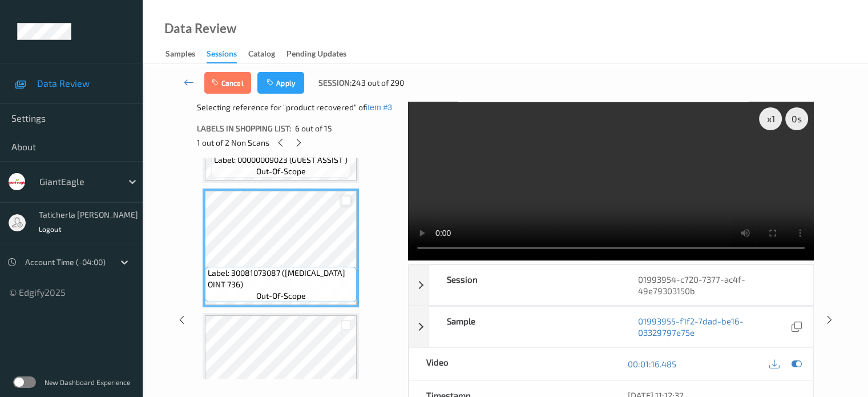
click at [344, 200] on div at bounding box center [346, 200] width 11 height 11
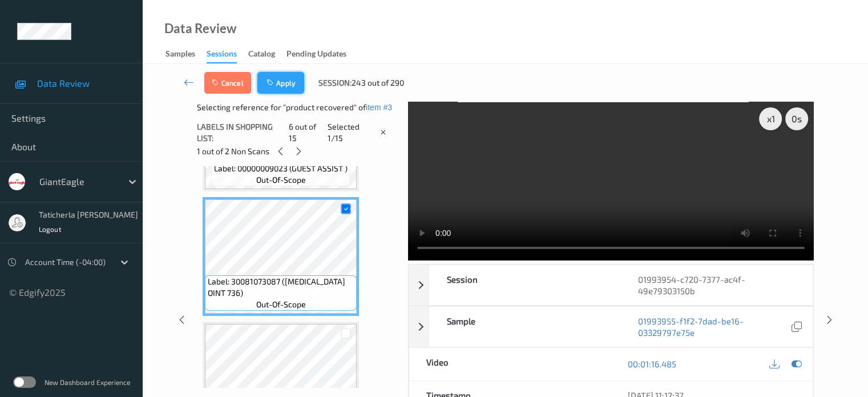
click at [280, 80] on button "Apply" at bounding box center [280, 83] width 47 height 22
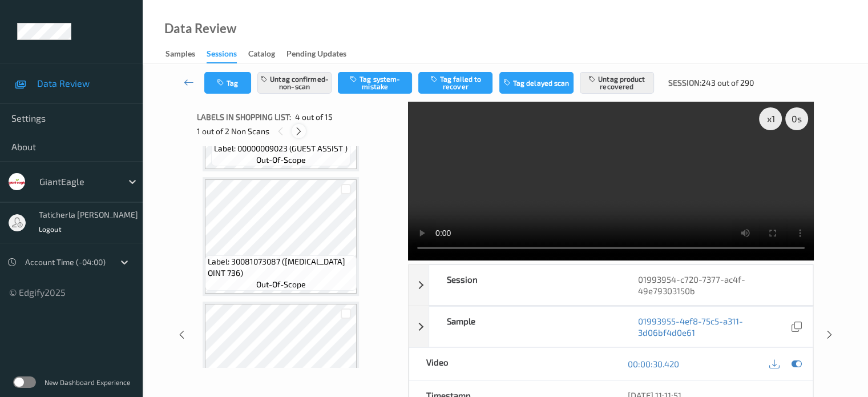
click at [303, 130] on icon at bounding box center [299, 131] width 10 height 10
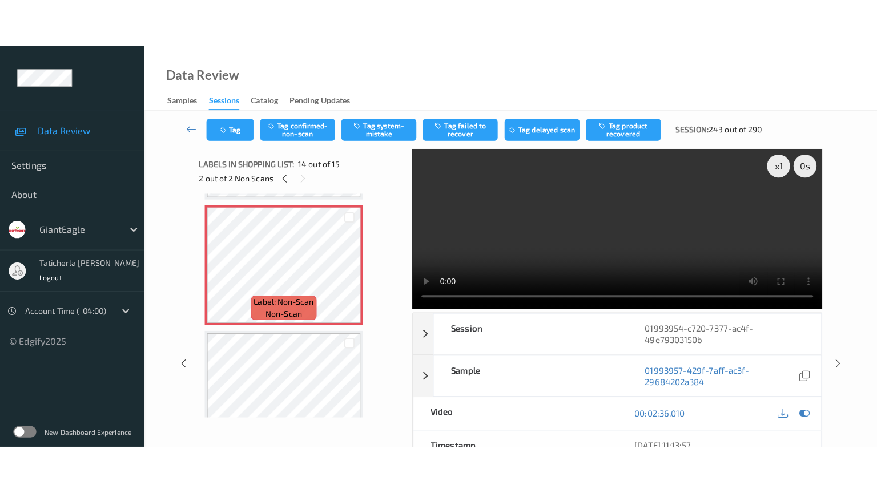
scroll to position [1613, 0]
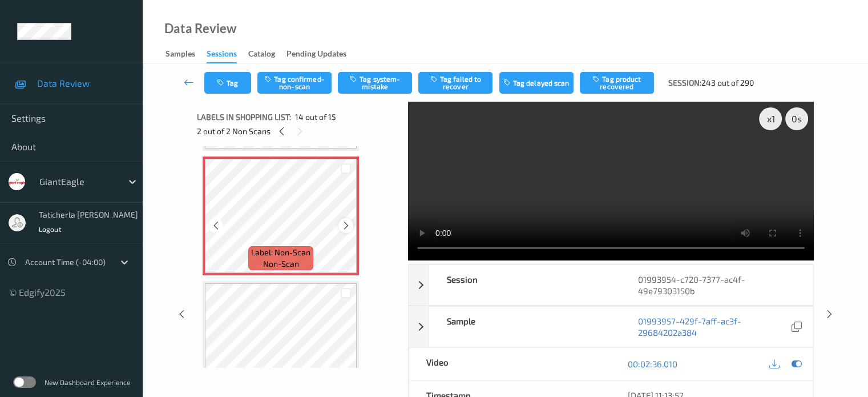
click at [348, 223] on icon at bounding box center [346, 225] width 10 height 10
click at [350, 221] on icon at bounding box center [346, 225] width 10 height 10
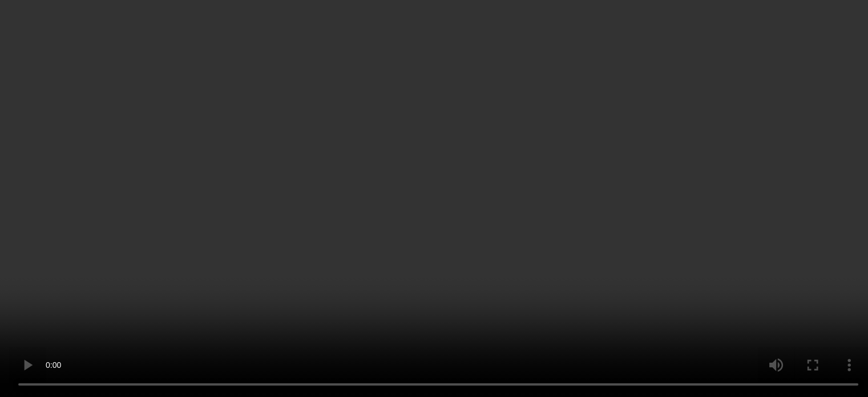
scroll to position [1651, 0]
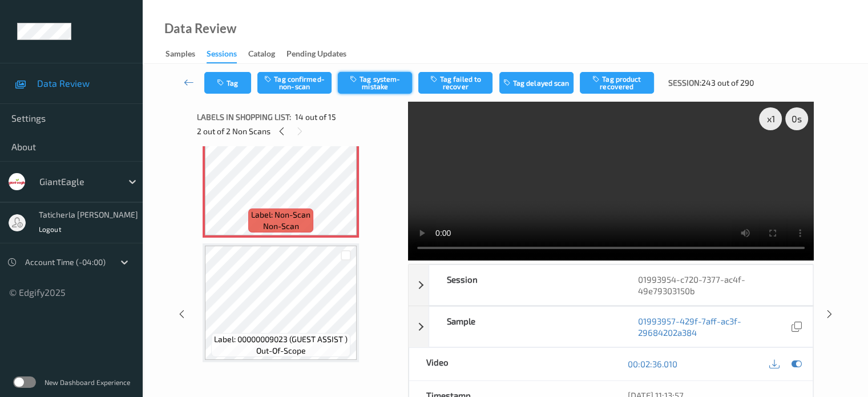
click at [374, 86] on button "Tag system-mistake" at bounding box center [375, 83] width 74 height 22
click at [284, 127] on icon at bounding box center [282, 131] width 10 height 10
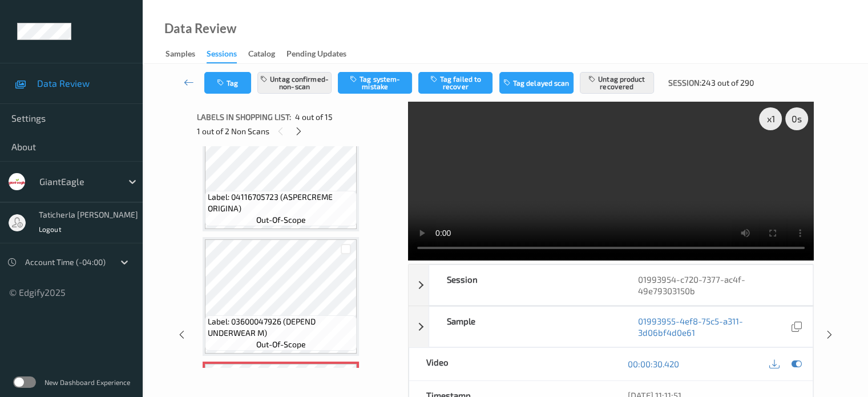
scroll to position [140, 0]
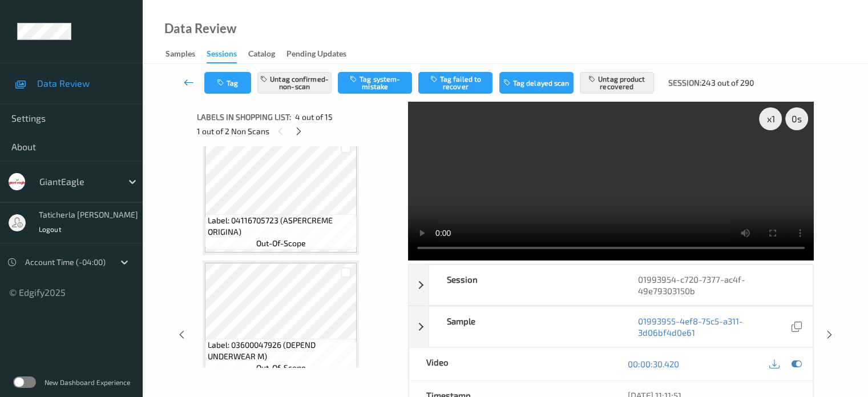
click at [191, 75] on link at bounding box center [189, 83] width 30 height 22
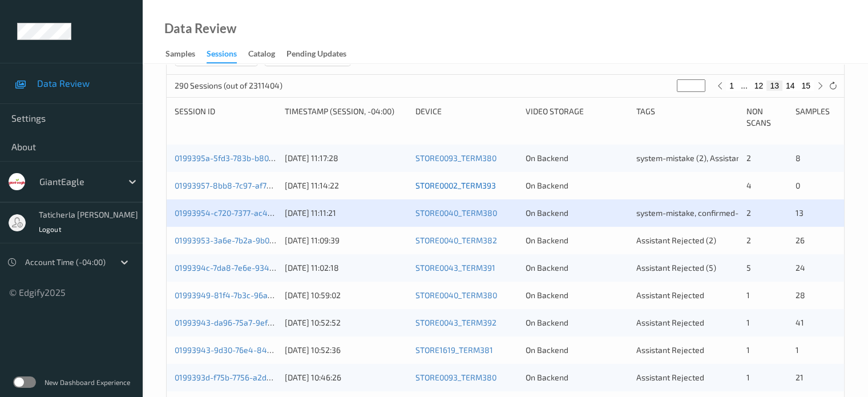
scroll to position [228, 0]
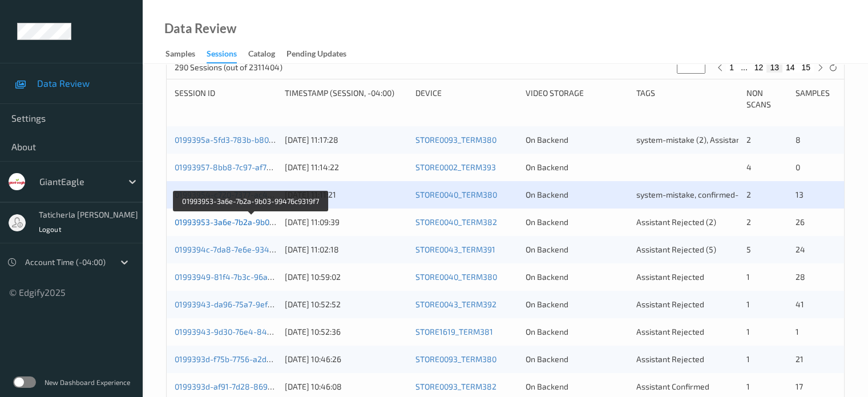
click at [231, 221] on link "01993953-3a6e-7b2a-9b03-99476c9319f7" at bounding box center [252, 222] width 154 height 10
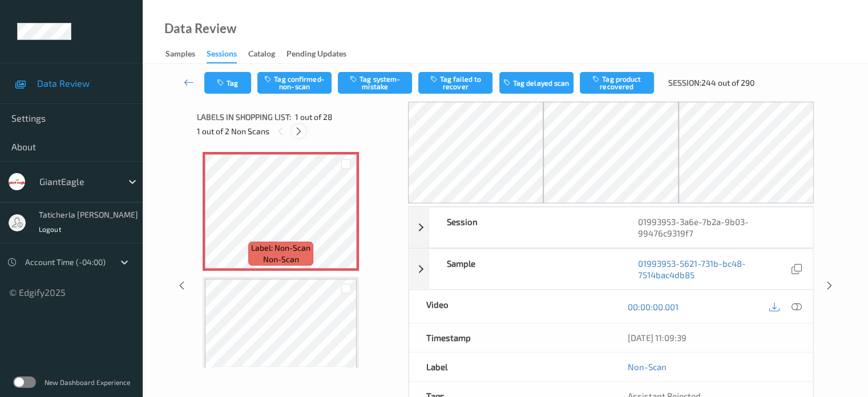
click at [304, 127] on icon at bounding box center [299, 131] width 10 height 10
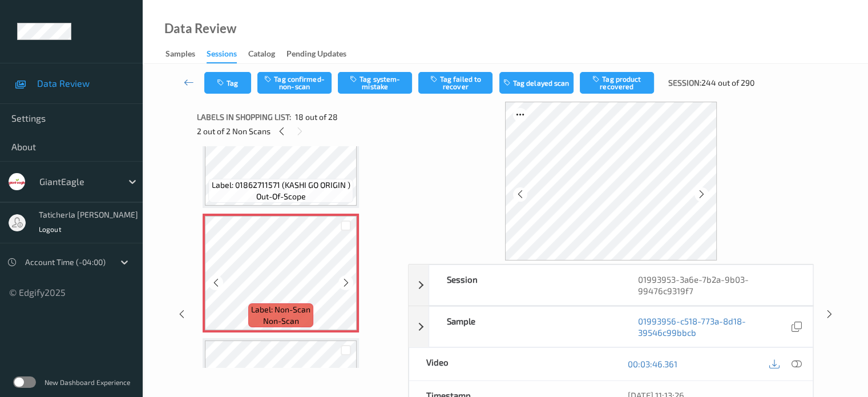
scroll to position [2111, 0]
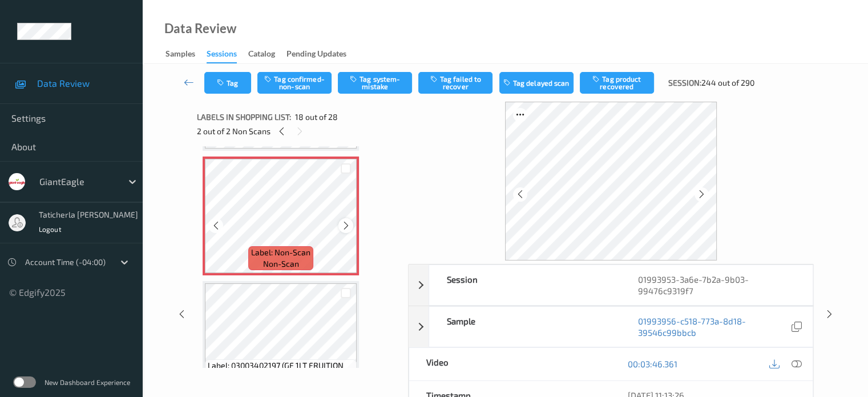
click at [341, 224] on icon at bounding box center [346, 225] width 10 height 10
click at [341, 223] on icon at bounding box center [346, 225] width 10 height 10
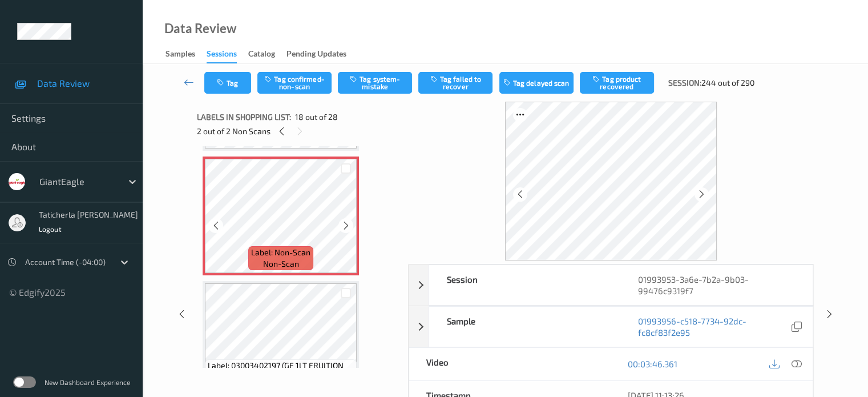
click at [341, 223] on icon at bounding box center [346, 225] width 10 height 10
click at [795, 363] on icon at bounding box center [796, 364] width 10 height 10
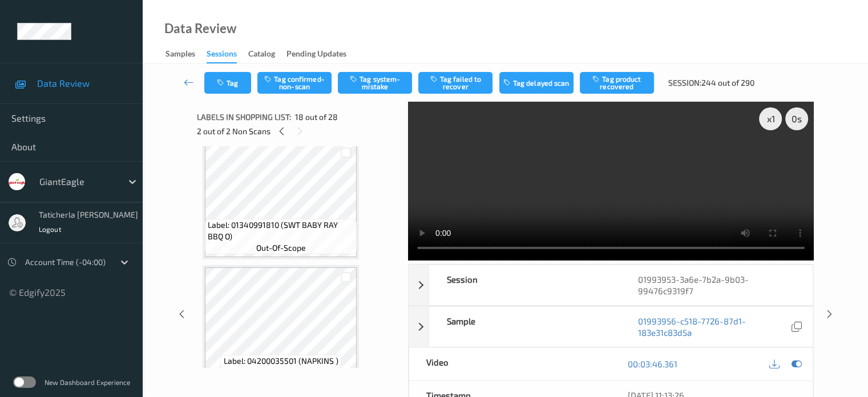
scroll to position [2568, 0]
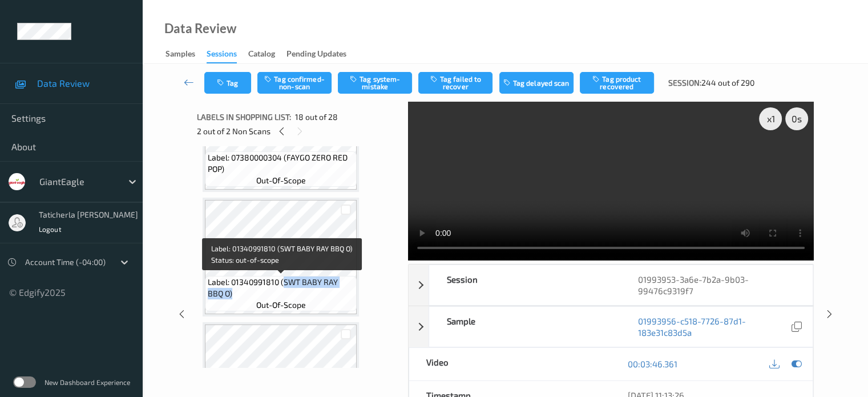
drag, startPoint x: 282, startPoint y: 283, endPoint x: 349, endPoint y: 299, distance: 69.2
click at [349, 299] on span "Label: 01340991810 (SWT BABY RAY BBQ O)" at bounding box center [281, 287] width 146 height 23
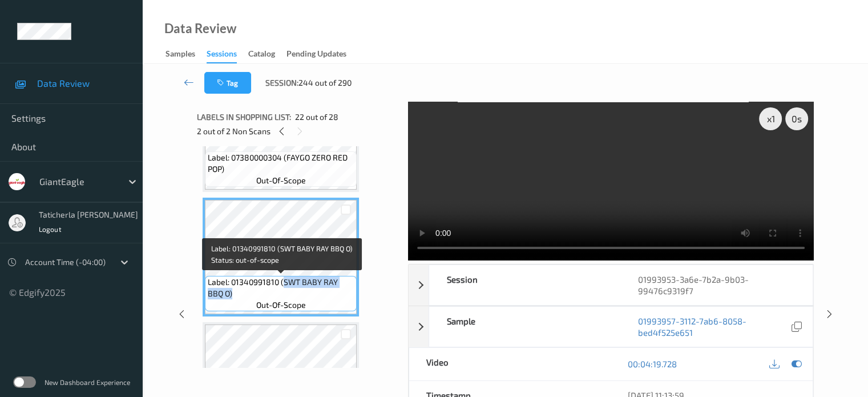
copy span "SWT BABY RAY BBQ O)"
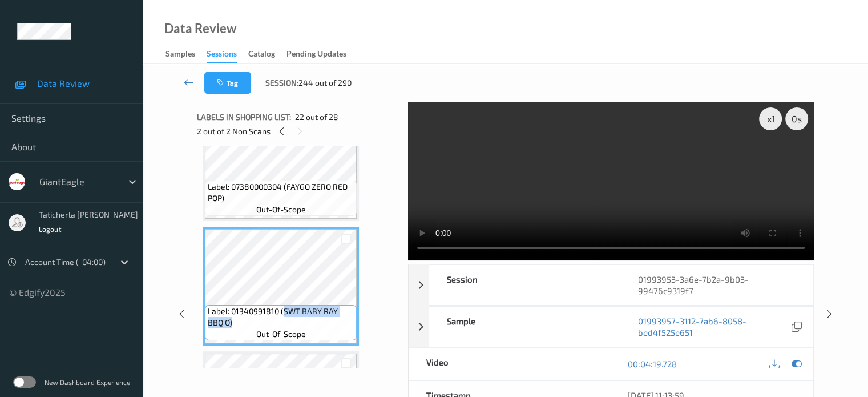
scroll to position [2511, 0]
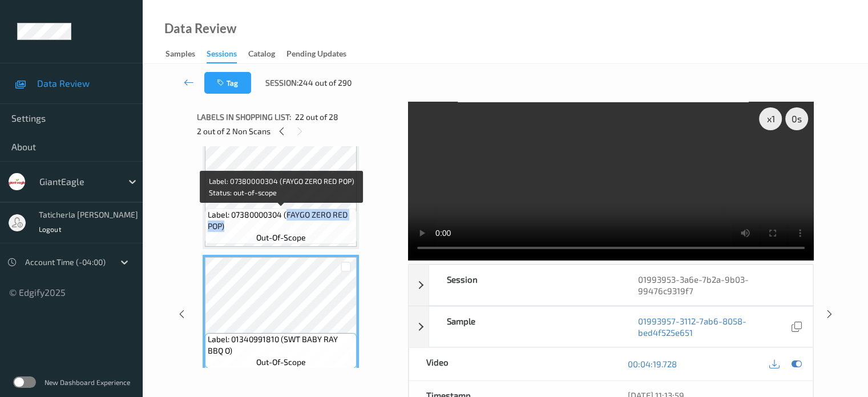
drag, startPoint x: 286, startPoint y: 214, endPoint x: 343, endPoint y: 228, distance: 59.0
click at [343, 228] on span "Label: 07380000304 (FAYGO ZERO RED POP)" at bounding box center [281, 220] width 146 height 23
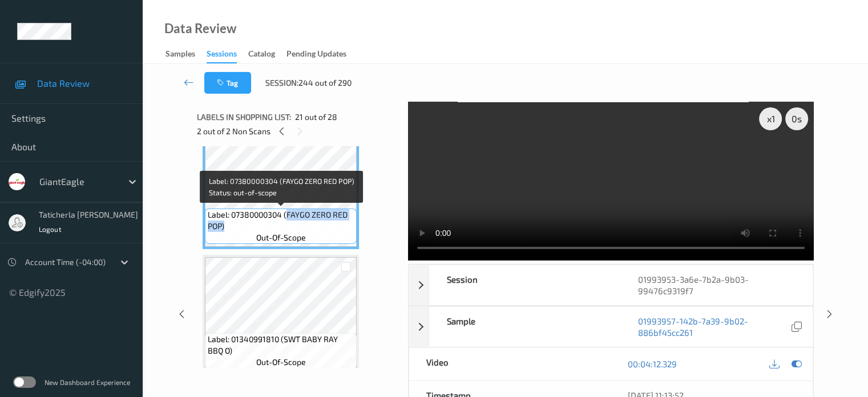
copy span "FAYGO ZERO RED POP)"
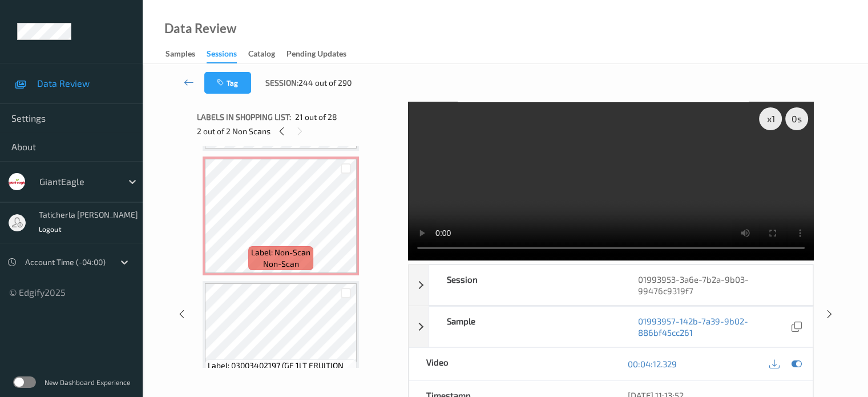
scroll to position [2225, 0]
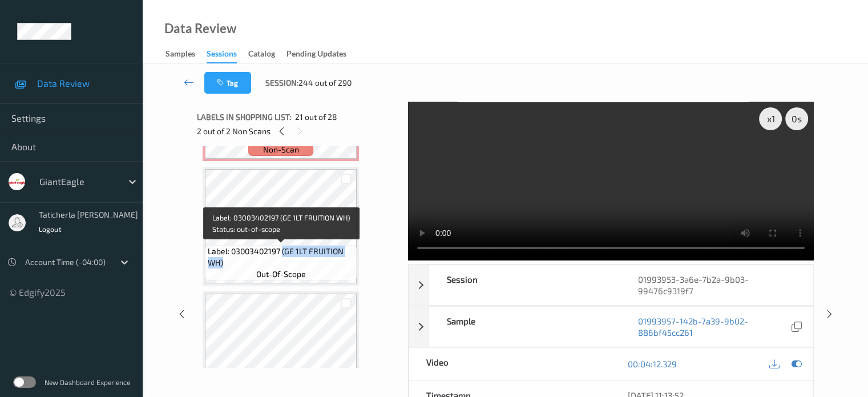
drag, startPoint x: 283, startPoint y: 250, endPoint x: 347, endPoint y: 260, distance: 64.2
click at [345, 263] on span "Label: 03003402197 (GE 1LT FRUITION WH)" at bounding box center [281, 256] width 146 height 23
copy span "(GE 1LT FRUITION WH)"
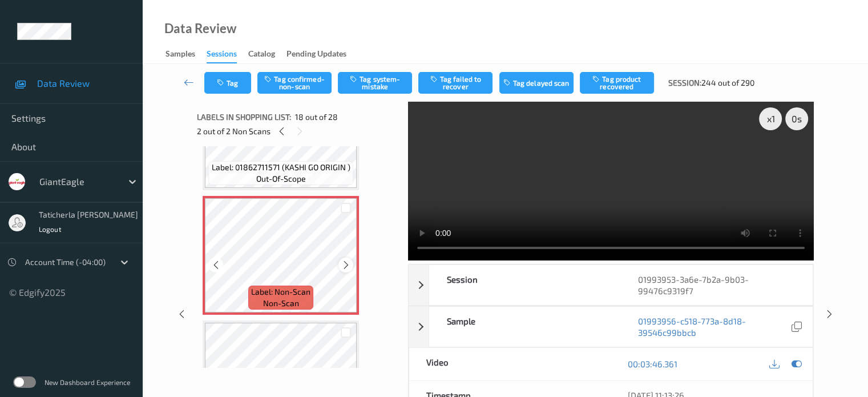
scroll to position [2054, 0]
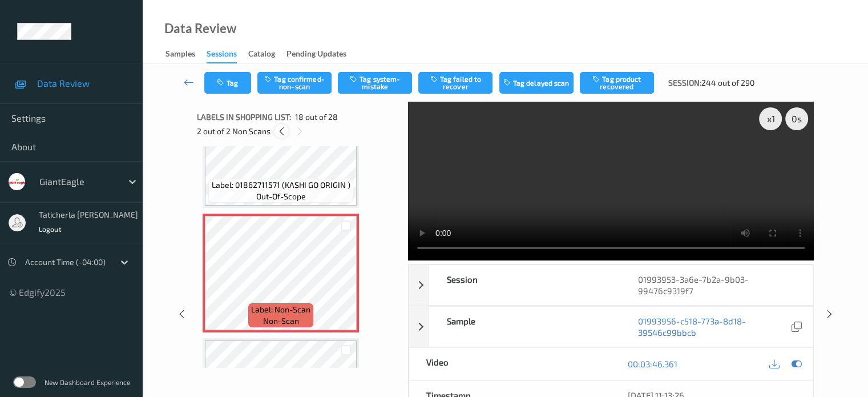
click at [283, 132] on icon at bounding box center [282, 131] width 10 height 10
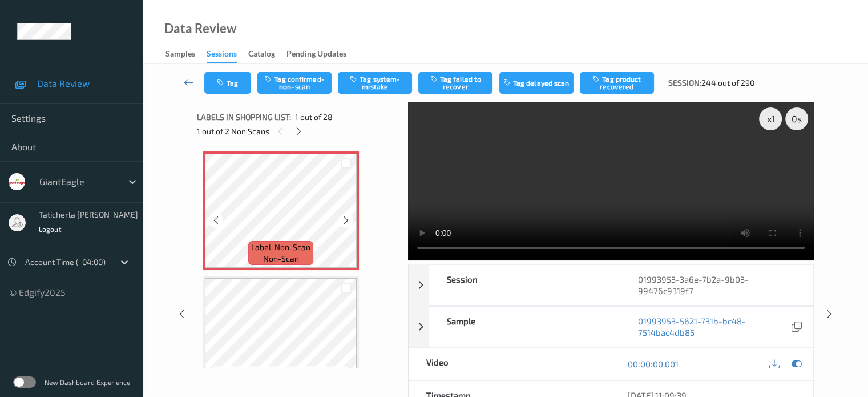
scroll to position [0, 0]
click at [343, 219] on icon at bounding box center [346, 221] width 10 height 10
click at [343, 220] on icon at bounding box center [346, 221] width 10 height 10
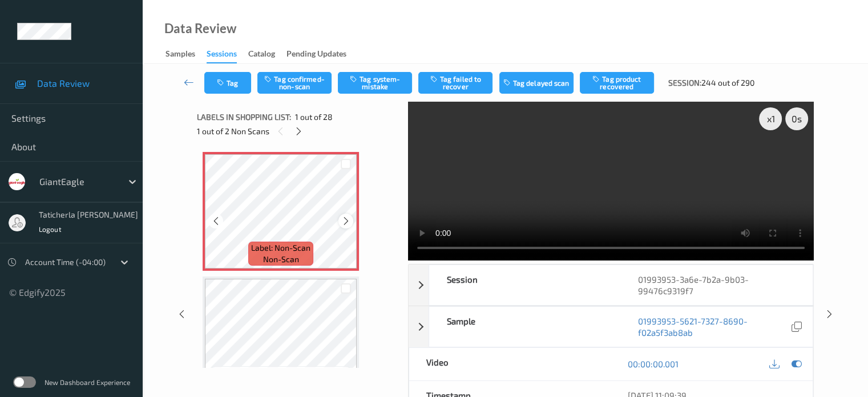
click at [341, 220] on icon at bounding box center [346, 221] width 10 height 10
click at [351, 221] on icon at bounding box center [346, 221] width 10 height 10
click at [349, 221] on icon at bounding box center [346, 221] width 10 height 10
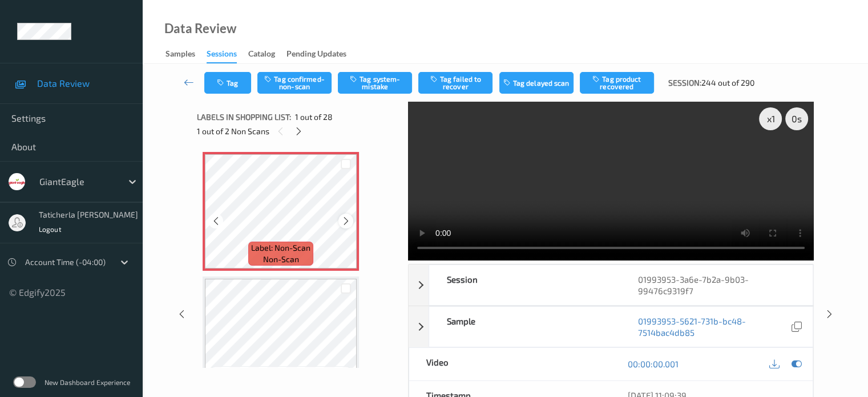
click at [348, 221] on icon at bounding box center [346, 221] width 10 height 10
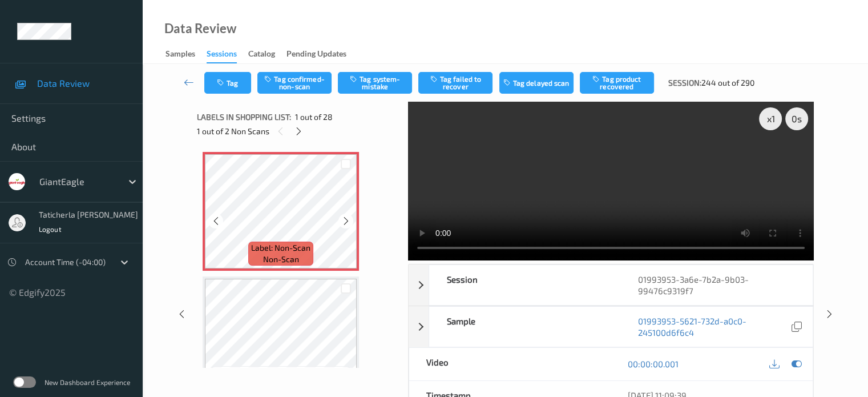
click at [348, 221] on icon at bounding box center [346, 221] width 10 height 10
click at [347, 223] on icon at bounding box center [346, 221] width 10 height 10
click at [347, 216] on icon at bounding box center [346, 221] width 10 height 10
click at [396, 79] on button "Tag system-mistake" at bounding box center [375, 83] width 74 height 22
click at [297, 130] on icon at bounding box center [299, 131] width 10 height 10
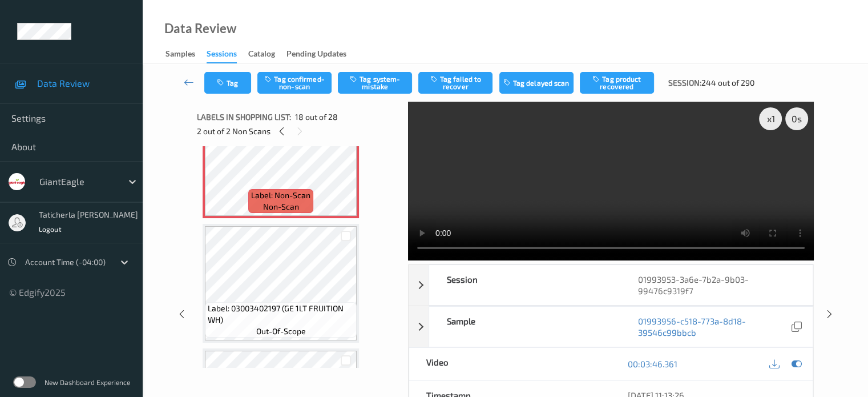
scroll to position [2111, 0]
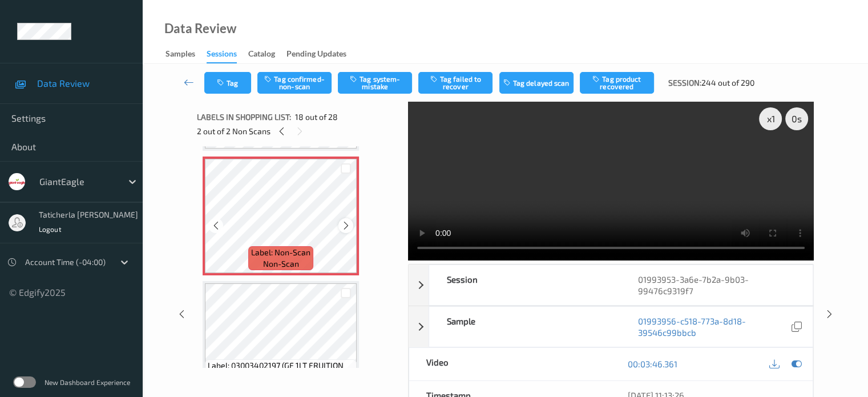
click at [344, 224] on icon at bounding box center [346, 225] width 10 height 10
click at [345, 224] on icon at bounding box center [346, 225] width 10 height 10
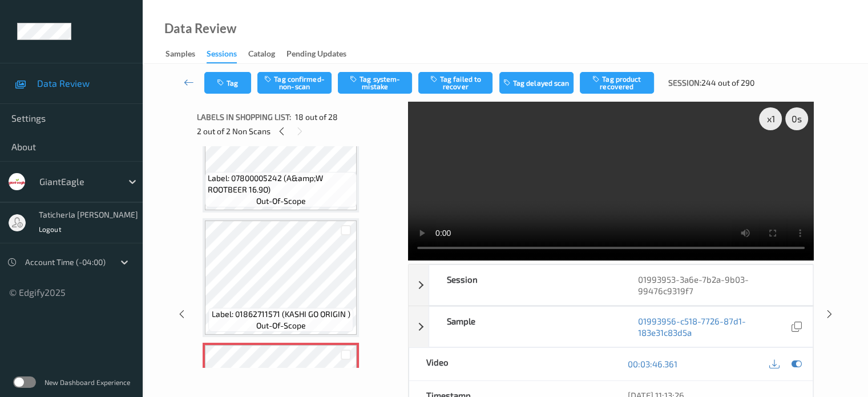
scroll to position [1997, 0]
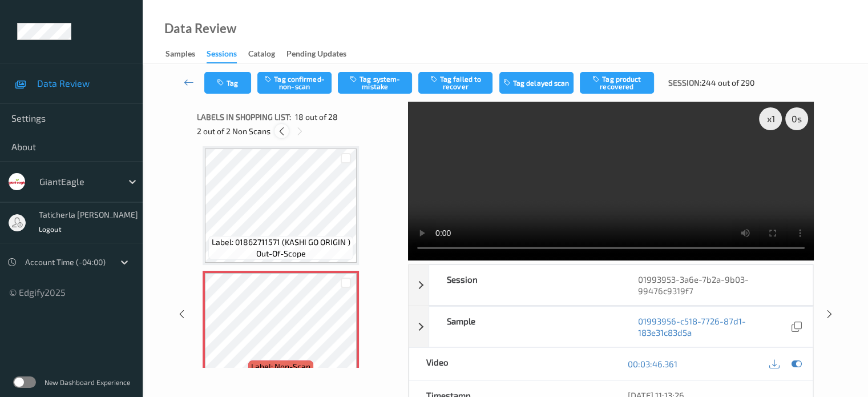
click at [281, 130] on icon at bounding box center [282, 131] width 10 height 10
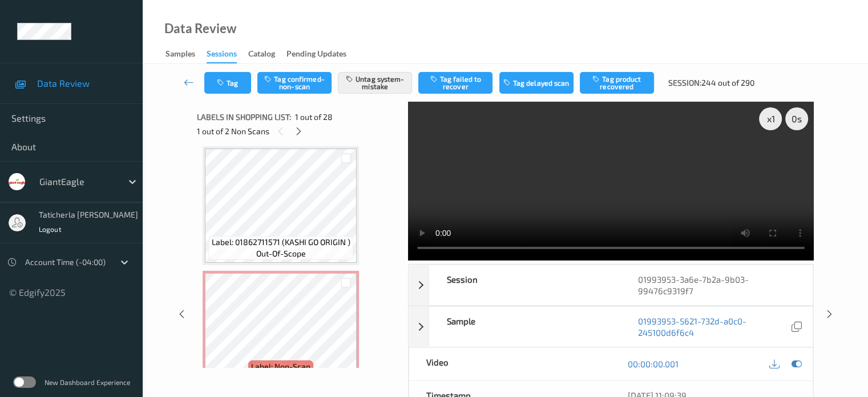
scroll to position [6, 0]
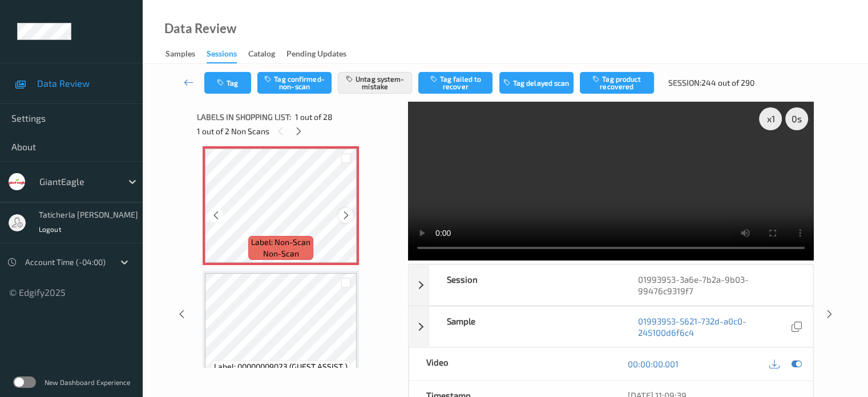
click at [348, 213] on icon at bounding box center [346, 215] width 10 height 10
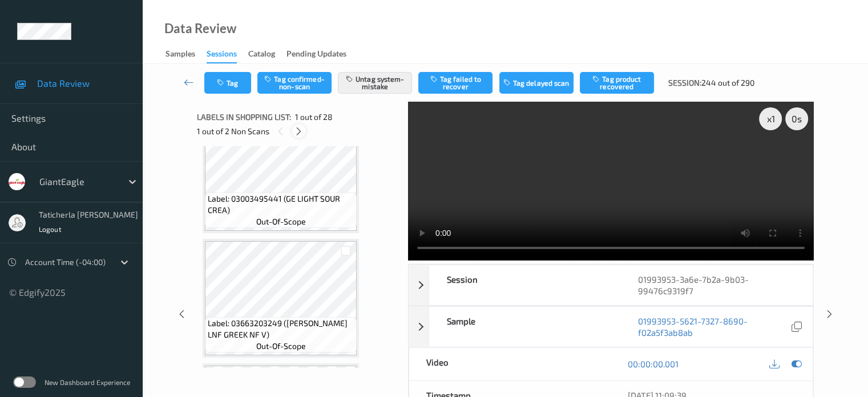
click at [296, 132] on icon at bounding box center [299, 131] width 10 height 10
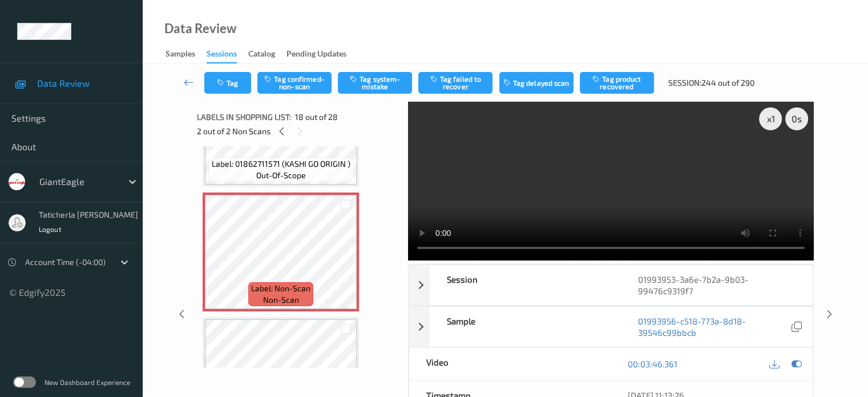
scroll to position [2111, 0]
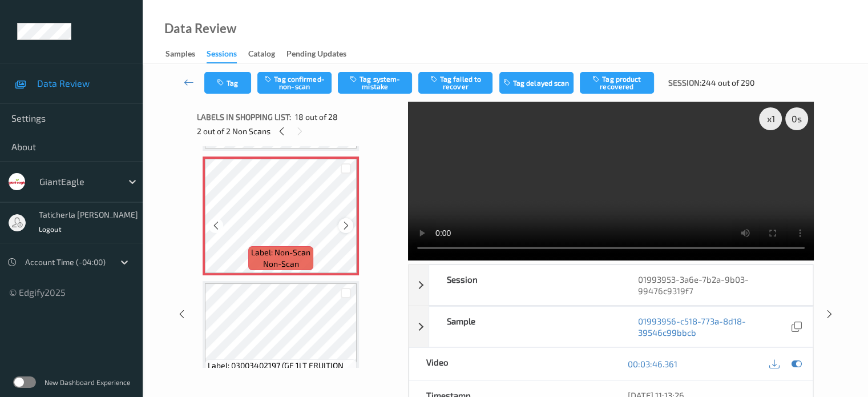
click at [343, 226] on icon at bounding box center [346, 225] width 10 height 10
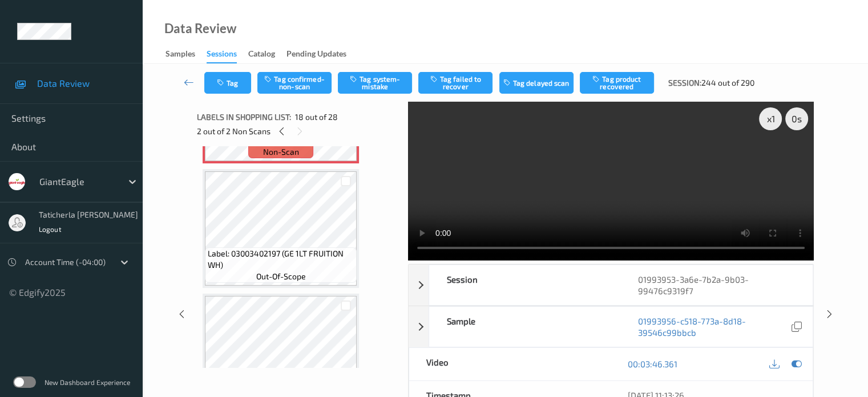
scroll to position [2225, 0]
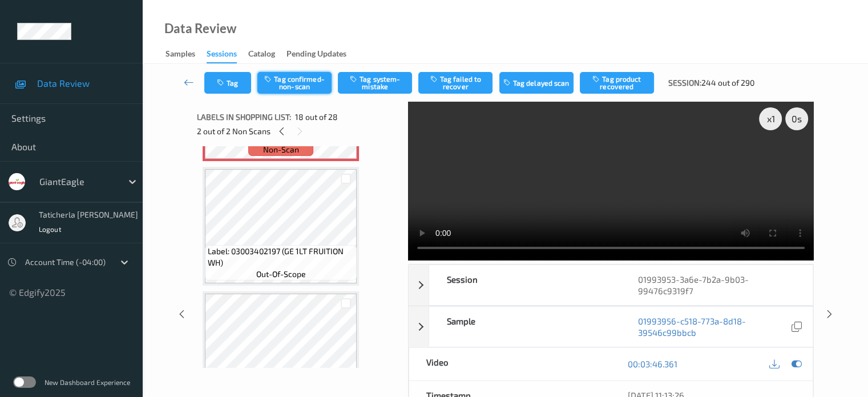
click at [319, 81] on button "Tag confirmed-non-scan" at bounding box center [294, 83] width 74 height 22
click at [630, 80] on button "Tag product recovered" at bounding box center [617, 83] width 74 height 22
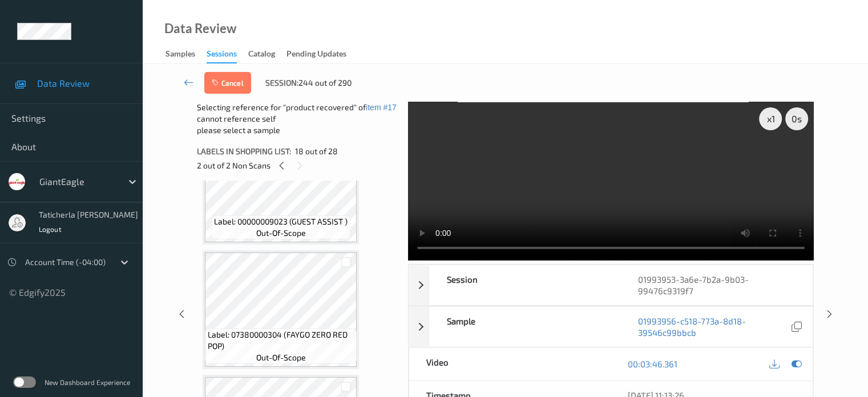
scroll to position [2454, 0]
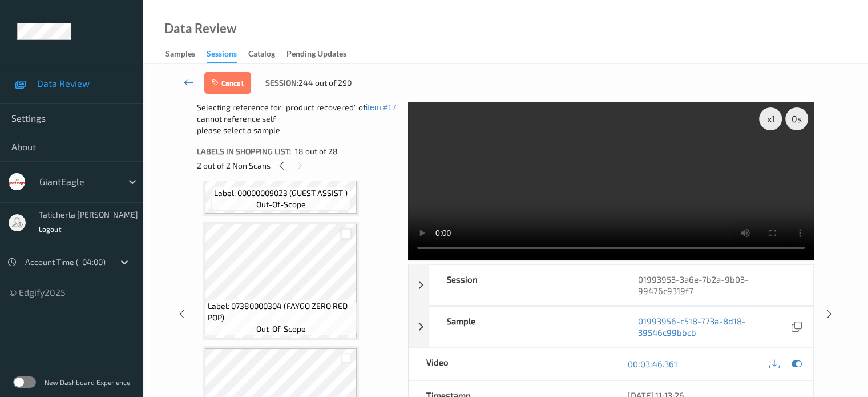
click at [343, 235] on div at bounding box center [346, 233] width 11 height 11
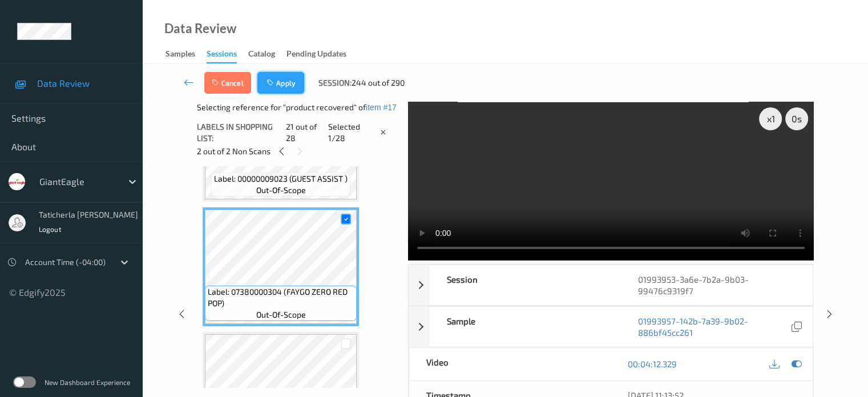
click at [290, 78] on button "Apply" at bounding box center [280, 83] width 47 height 22
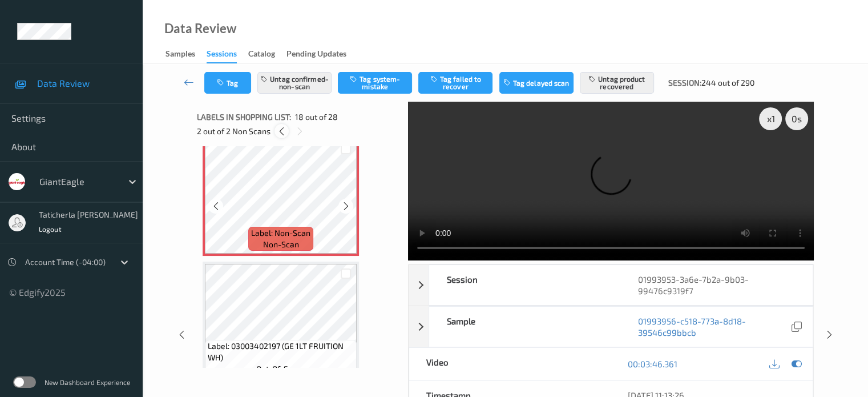
scroll to position [2111, 0]
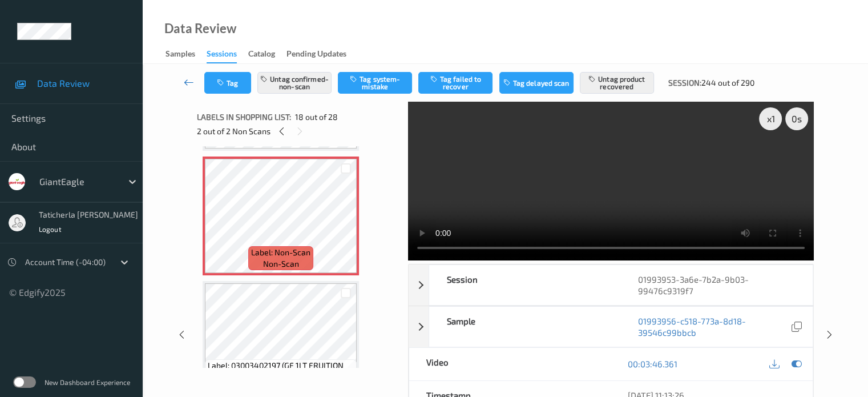
click at [190, 76] on icon at bounding box center [189, 81] width 10 height 11
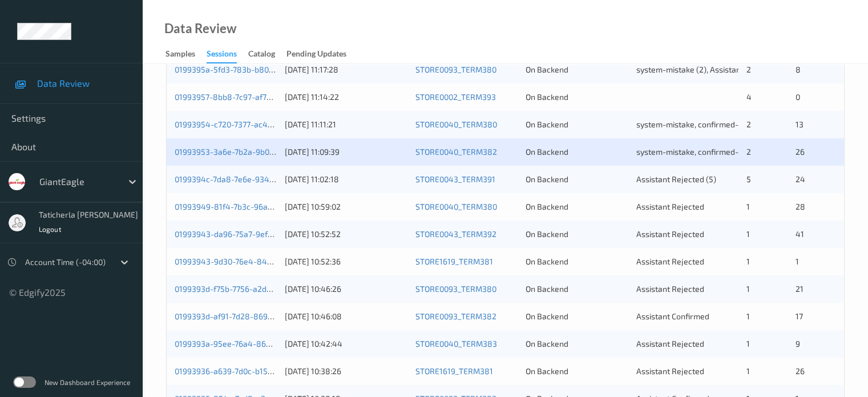
scroll to position [285, 0]
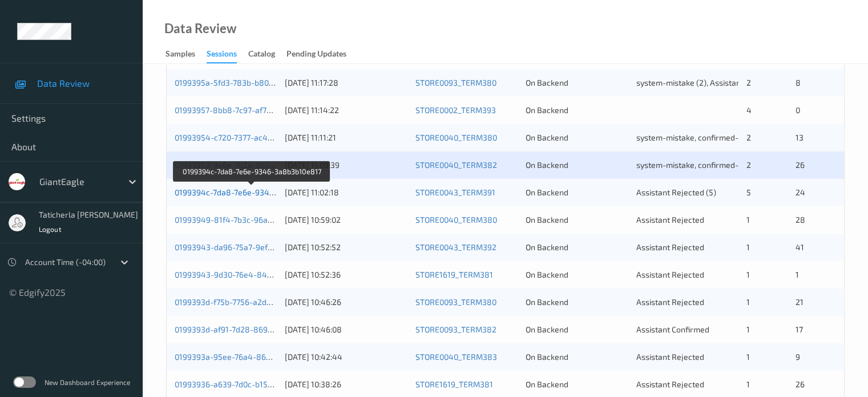
click at [235, 196] on link "0199394c-7da8-7e6e-9346-3a8b3b10e817" at bounding box center [253, 192] width 156 height 10
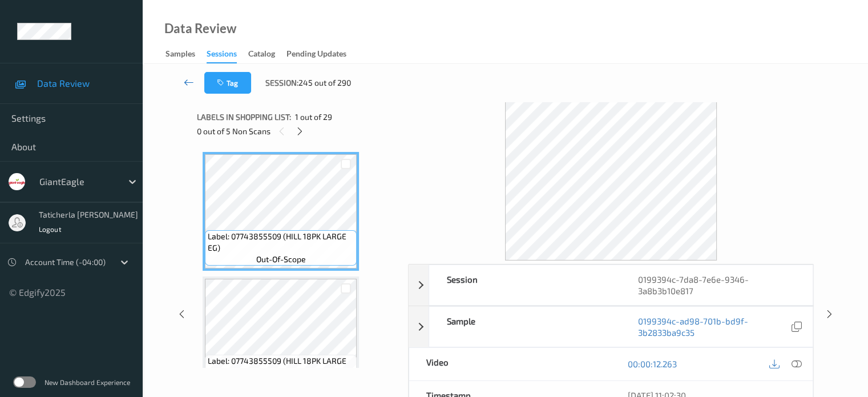
click at [186, 86] on icon at bounding box center [189, 81] width 10 height 11
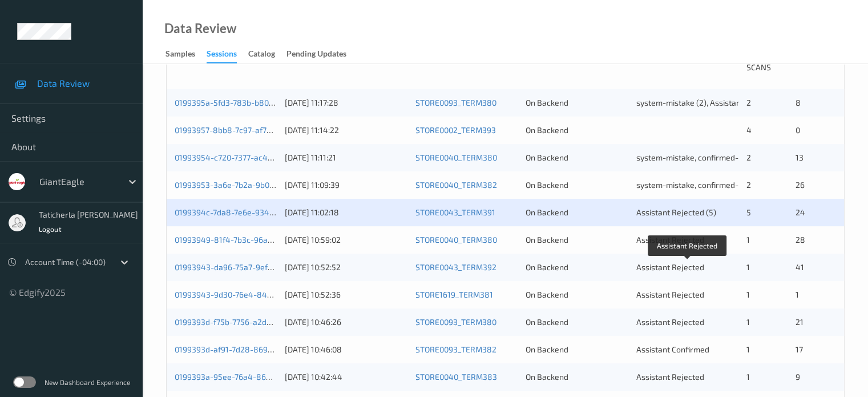
scroll to position [343, 0]
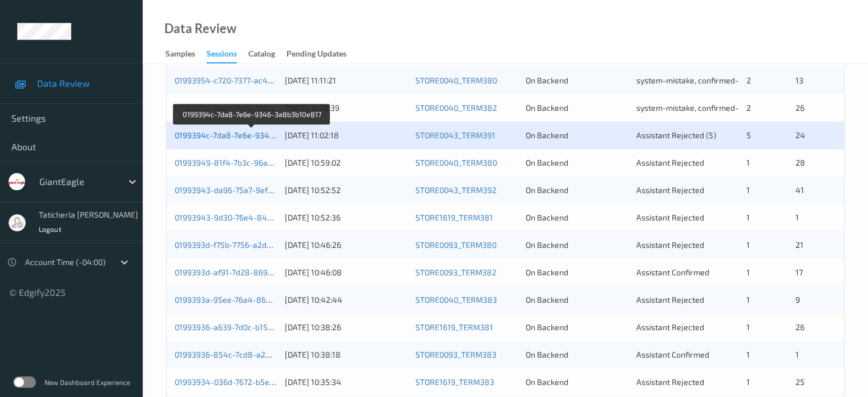
click at [242, 136] on link "0199394c-7da8-7e6e-9346-3a8b3b10e817" at bounding box center [253, 135] width 156 height 10
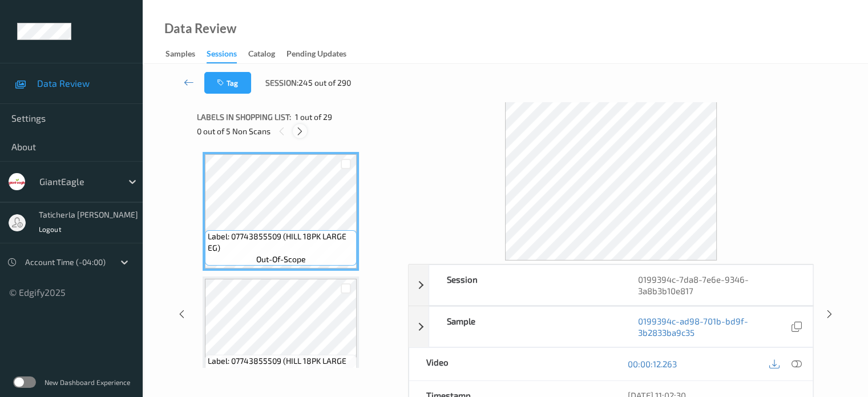
click at [305, 127] on div "0 out of 5 Non Scans" at bounding box center [298, 131] width 203 height 14
click at [302, 128] on icon at bounding box center [300, 131] width 10 height 10
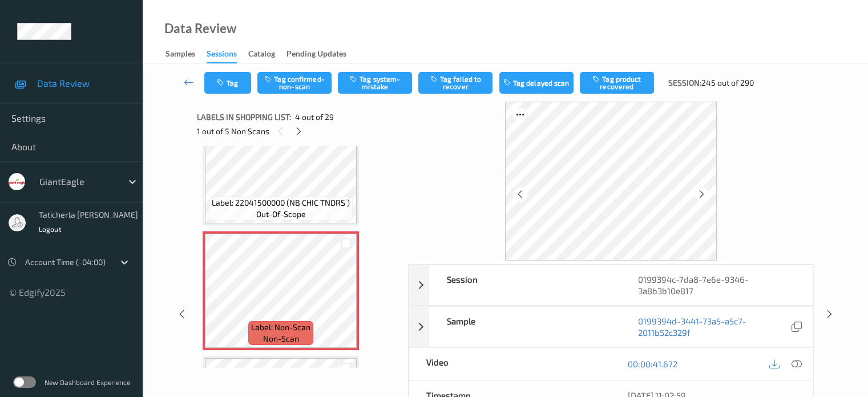
scroll to position [312, 0]
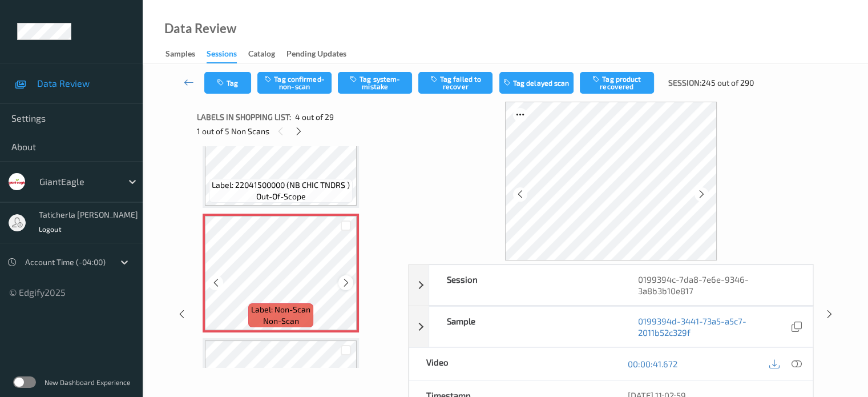
click at [341, 280] on icon at bounding box center [346, 282] width 10 height 10
click at [344, 279] on icon at bounding box center [346, 282] width 10 height 10
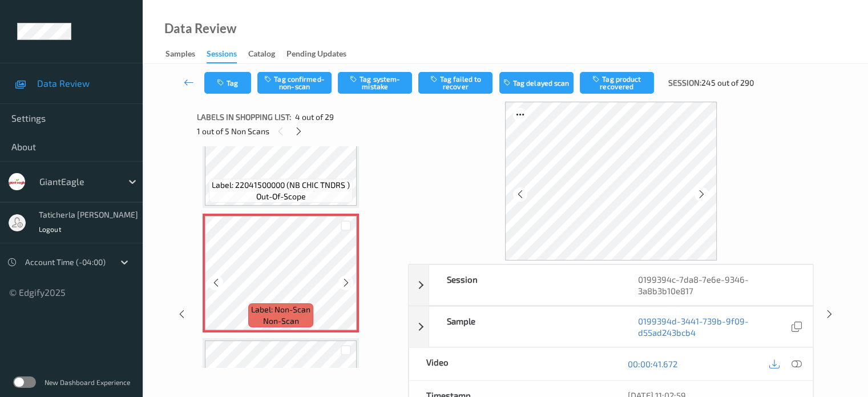
click at [344, 279] on icon at bounding box center [346, 282] width 10 height 10
click at [794, 361] on icon at bounding box center [796, 364] width 10 height 10
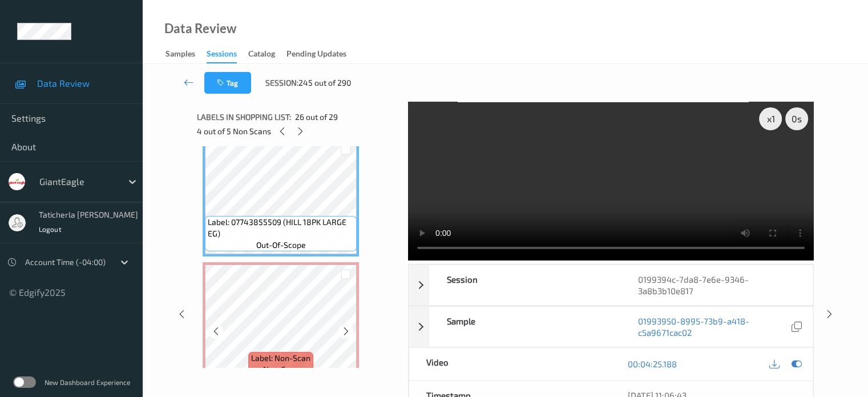
scroll to position [3183, 0]
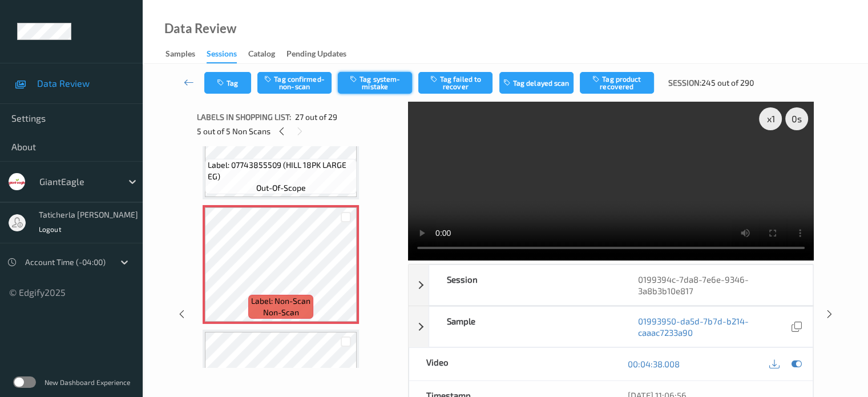
click at [372, 86] on button "Tag system-mistake" at bounding box center [375, 83] width 74 height 22
click at [280, 130] on icon at bounding box center [282, 131] width 10 height 10
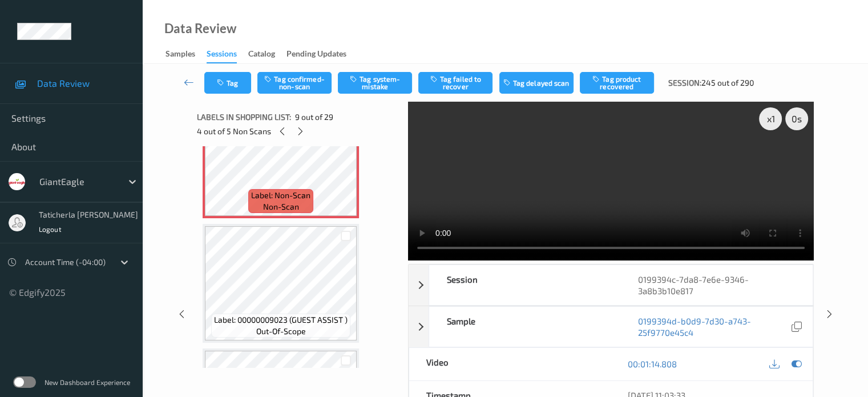
scroll to position [934, 0]
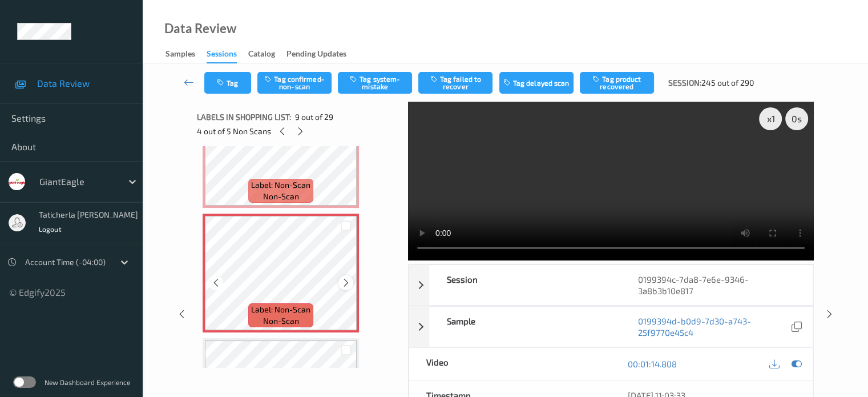
click at [344, 283] on icon at bounding box center [346, 282] width 10 height 10
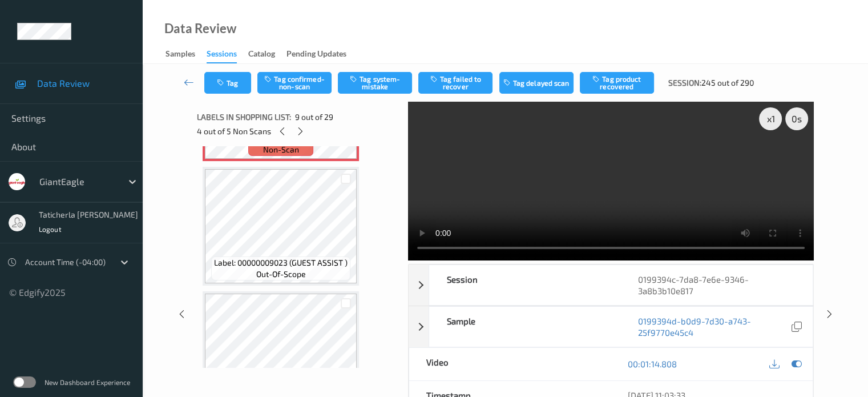
scroll to position [991, 0]
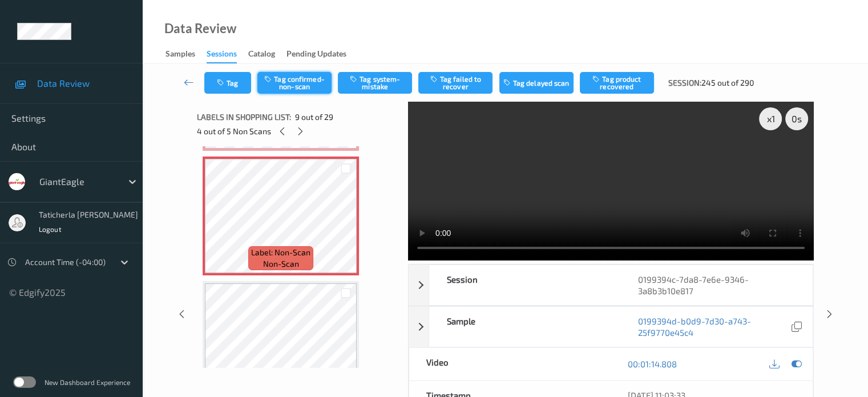
click at [302, 83] on button "Tag confirmed-non-scan" at bounding box center [294, 83] width 74 height 22
click at [623, 83] on button "Tag product recovered" at bounding box center [617, 83] width 74 height 22
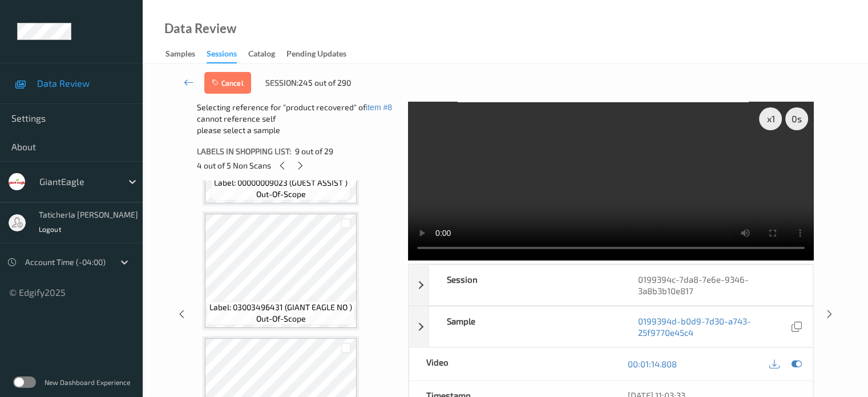
scroll to position [1162, 0]
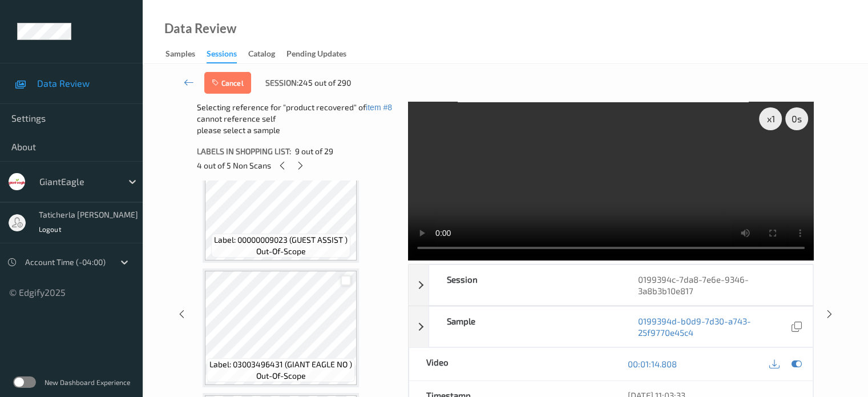
click at [344, 283] on div at bounding box center [346, 280] width 11 height 11
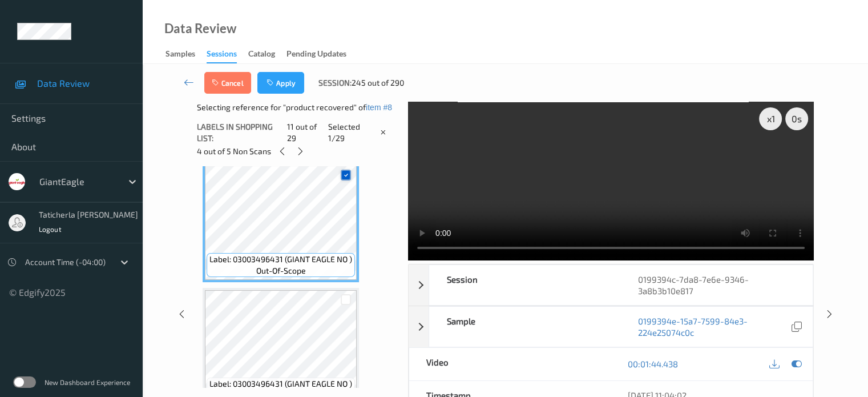
scroll to position [1277, 0]
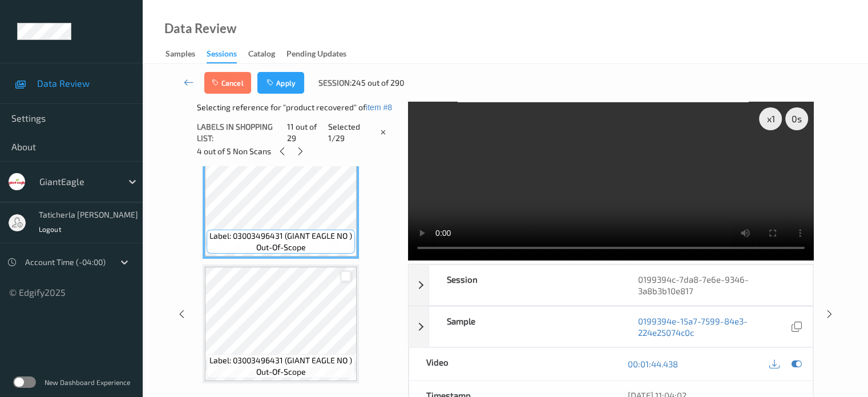
click at [348, 277] on div at bounding box center [346, 276] width 11 height 11
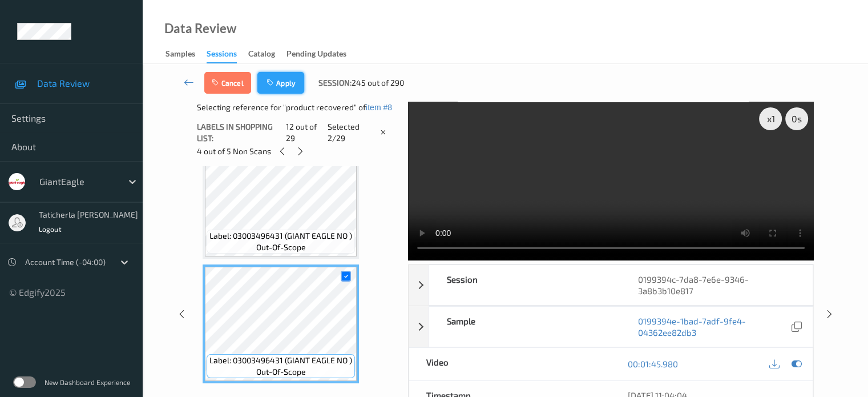
click at [287, 79] on button "Apply" at bounding box center [280, 83] width 47 height 22
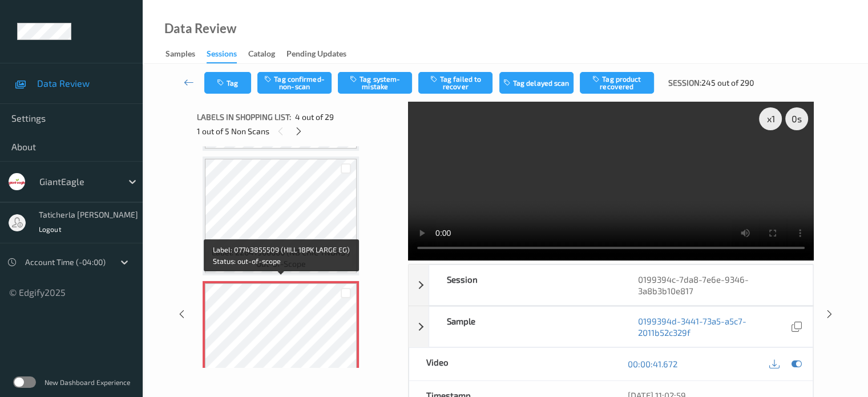
scroll to position [249, 0]
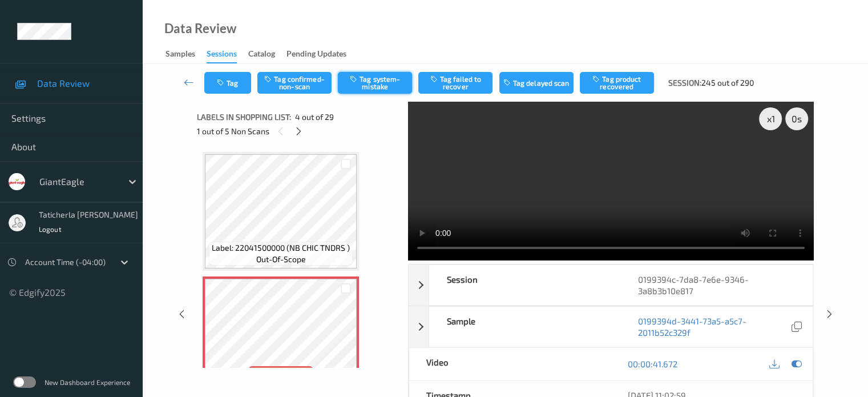
click at [379, 79] on button "Tag system-mistake" at bounding box center [375, 83] width 74 height 22
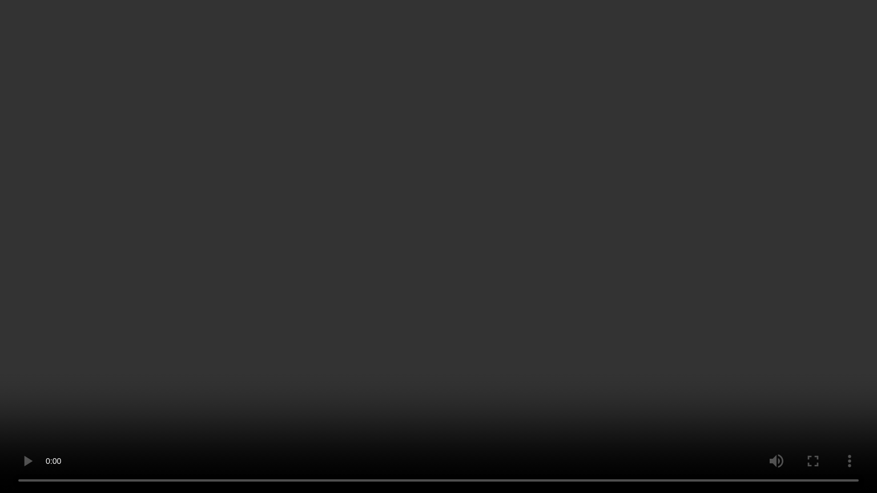
click at [123, 396] on video at bounding box center [438, 246] width 877 height 493
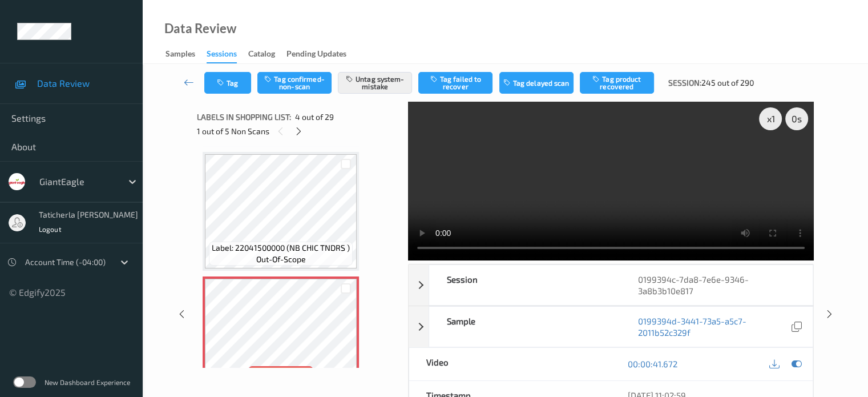
click at [788, 59] on div "Data Review Samples Sessions Catalog Pending Updates" at bounding box center [506, 32] width 726 height 64
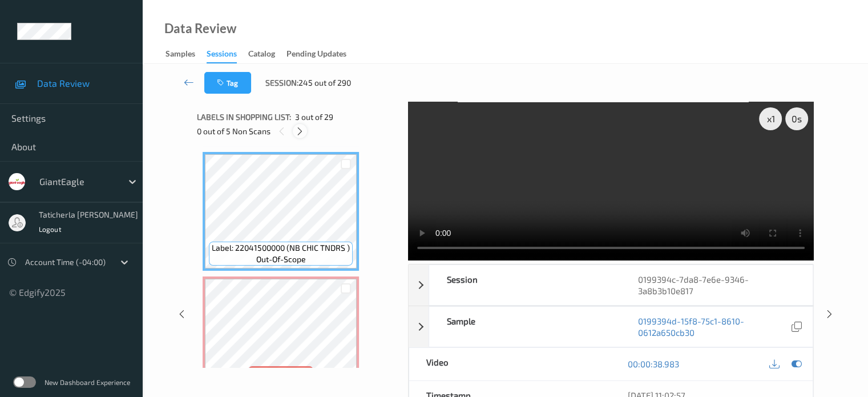
click at [304, 132] on icon at bounding box center [300, 131] width 10 height 10
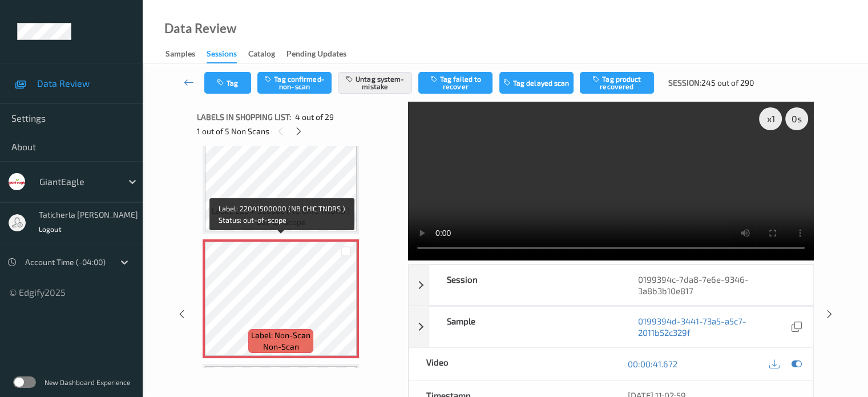
scroll to position [312, 0]
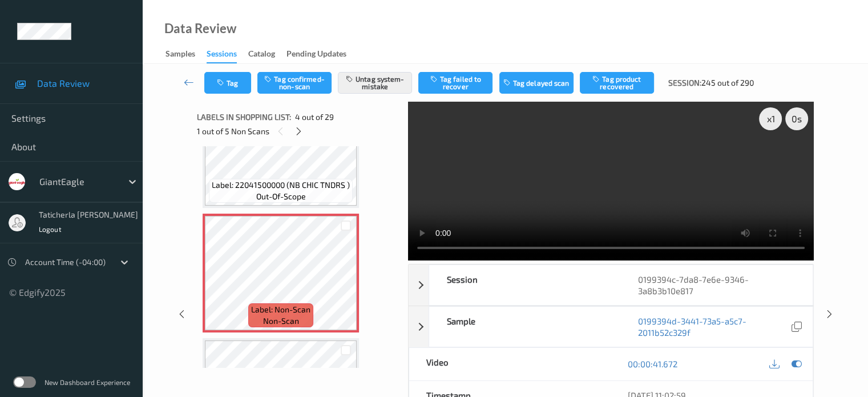
click at [742, 54] on div "Data Review Samples Sessions Catalog Pending Updates" at bounding box center [506, 32] width 726 height 64
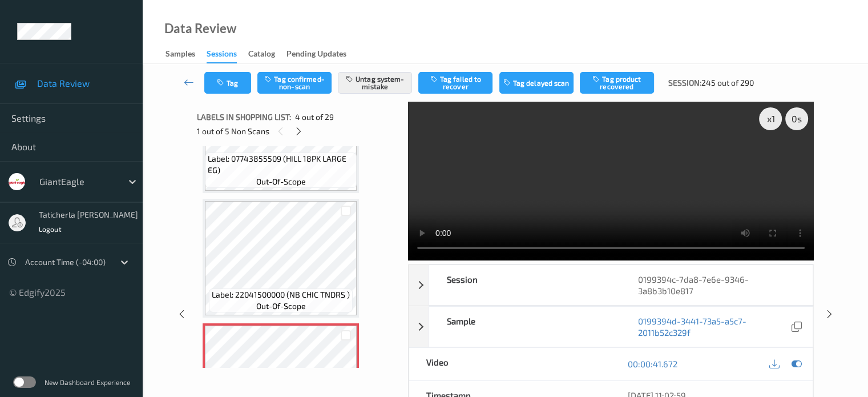
scroll to position [198, 0]
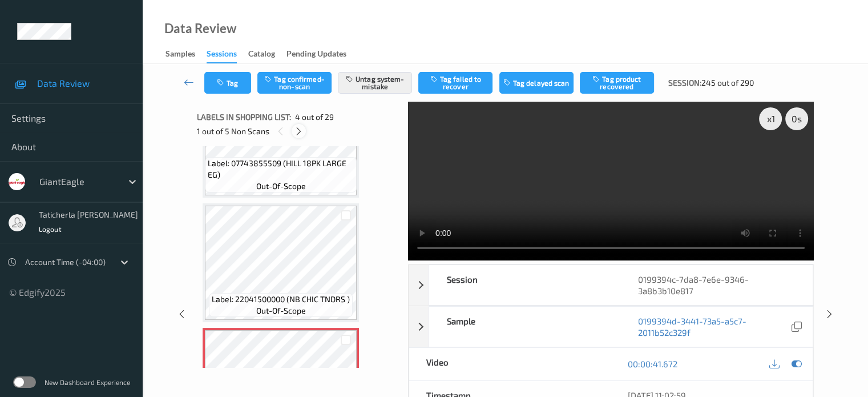
click at [296, 131] on icon at bounding box center [299, 131] width 10 height 10
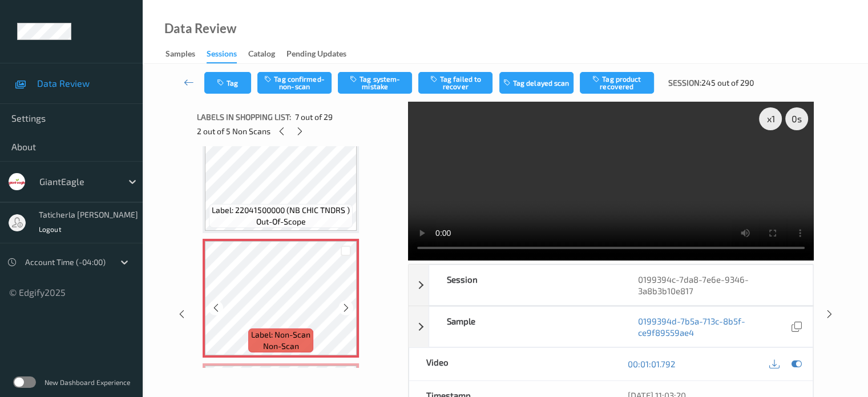
scroll to position [685, 0]
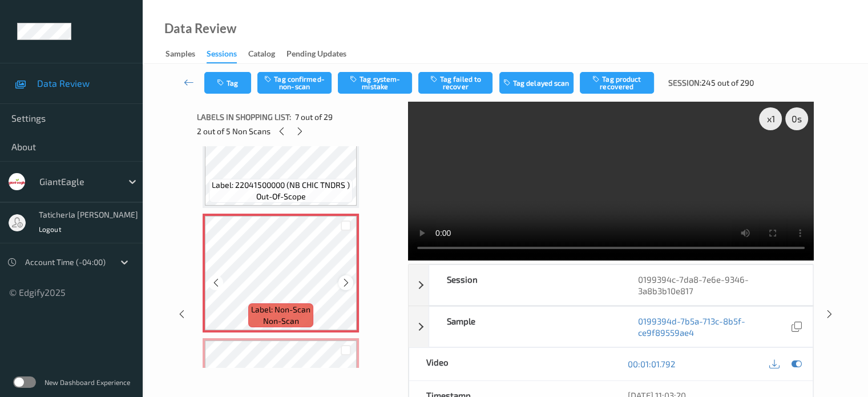
click at [344, 278] on icon at bounding box center [346, 282] width 10 height 10
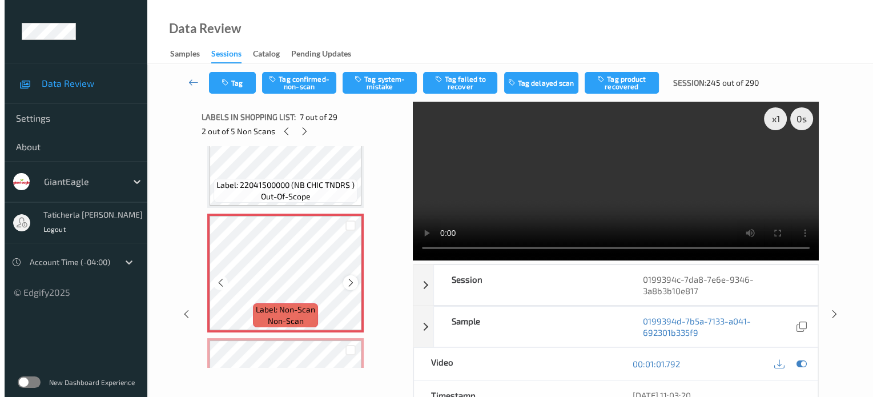
scroll to position [742, 0]
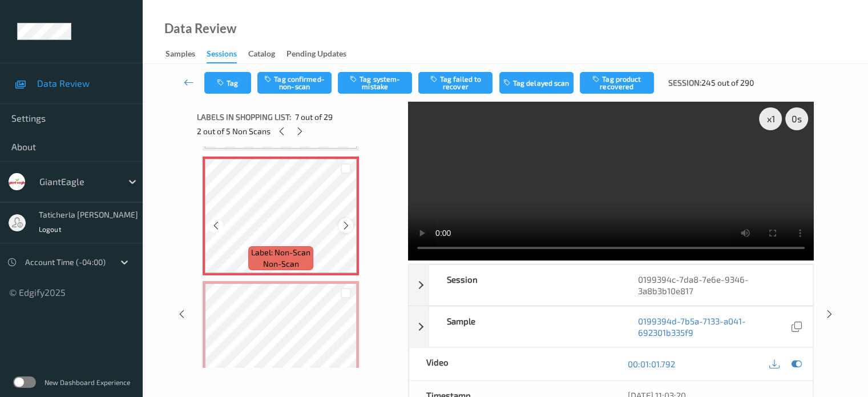
click at [347, 222] on icon at bounding box center [346, 225] width 10 height 10
click at [389, 86] on button "Tag system-mistake" at bounding box center [375, 83] width 74 height 22
click at [231, 95] on div "Tag Tag confirmed-non-scan Untag system-mistake Tag failed to recover Tag delay…" at bounding box center [505, 83] width 679 height 38
click at [237, 84] on button "Tag" at bounding box center [227, 83] width 47 height 22
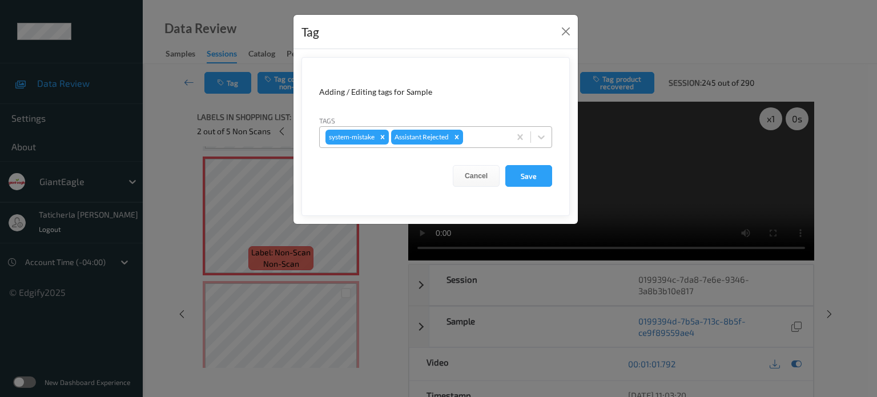
click at [476, 135] on div at bounding box center [484, 137] width 39 height 14
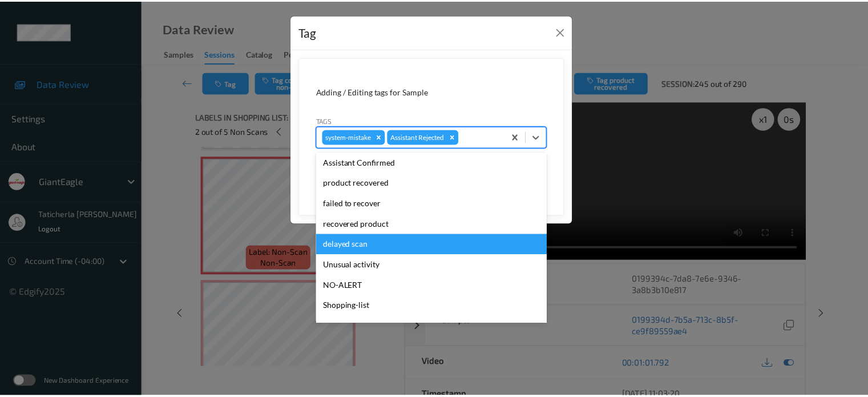
scroll to position [121, 0]
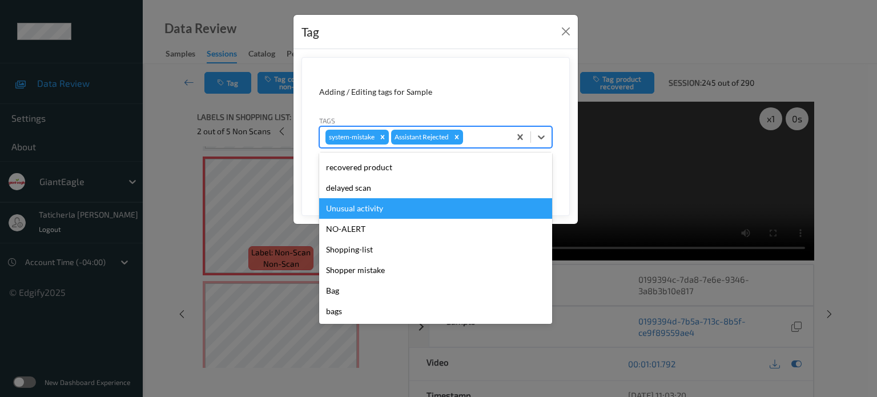
drag, startPoint x: 390, startPoint y: 205, endPoint x: 404, endPoint y: 198, distance: 15.3
click at [394, 203] on div "Unusual activity" at bounding box center [435, 208] width 233 height 21
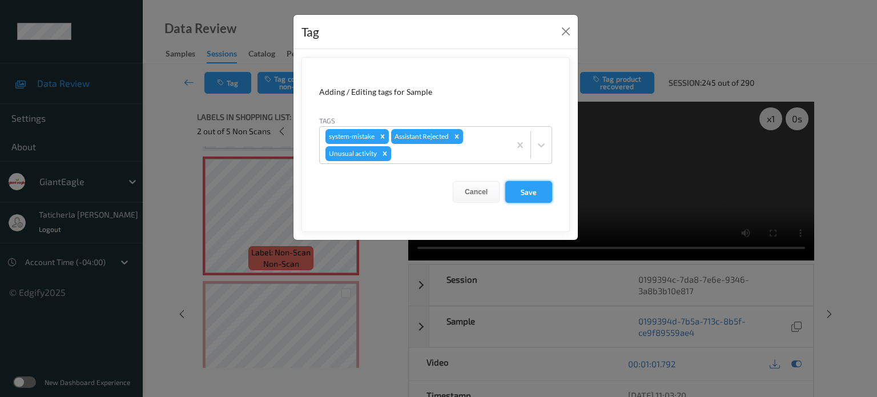
click at [543, 190] on button "Save" at bounding box center [528, 192] width 47 height 22
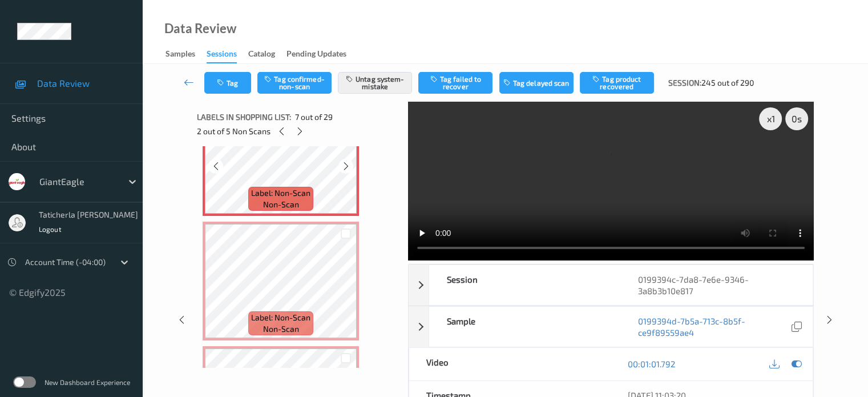
scroll to position [856, 0]
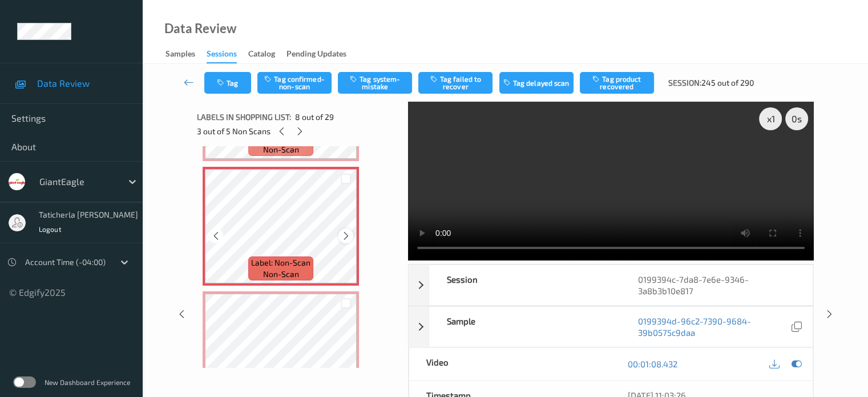
click at [345, 237] on icon at bounding box center [346, 236] width 10 height 10
click at [306, 86] on button "Tag confirmed-non-scan" at bounding box center [294, 83] width 74 height 22
click at [628, 83] on button "Tag product recovered" at bounding box center [617, 83] width 74 height 22
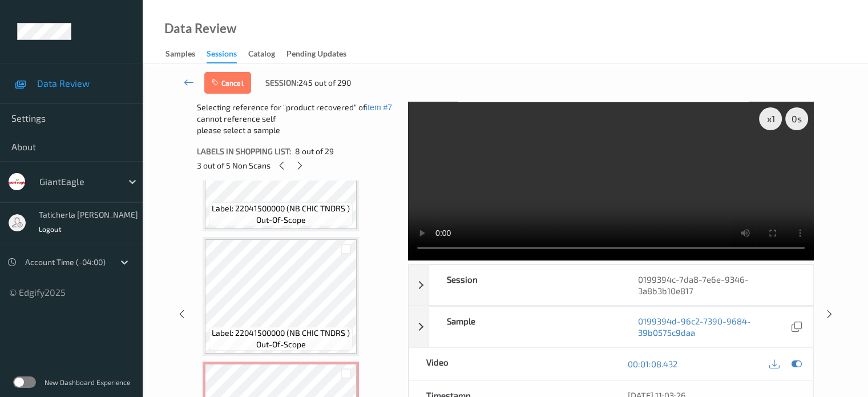
scroll to position [571, 0]
click at [345, 249] on div at bounding box center [346, 249] width 11 height 11
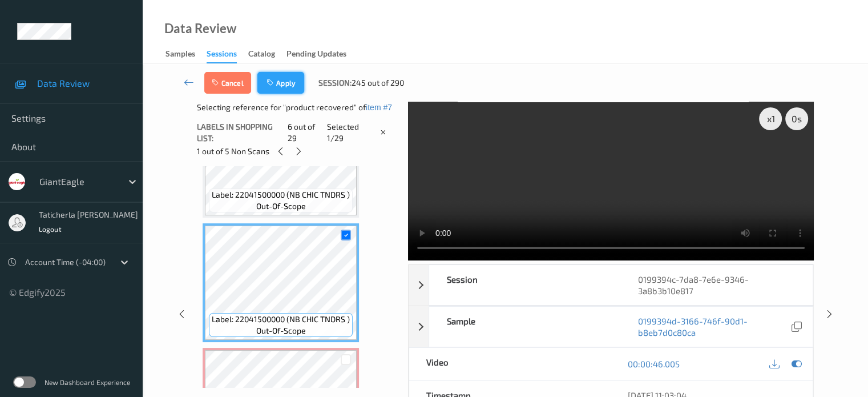
click at [276, 82] on icon "button" at bounding box center [272, 83] width 10 height 8
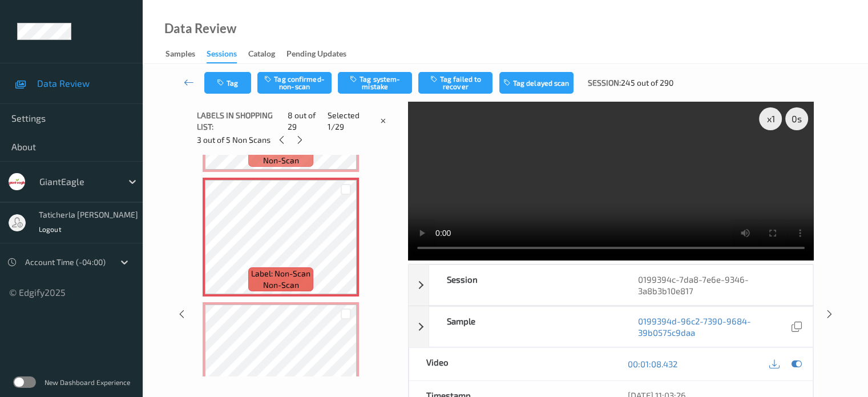
scroll to position [867, 0]
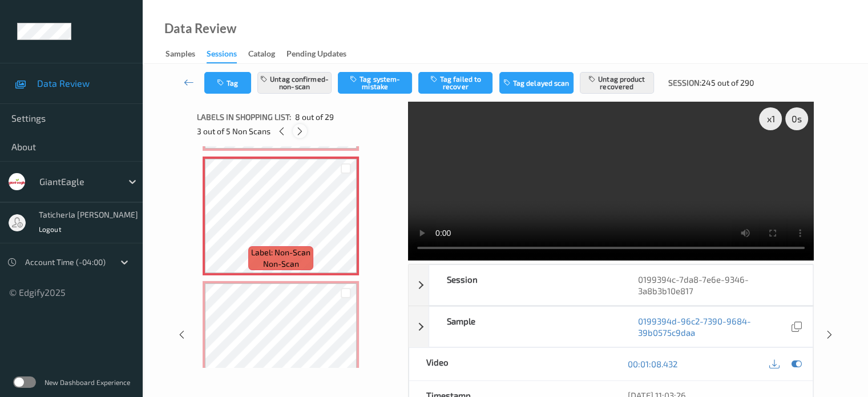
click at [302, 130] on icon at bounding box center [300, 131] width 10 height 10
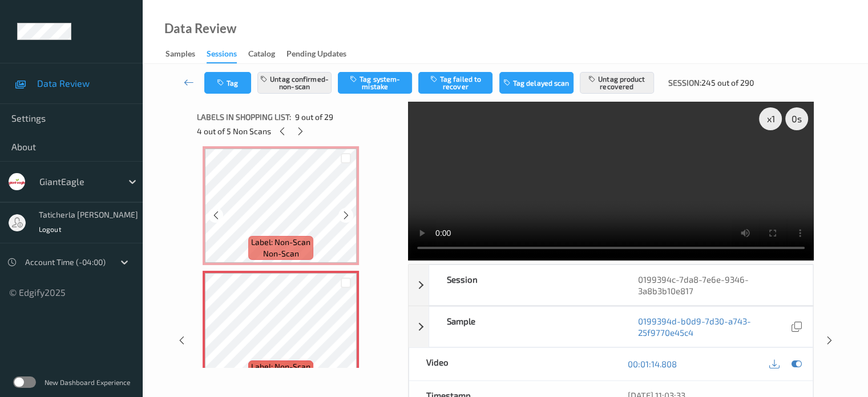
scroll to position [934, 0]
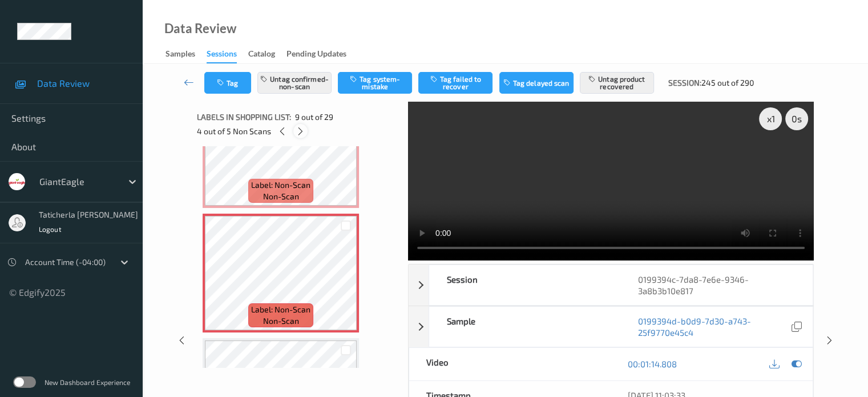
click at [299, 125] on div at bounding box center [300, 131] width 14 height 14
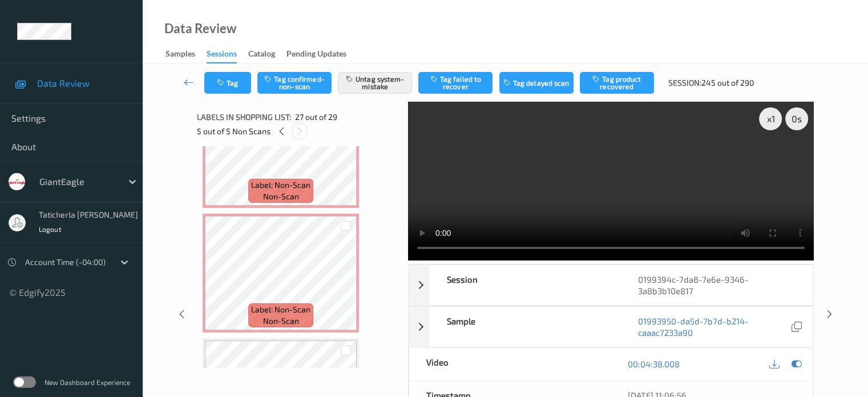
scroll to position [3117, 0]
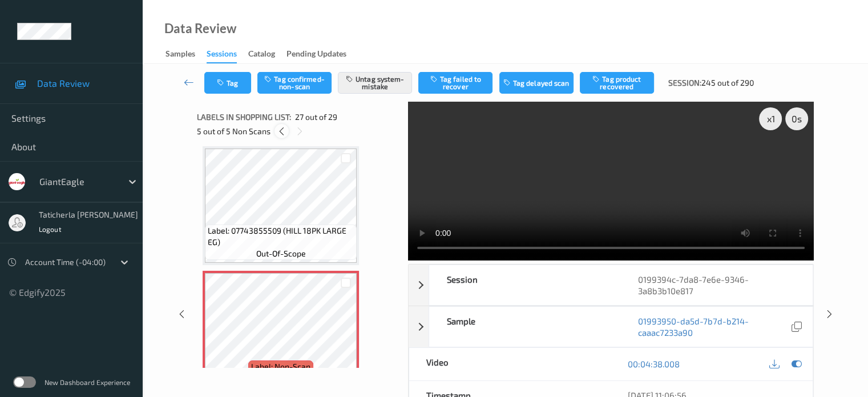
click at [279, 131] on icon at bounding box center [282, 131] width 10 height 10
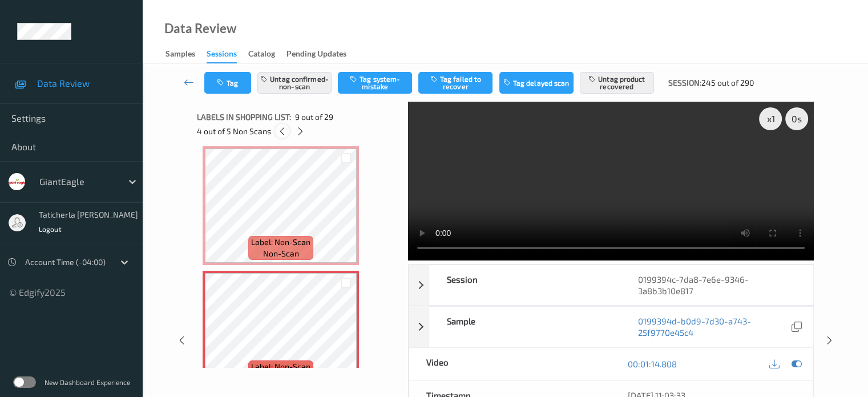
click at [279, 130] on icon at bounding box center [282, 131] width 10 height 10
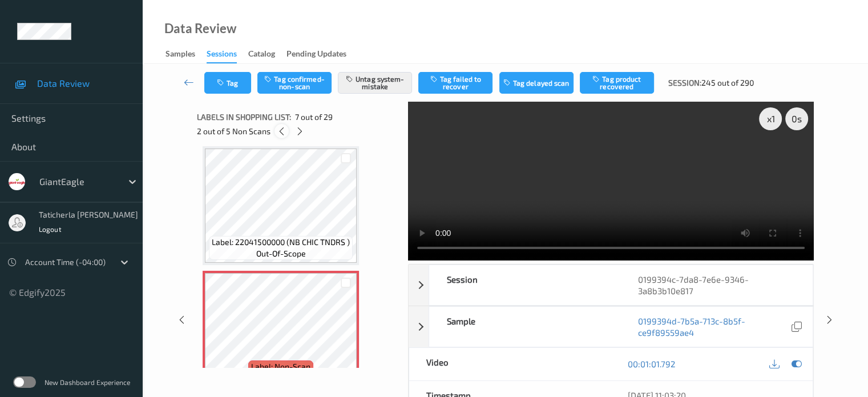
click at [279, 130] on icon at bounding box center [282, 131] width 10 height 10
click at [307, 128] on div "1 out of 5 Non Scans" at bounding box center [298, 131] width 203 height 14
click at [302, 128] on icon at bounding box center [299, 131] width 10 height 10
click at [302, 128] on icon at bounding box center [300, 131] width 10 height 10
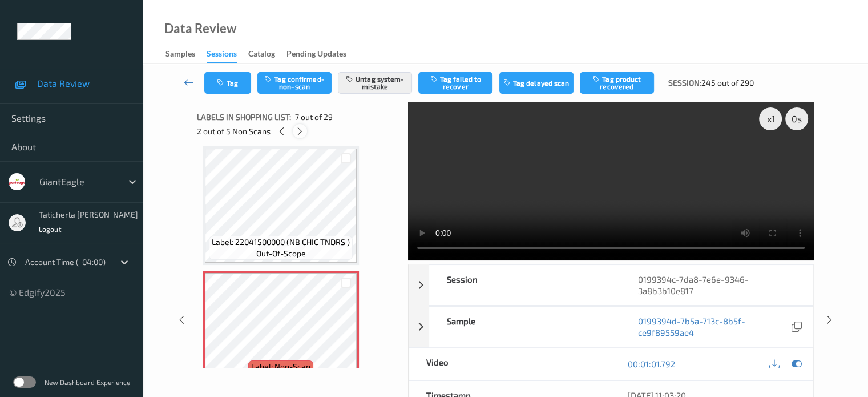
scroll to position [752, 0]
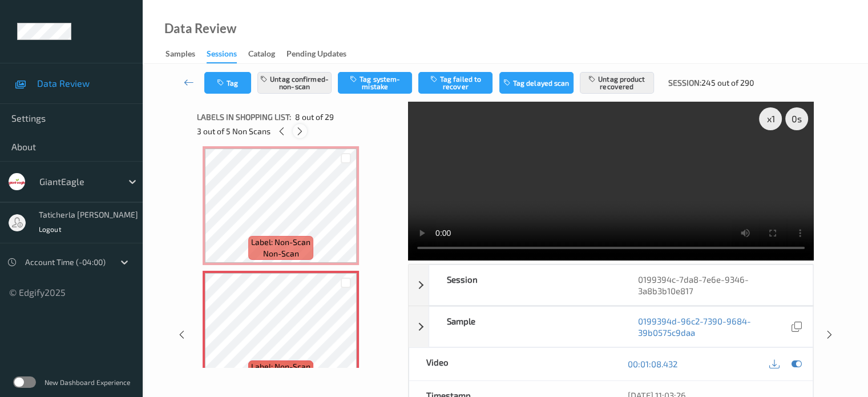
click at [302, 128] on icon at bounding box center [300, 131] width 10 height 10
click at [302, 128] on icon at bounding box center [301, 131] width 10 height 10
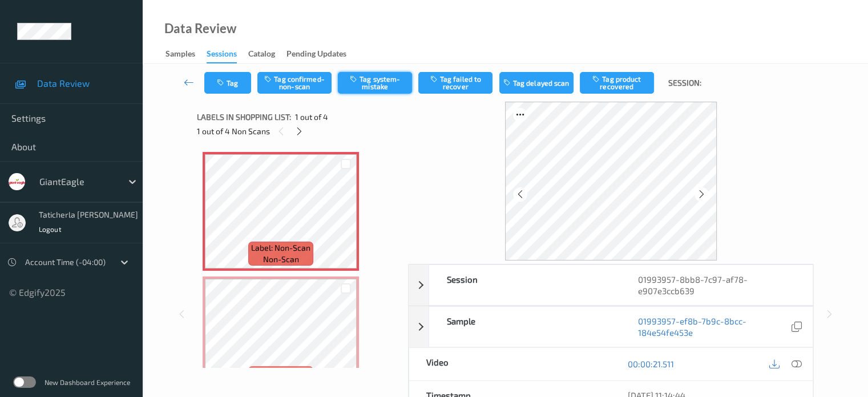
click at [384, 84] on button "Tag system-mistake" at bounding box center [375, 83] width 74 height 22
click at [236, 81] on button "Tag" at bounding box center [227, 83] width 47 height 22
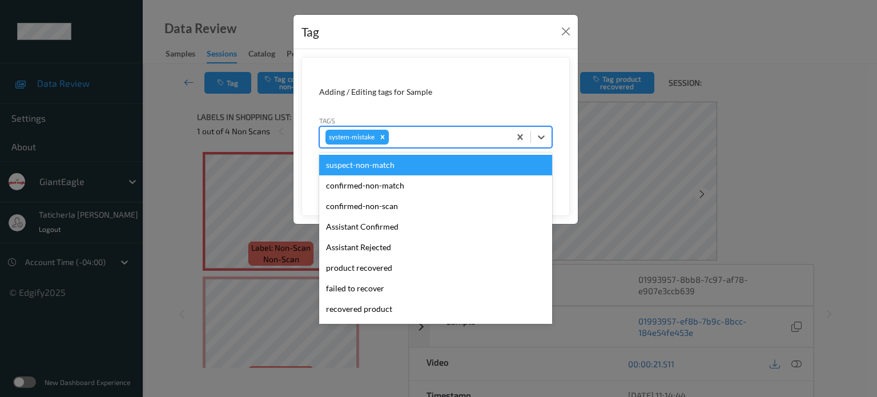
click at [414, 138] on div at bounding box center [447, 137] width 113 height 14
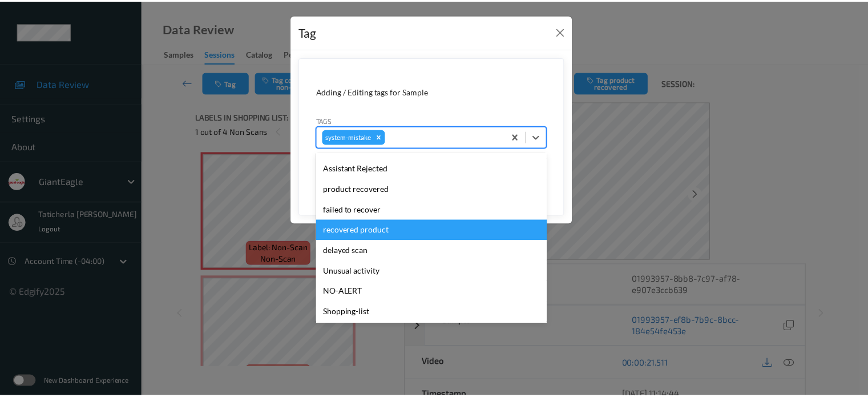
scroll to position [142, 0]
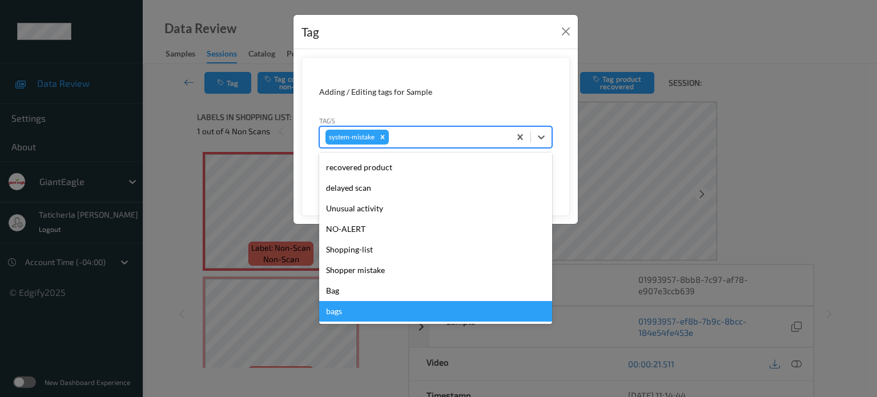
drag, startPoint x: 344, startPoint y: 294, endPoint x: 343, endPoint y: 316, distance: 21.8
click at [344, 315] on div "suspect-non-match confirmed-non-match confirmed-non-scan Assistant Confirmed As…" at bounding box center [435, 237] width 233 height 171
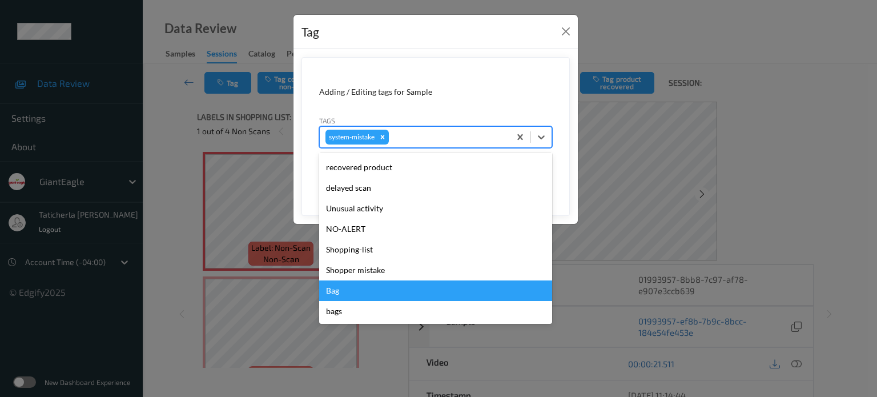
click at [345, 291] on div "Bag" at bounding box center [435, 290] width 233 height 21
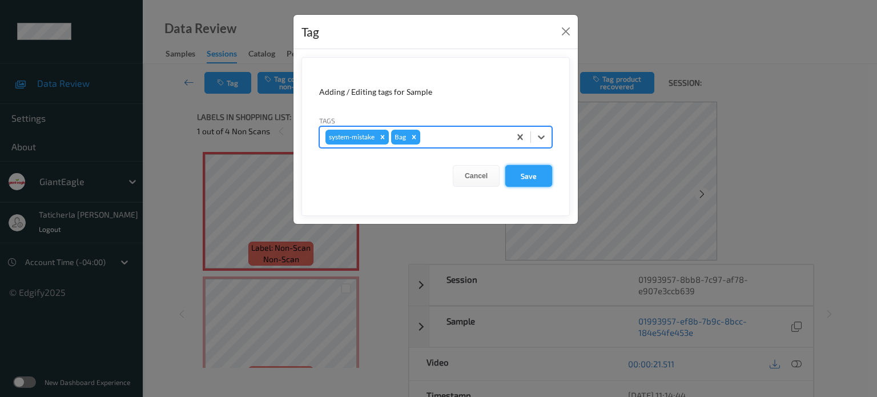
click at [532, 166] on button "Save" at bounding box center [528, 176] width 47 height 22
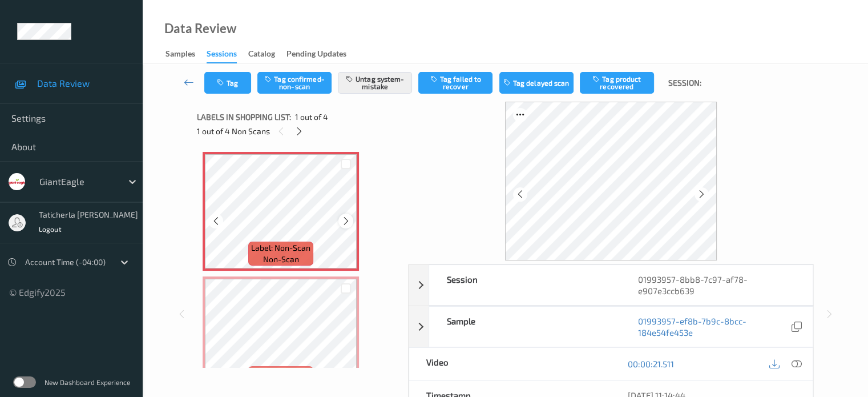
click at [349, 217] on icon at bounding box center [346, 221] width 10 height 10
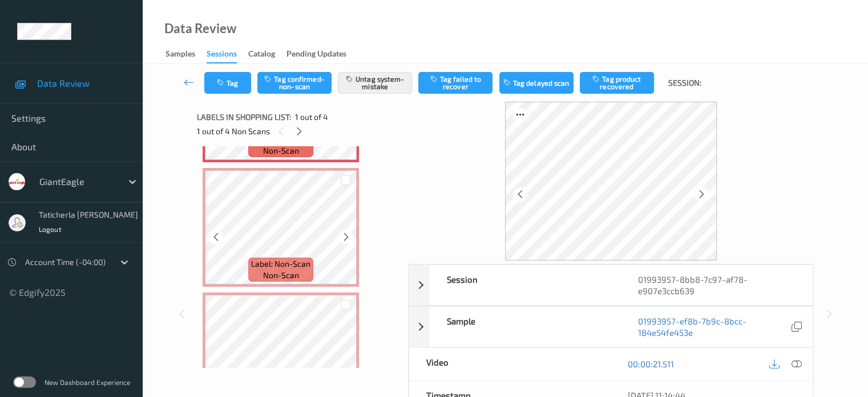
scroll to position [114, 0]
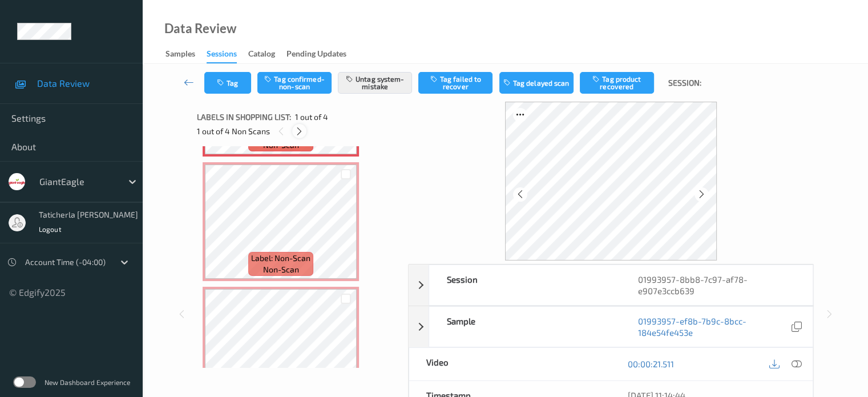
click at [297, 131] on icon at bounding box center [300, 131] width 10 height 10
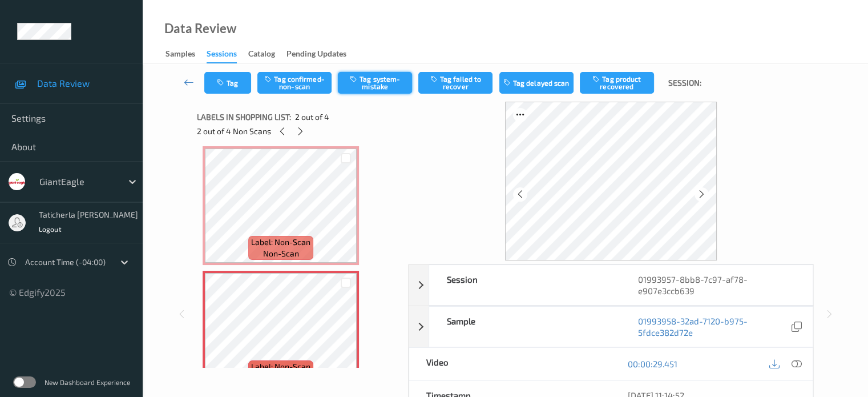
click at [383, 75] on button "Tag system-mistake" at bounding box center [375, 83] width 74 height 22
drag, startPoint x: 295, startPoint y: 127, endPoint x: 295, endPoint y: 134, distance: 6.9
click at [295, 128] on div at bounding box center [300, 131] width 14 height 14
click at [393, 83] on button "Tag system-mistake" at bounding box center [375, 83] width 74 height 22
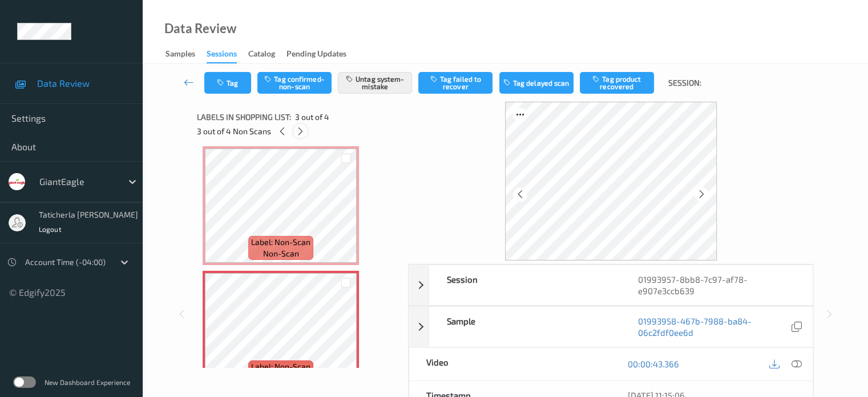
click at [304, 135] on icon at bounding box center [301, 131] width 10 height 10
click at [377, 82] on button "Tag system-mistake" at bounding box center [375, 83] width 74 height 22
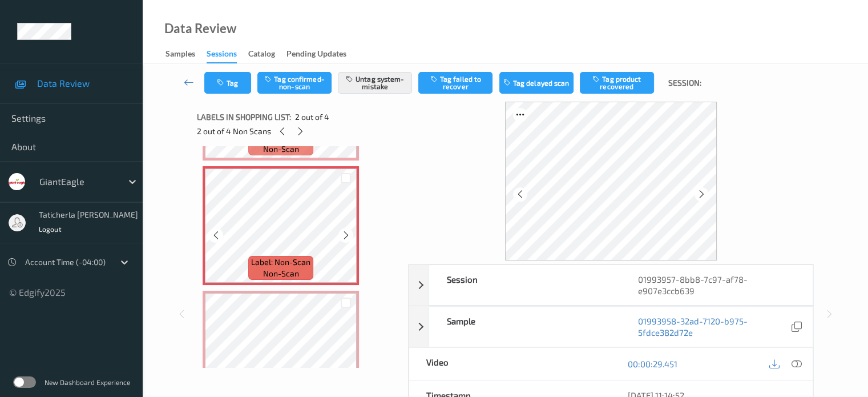
scroll to position [0, 0]
